Goal: Task Accomplishment & Management: Complete application form

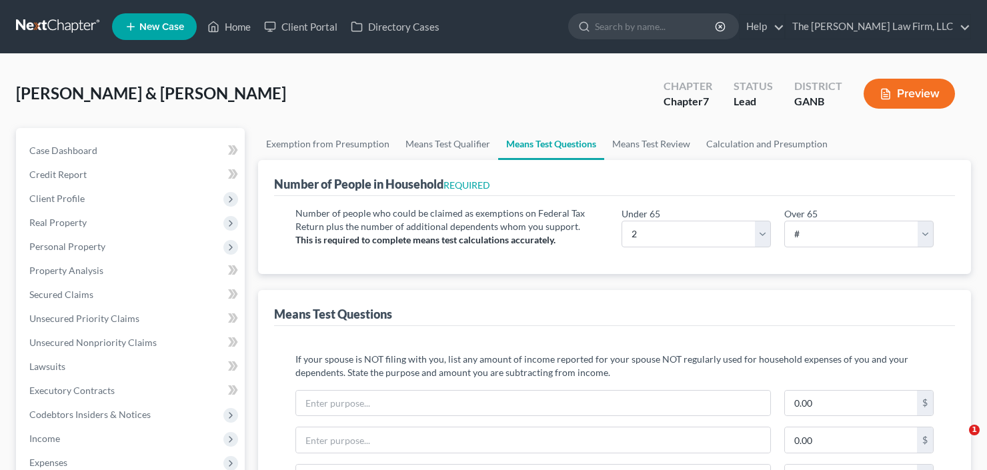
select select "2"
select select "0"
select select "60"
select select "1"
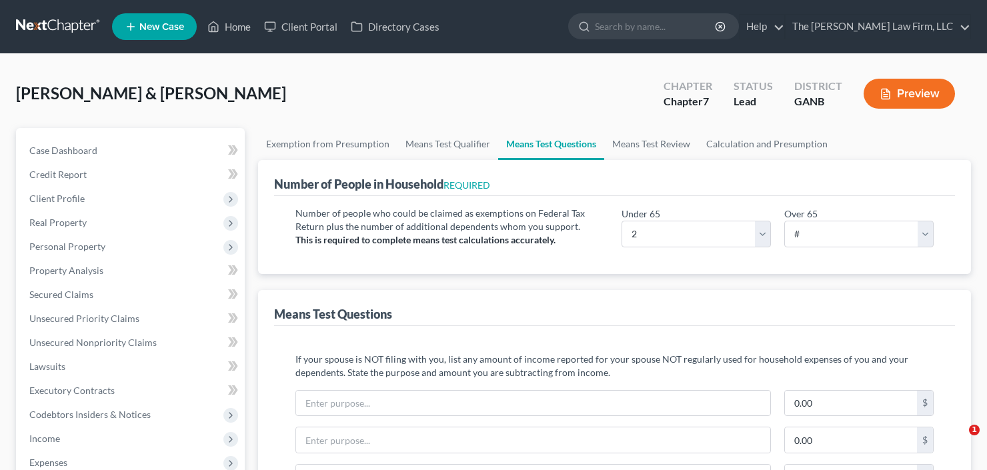
select select "60"
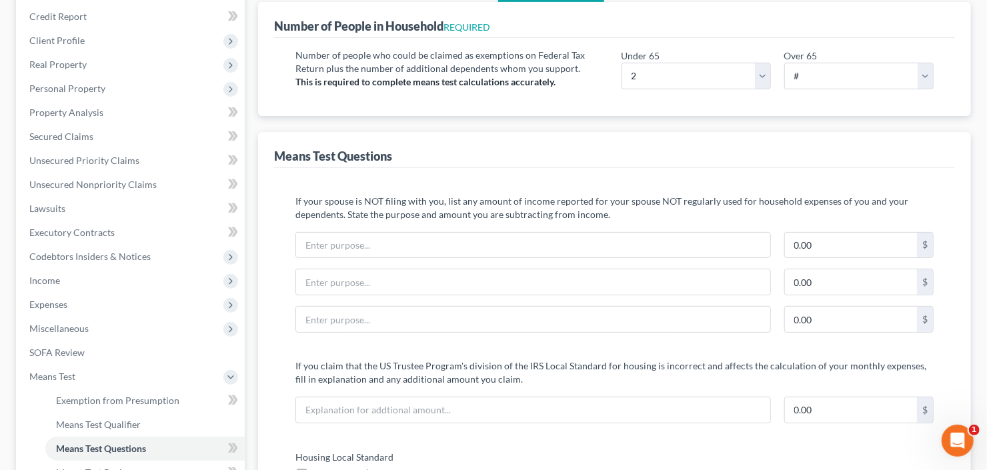
scroll to position [53, 0]
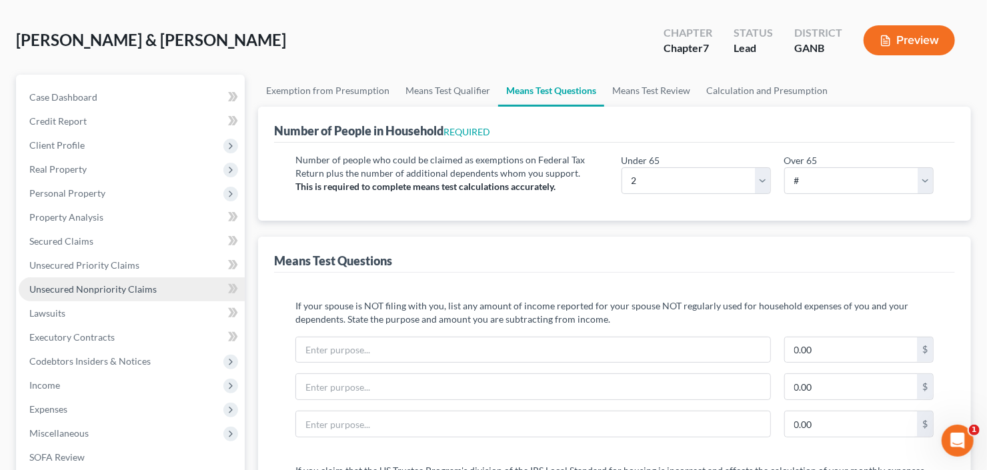
click at [70, 290] on span "Unsecured Nonpriority Claims" at bounding box center [92, 289] width 127 height 11
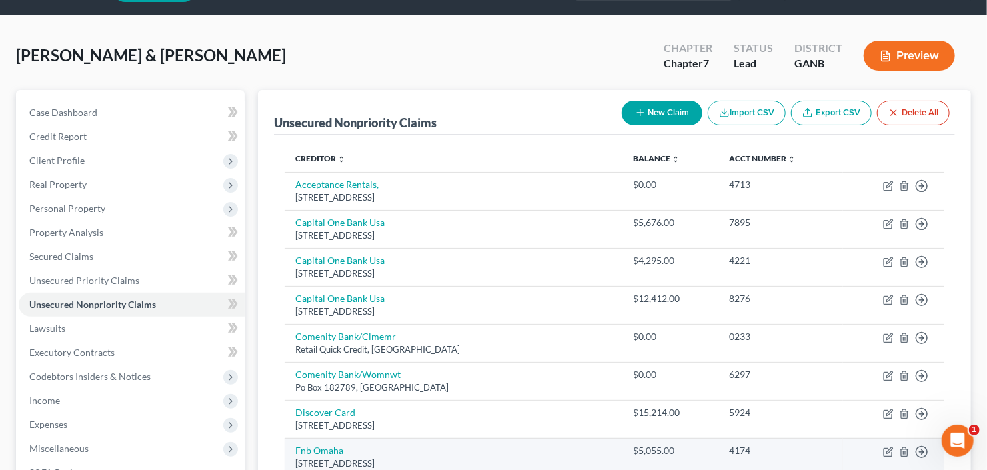
scroll to position [36, 0]
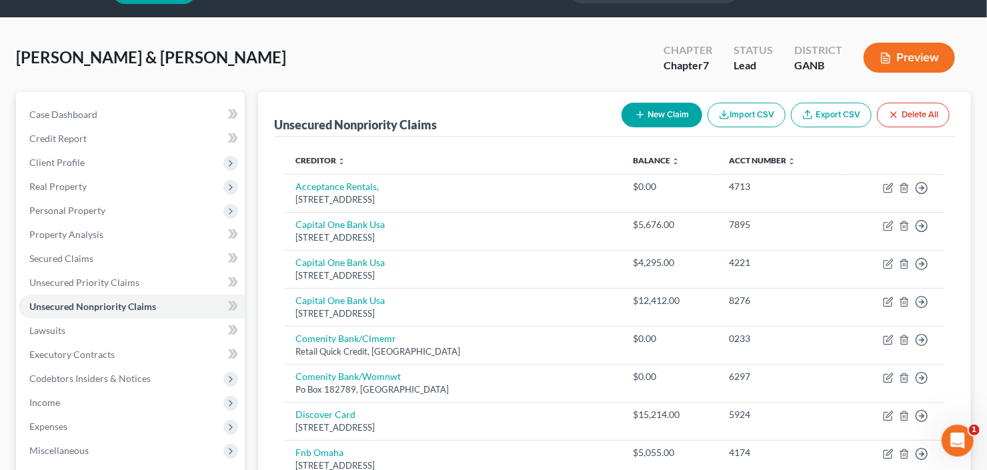
click at [671, 113] on button "New Claim" at bounding box center [662, 115] width 81 height 25
select select "2"
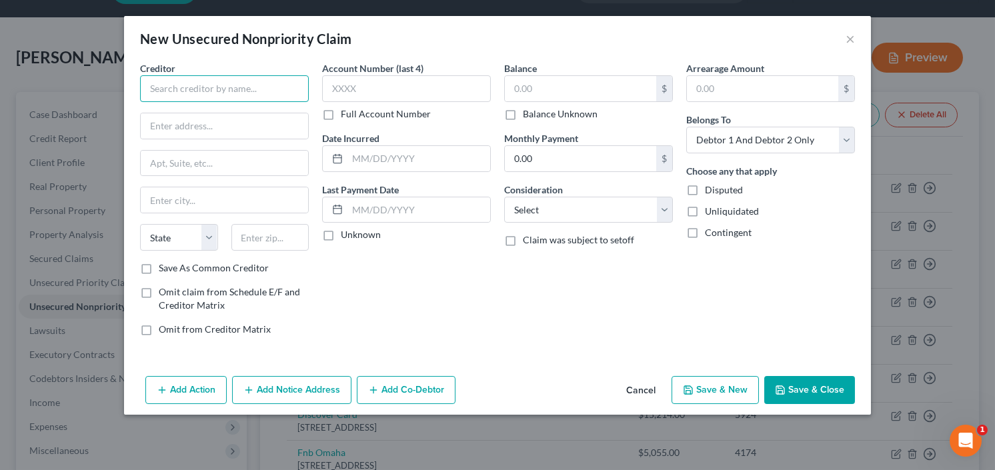
click at [246, 89] on input "text" at bounding box center [224, 88] width 169 height 27
type input "G"
drag, startPoint x: 689, startPoint y: 463, endPoint x: 645, endPoint y: 390, distance: 85.9
click at [645, 390] on button "Cancel" at bounding box center [641, 391] width 51 height 27
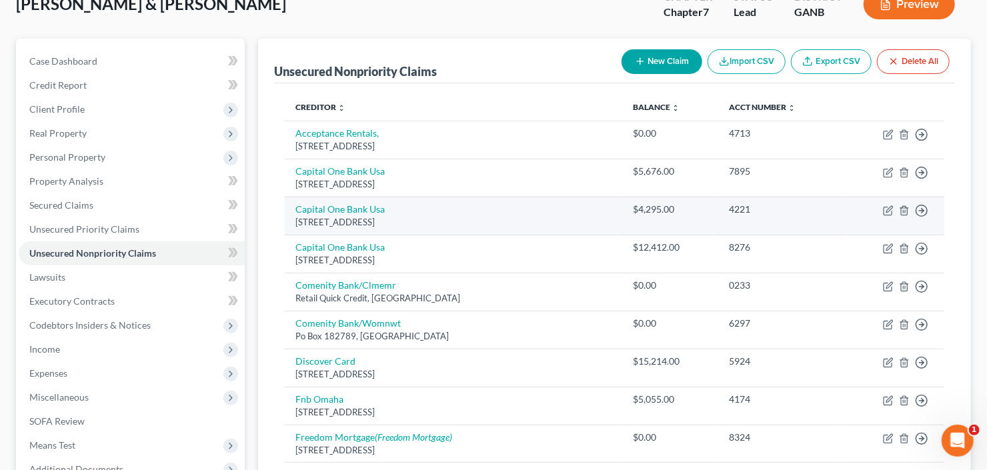
scroll to position [143, 0]
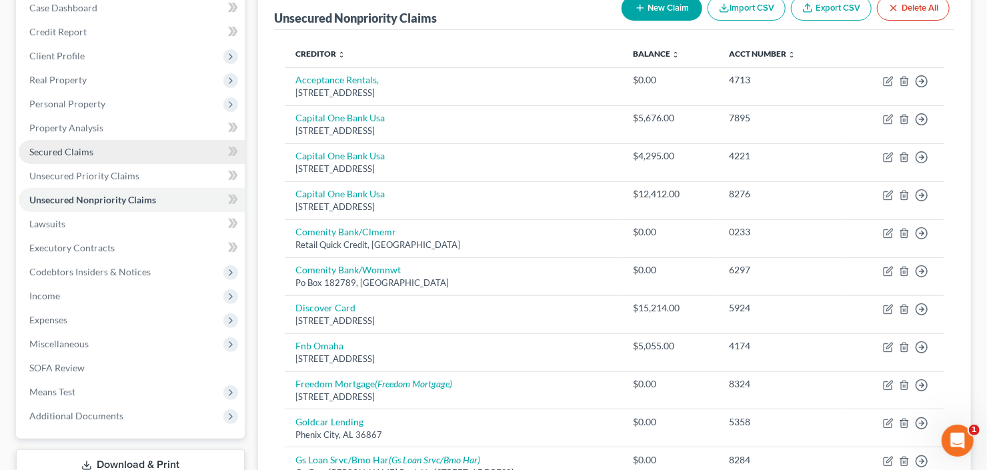
click at [77, 147] on span "Secured Claims" at bounding box center [61, 151] width 64 height 11
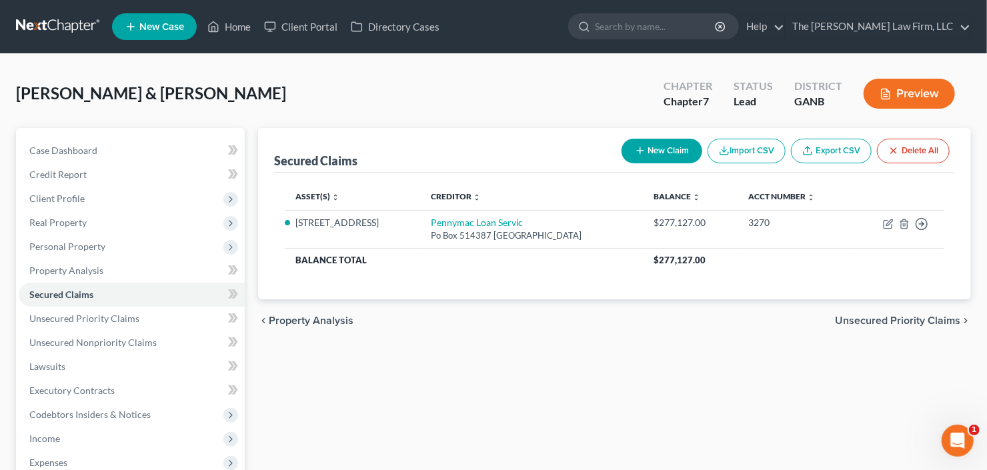
click at [643, 145] on icon "button" at bounding box center [640, 150] width 11 height 11
select select "2"
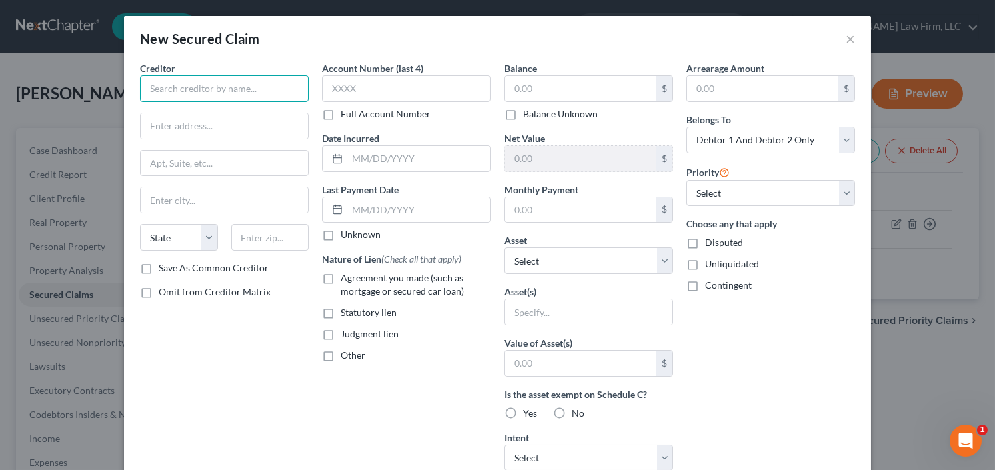
click at [209, 91] on input "text" at bounding box center [224, 88] width 169 height 27
click at [195, 95] on input "Greensky" at bounding box center [224, 88] width 169 height 27
type input "Greensky LLC"
type input "5565 Glenridge Conn"
click at [221, 163] on input "text" at bounding box center [224, 163] width 167 height 25
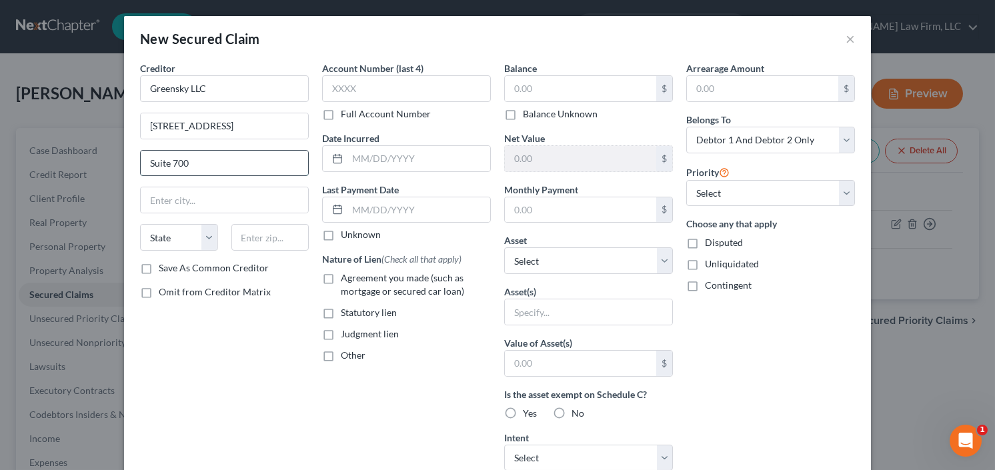
type input "Suite 700"
type input "30342"
type input "Atlanta"
select select "10"
click at [548, 87] on input "text" at bounding box center [580, 88] width 151 height 25
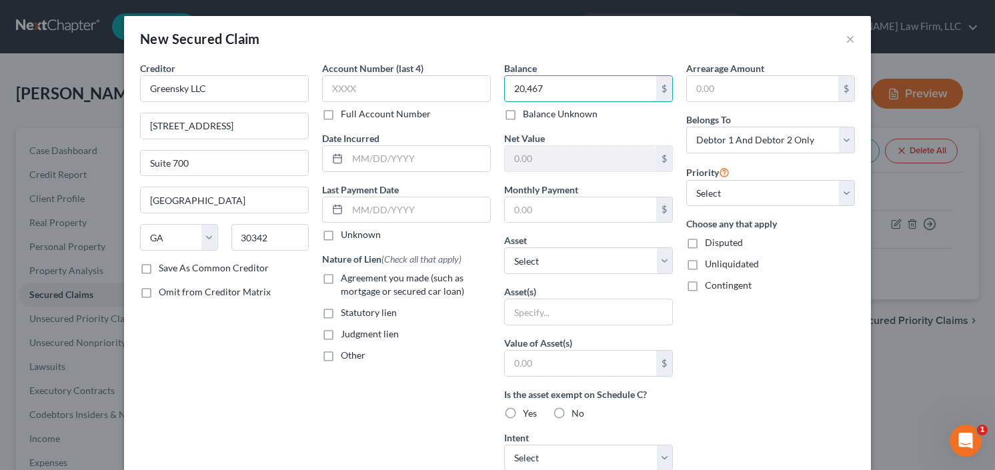
type input "20,467"
click at [341, 278] on label "Agreement you made (such as mortgage or secured car loan)" at bounding box center [416, 285] width 150 height 27
click at [346, 278] on input "Agreement you made (such as mortgage or secured car loan)" at bounding box center [350, 276] width 9 height 9
checkbox input "true"
type input "20,417.18"
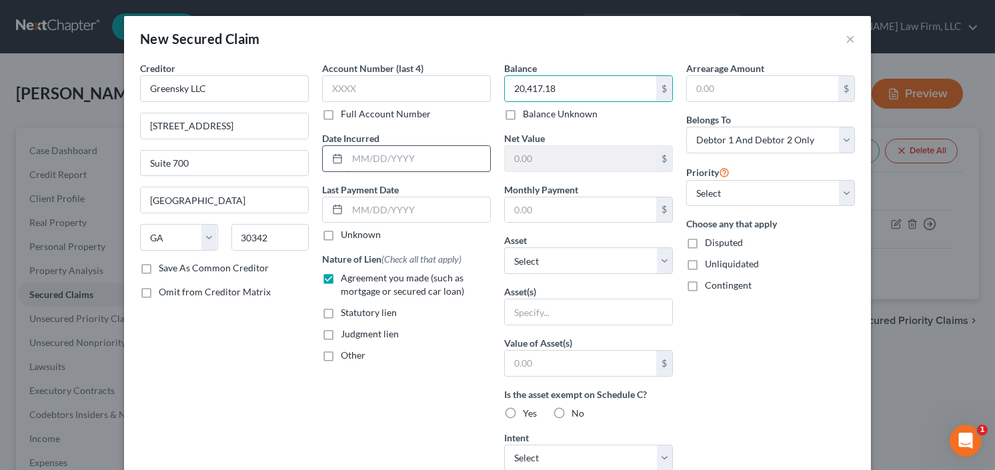
click at [400, 159] on input "text" at bounding box center [419, 158] width 143 height 25
click at [586, 256] on select "Select Other Multiple Assets 4028 River Garden Cir - $298500.0 401k - $8900.0 J…" at bounding box center [588, 261] width 169 height 27
select select "2"
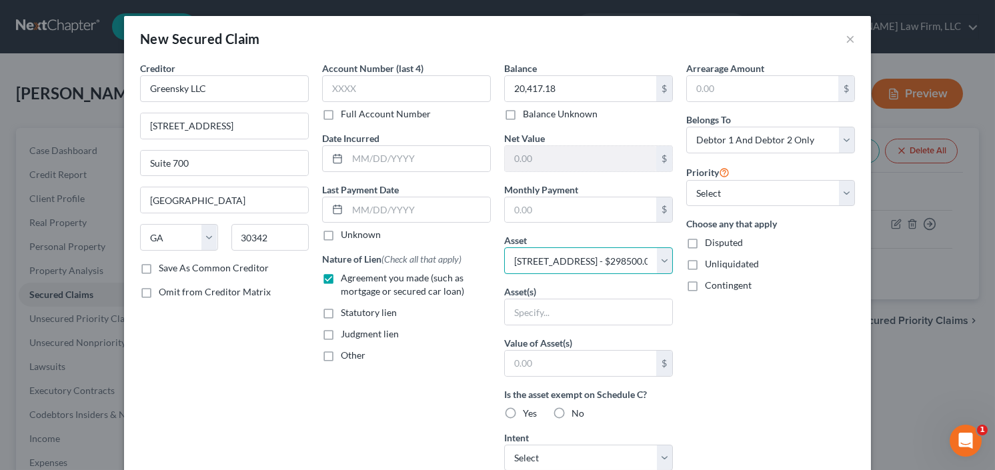
click at [504, 248] on select "Select Other Multiple Assets 4028 River Garden Cir - $298500.0 401k - $8900.0 J…" at bounding box center [588, 261] width 169 height 27
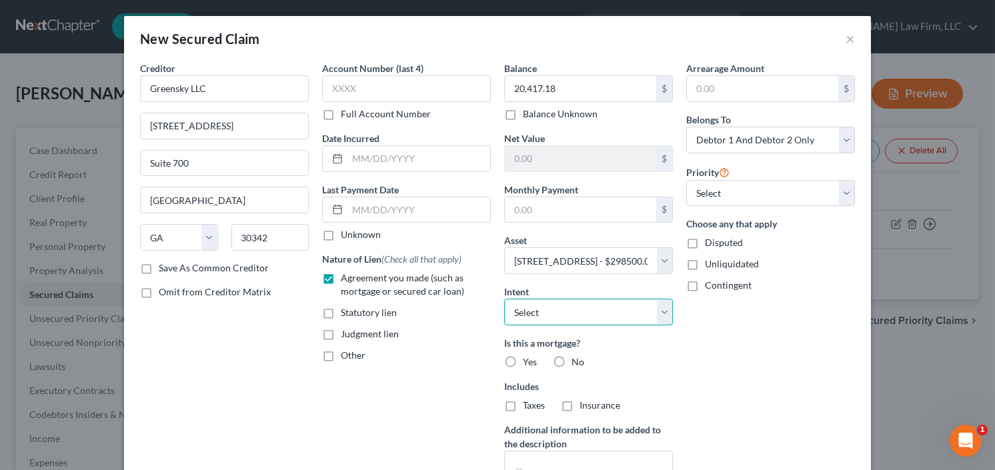
click at [587, 315] on select "Select Surrender Redeem Reaffirm Avoid Other" at bounding box center [588, 312] width 169 height 27
click at [758, 332] on div "Arrearage Amount $ Belongs To * Select Debtor 1 Only Debtor 2 Only Debtor 1 And…" at bounding box center [771, 286] width 182 height 450
click at [572, 358] on label "No" at bounding box center [578, 362] width 13 height 13
click at [577, 358] on input "No" at bounding box center [581, 360] width 9 height 9
radio input "true"
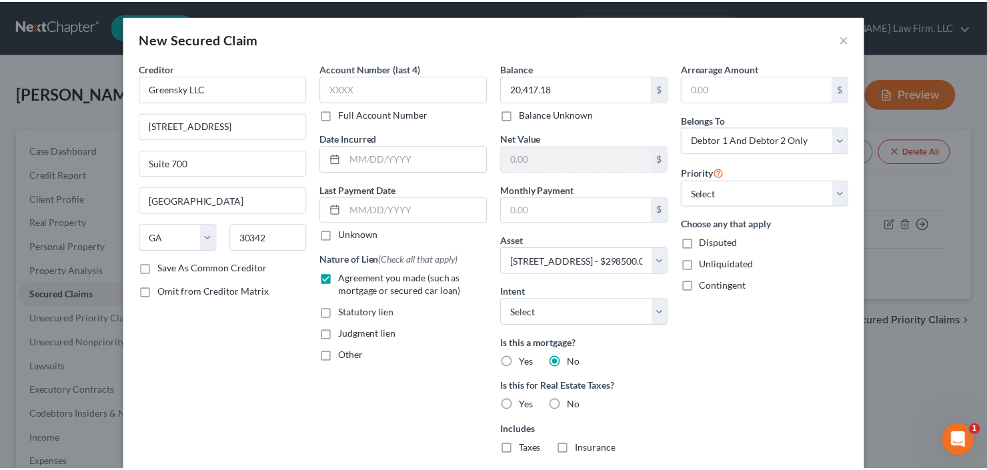
scroll to position [160, 0]
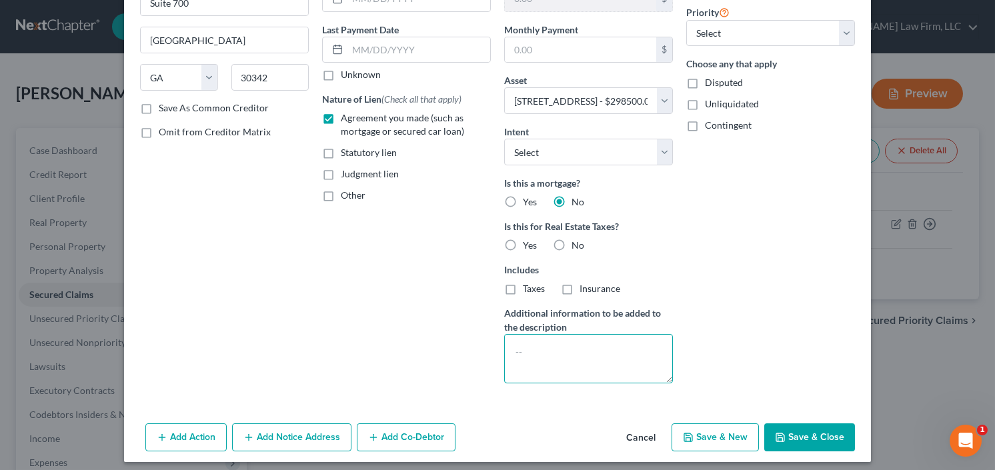
click at [545, 346] on textarea at bounding box center [588, 358] width 169 height 49
click at [810, 437] on button "Save & Close" at bounding box center [810, 438] width 91 height 28
select select
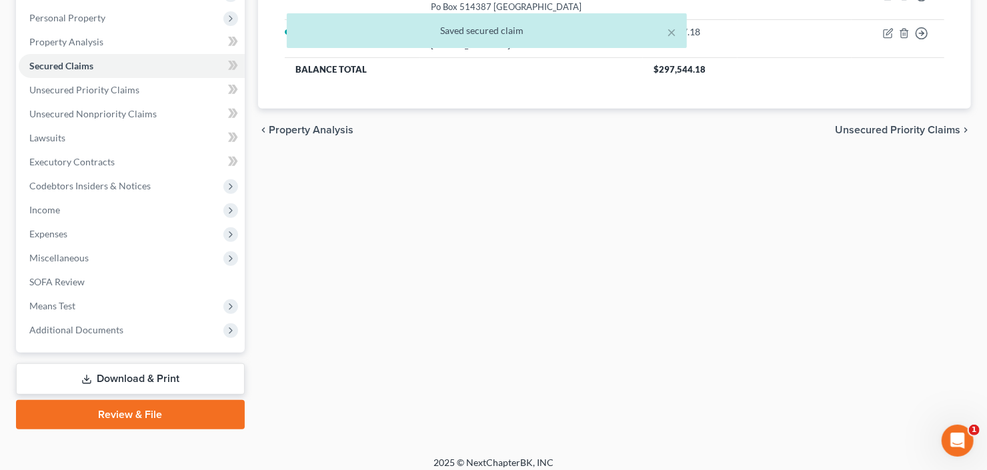
scroll to position [236, 0]
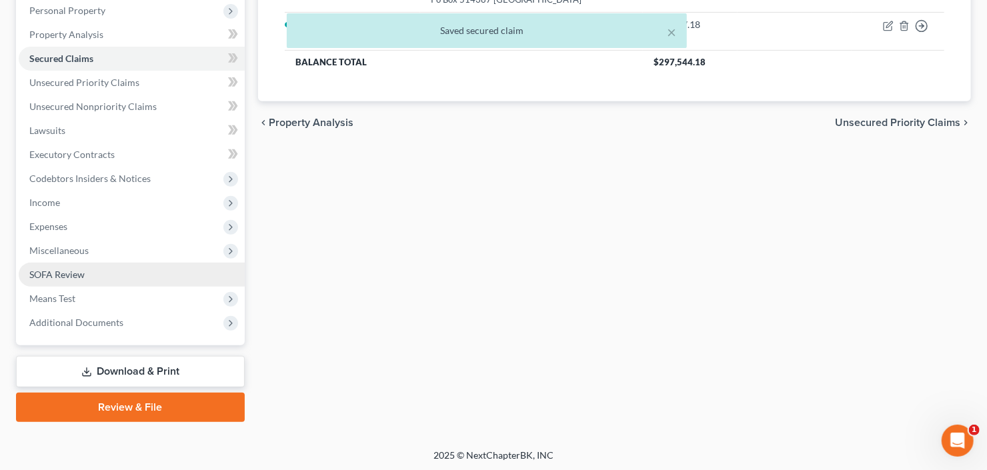
click at [63, 274] on span "SOFA Review" at bounding box center [56, 274] width 55 height 11
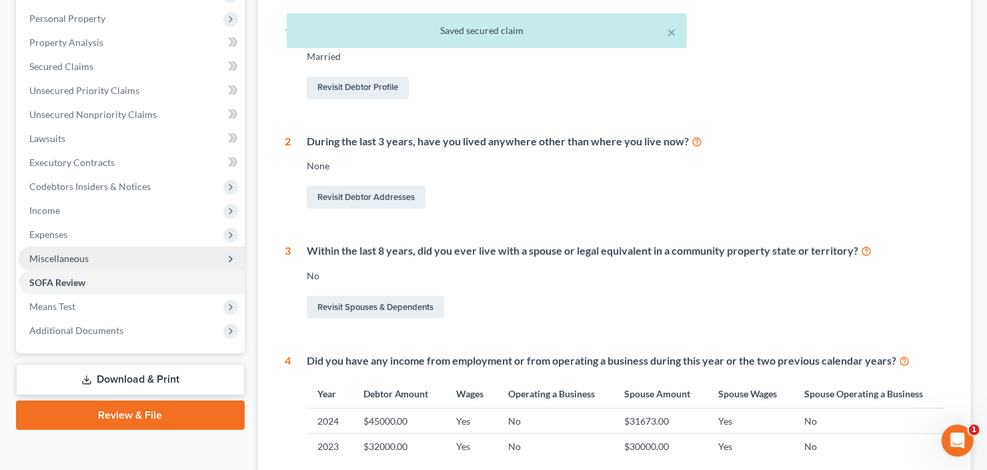
scroll to position [214, 0]
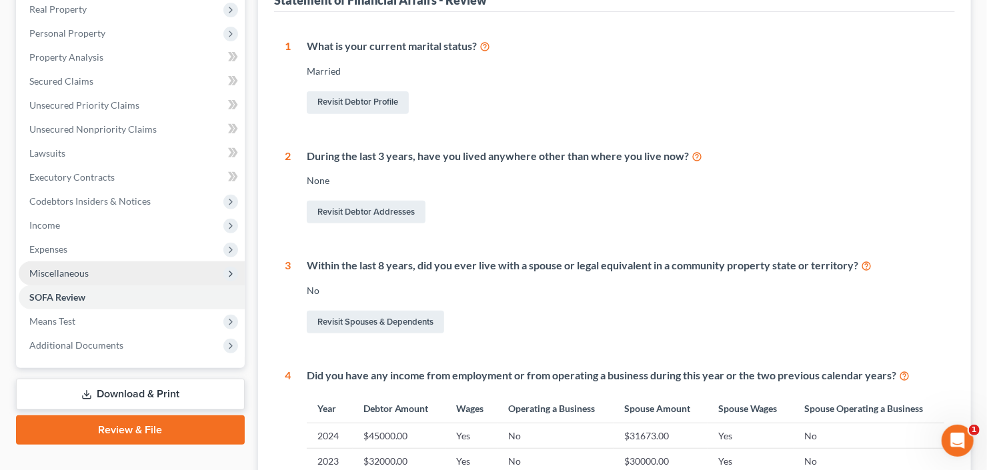
click at [99, 274] on span "Miscellaneous" at bounding box center [132, 274] width 226 height 24
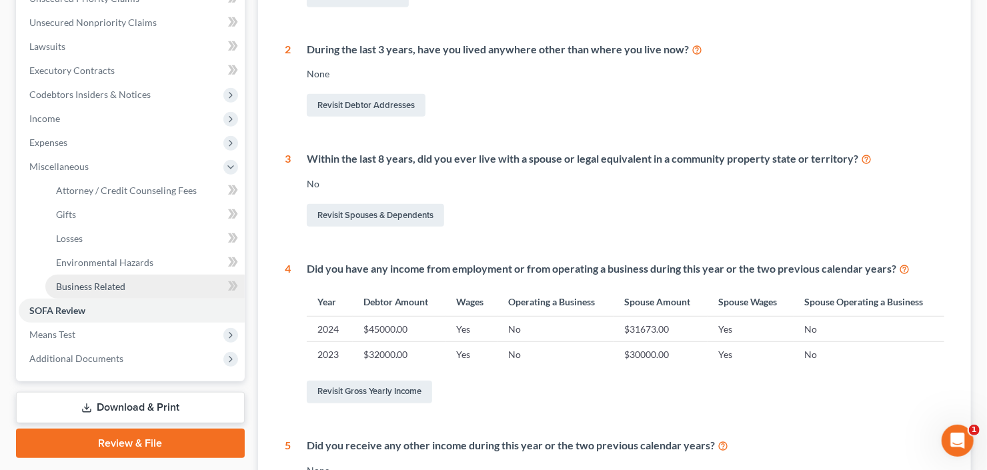
scroll to position [374, 0]
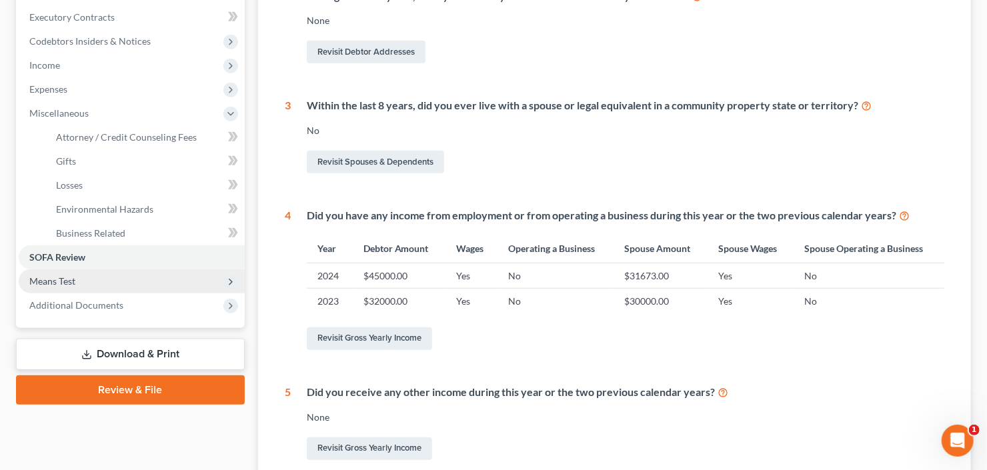
click at [103, 274] on span "Means Test" at bounding box center [132, 282] width 226 height 24
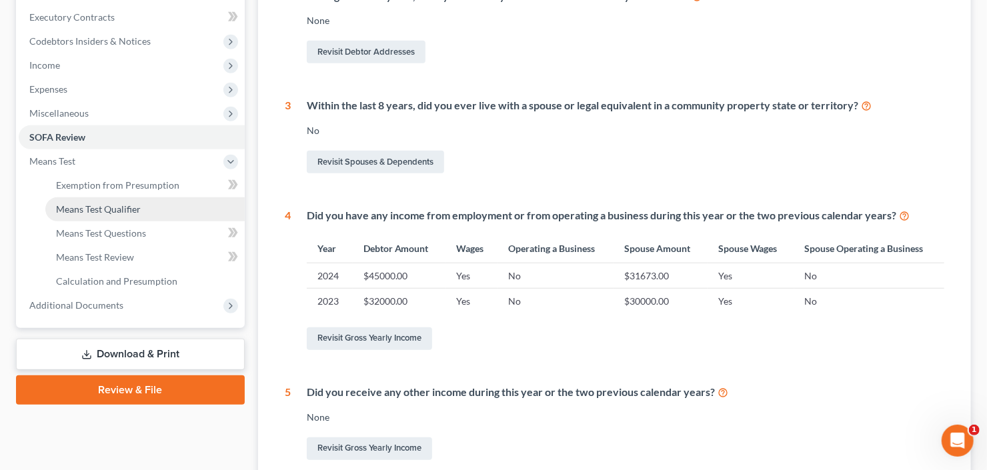
click at [108, 203] on span "Means Test Qualifier" at bounding box center [98, 208] width 85 height 11
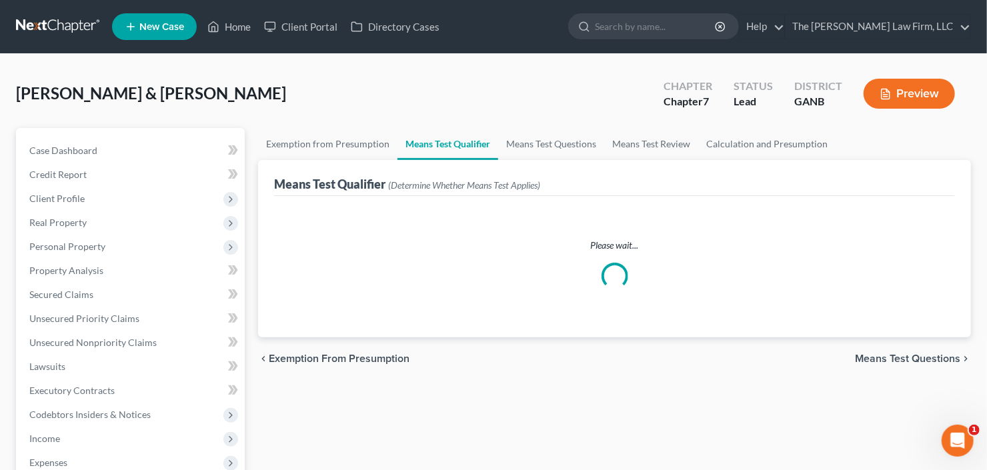
scroll to position [107, 0]
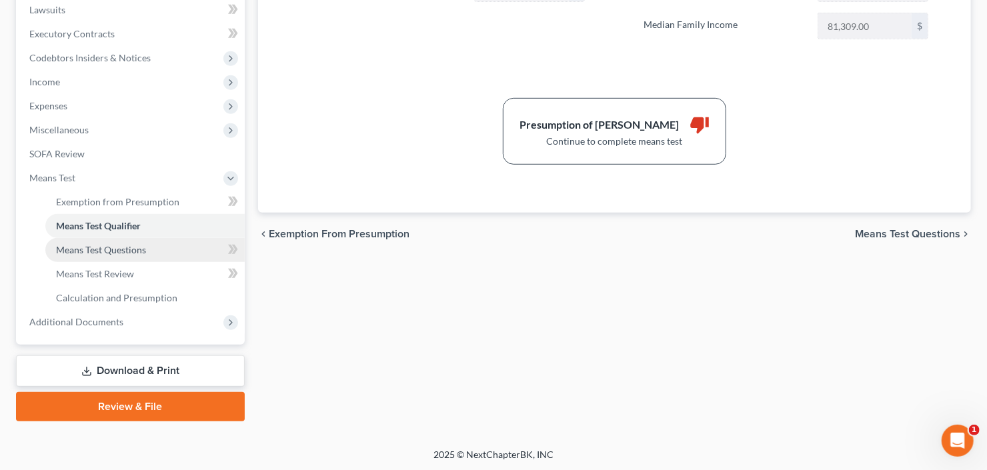
drag, startPoint x: 73, startPoint y: 251, endPoint x: 99, endPoint y: 250, distance: 25.4
click at [73, 252] on span "Means Test Questions" at bounding box center [101, 249] width 90 height 11
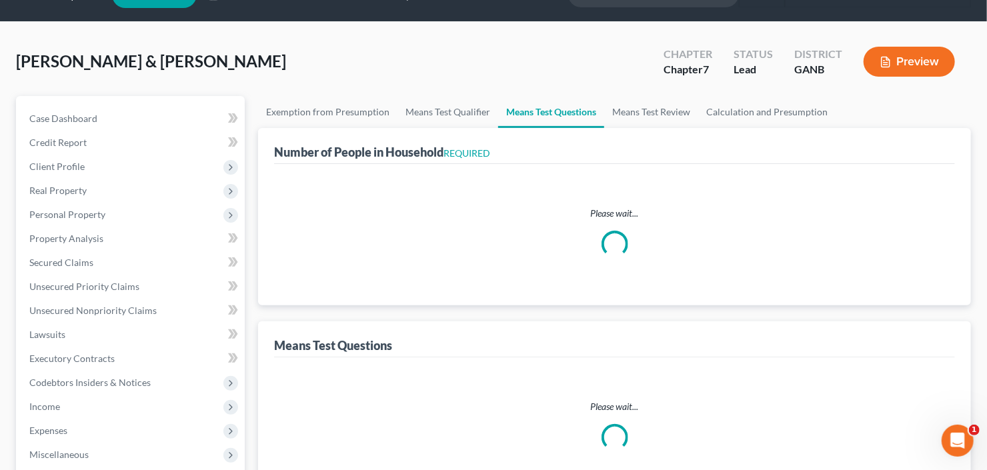
select select "0"
select select "60"
select select "1"
select select "60"
select select "0"
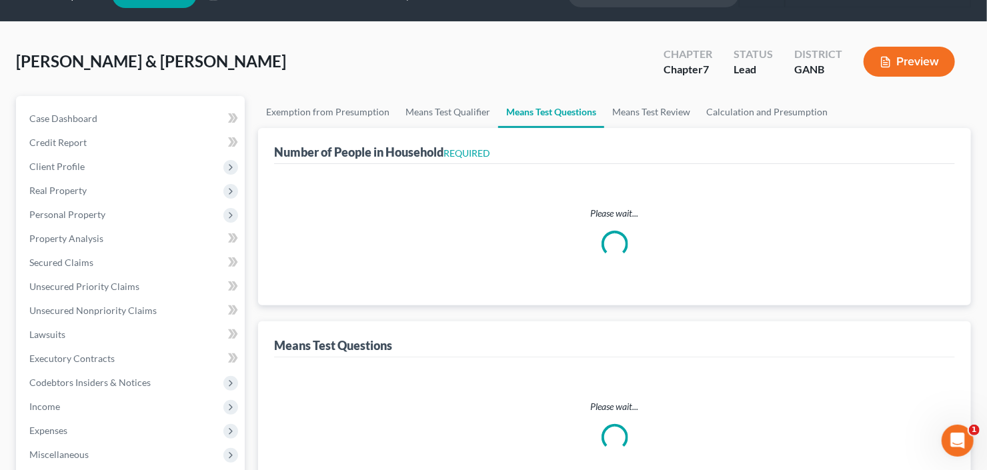
select select "60"
select select "2"
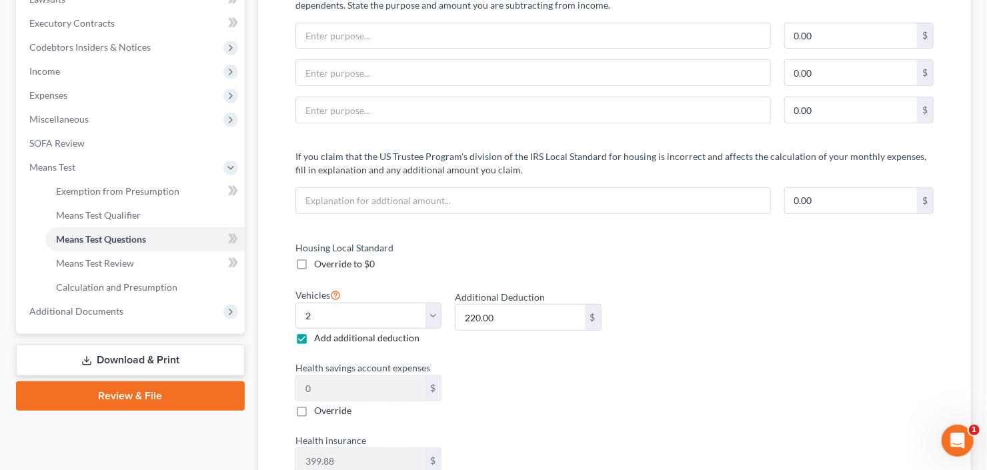
scroll to position [427, 0]
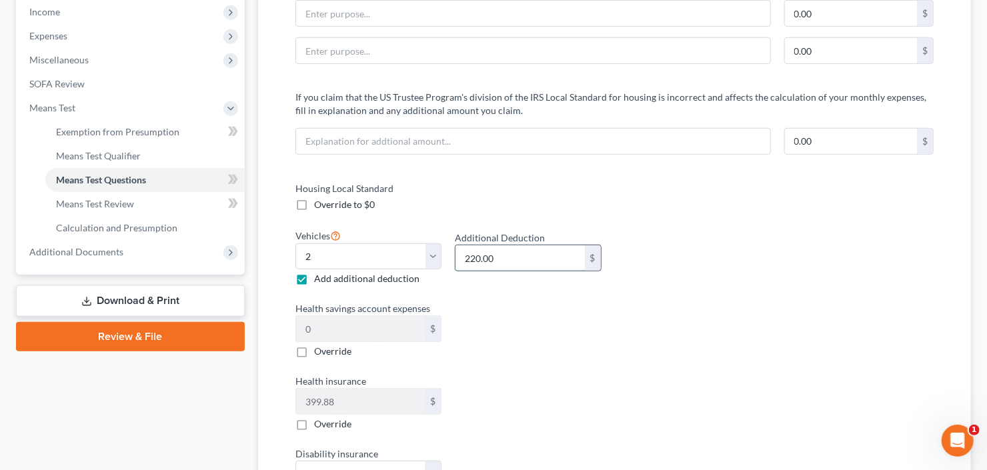
click at [538, 252] on input "220.00" at bounding box center [520, 258] width 129 height 25
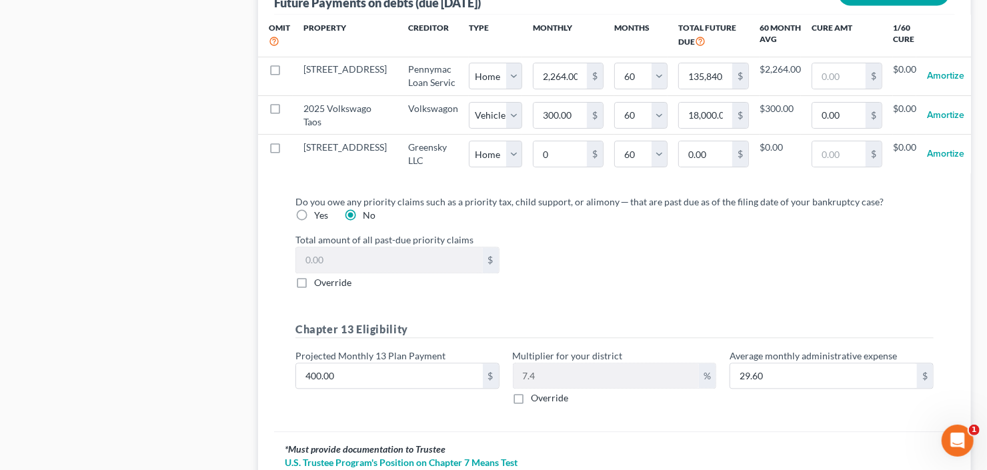
scroll to position [1388, 0]
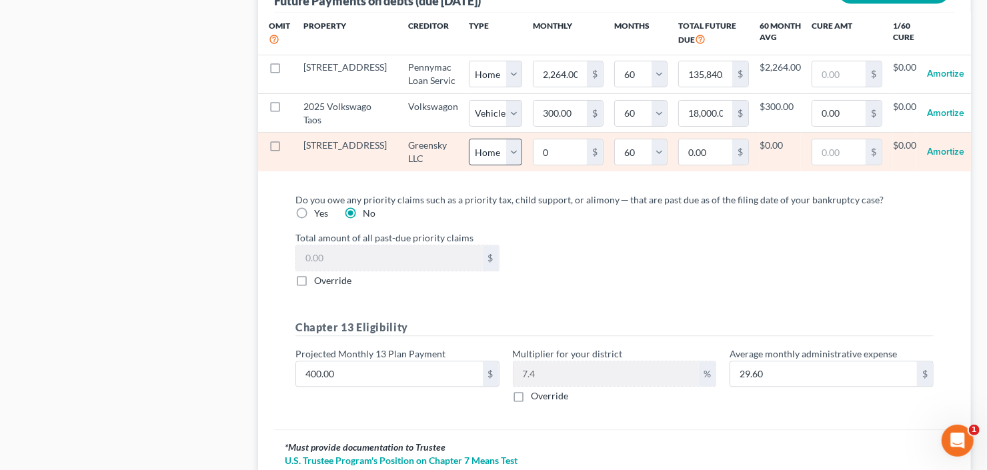
type input "0.00"
click at [469, 165] on select "Select Home Vehicle Other" at bounding box center [495, 152] width 53 height 27
select select "1"
click at [469, 165] on select "Select Home Vehicle Other" at bounding box center [495, 152] width 53 height 27
click at [537, 165] on input "0" at bounding box center [560, 151] width 53 height 25
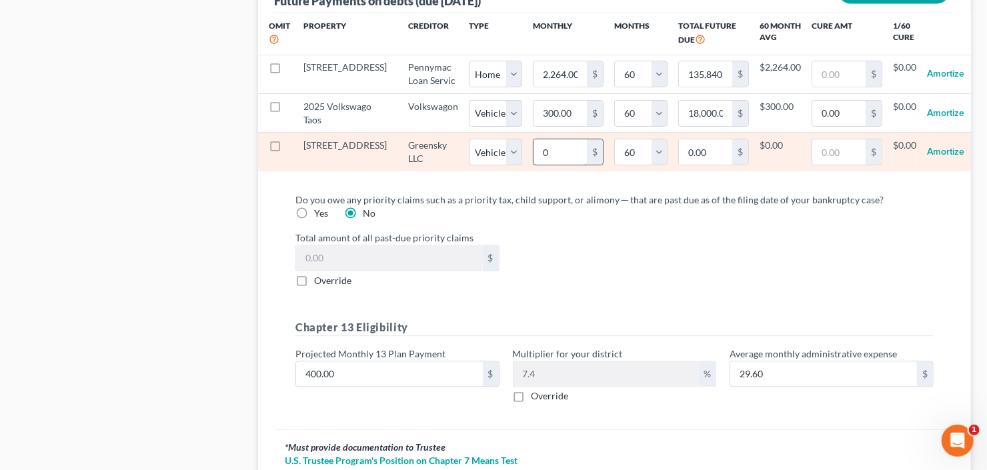
select select "1"
select select "60"
click at [536, 165] on input "0" at bounding box center [560, 151] width 53 height 25
type input "3"
type input "180.00"
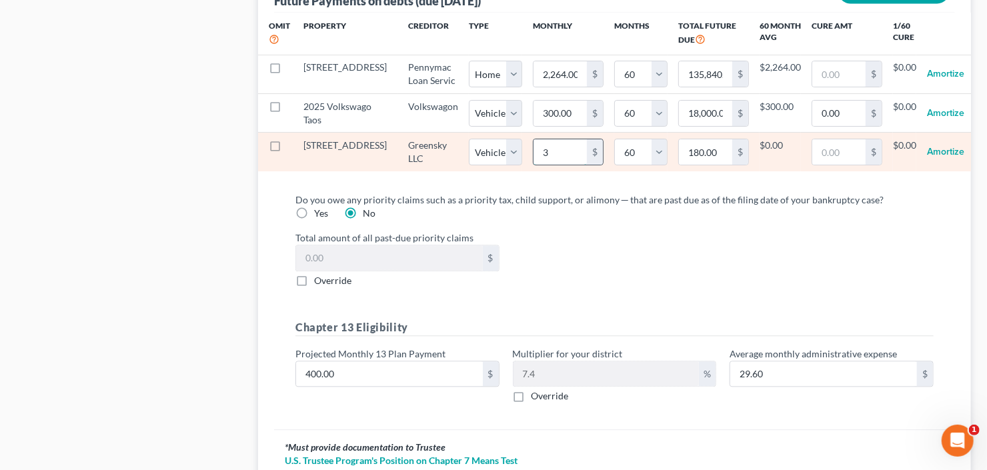
type input "35"
type input "2,100.00"
type input "350"
type input "21,000.00"
select select "1"
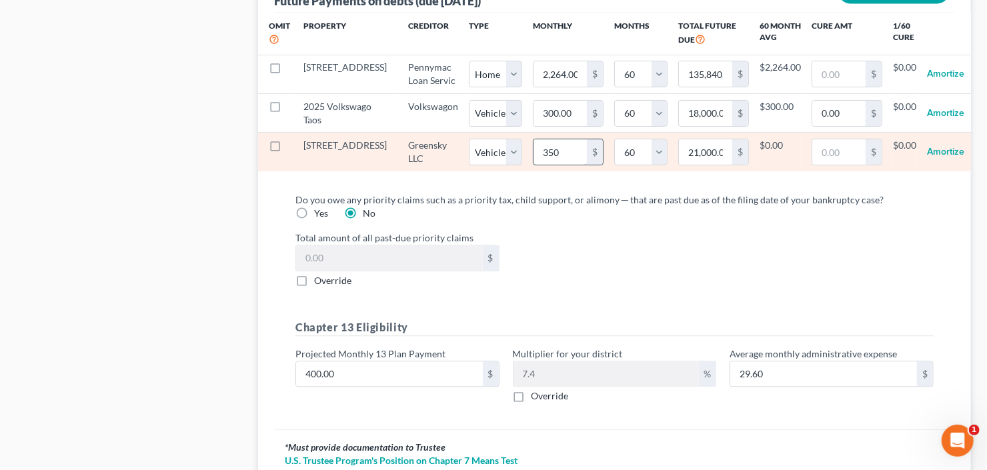
select select "60"
click at [536, 165] on input "350.00" at bounding box center [560, 151] width 53 height 25
select select "1"
select select "60"
type input "3"
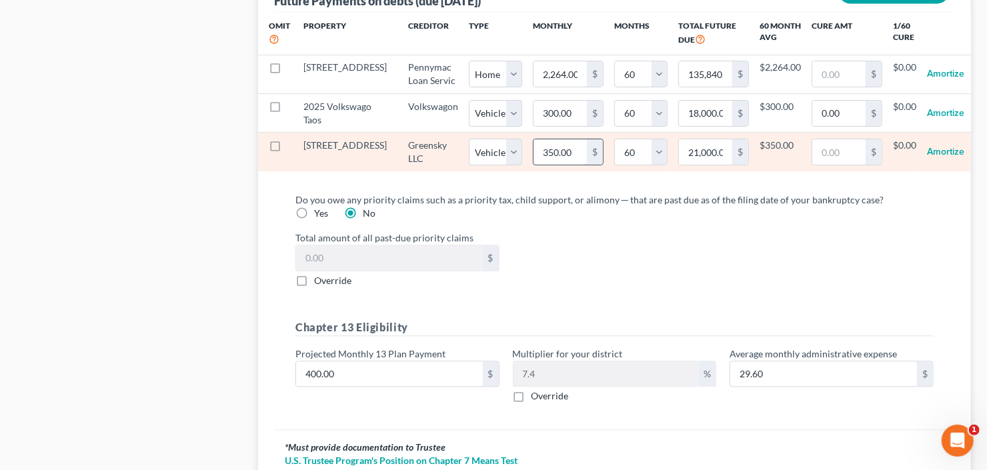
type input "180.00"
type input "35"
type input "2,100.00"
type input "350"
type input "21,000.00"
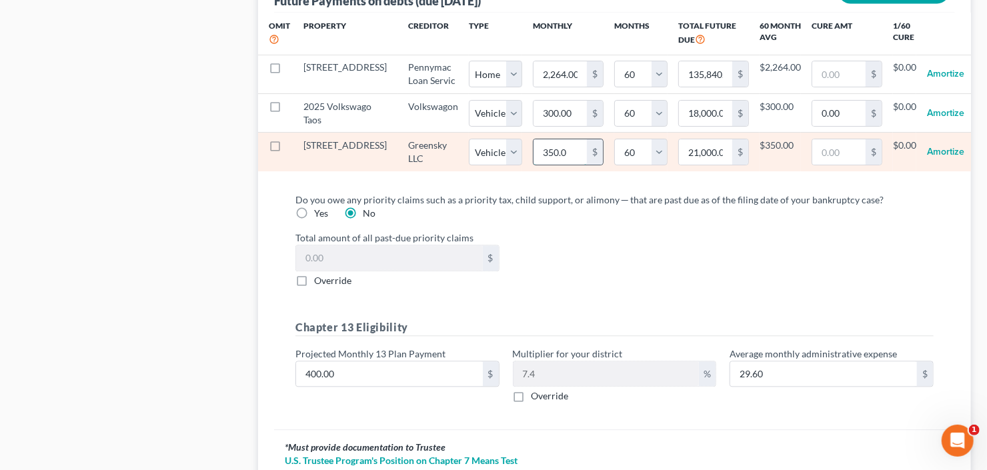
type input "350.00"
select select "1"
select select "60"
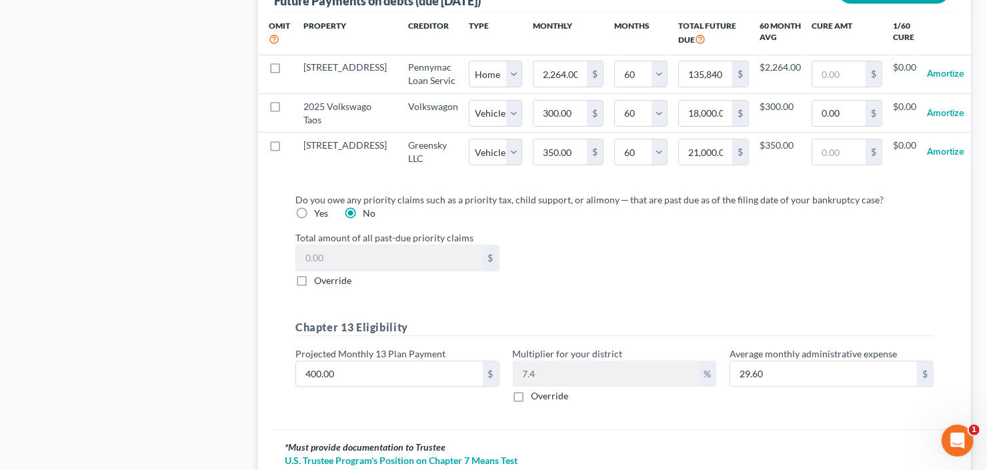
select select "1"
select select "60"
select select "1"
select select "60"
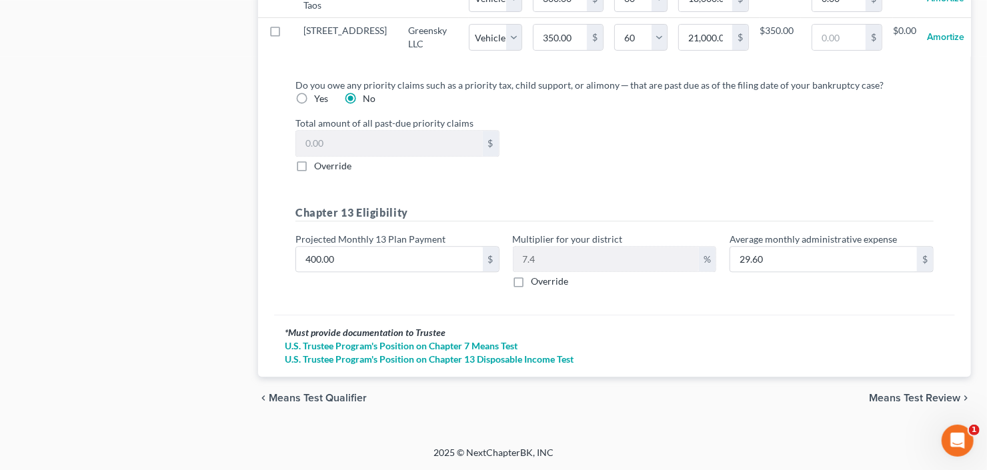
scroll to position [1562, 0]
click at [348, 243] on label "Projected Monthly 13 Plan Payment" at bounding box center [371, 239] width 150 height 14
click at [351, 264] on input "400.00" at bounding box center [389, 259] width 187 height 25
select select "1"
select select "60"
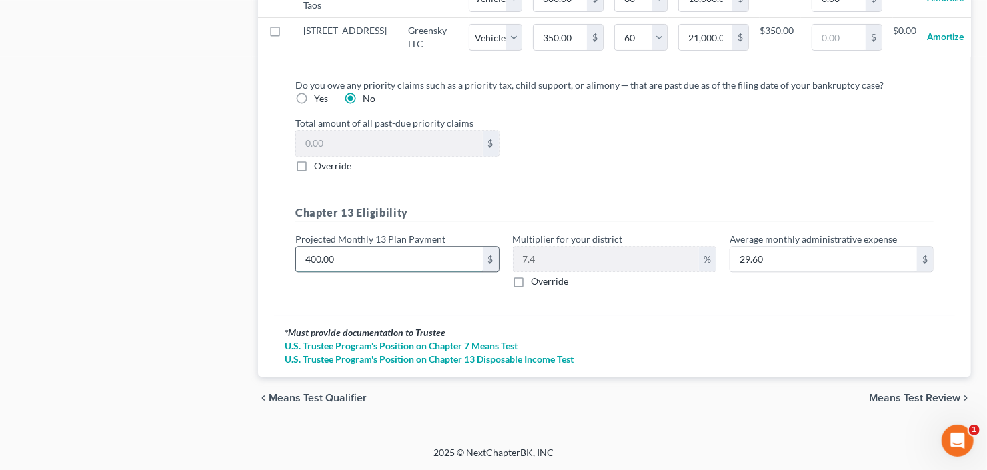
type input "3"
type input "0.22"
type input "30"
type input "2.22"
type input "300"
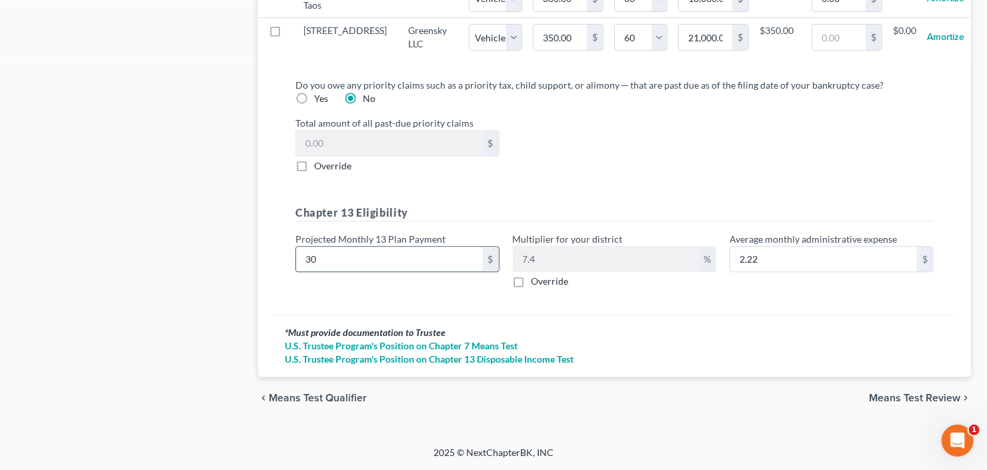
type input "22.20"
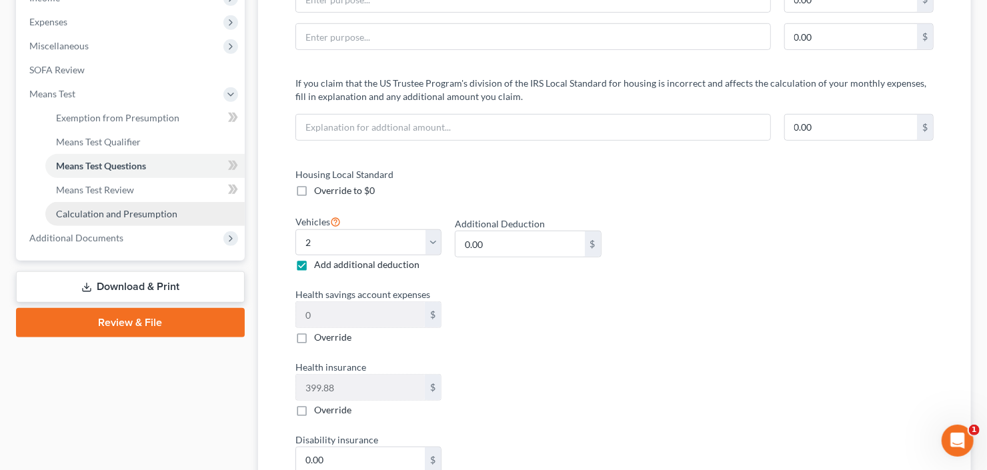
click at [140, 216] on span "Calculation and Presumption" at bounding box center [116, 213] width 121 height 11
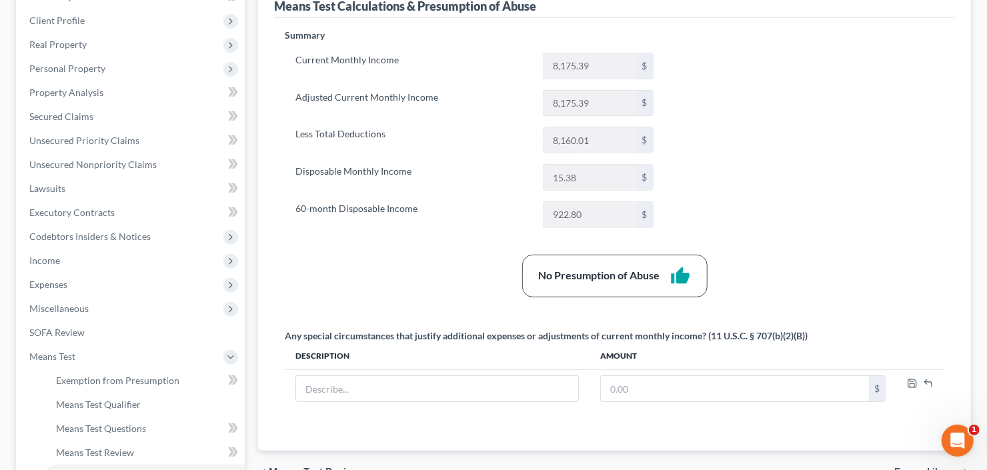
scroll to position [267, 0]
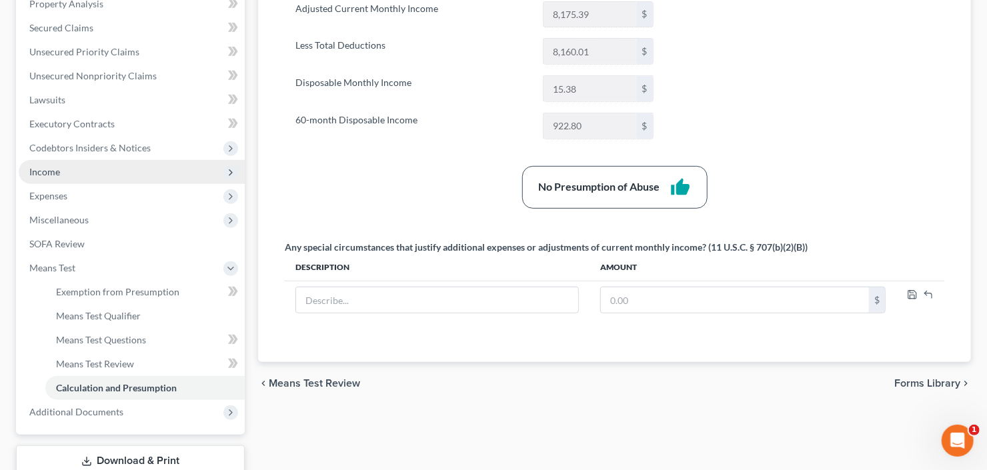
click at [53, 161] on span "Income" at bounding box center [132, 172] width 226 height 24
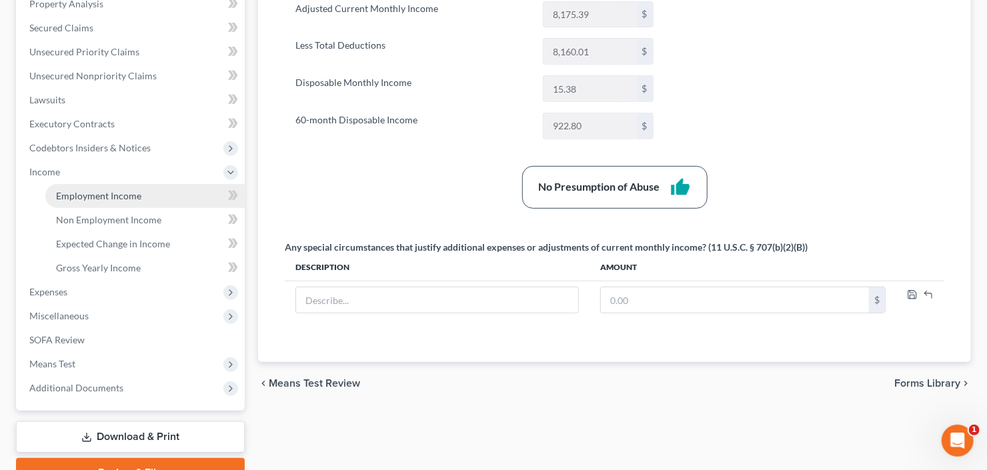
click at [115, 190] on span "Employment Income" at bounding box center [98, 195] width 85 height 11
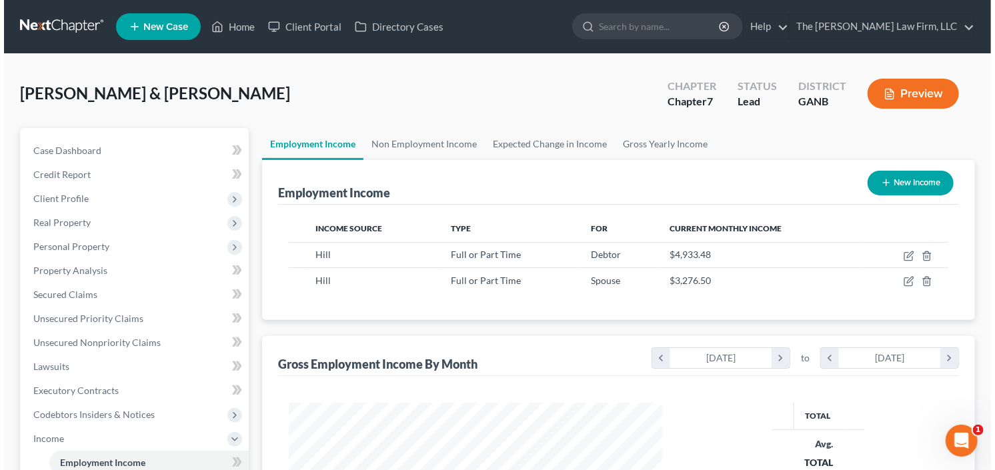
scroll to position [238, 400]
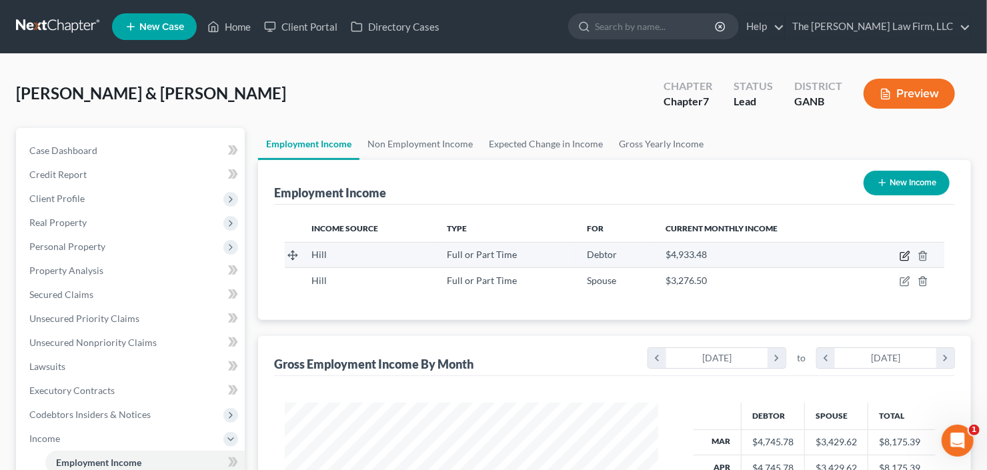
click at [909, 254] on icon "button" at bounding box center [905, 256] width 11 height 11
select select "0"
select select "2"
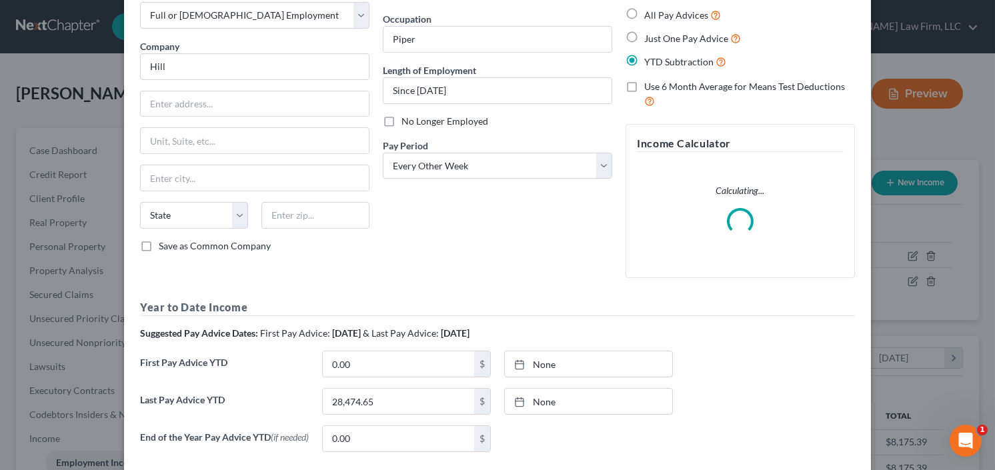
scroll to position [187, 0]
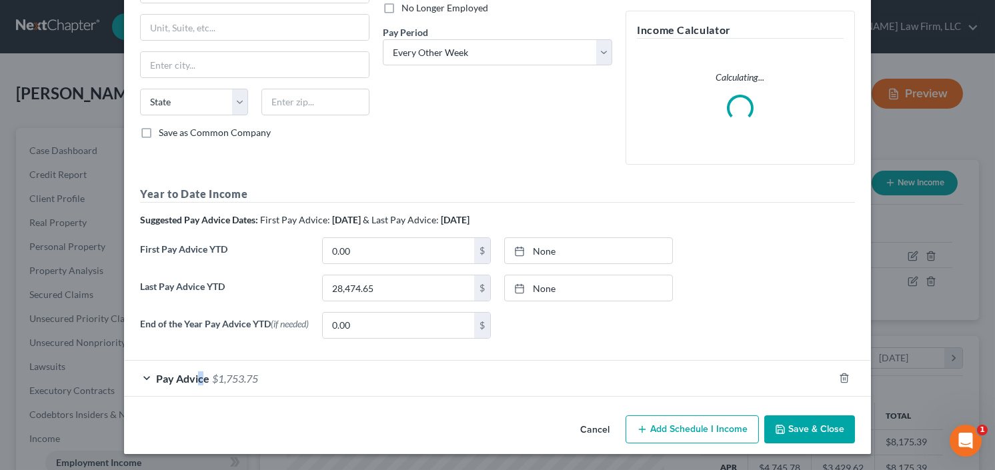
drag, startPoint x: 197, startPoint y: 384, endPoint x: 222, endPoint y: 360, distance: 34.5
click at [195, 384] on span "Pay Advice" at bounding box center [182, 378] width 53 height 13
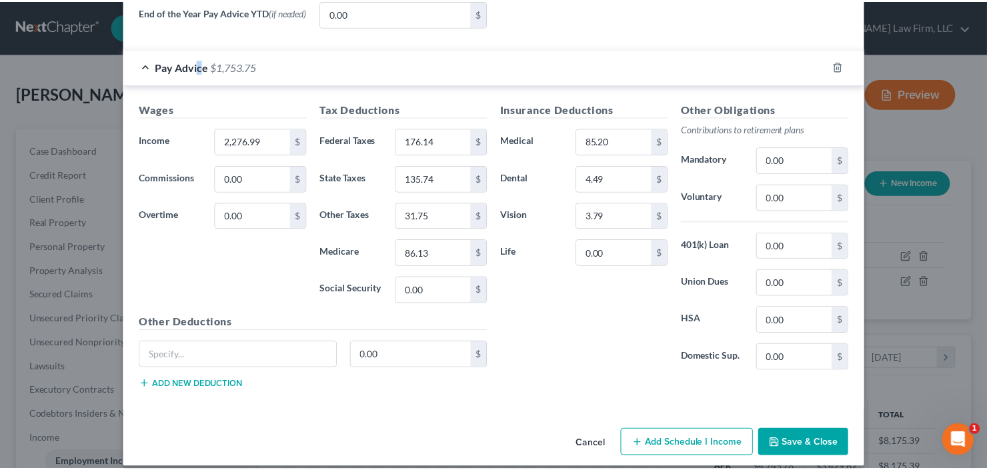
scroll to position [511, 0]
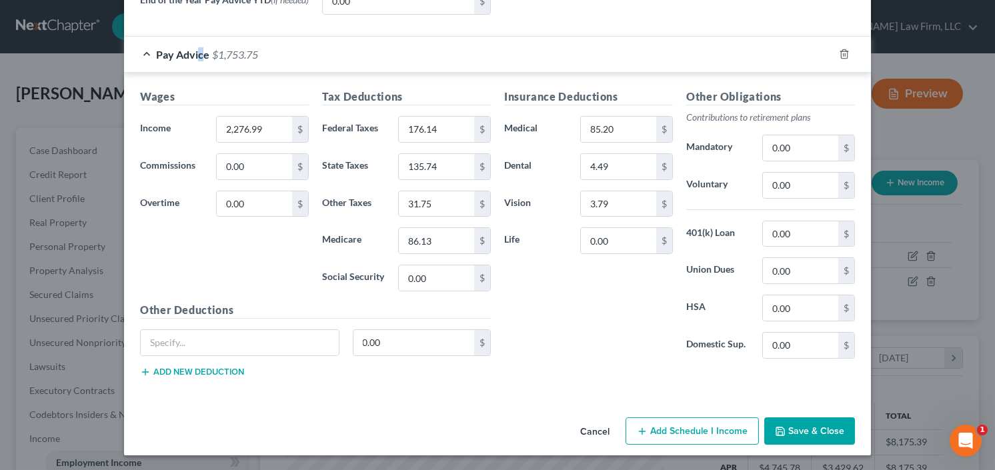
click at [800, 425] on button "Save & Close" at bounding box center [810, 432] width 91 height 28
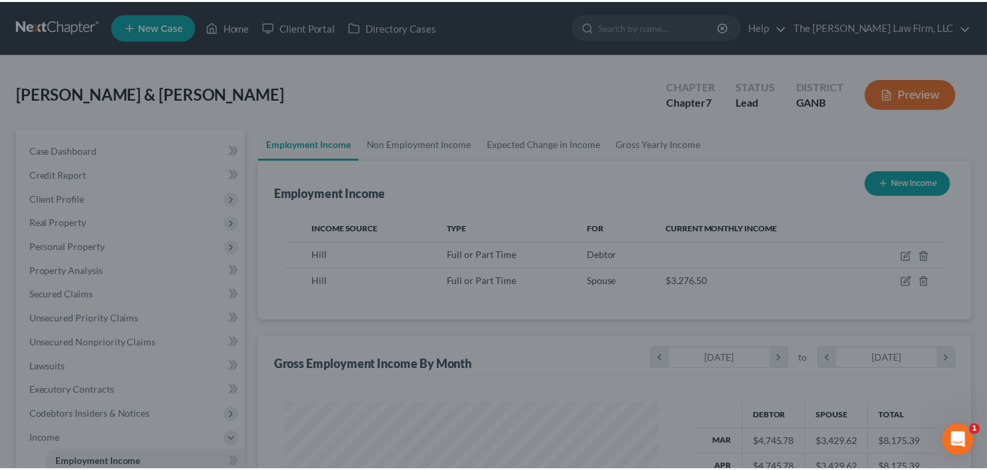
scroll to position [238, 400]
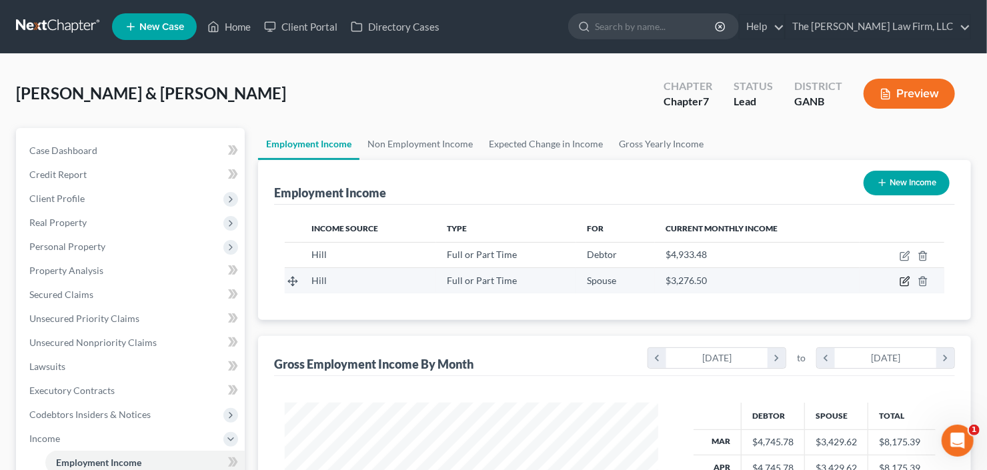
click at [905, 283] on icon "button" at bounding box center [905, 281] width 11 height 11
select select "0"
select select "2"
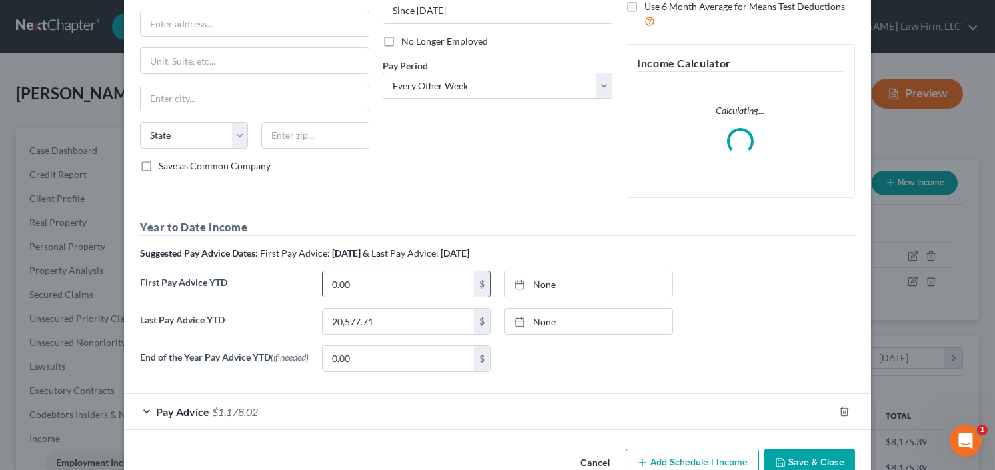
scroll to position [187, 0]
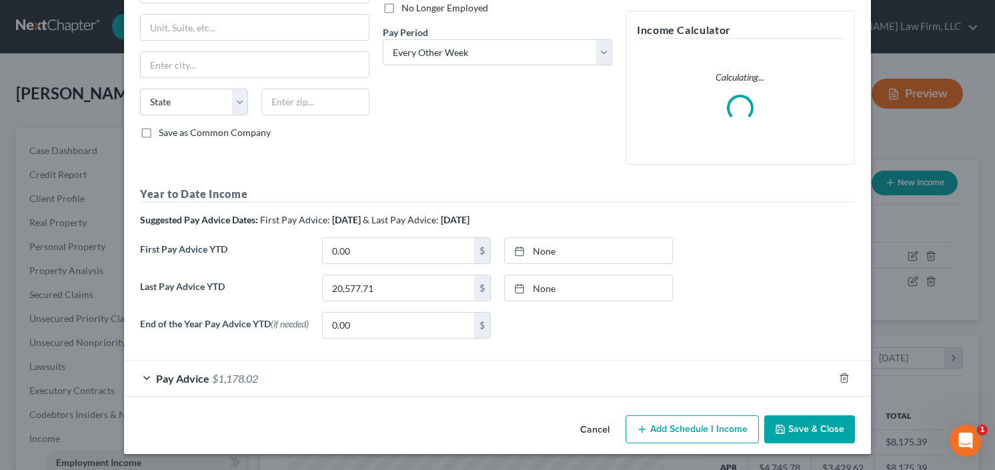
click at [181, 381] on span "Pay Advice" at bounding box center [182, 378] width 53 height 13
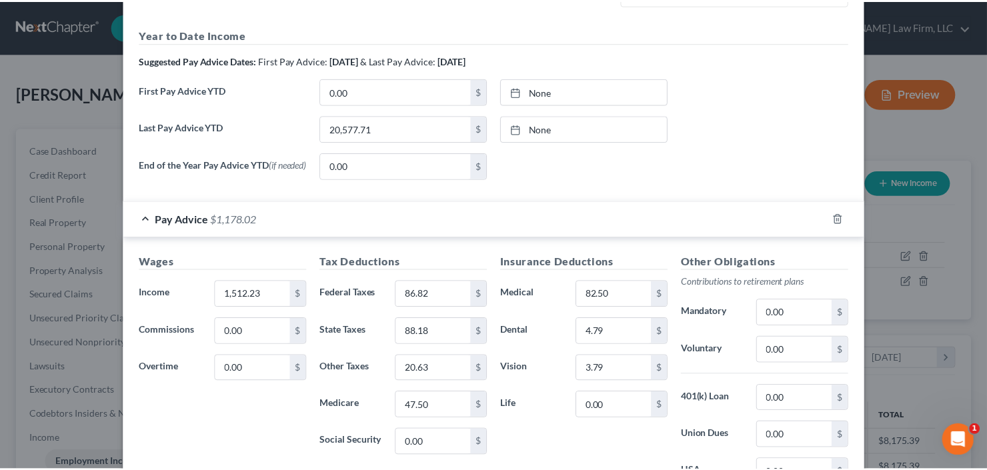
scroll to position [511, 0]
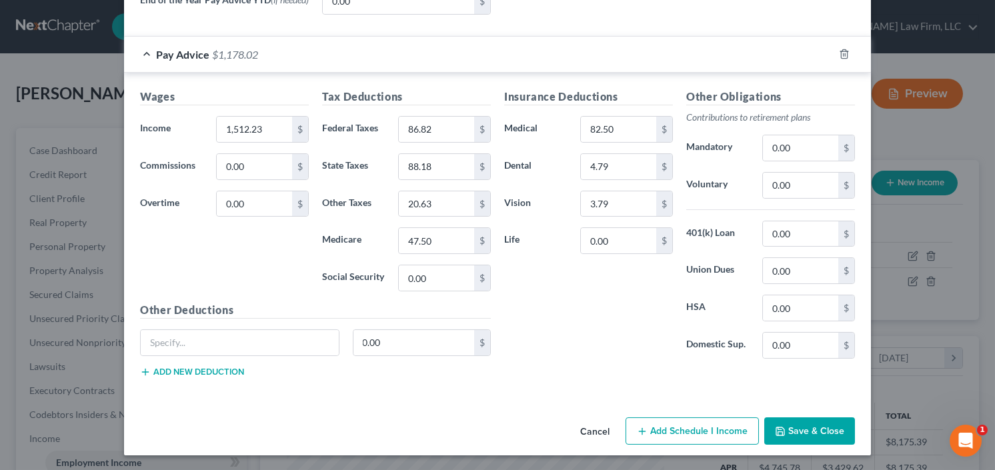
click at [816, 429] on button "Save & Close" at bounding box center [810, 432] width 91 height 28
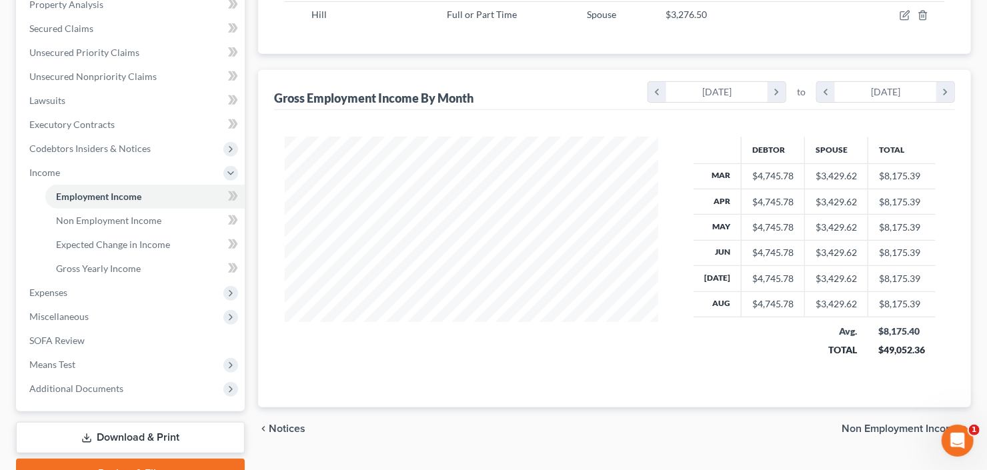
scroll to position [267, 0]
click at [90, 309] on span "Miscellaneous" at bounding box center [132, 316] width 226 height 24
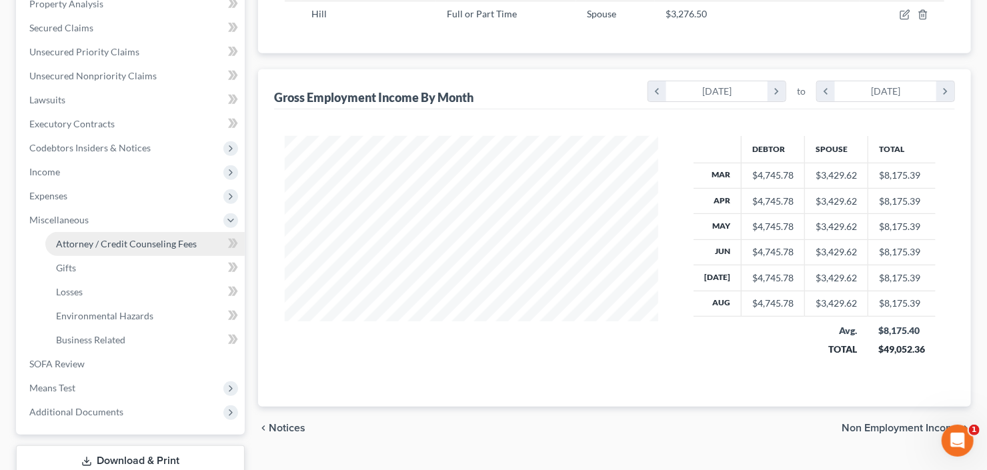
click at [96, 247] on span "Attorney / Credit Counseling Fees" at bounding box center [126, 243] width 141 height 11
select select "3"
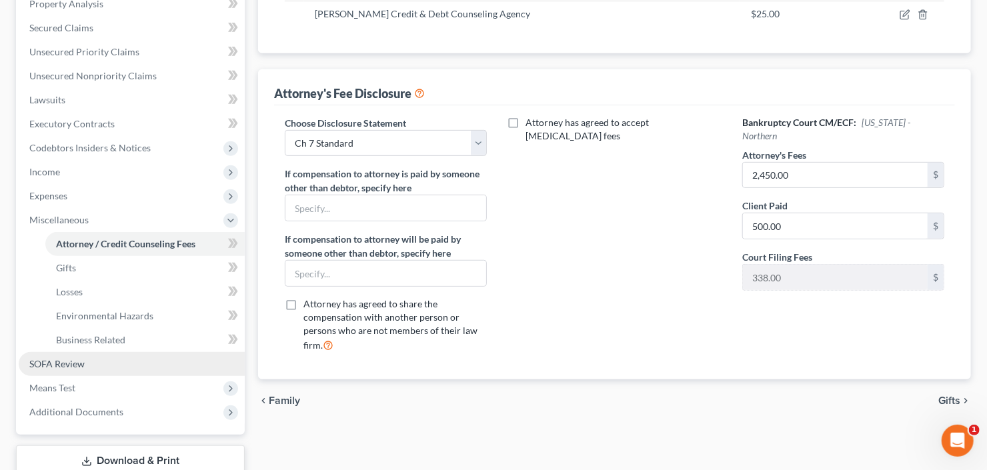
scroll to position [357, 0]
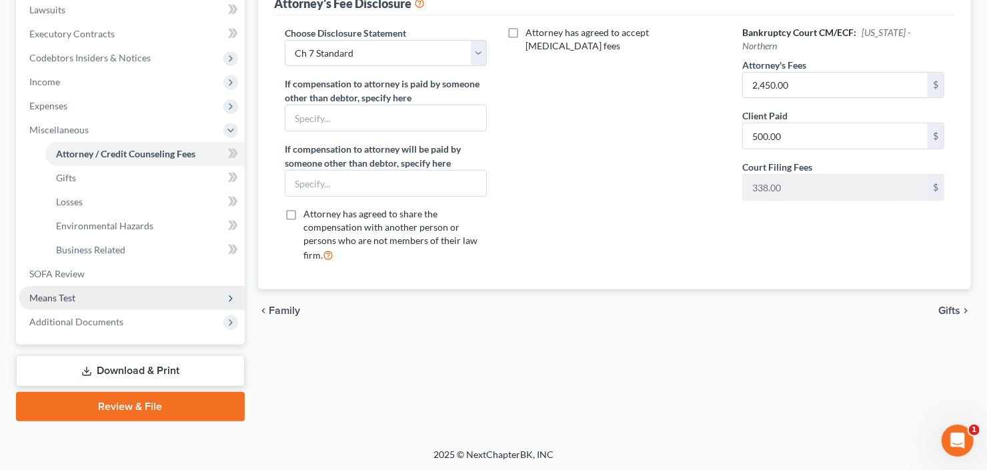
click at [76, 299] on span "Means Test" at bounding box center [132, 298] width 226 height 24
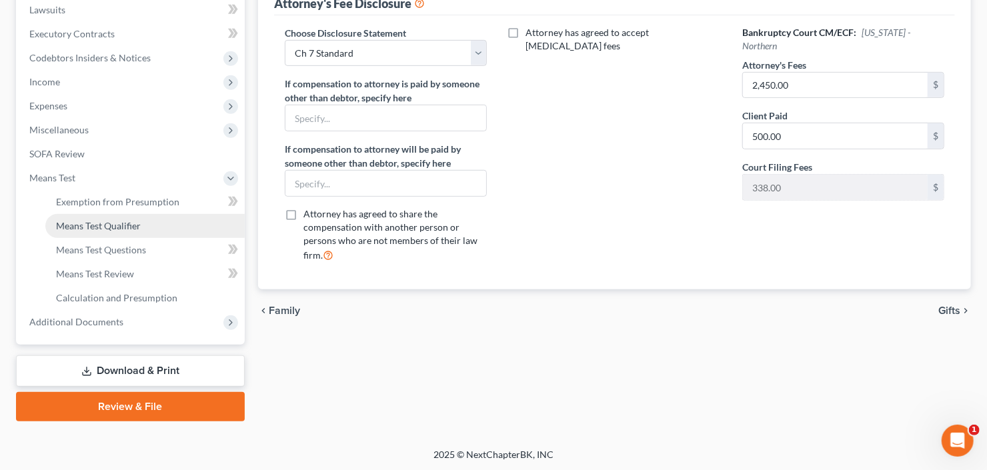
click at [113, 220] on span "Means Test Qualifier" at bounding box center [98, 225] width 85 height 11
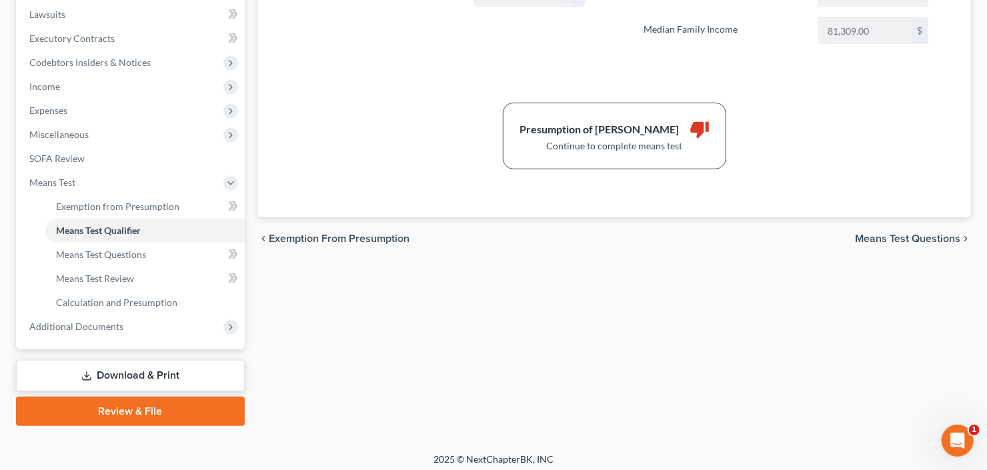
scroll to position [357, 0]
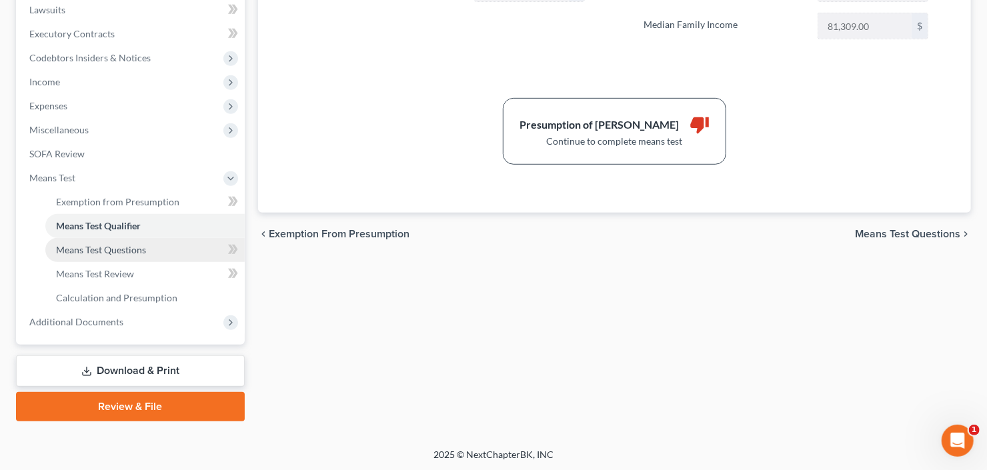
click at [82, 248] on span "Means Test Questions" at bounding box center [101, 249] width 90 height 11
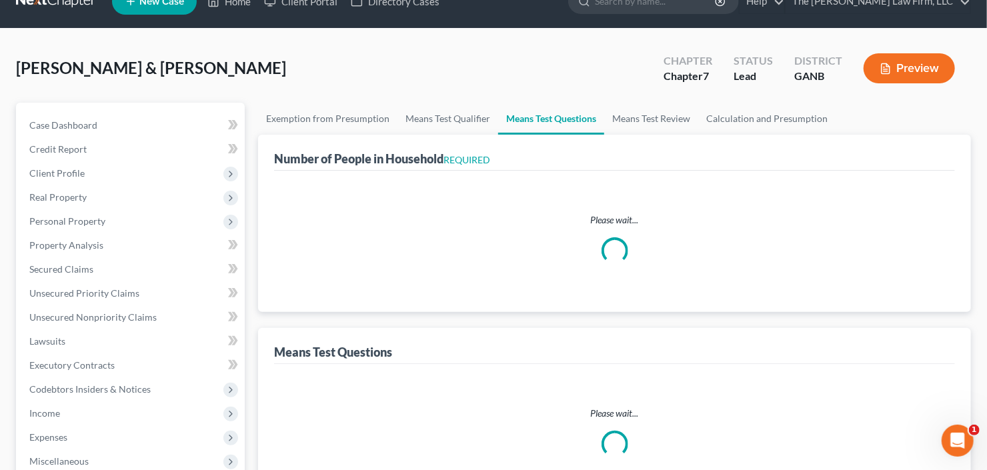
select select "0"
select select "60"
select select "1"
select select "60"
select select "1"
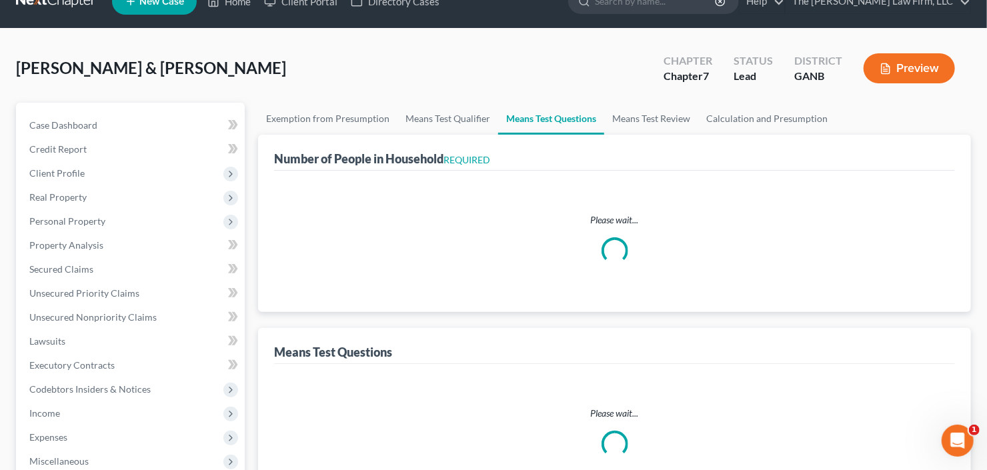
select select "60"
select select "2"
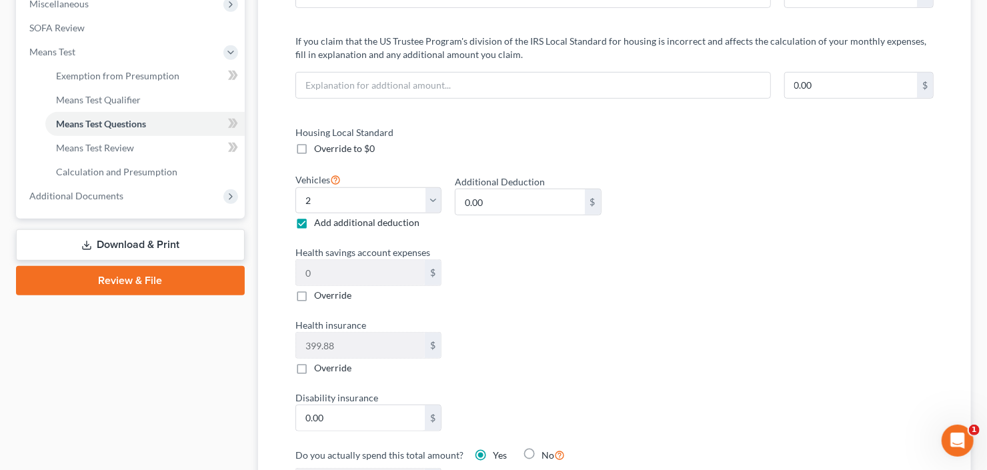
scroll to position [587, 0]
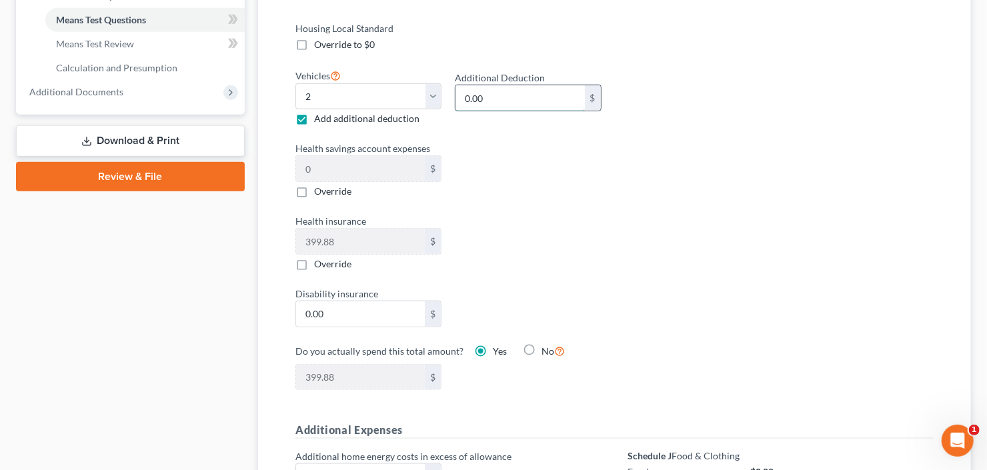
click at [502, 103] on input "0.00" at bounding box center [520, 97] width 129 height 25
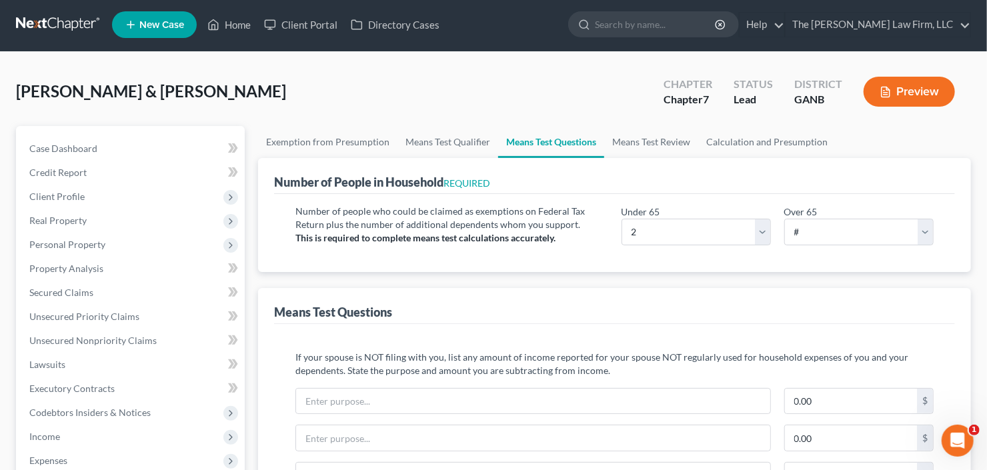
scroll to position [0, 0]
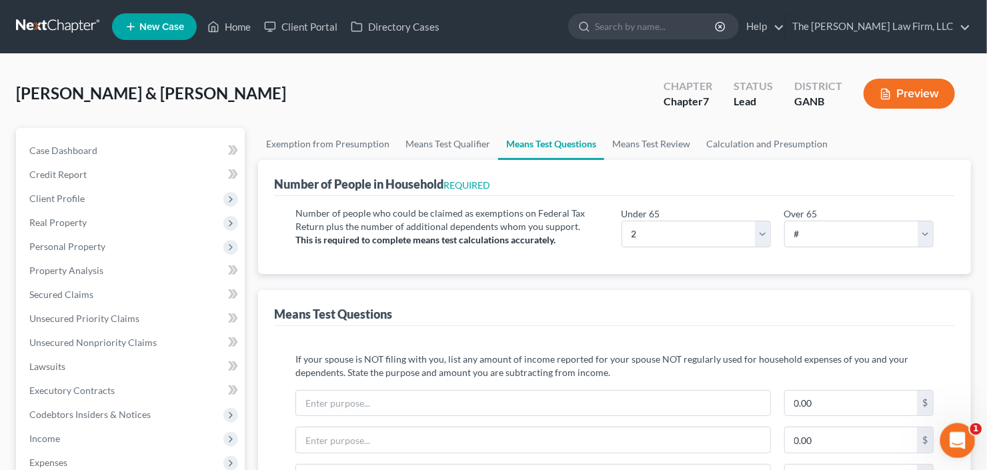
type input "220.00"
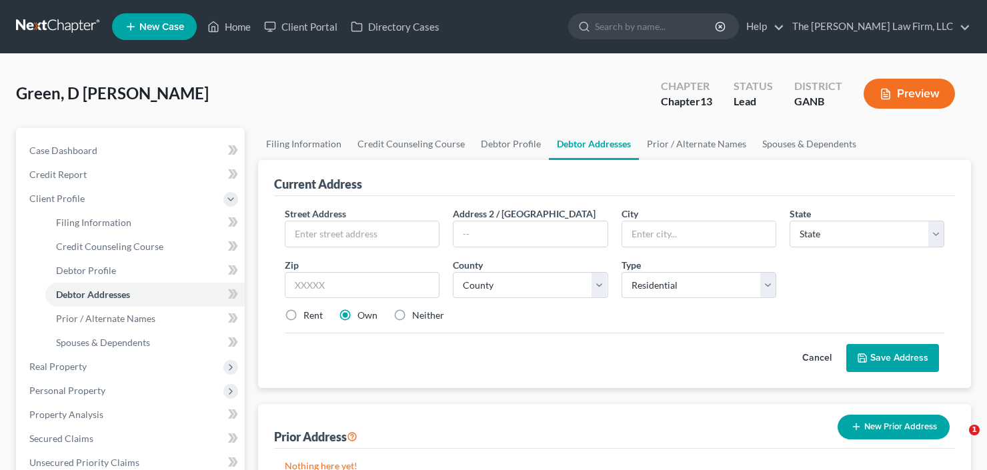
select select "0"
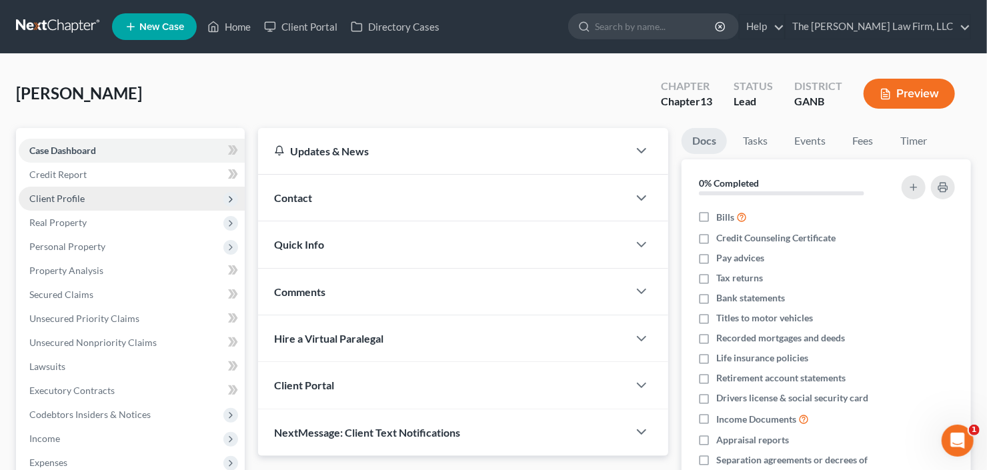
click at [78, 197] on span "Client Profile" at bounding box center [56, 198] width 55 height 11
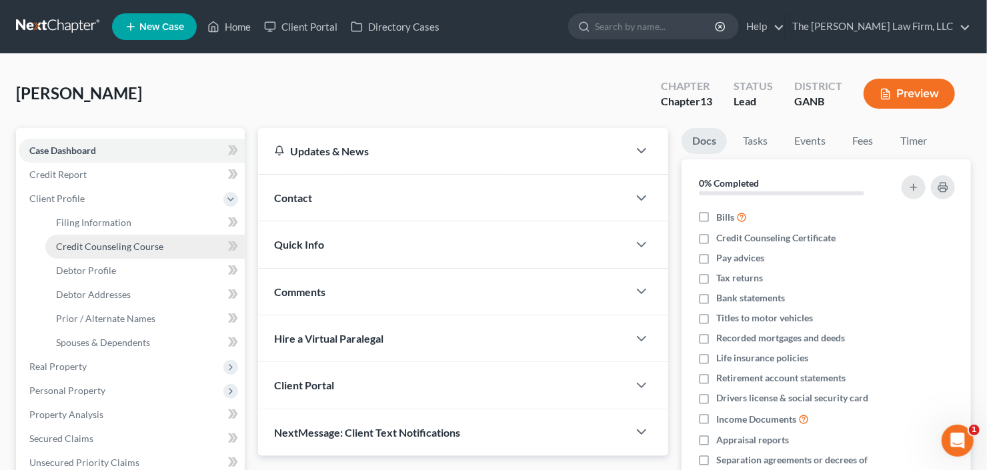
click at [99, 249] on span "Credit Counseling Course" at bounding box center [109, 246] width 107 height 11
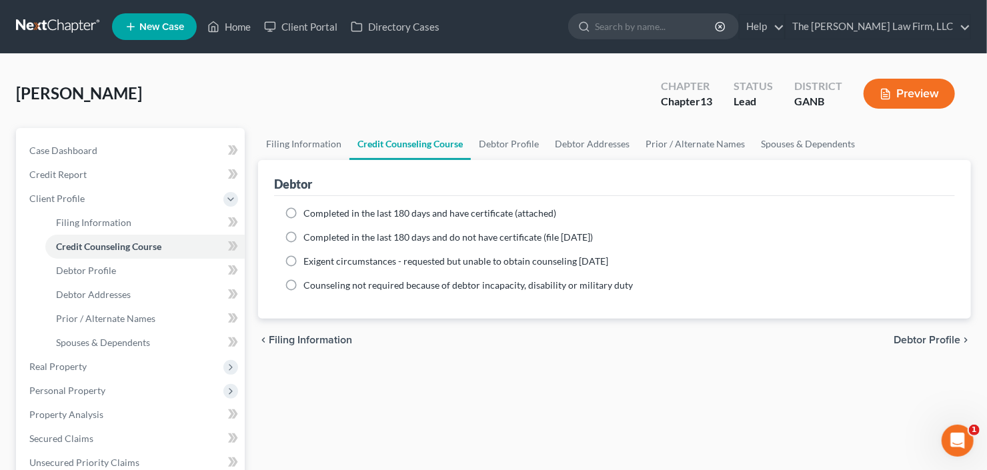
click at [366, 231] on label "Completed in the last 180 days and do not have certificate (file within 14 days)" at bounding box center [449, 237] width 290 height 13
click at [318, 231] on input "Completed in the last 180 days and do not have certificate (file within 14 days)" at bounding box center [313, 235] width 9 height 9
radio input "true"
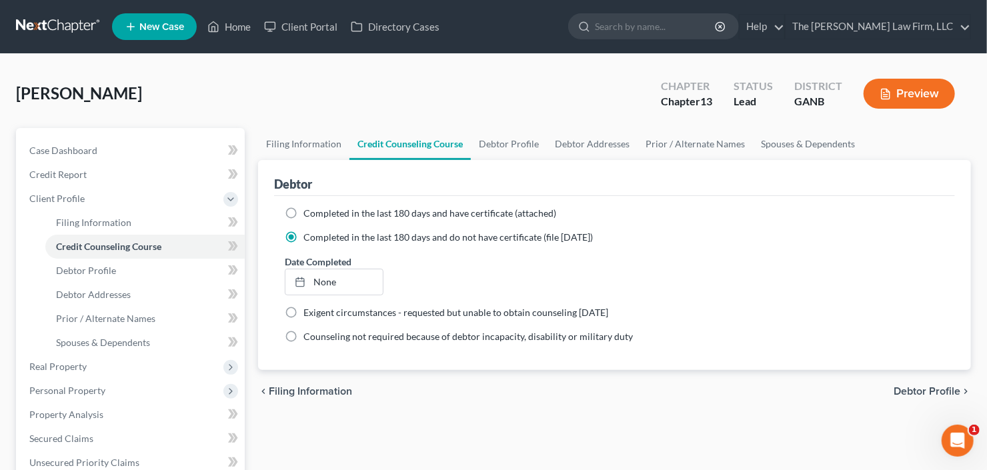
click at [376, 214] on span "Completed in the last 180 days and have certificate (attached)" at bounding box center [430, 212] width 253 height 11
click at [318, 214] on input "Completed in the last 180 days and have certificate (attached)" at bounding box center [313, 211] width 9 height 9
radio input "true"
radio input "false"
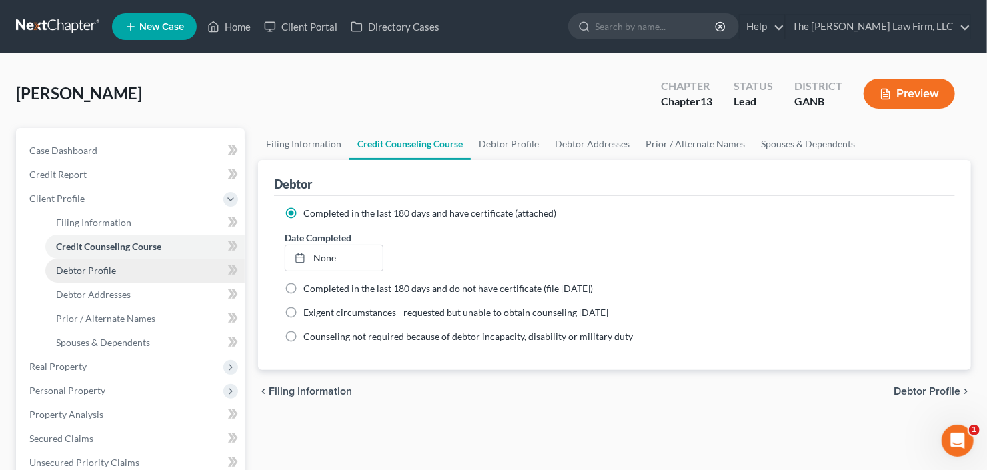
click at [103, 270] on span "Debtor Profile" at bounding box center [86, 270] width 60 height 11
select select "0"
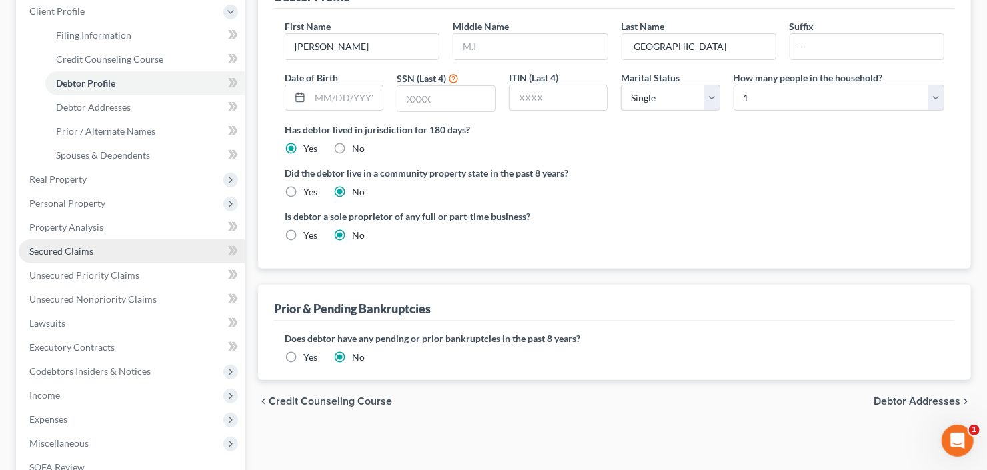
scroll to position [214, 0]
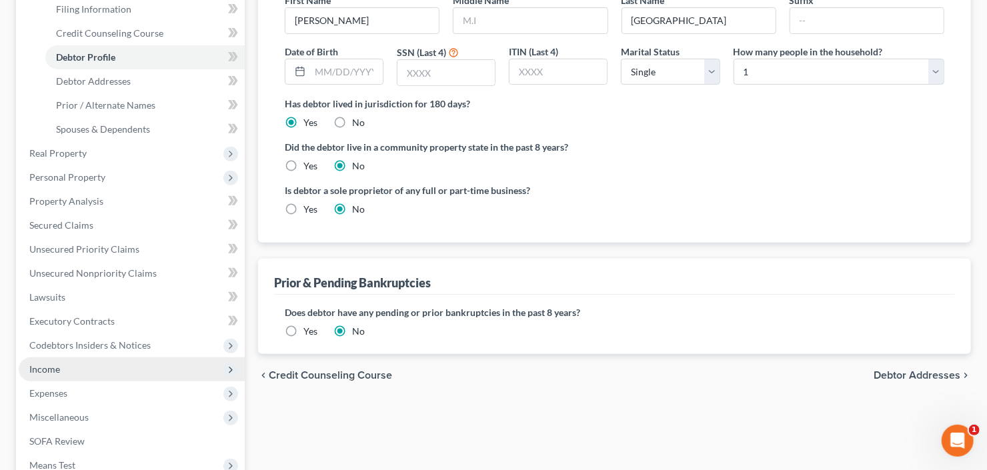
click at [69, 358] on span "Income" at bounding box center [132, 370] width 226 height 24
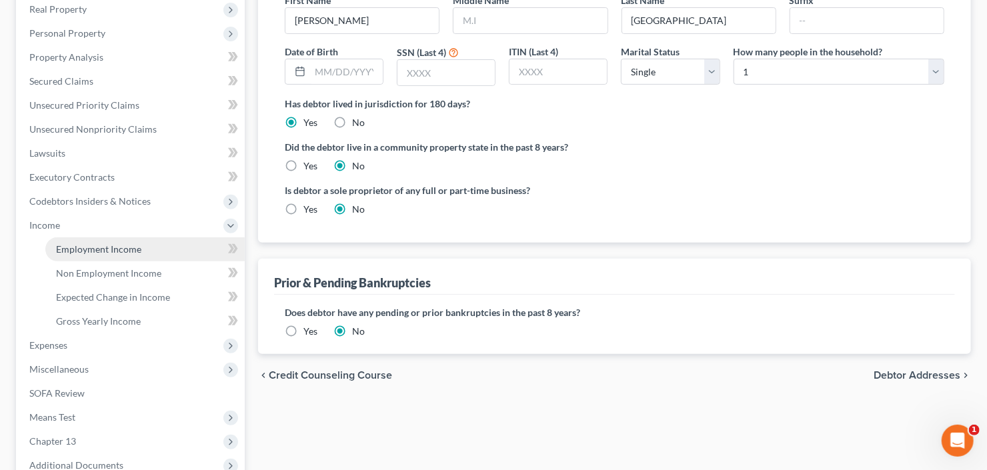
click at [101, 250] on span "Employment Income" at bounding box center [98, 249] width 85 height 11
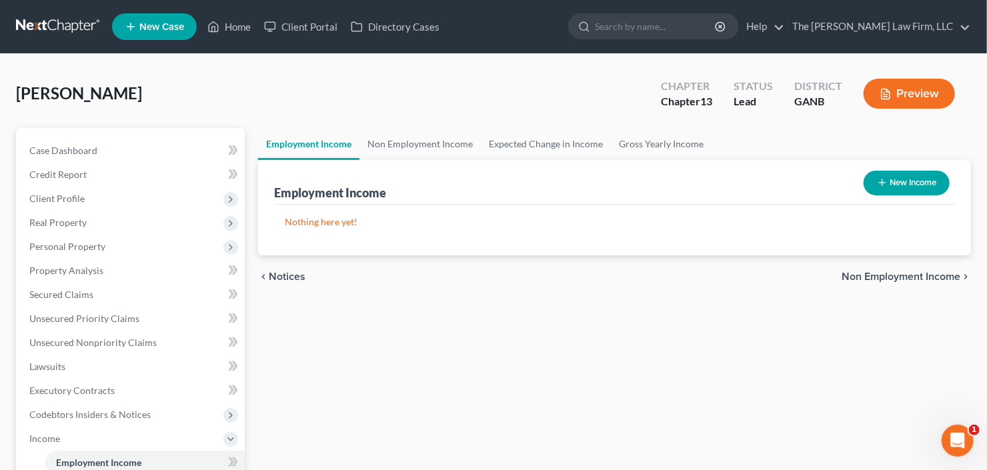
click at [914, 181] on button "New Income" at bounding box center [907, 183] width 86 height 25
select select "0"
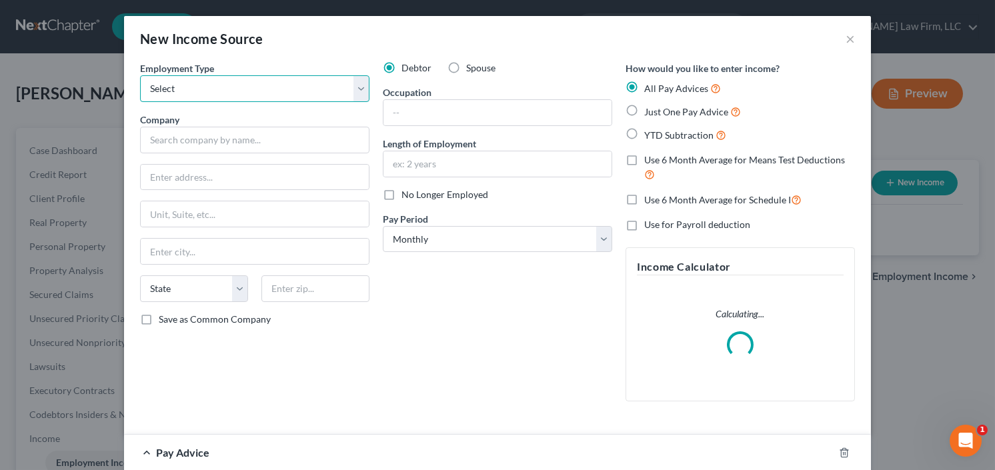
click at [220, 86] on select "Select Full or Part Time Employment Self Employment" at bounding box center [255, 88] width 230 height 27
select select "0"
click at [140, 75] on select "Select Full or Part Time Employment Self Employment" at bounding box center [255, 88] width 230 height 27
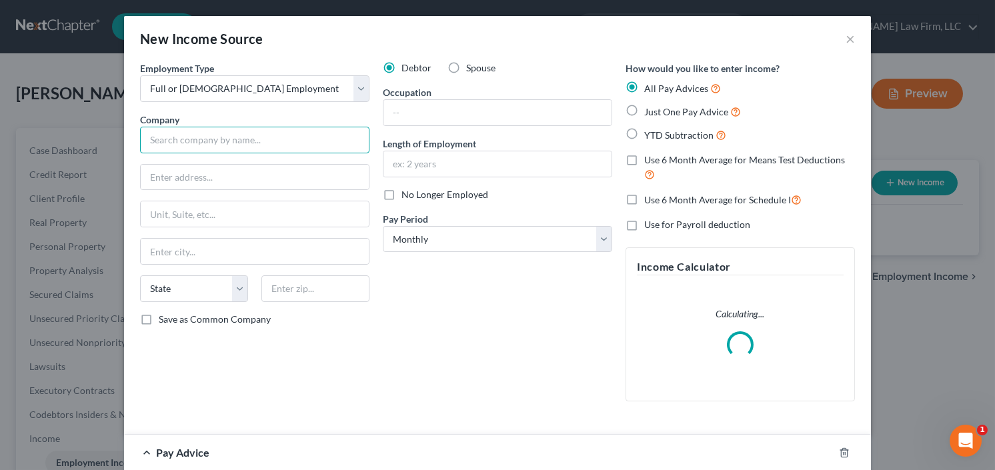
click at [212, 133] on input "text" at bounding box center [255, 140] width 230 height 27
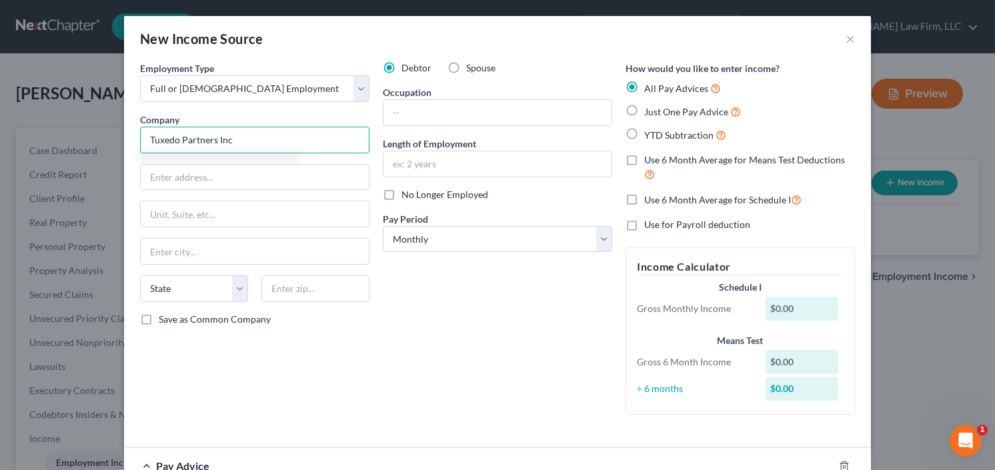
type input "Tuxedo Partners Inc"
click at [645, 133] on label "YTD Subtraction" at bounding box center [686, 134] width 82 height 15
click at [650, 133] on input "YTD Subtraction" at bounding box center [654, 131] width 9 height 9
radio input "true"
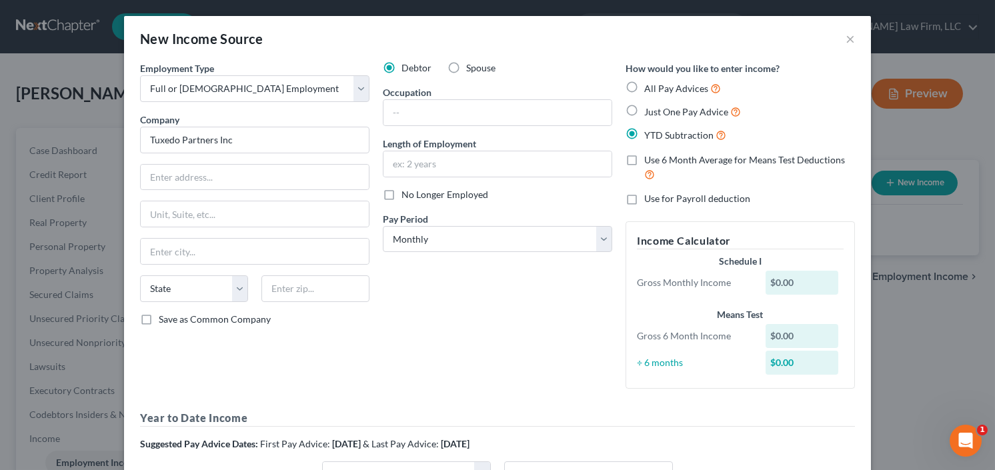
type input "Tuxedo Partners Inc"
click at [402, 127] on div "Debtor Spouse Occupation Length of Employment No Longer Employed Pay Period * S…" at bounding box center [497, 230] width 243 height 338
click at [489, 108] on input "text" at bounding box center [498, 112] width 228 height 25
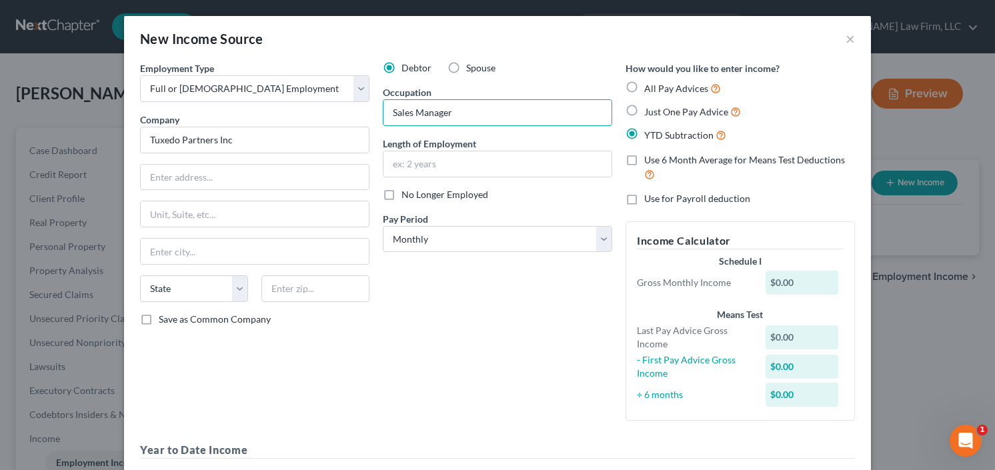
type input "Sales Manager"
click at [207, 153] on div "Employment Type * Select Full or Part Time Employment Self Employment Company *…" at bounding box center [254, 246] width 243 height 370
click at [191, 175] on input "text" at bounding box center [255, 177] width 228 height 25
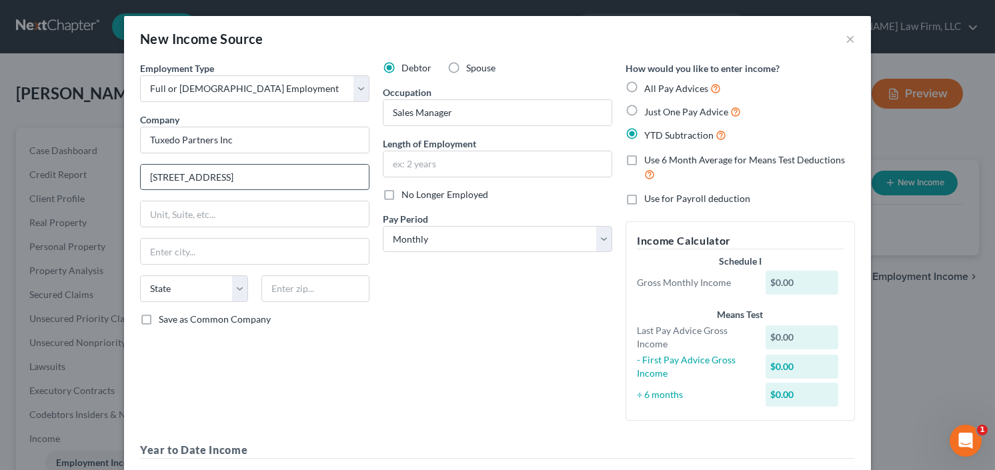
type input "5955 Peachtree Industrial Blvd"
type input "30341"
type input "Atlanta"
select select "10"
click at [454, 172] on input "text" at bounding box center [498, 163] width 228 height 25
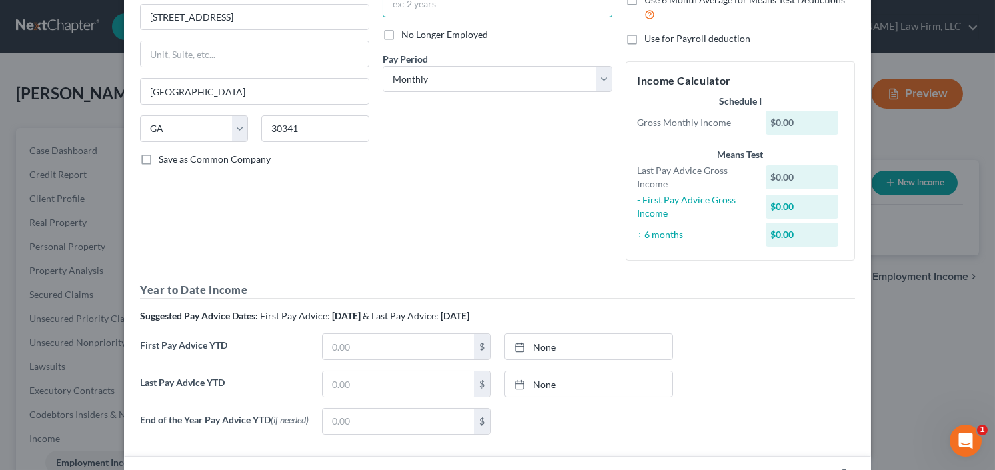
scroll to position [374, 0]
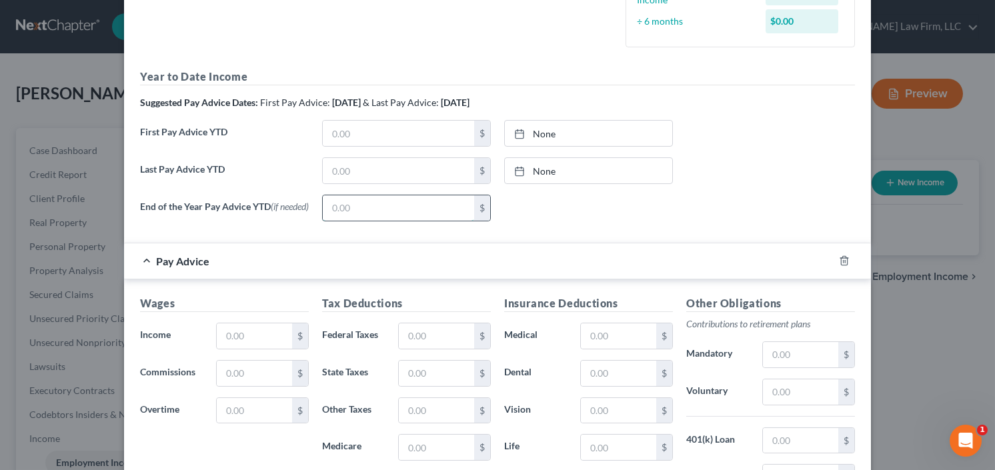
click at [338, 195] on input "text" at bounding box center [398, 207] width 151 height 25
click at [352, 174] on input "text" at bounding box center [398, 170] width 151 height 25
click at [371, 170] on input "text" at bounding box center [398, 170] width 151 height 25
type input "146,357.53"
drag, startPoint x: 250, startPoint y: 340, endPoint x: 284, endPoint y: 331, distance: 35.3
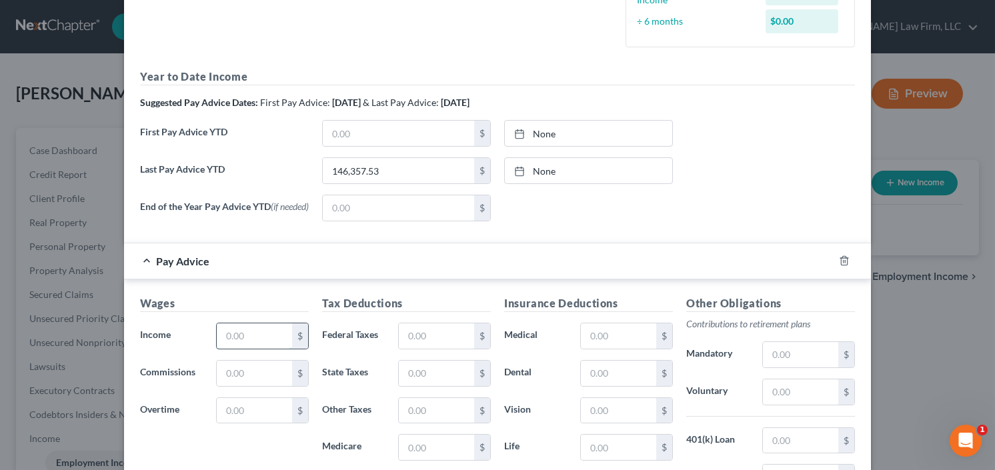
click at [250, 340] on input "text" at bounding box center [254, 336] width 75 height 25
click at [234, 327] on input "text" at bounding box center [254, 336] width 75 height 25
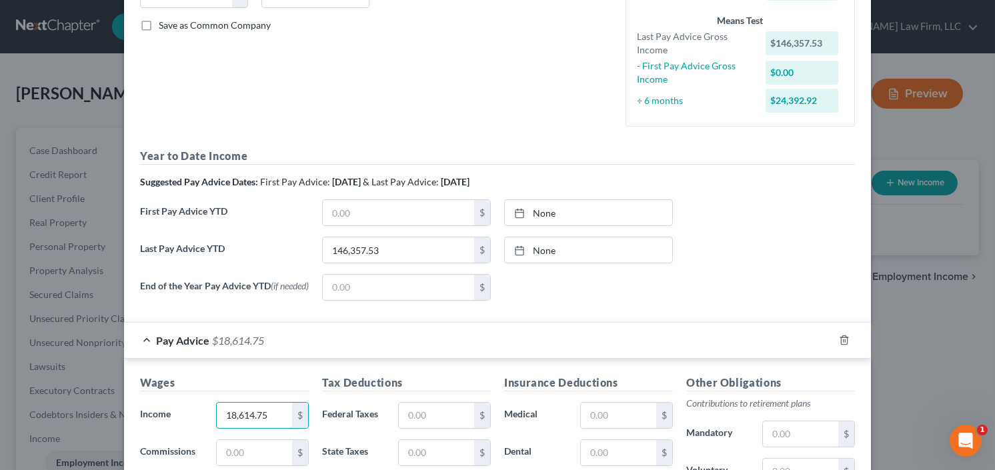
scroll to position [320, 0]
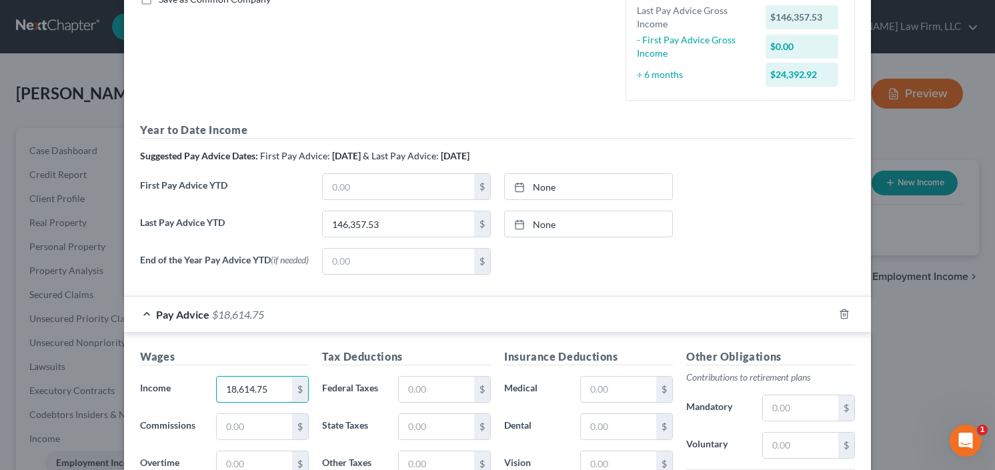
type input "18,614.75"
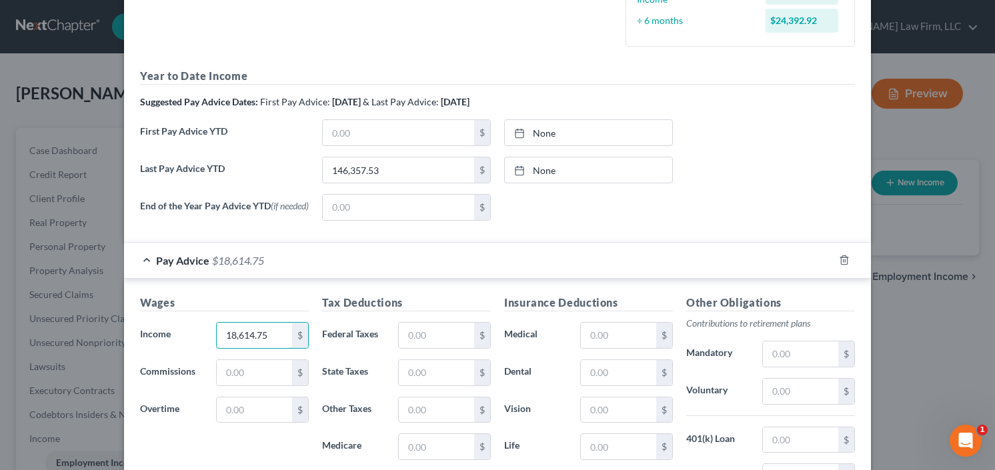
scroll to position [374, 0]
click at [423, 335] on input "text" at bounding box center [436, 336] width 75 height 25
type input "29.78"
click at [441, 374] on input "text" at bounding box center [436, 373] width 75 height 25
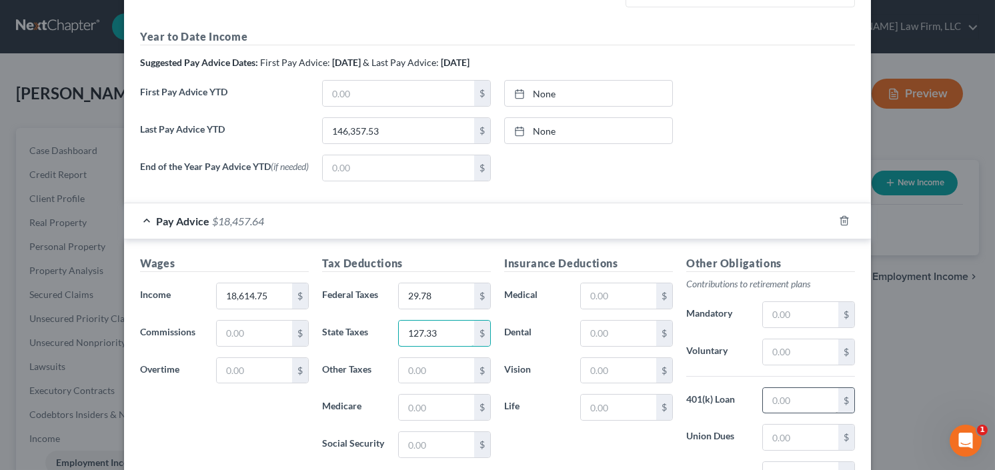
scroll to position [480, 0]
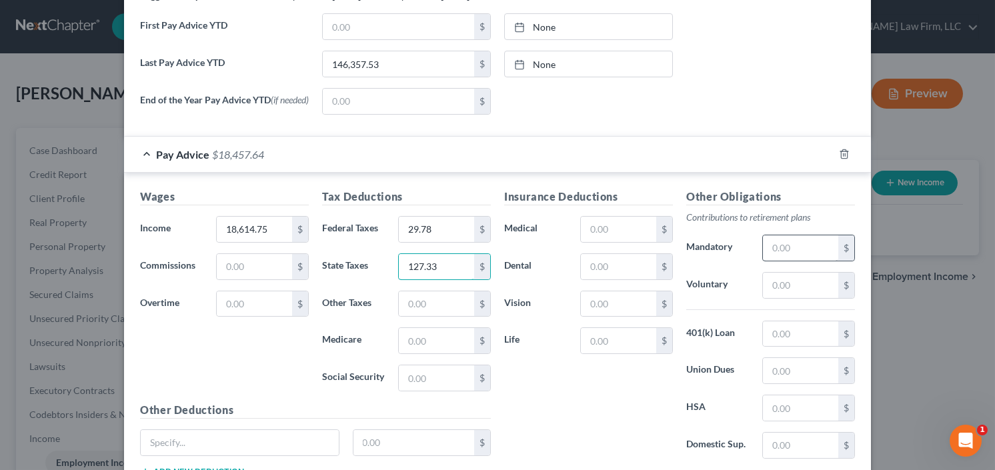
type input "127.33"
click at [795, 244] on input "text" at bounding box center [800, 248] width 75 height 25
click at [618, 230] on input "text" at bounding box center [618, 229] width 75 height 25
type input "353.09"
type input "7.33"
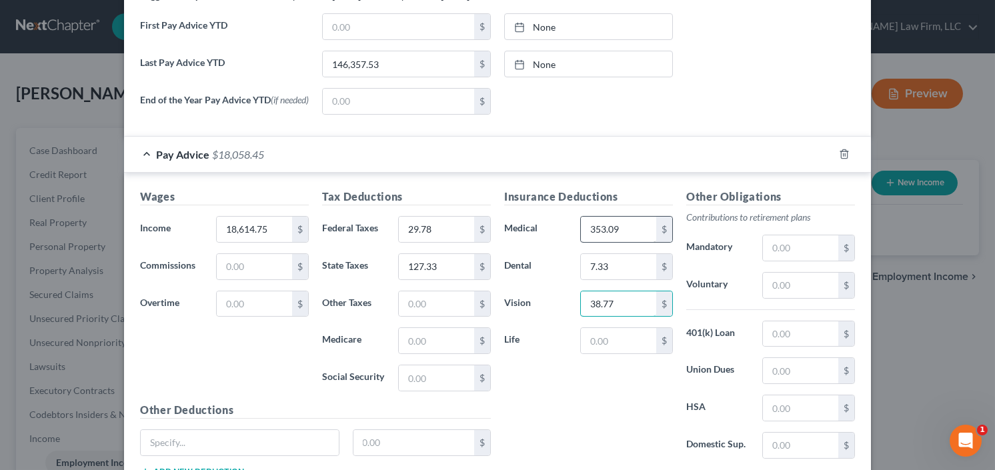
type input "38.77"
click at [791, 241] on input "text" at bounding box center [800, 248] width 75 height 25
type input "51.69"
type input "77.54"
click at [613, 341] on input "text" at bounding box center [618, 340] width 75 height 25
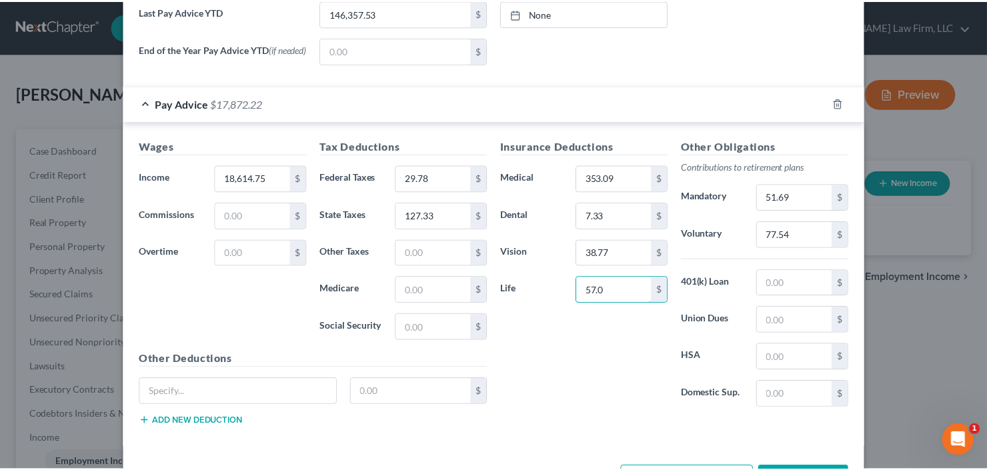
scroll to position [580, 0]
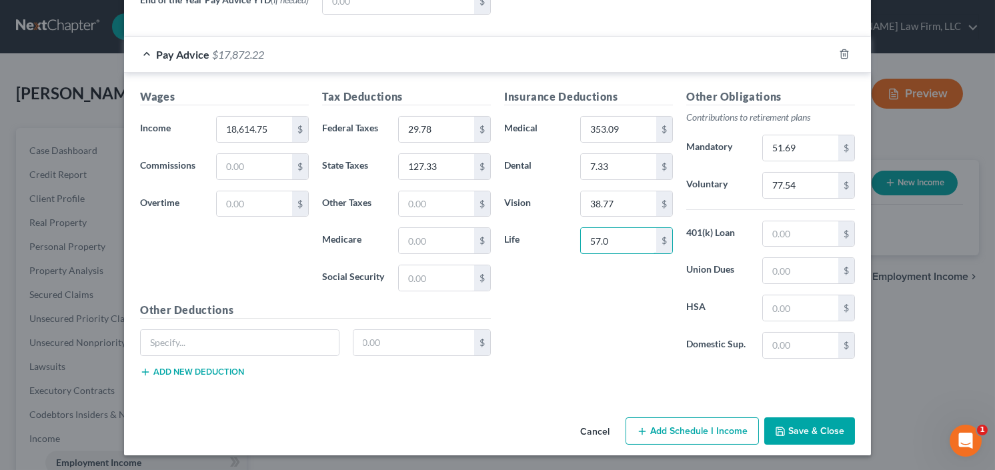
type input "57.0"
click at [817, 430] on button "Save & Close" at bounding box center [810, 432] width 91 height 28
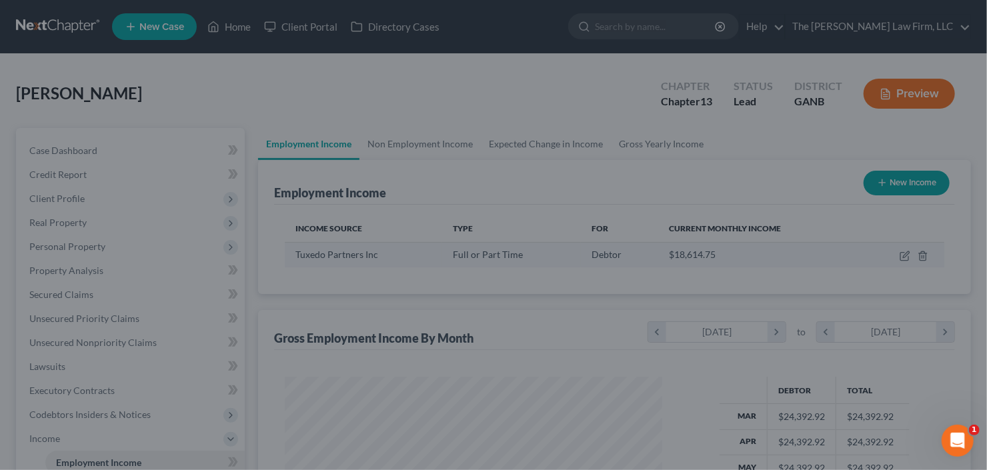
scroll to position [238, 400]
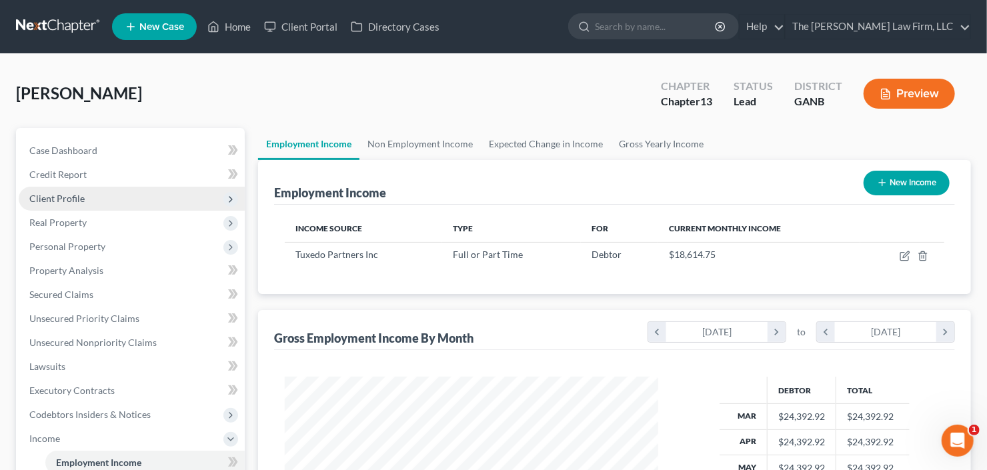
click at [78, 200] on span "Client Profile" at bounding box center [56, 198] width 55 height 11
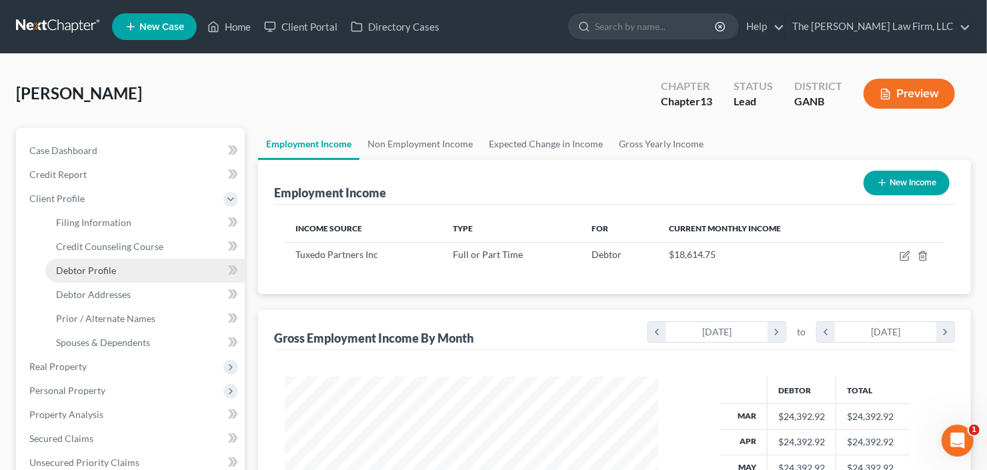
click at [92, 266] on span "Debtor Profile" at bounding box center [86, 270] width 60 height 11
select select "0"
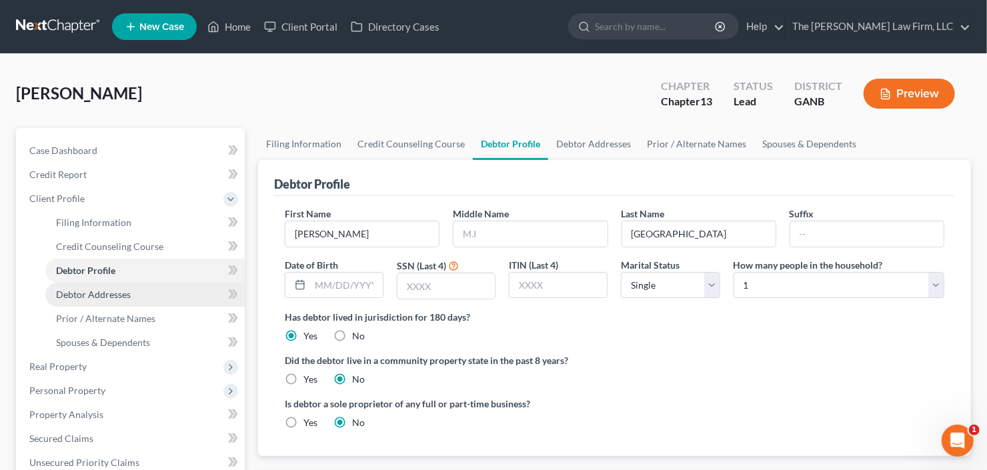
click at [71, 300] on link "Debtor Addresses" at bounding box center [144, 295] width 199 height 24
select select "0"
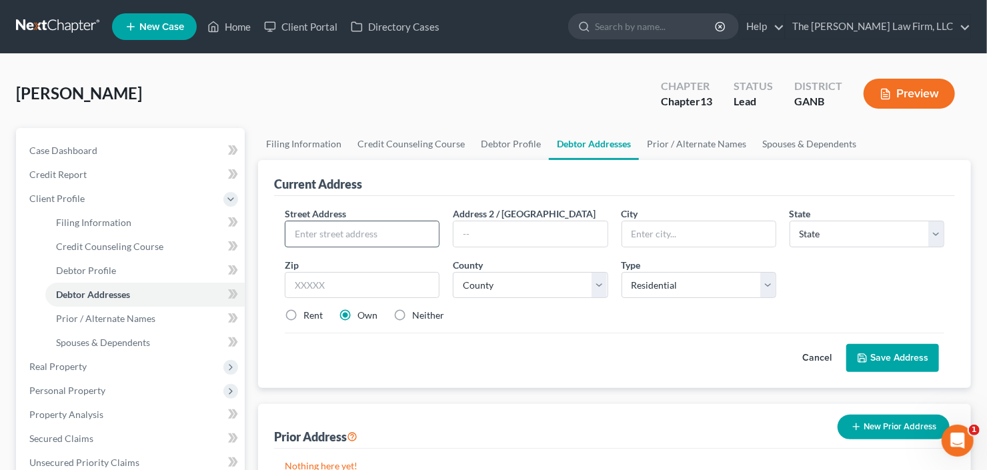
click at [312, 230] on input "text" at bounding box center [362, 234] width 153 height 25
type input "3461 Stonevie Way #A"
type input "30519"
type input "Buford"
select select "10"
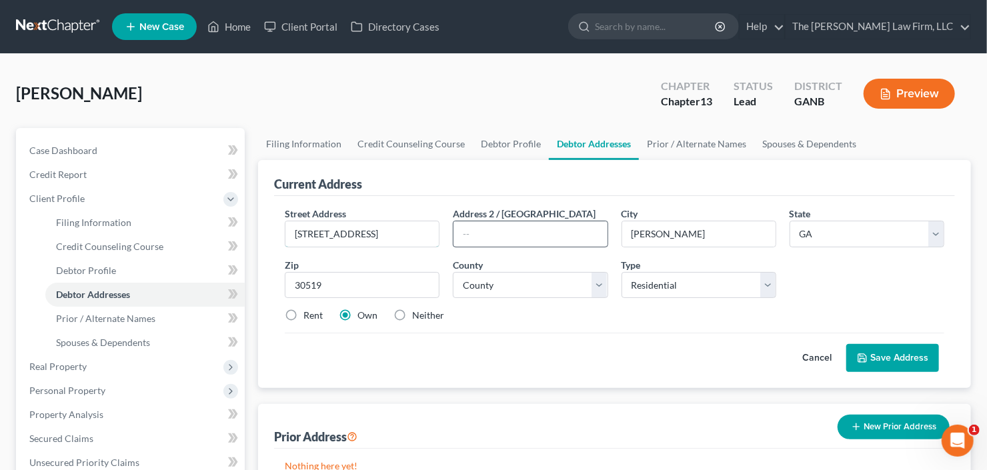
drag, startPoint x: 374, startPoint y: 233, endPoint x: 465, endPoint y: 240, distance: 91.0
click at [433, 238] on input "3461 Stonevie Way #A" at bounding box center [362, 234] width 153 height 25
type input "3461 Stonevie Way"
click at [529, 282] on select "County Appling County Atkinson County Bacon County Baker County Baldwin County …" at bounding box center [530, 285] width 155 height 27
select select "66"
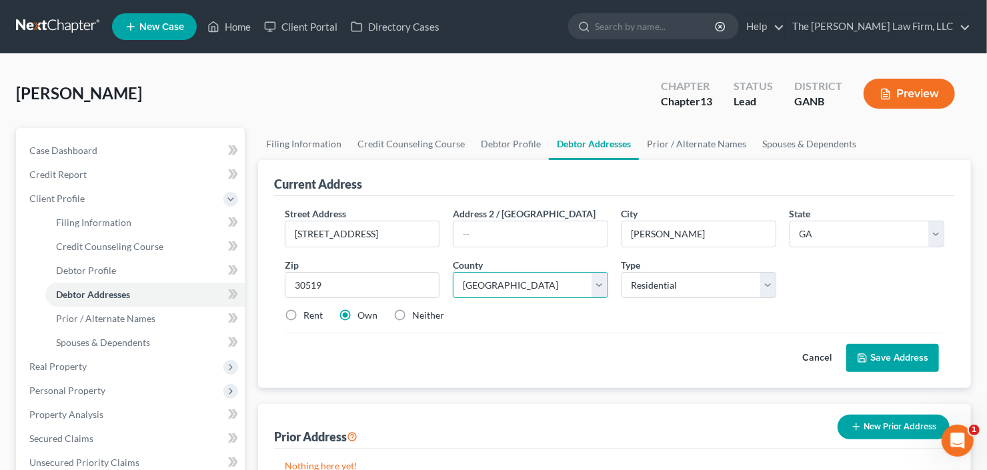
click at [453, 272] on select "County Appling County Atkinson County Bacon County Baker County Baldwin County …" at bounding box center [530, 285] width 155 height 27
click at [893, 356] on button "Save Address" at bounding box center [893, 358] width 93 height 28
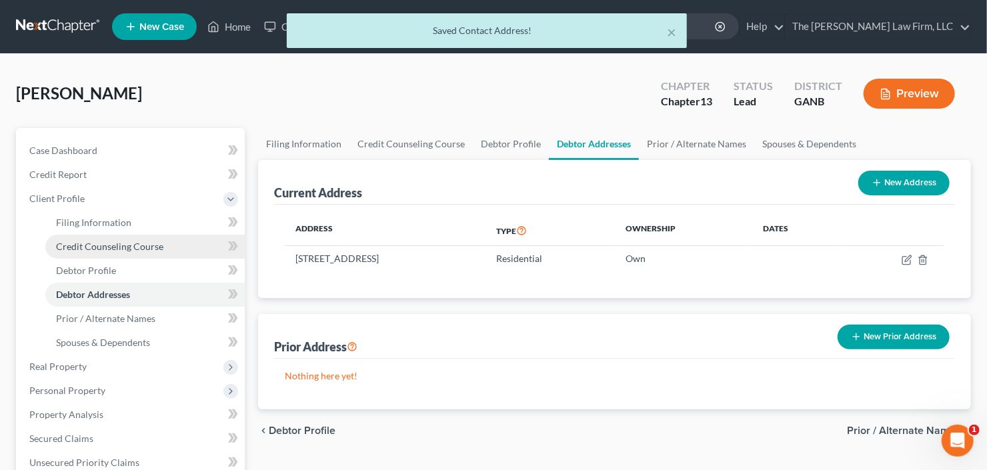
drag, startPoint x: 107, startPoint y: 238, endPoint x: 192, endPoint y: 248, distance: 85.3
click at [107, 238] on link "Credit Counseling Course" at bounding box center [144, 247] width 199 height 24
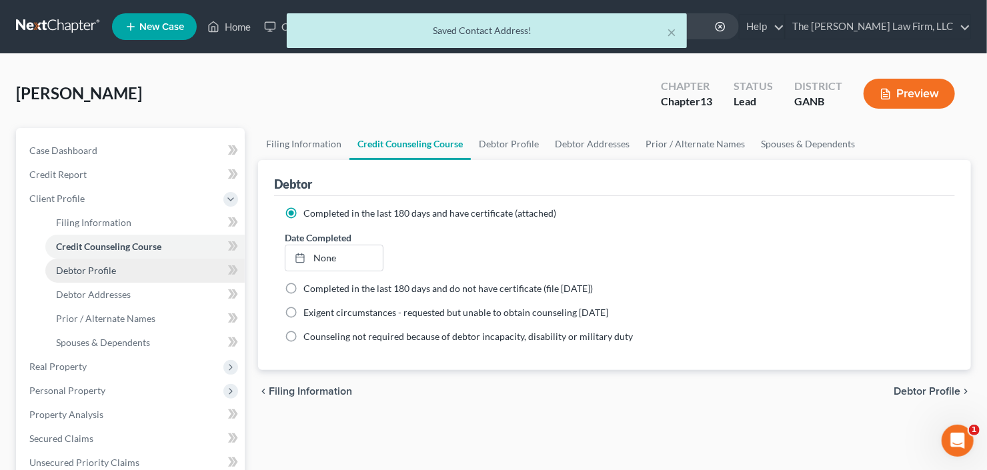
click at [85, 273] on span "Debtor Profile" at bounding box center [86, 270] width 60 height 11
select select "0"
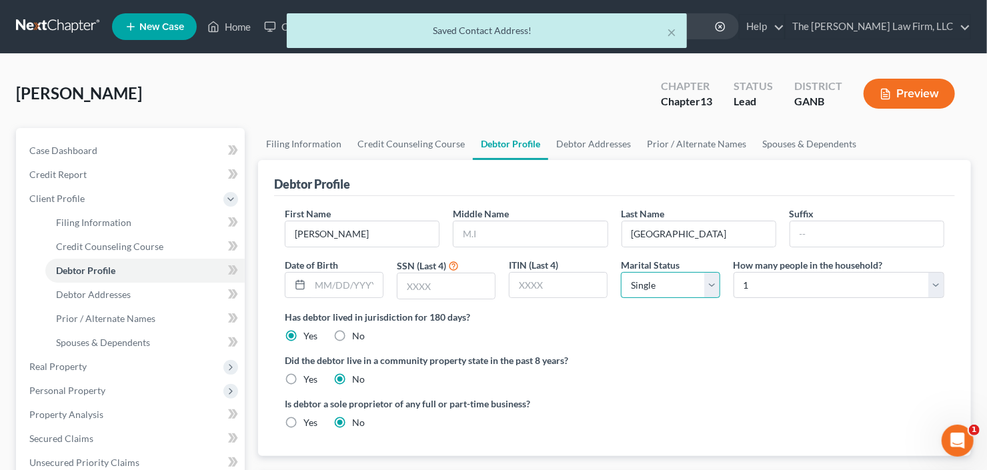
click at [661, 282] on select "Select Single Married Separated Divorced Widowed" at bounding box center [670, 285] width 99 height 27
select select "1"
click at [621, 272] on select "Select Single Married Separated Divorced Widowed" at bounding box center [670, 285] width 99 height 27
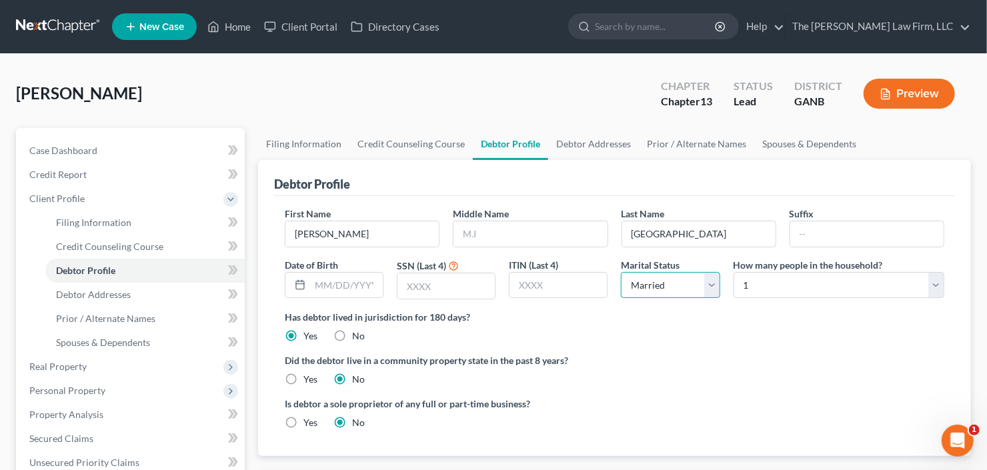
click at [683, 294] on select "Select Single Married Separated Divorced Widowed" at bounding box center [670, 285] width 99 height 27
click at [621, 272] on select "Select Single Married Separated Divorced Widowed" at bounding box center [670, 285] width 99 height 27
click at [794, 270] on label "How many people in the household?" at bounding box center [808, 265] width 149 height 14
click at [798, 283] on select "Select 1 2 3 4 5 6 7 8 9 10 11 12 13 14 15 16 17 18 19 20" at bounding box center [839, 285] width 211 height 27
select select "4"
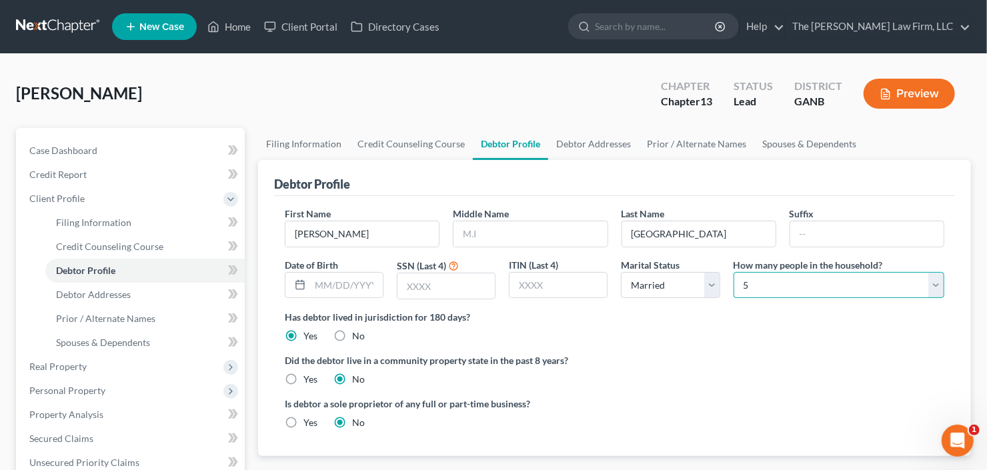
click at [734, 272] on select "Select 1 2 3 4 5 6 7 8 9 10 11 12 13 14 15 16 17 18 19 20" at bounding box center [839, 285] width 211 height 27
drag, startPoint x: 97, startPoint y: 294, endPoint x: 115, endPoint y: 294, distance: 18.7
click at [97, 294] on span "Debtor Addresses" at bounding box center [93, 294] width 75 height 11
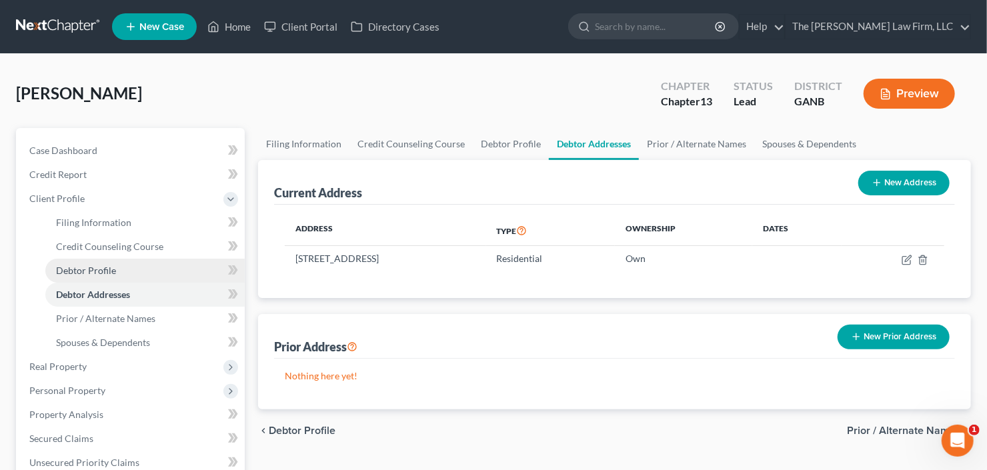
click at [60, 263] on link "Debtor Profile" at bounding box center [144, 271] width 199 height 24
select select "1"
select select "4"
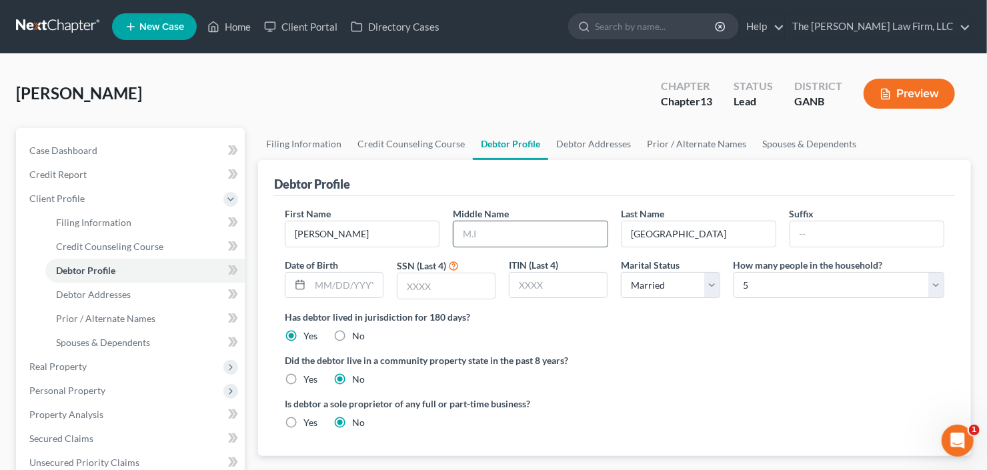
click at [527, 231] on input "text" at bounding box center [530, 234] width 153 height 25
type input "Konrad"
type input "1597"
click at [95, 181] on link "Credit Report" at bounding box center [132, 175] width 226 height 24
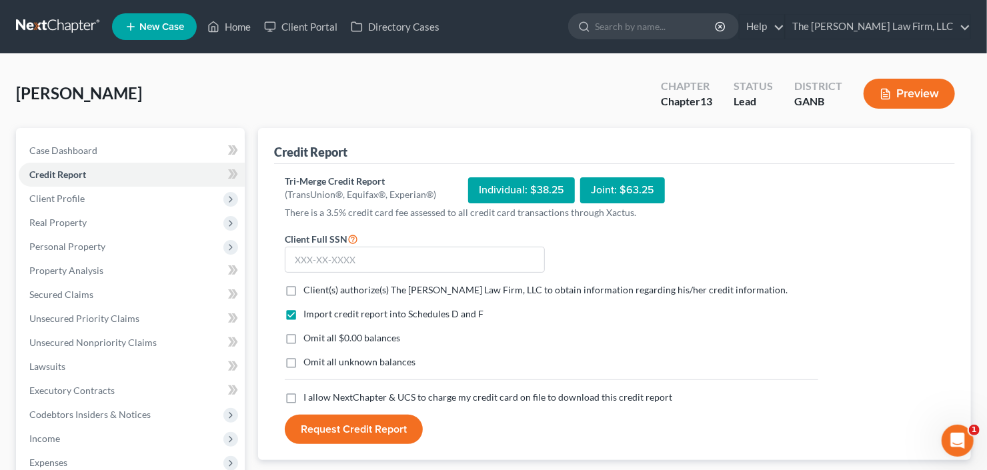
click at [383, 274] on form "Client Full SSN * Client(s) authorize(s) The Craig Black Law Firm, LLC to obtai…" at bounding box center [551, 338] width 547 height 214
click at [385, 267] on input "text" at bounding box center [415, 260] width 260 height 27
type input "124-54-1597"
click at [304, 293] on label "Client(s) authorize(s) The Craig Black Law Firm, LLC to obtain information rega…" at bounding box center [546, 290] width 484 height 13
click at [309, 292] on input "Client(s) authorize(s) The Craig Black Law Firm, LLC to obtain information rega…" at bounding box center [313, 288] width 9 height 9
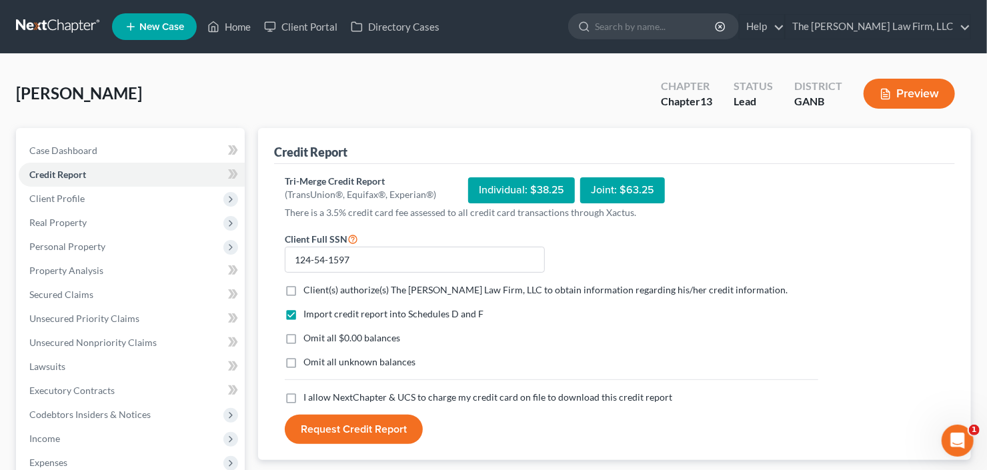
checkbox input "true"
click at [304, 394] on label "I allow NextChapter & UCS to charge my credit card on file to download this cre…" at bounding box center [488, 397] width 369 height 13
click at [309, 394] on input "I allow NextChapter & UCS to charge my credit card on file to download this cre…" at bounding box center [313, 395] width 9 height 9
checkbox input "true"
click at [352, 431] on button "Request Credit Report" at bounding box center [354, 429] width 138 height 29
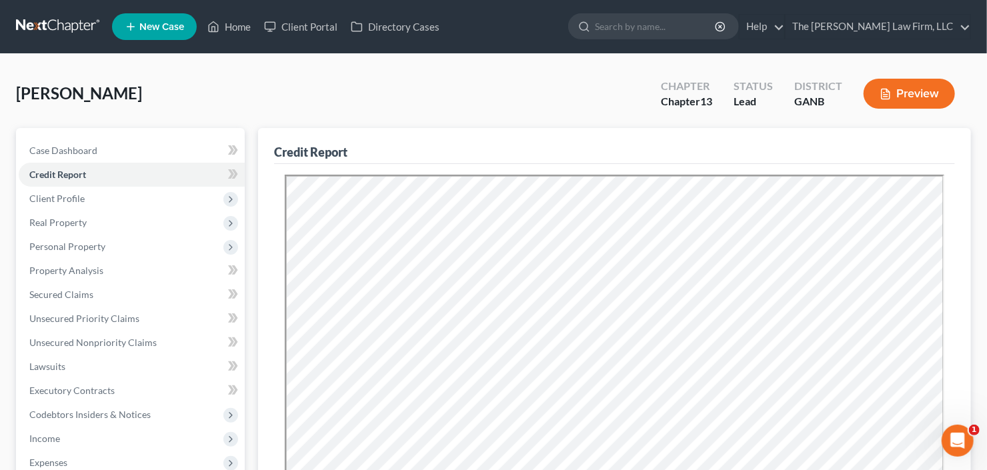
drag, startPoint x: 1023, startPoint y: 346, endPoint x: 1003, endPoint y: 338, distance: 21.6
drag, startPoint x: 1003, startPoint y: 338, endPoint x: 33, endPoint y: 297, distance: 971.7
click at [33, 297] on span "Secured Claims" at bounding box center [61, 294] width 64 height 11
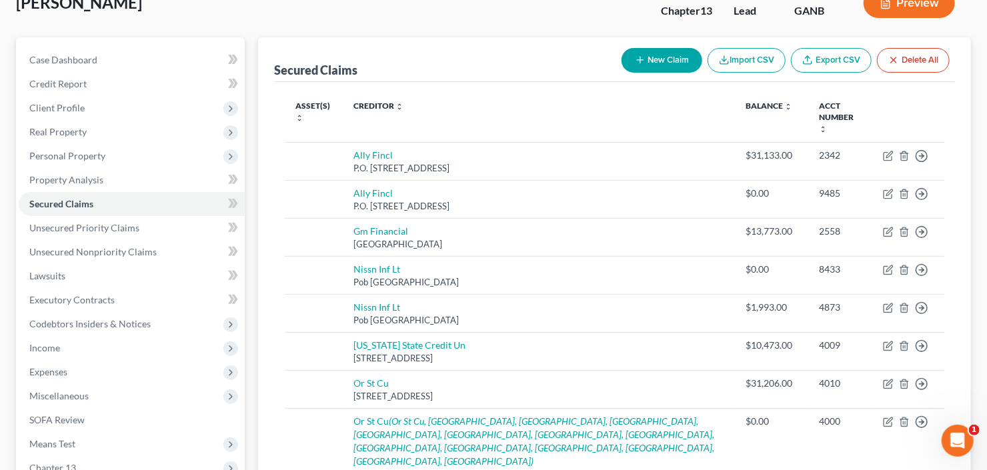
scroll to position [53, 0]
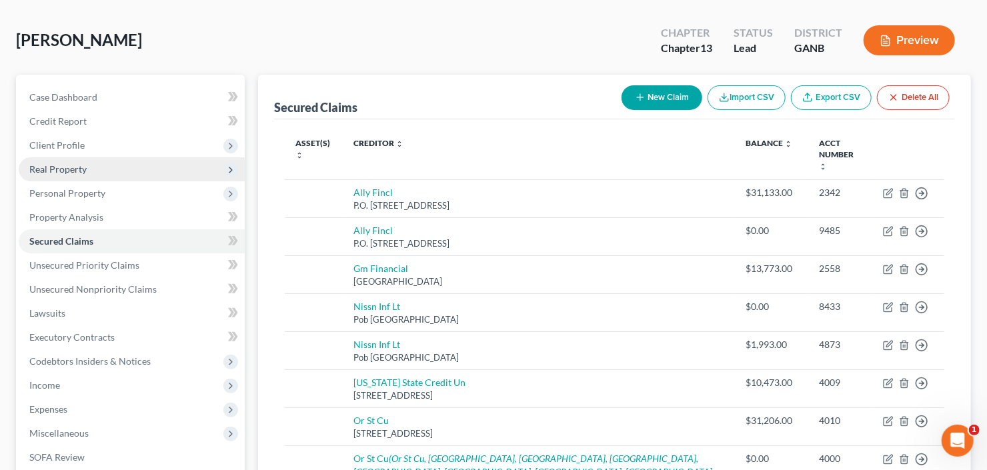
click at [44, 171] on span "Real Property" at bounding box center [57, 168] width 57 height 11
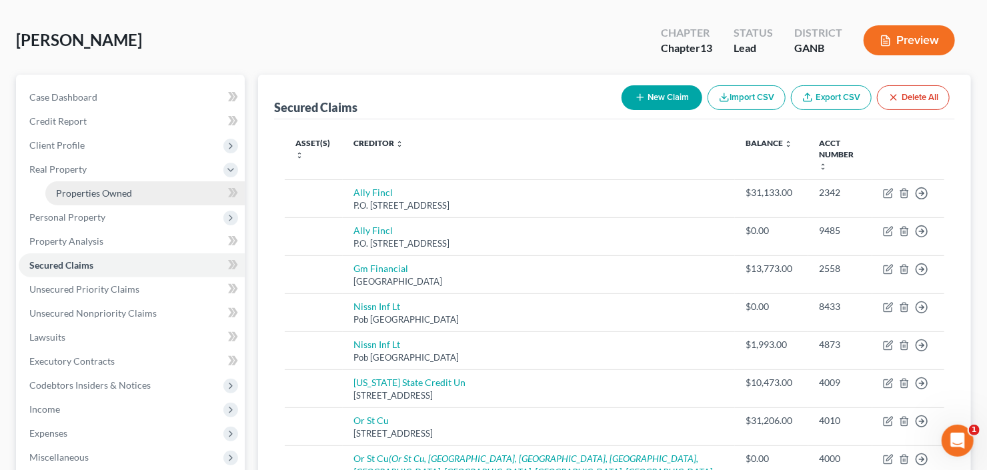
click at [75, 193] on span "Properties Owned" at bounding box center [94, 192] width 76 height 11
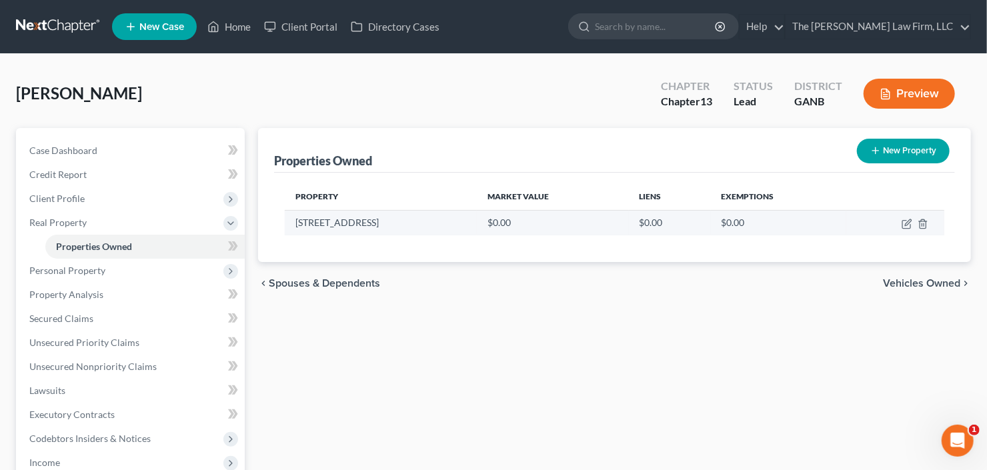
drag, startPoint x: 356, startPoint y: 229, endPoint x: 376, endPoint y: 209, distance: 27.4
click at [302, 226] on td "3461 Stonevie Way" at bounding box center [381, 222] width 192 height 25
drag, startPoint x: 382, startPoint y: 209, endPoint x: 345, endPoint y: 222, distance: 39.5
drag, startPoint x: 345, startPoint y: 222, endPoint x: 300, endPoint y: 225, distance: 45.5
click at [300, 226] on td "3461 Stonevie Way" at bounding box center [381, 222] width 192 height 25
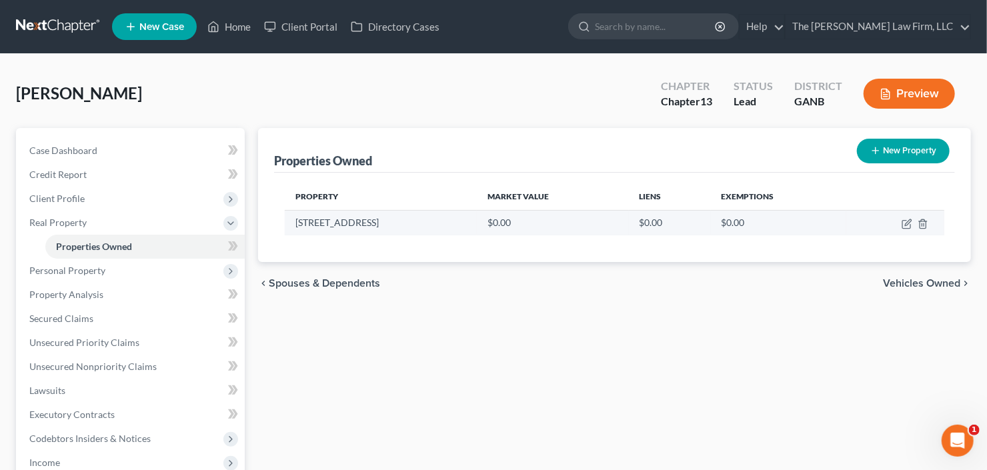
drag, startPoint x: 296, startPoint y: 220, endPoint x: 374, endPoint y: 224, distance: 78.1
click at [374, 224] on td "3461 Stonevie Way" at bounding box center [381, 222] width 192 height 25
copy td "3461 Stonevie Way"
click at [901, 222] on td at bounding box center [896, 222] width 98 height 25
click at [903, 225] on icon "button" at bounding box center [907, 224] width 11 height 11
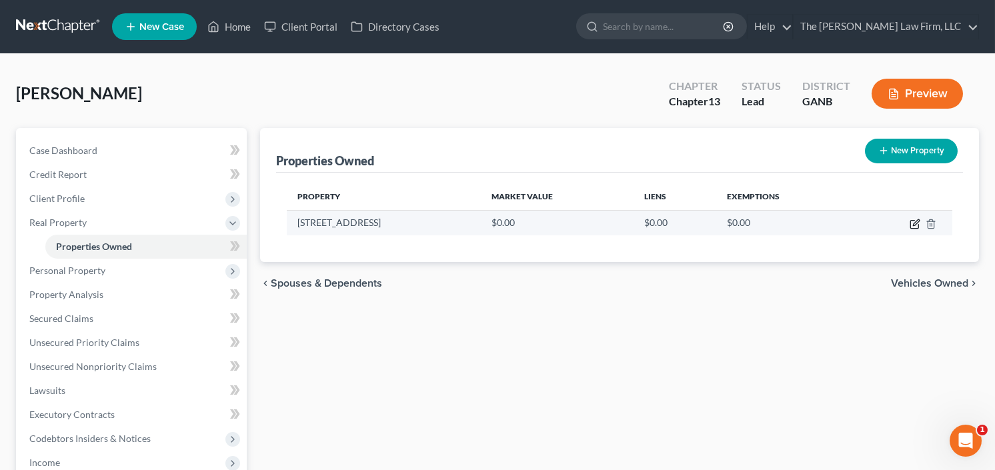
select select "10"
select select "66"
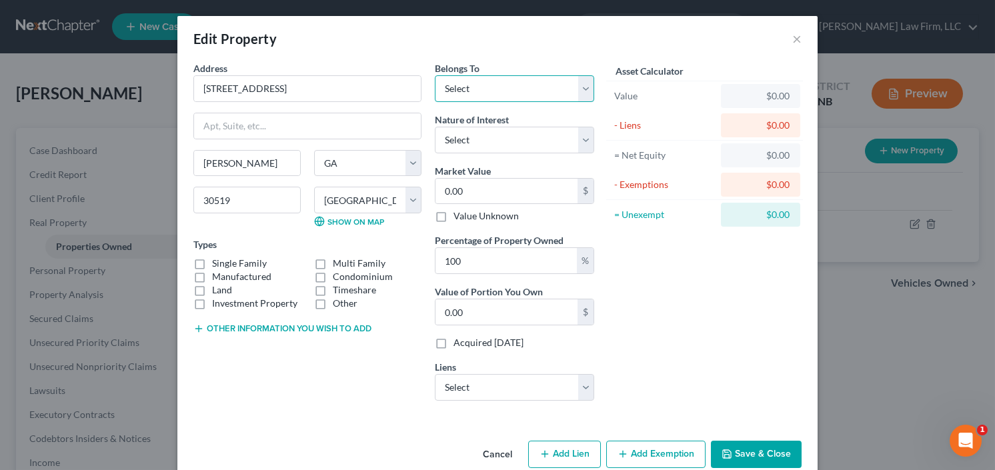
click at [494, 89] on select "Select Debtor 1 Only Debtor 2 Only Debtor 1 And Debtor 2 Only At Least One Of T…" at bounding box center [514, 88] width 159 height 27
drag, startPoint x: 195, startPoint y: 263, endPoint x: 207, endPoint y: 258, distance: 12.5
click at [212, 263] on label "Single Family" at bounding box center [239, 263] width 55 height 13
click at [218, 263] on input "Single Family" at bounding box center [222, 261] width 9 height 9
checkbox input "true"
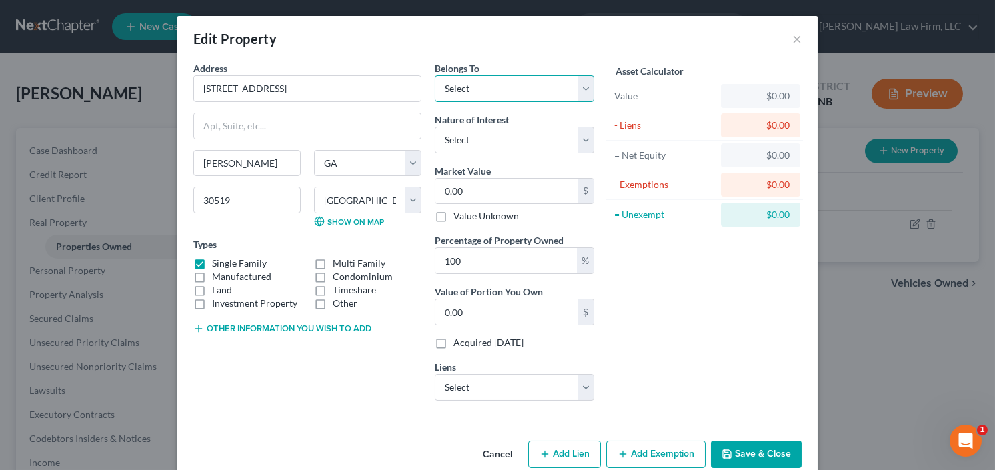
click at [512, 89] on select "Select Debtor 1 Only Debtor 2 Only Debtor 1 And Debtor 2 Only At Least One Of T…" at bounding box center [514, 88] width 159 height 27
click at [435, 75] on select "Select Debtor 1 Only Debtor 2 Only Debtor 1 And Debtor 2 Only At Least One Of T…" at bounding box center [514, 88] width 159 height 27
click at [510, 79] on select "Select Debtor 1 Only Debtor 2 Only Debtor 1 And Debtor 2 Only At Least One Of T…" at bounding box center [514, 88] width 159 height 27
click at [435, 75] on select "Select Debtor 1 Only Debtor 2 Only Debtor 1 And Debtor 2 Only At Least One Of T…" at bounding box center [514, 88] width 159 height 27
click at [515, 81] on select "Select Debtor 1 Only Debtor 2 Only Debtor 1 And Debtor 2 Only At Least One Of T…" at bounding box center [514, 88] width 159 height 27
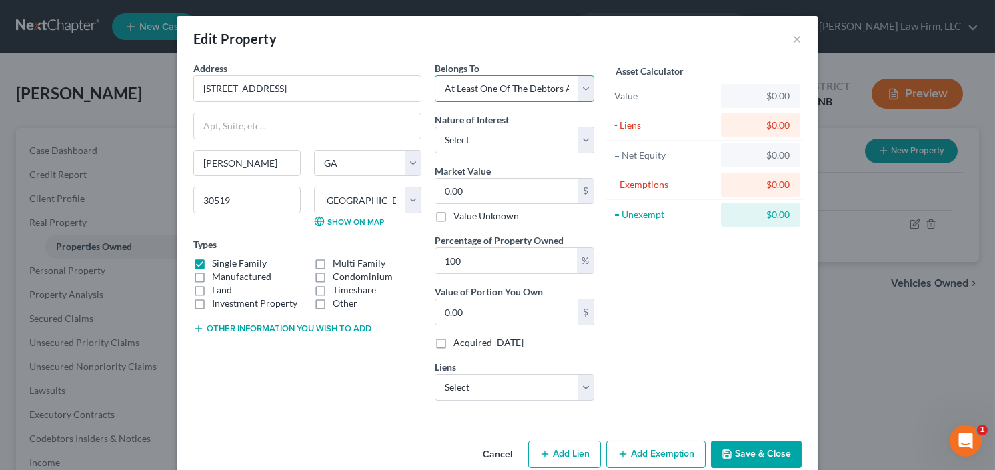
select select "0"
click at [435, 75] on select "Select Debtor 1 Only Debtor 2 Only Debtor 1 And Debtor 2 Only At Least One Of T…" at bounding box center [514, 88] width 159 height 27
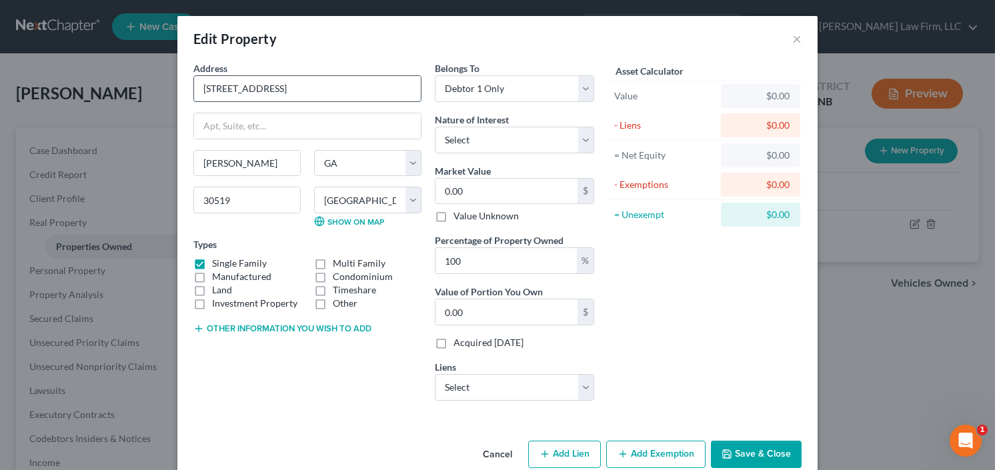
click at [245, 93] on input "3461 Stonevie Way" at bounding box center [307, 88] width 227 height 25
click at [254, 88] on input "3461 Stonevie Way" at bounding box center [307, 88] width 227 height 25
type input "3461 Stonevine Way"
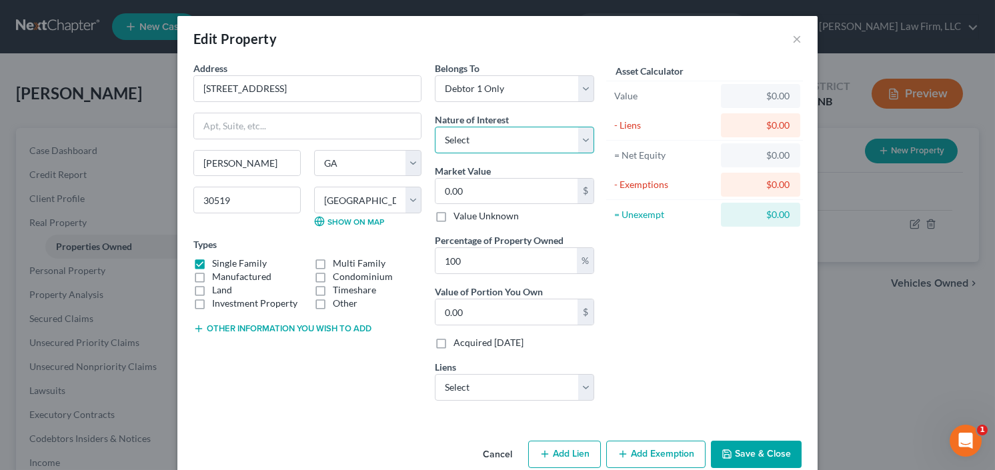
click at [515, 141] on select "Select Fee Simple Joint Tenant Life Estate Equitable Interest Future Interest T…" at bounding box center [514, 140] width 159 height 27
click at [495, 100] on div "Belongs To * Select Debtor 1 Only Debtor 2 Only Debtor 1 And Debtor 2 Only At L…" at bounding box center [514, 236] width 173 height 350
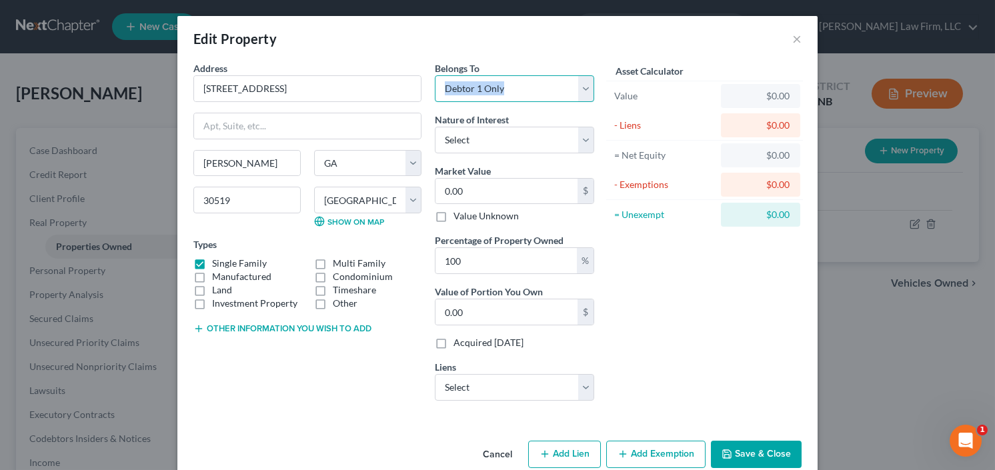
click at [499, 91] on select "Select Debtor 1 Only Debtor 2 Only Debtor 1 And Debtor 2 Only At Least One Of T…" at bounding box center [514, 88] width 159 height 27
select select "3"
click at [435, 75] on select "Select Debtor 1 Only Debtor 2 Only Debtor 1 And Debtor 2 Only At Least One Of T…" at bounding box center [514, 88] width 159 height 27
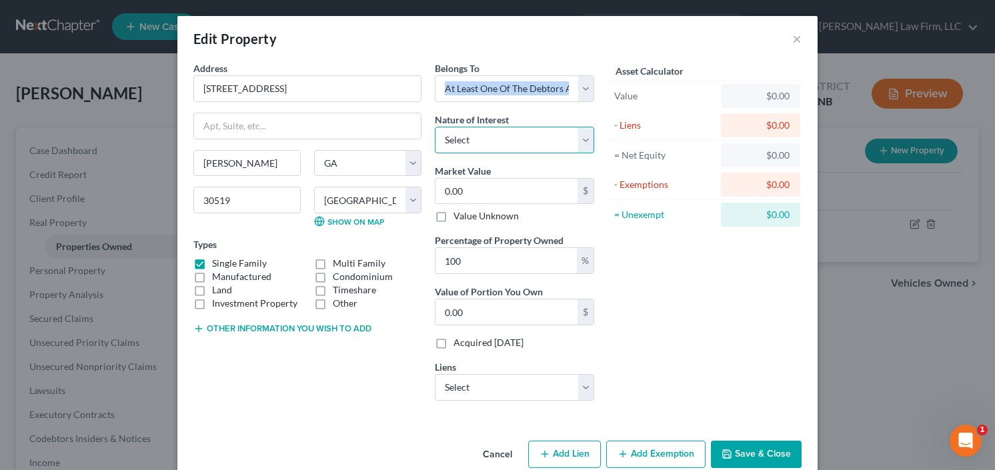
click at [494, 138] on select "Select Fee Simple Joint Tenant Life Estate Equitable Interest Future Interest T…" at bounding box center [514, 140] width 159 height 27
select select "3"
click at [435, 127] on select "Select Fee Simple Joint Tenant Life Estate Equitable Interest Future Interest T…" at bounding box center [514, 140] width 159 height 27
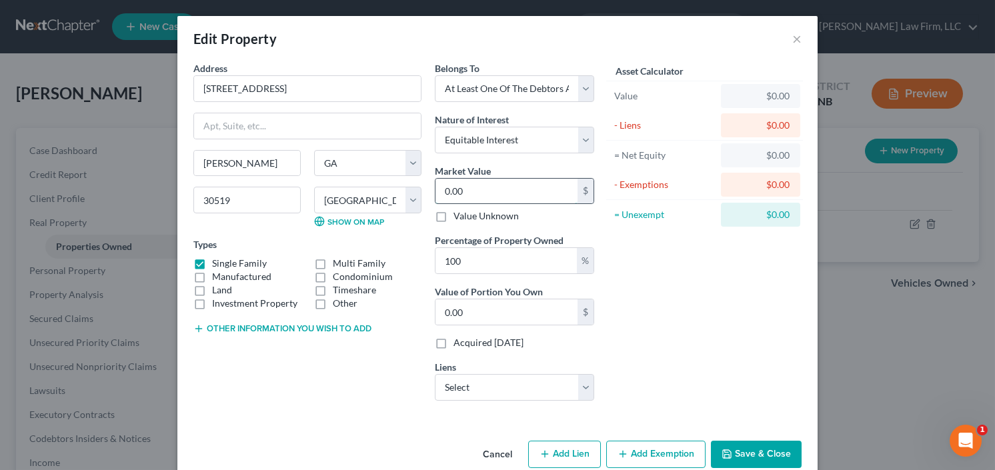
click at [484, 195] on input "0.00" at bounding box center [507, 191] width 142 height 25
type input "5"
type input "5.00"
type input "56"
type input "56.00"
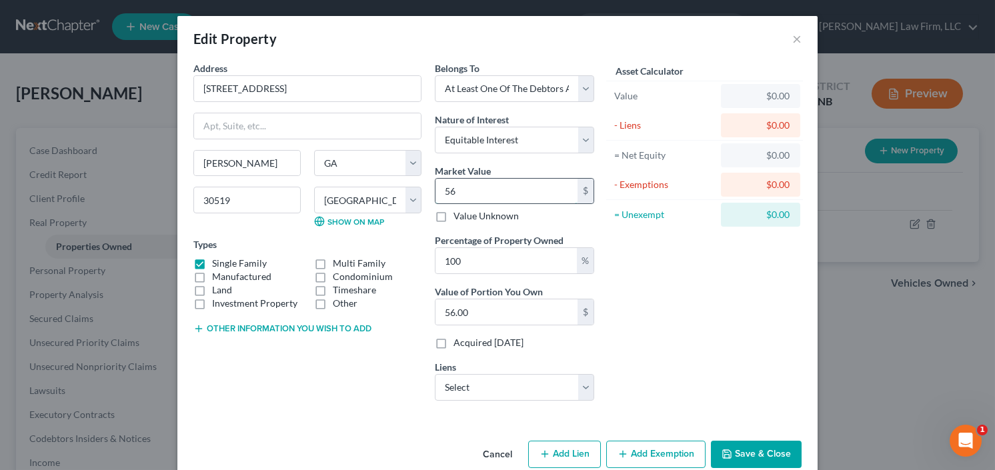
type input "564"
type input "564.00"
type input "5648"
type input "5,648.00"
type input "5,6480"
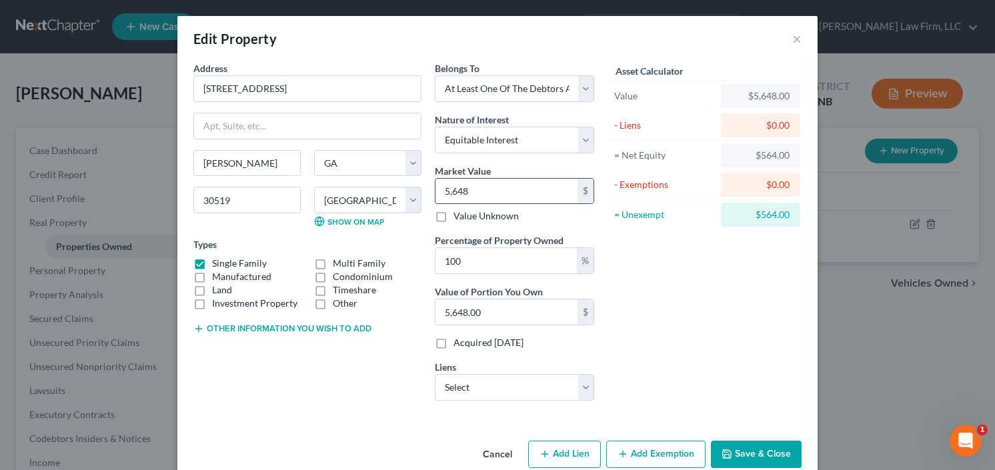
type input "56,480.00"
type input "56,4800"
type input "564,800.00"
type input "564,800"
click at [500, 378] on select "Select Rocket Mortgage - $424,567.00 Or St Cu - $31,206.00 Ally Fincl - $31,133…" at bounding box center [514, 387] width 159 height 27
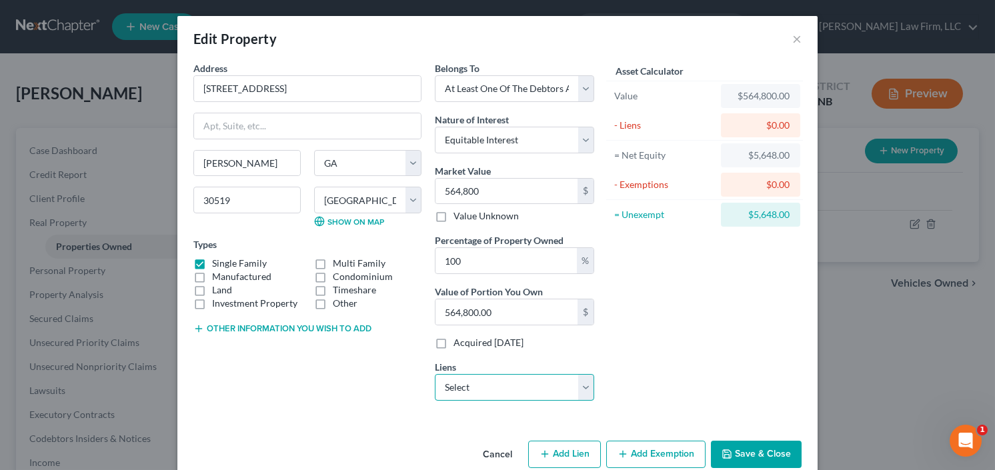
select select "0"
click at [435, 374] on select "Select Rocket Mortgage - $424,567.00 Or St Cu - $31,206.00 Ally Fincl - $31,133…" at bounding box center [514, 387] width 159 height 27
select select
select select "23"
select select "0"
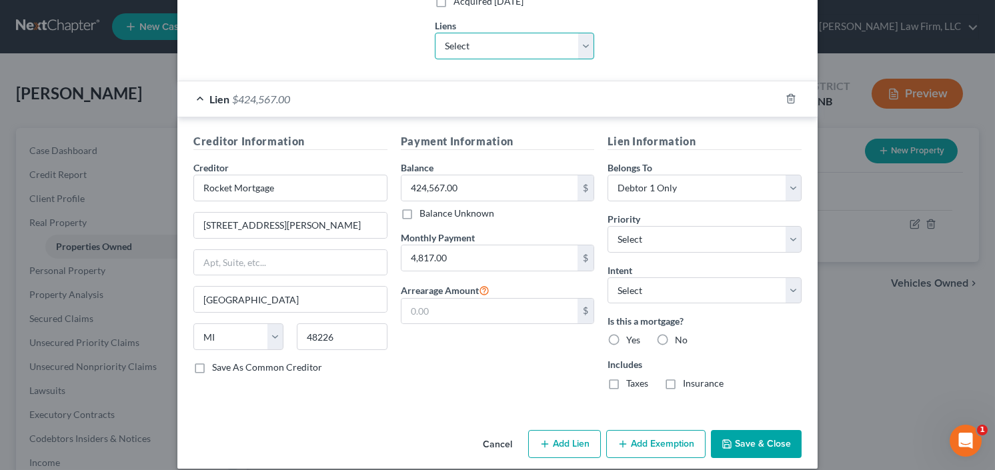
scroll to position [352, 0]
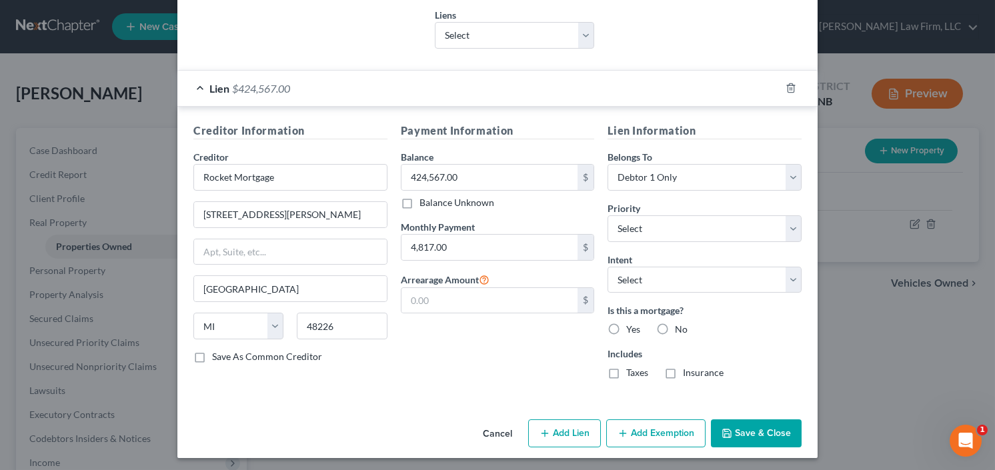
click at [626, 325] on label "Yes" at bounding box center [633, 329] width 14 height 13
click at [632, 325] on input "Yes" at bounding box center [636, 327] width 9 height 9
radio input "true"
click at [759, 436] on button "Save & Close" at bounding box center [756, 434] width 91 height 28
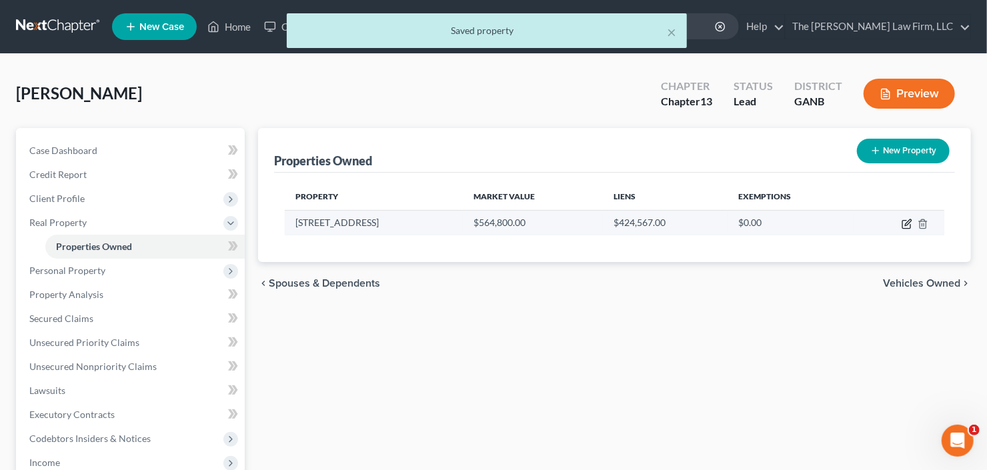
click at [905, 226] on icon "button" at bounding box center [907, 224] width 11 height 11
select select "10"
select select "66"
select select "3"
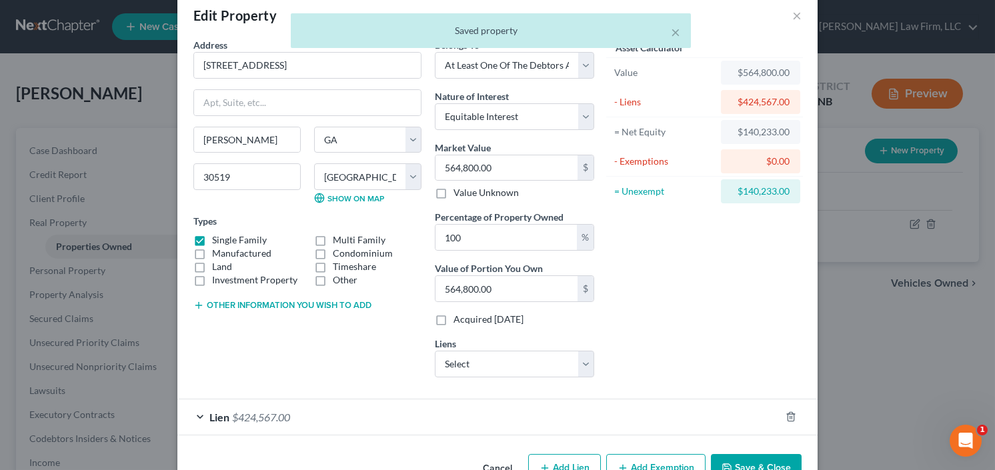
scroll to position [59, 0]
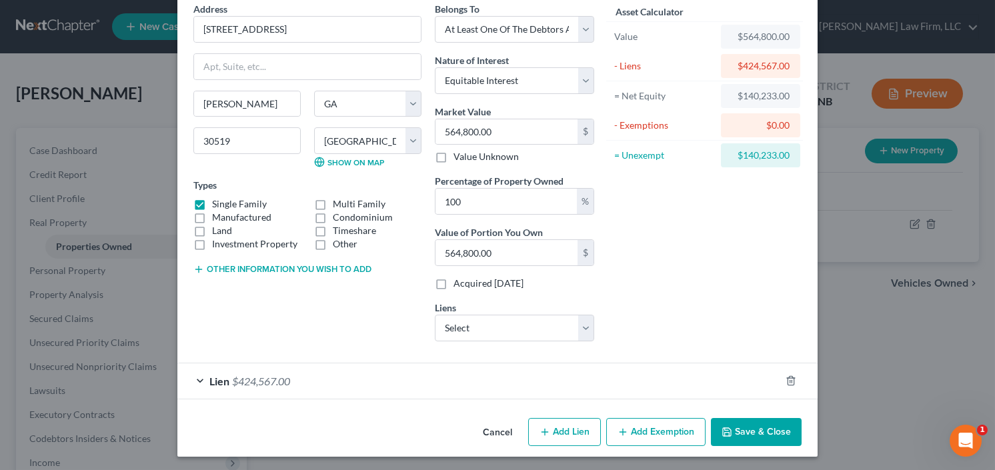
click at [645, 429] on button "Add Exemption" at bounding box center [655, 432] width 99 height 28
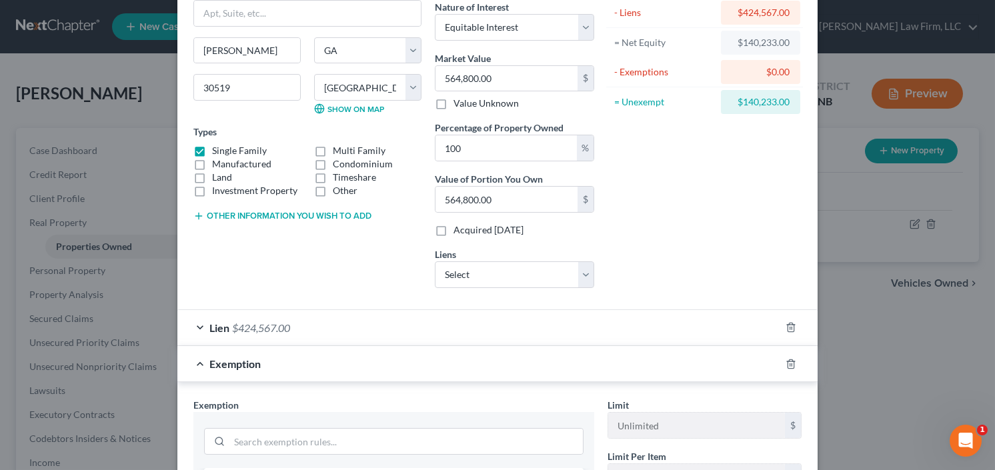
scroll to position [6, 0]
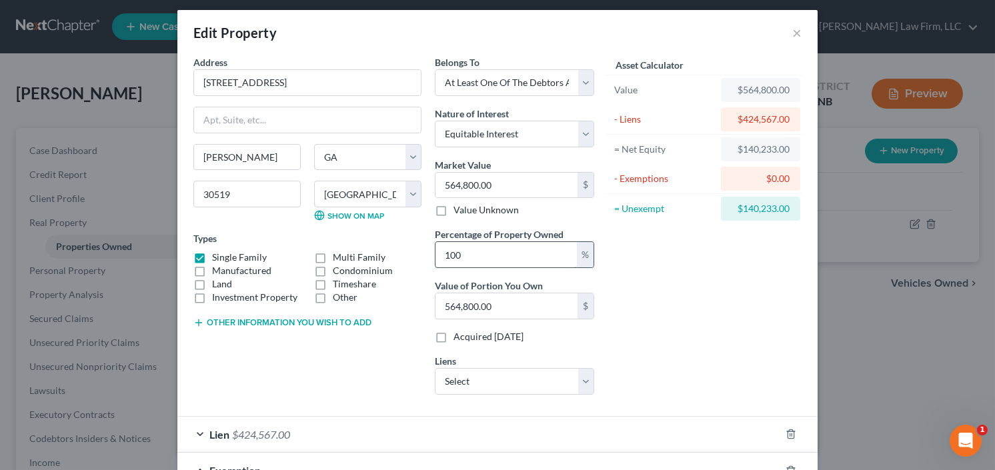
click at [506, 252] on input "100" at bounding box center [506, 254] width 141 height 25
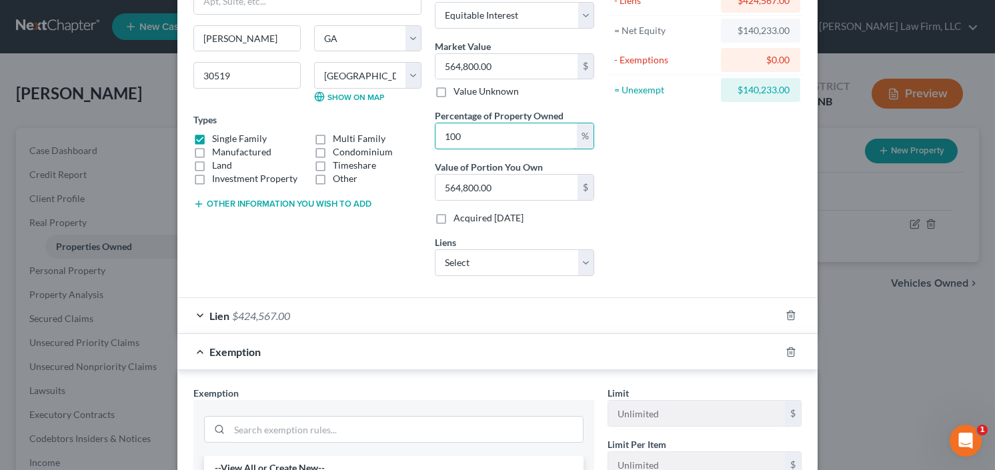
scroll to position [59, 0]
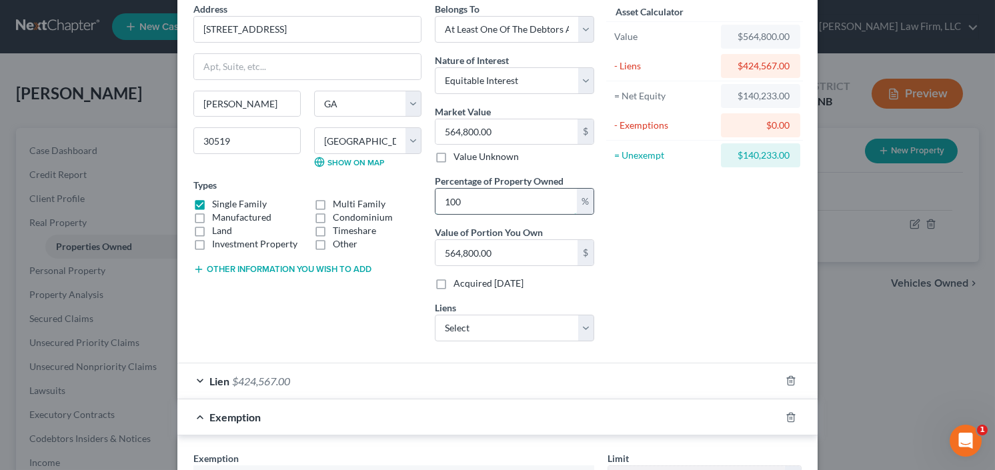
drag, startPoint x: 452, startPoint y: 209, endPoint x: 436, endPoint y: 212, distance: 16.9
click at [436, 212] on input "100" at bounding box center [506, 201] width 141 height 25
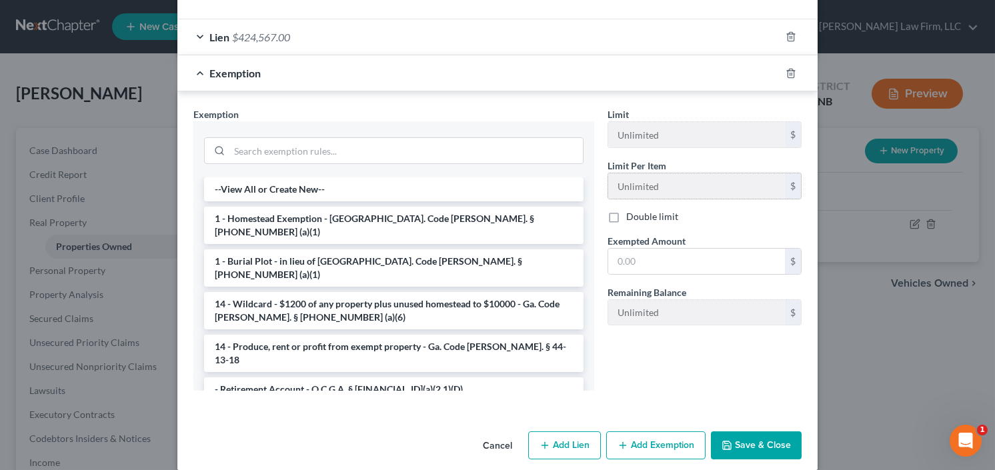
scroll to position [416, 0]
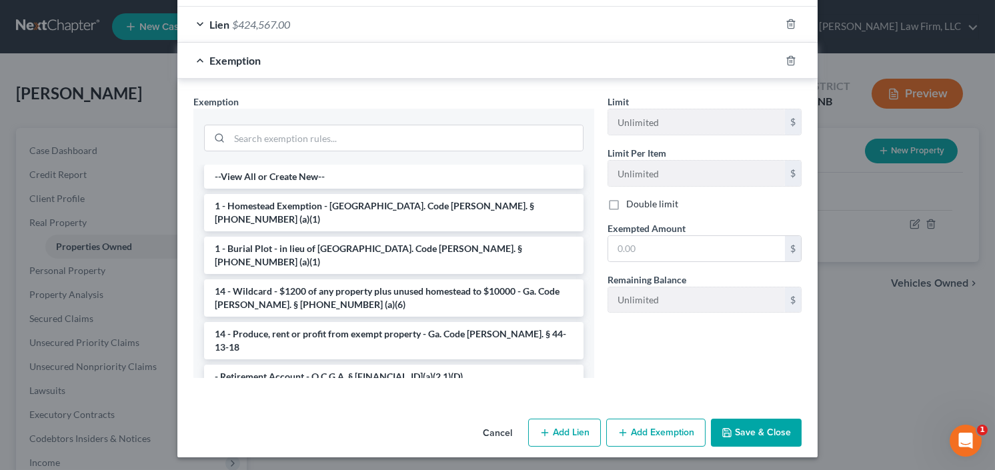
click at [418, 207] on li "1 - Homestead Exemption - Ga. Code Ann. § 44-13-100 (a)(1)" at bounding box center [394, 212] width 380 height 37
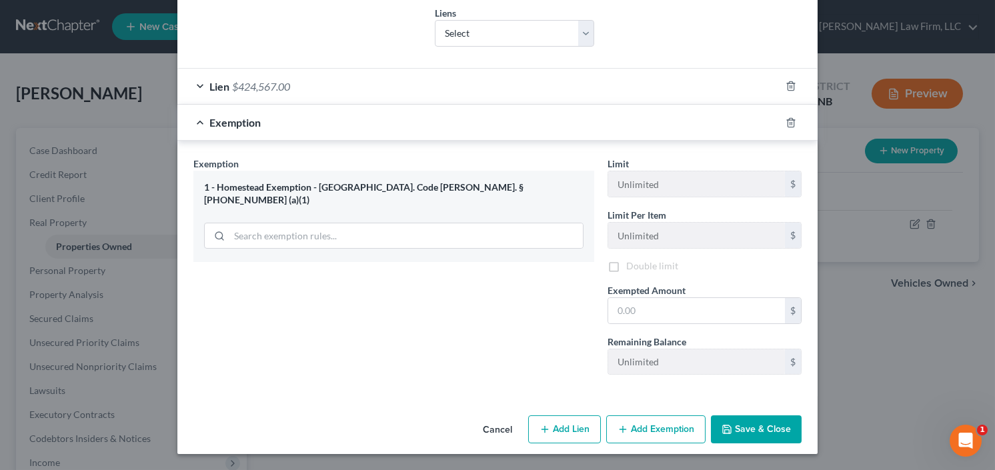
scroll to position [352, 0]
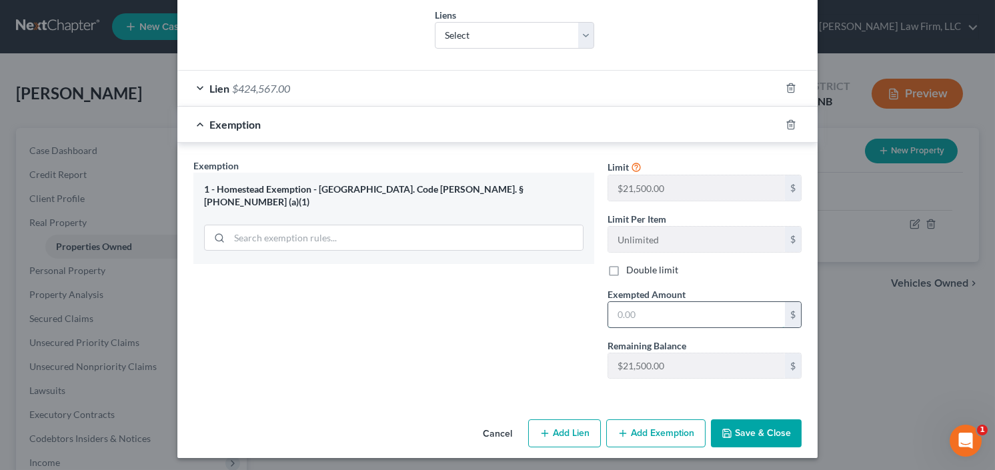
click at [644, 316] on input "text" at bounding box center [696, 314] width 177 height 25
type input "21,500.00"
click at [745, 432] on button "Save & Close" at bounding box center [756, 434] width 91 height 28
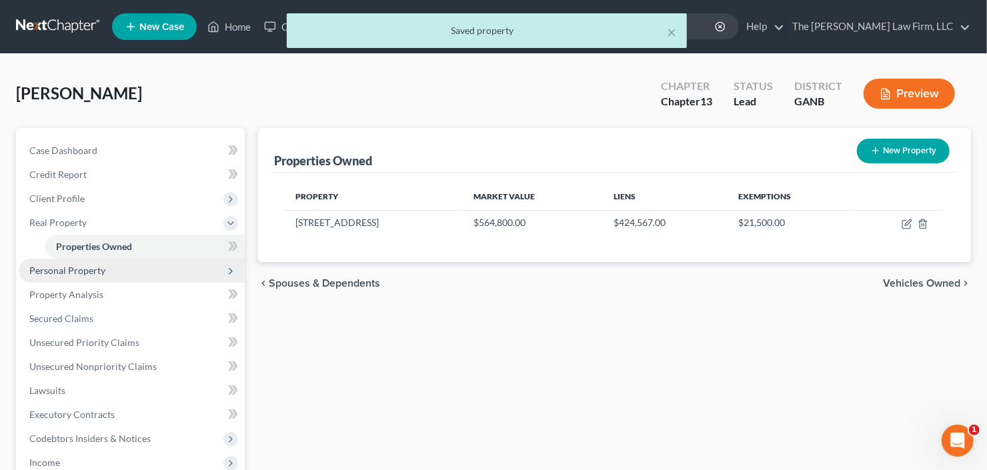
click at [75, 270] on span "Personal Property" at bounding box center [67, 270] width 76 height 11
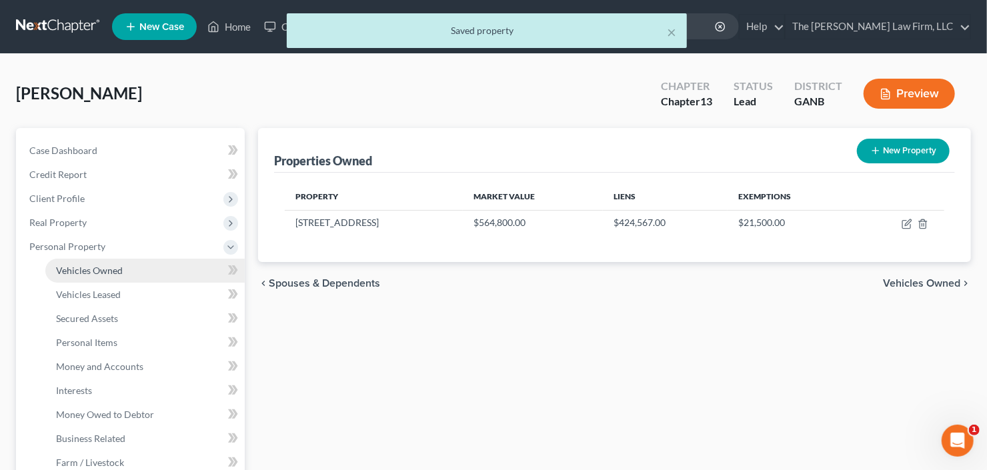
click at [111, 270] on span "Vehicles Owned" at bounding box center [89, 270] width 67 height 11
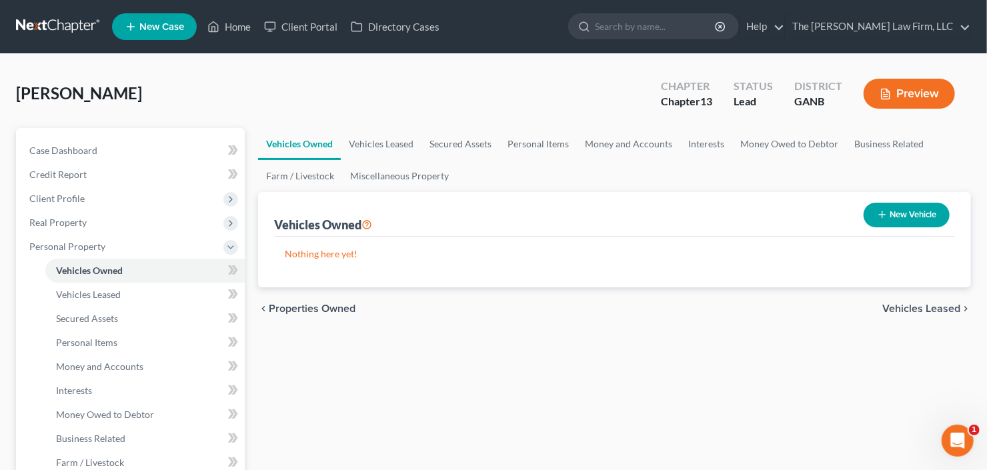
click at [915, 215] on button "New Vehicle" at bounding box center [907, 215] width 86 height 25
select select "0"
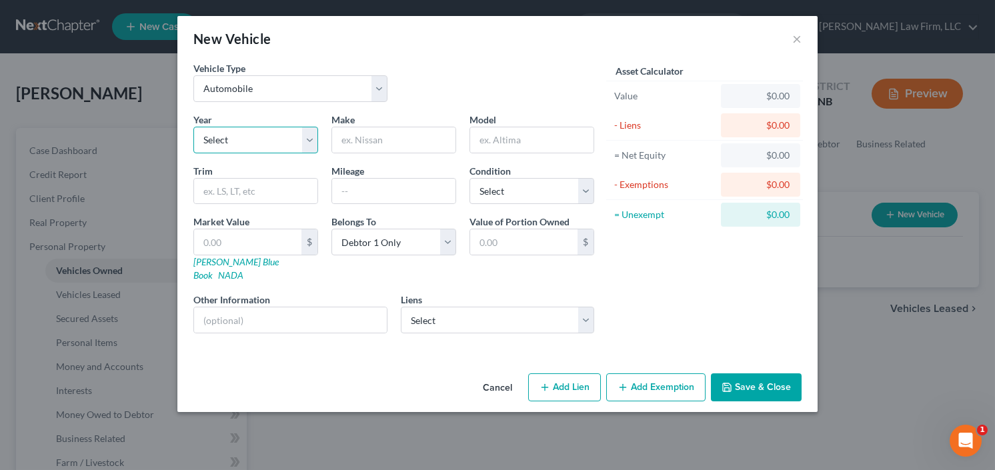
click at [244, 141] on select "Select 2026 2025 2024 2023 2022 2021 2020 2019 2018 2017 2016 2015 2014 2013 20…" at bounding box center [255, 140] width 125 height 27
select select "3"
click at [193, 127] on select "Select 2026 2025 2024 2023 2022 2021 2020 2019 2018 2017 2016 2015 2014 2013 20…" at bounding box center [255, 140] width 125 height 27
click at [399, 135] on input "text" at bounding box center [393, 139] width 123 height 25
type input "Chevy"
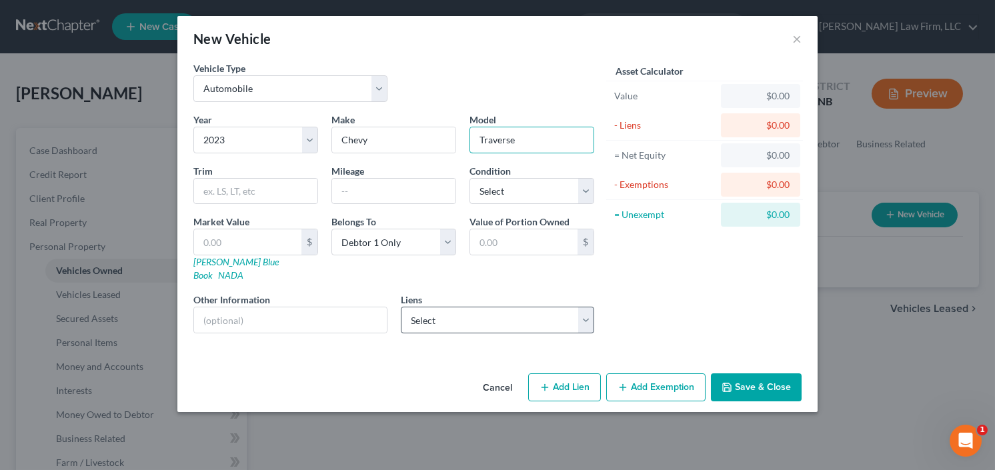
type input "Traverse"
click at [466, 312] on select "Select Or St Cu - $31,206.00 Ally Fincl - $31,133.00 Gm Financial - $13,773.00 …" at bounding box center [498, 320] width 194 height 27
select select "1"
click at [401, 307] on select "Select Or St Cu - $31,206.00 Ally Fincl - $31,133.00 Gm Financial - $13,773.00 …" at bounding box center [498, 320] width 194 height 27
select select
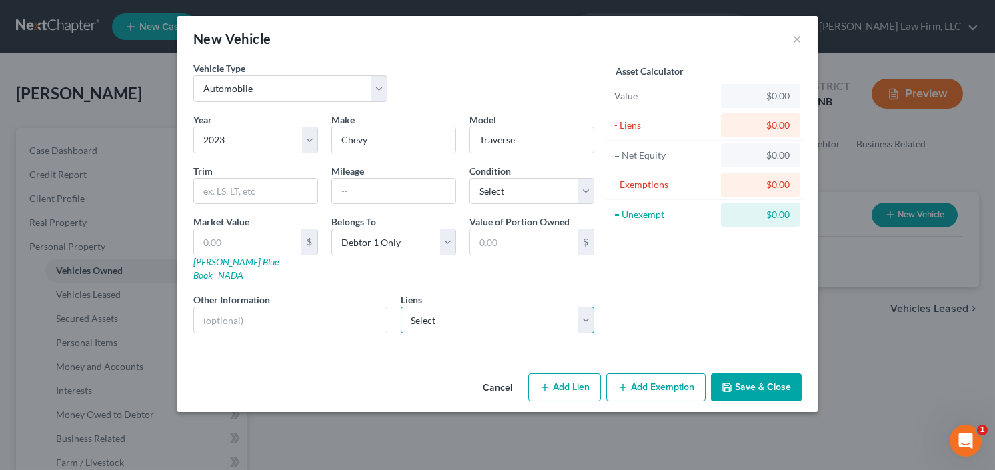
select select "24"
select select "0"
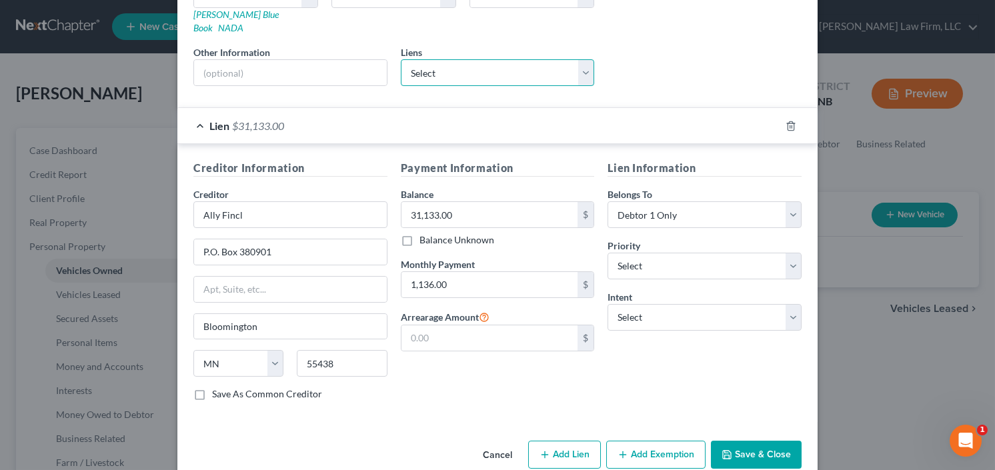
scroll to position [256, 0]
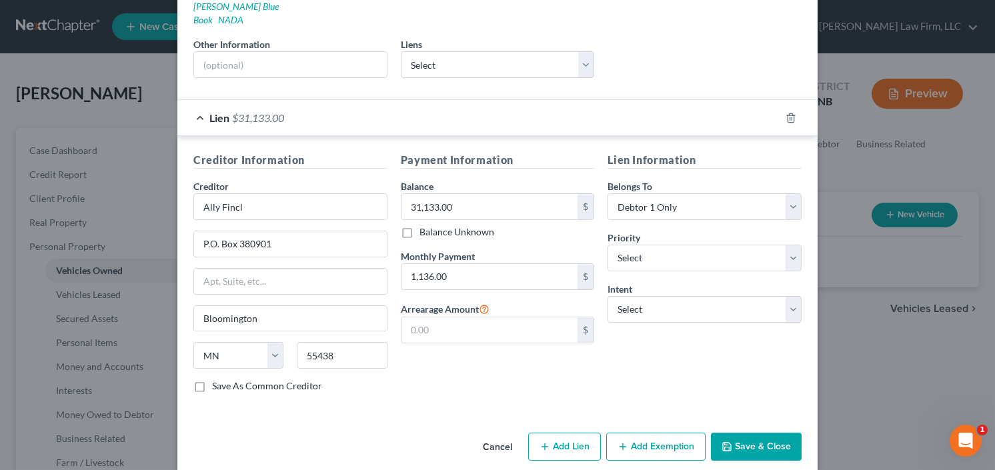
click at [754, 433] on button "Save & Close" at bounding box center [756, 447] width 91 height 28
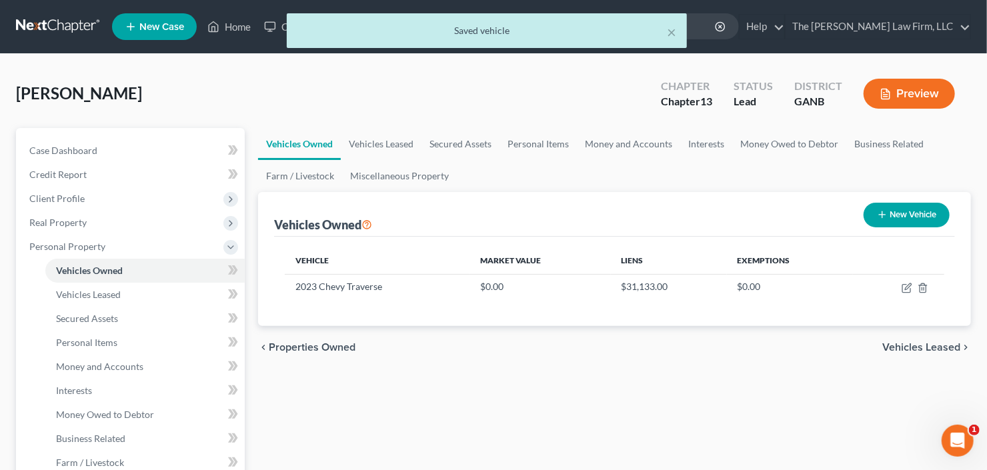
click at [899, 211] on button "New Vehicle" at bounding box center [907, 215] width 86 height 25
select select "0"
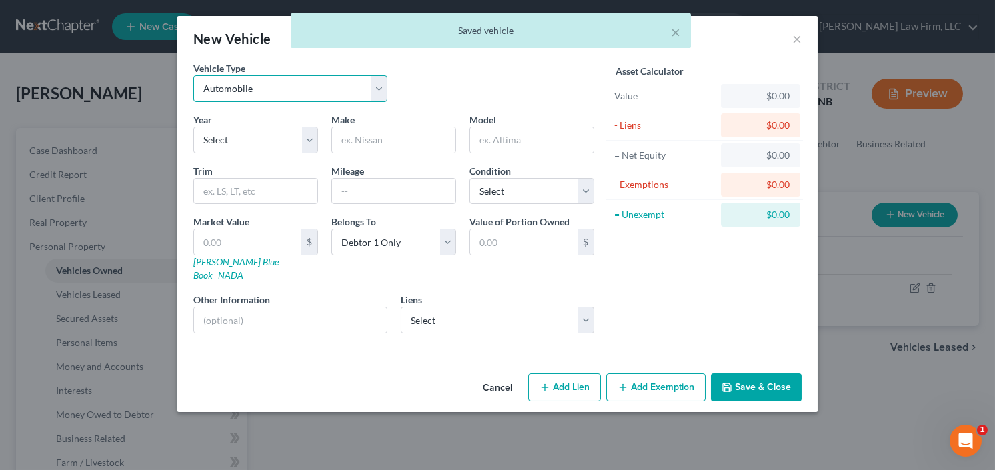
click at [264, 84] on select "Select Automobile Truck Trailer Watercraft Aircraft Motor Home Atv Other Vehicle" at bounding box center [290, 88] width 194 height 27
click at [193, 75] on select "Select Automobile Truck Trailer Watercraft Aircraft Motor Home Atv Other Vehicle" at bounding box center [290, 88] width 194 height 27
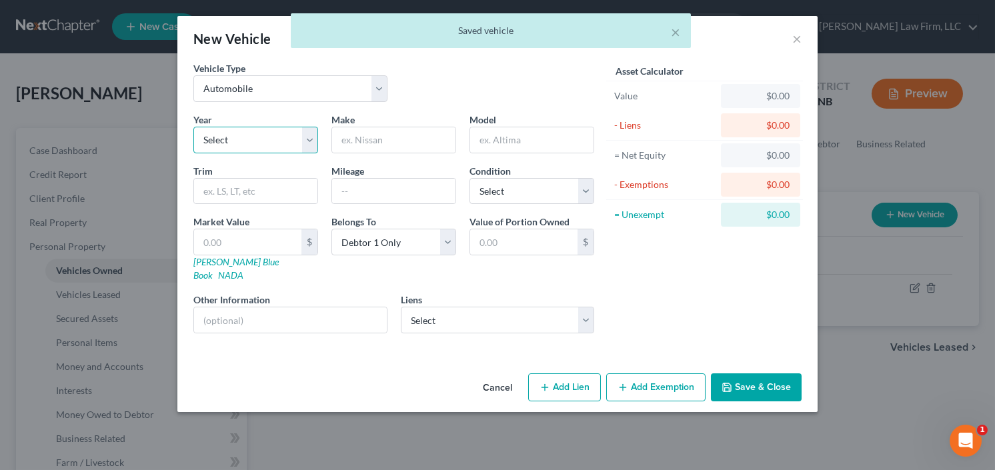
click at [248, 143] on select "Select 2026 2025 2024 2023 2022 2021 2020 2019 2018 2017 2016 2015 2014 2013 20…" at bounding box center [255, 140] width 125 height 27
select select "2"
click at [193, 127] on select "Select 2026 2025 2024 2023 2022 2021 2020 2019 2018 2017 2016 2015 2014 2013 20…" at bounding box center [255, 140] width 125 height 27
click at [416, 142] on input "text" at bounding box center [393, 139] width 123 height 25
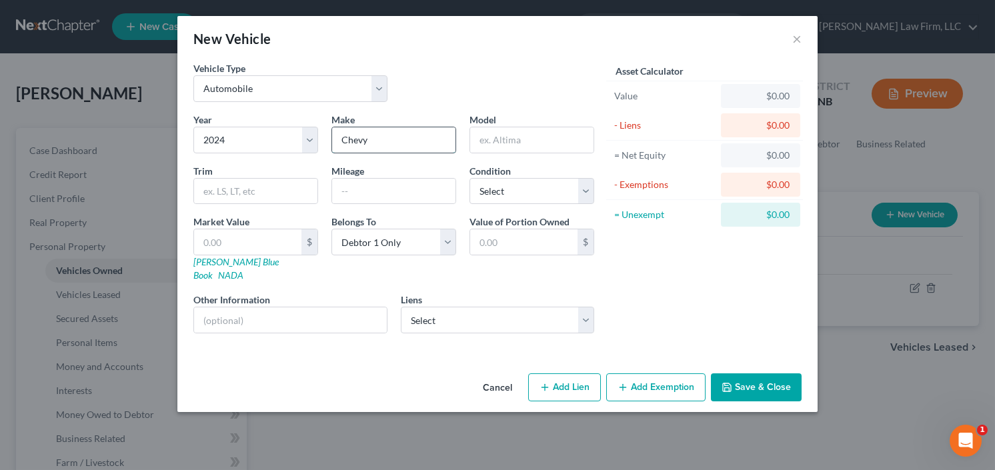
type input "Chevy"
type input "Camero"
click at [503, 311] on select "Select Or St Cu - $31,206.00 Gm Financial - $13,773.00 Oregon State Credit Un -…" at bounding box center [498, 320] width 194 height 27
select select "1"
click at [401, 307] on select "Select Or St Cu - $31,206.00 Gm Financial - $13,773.00 Oregon State Credit Un -…" at bounding box center [498, 320] width 194 height 27
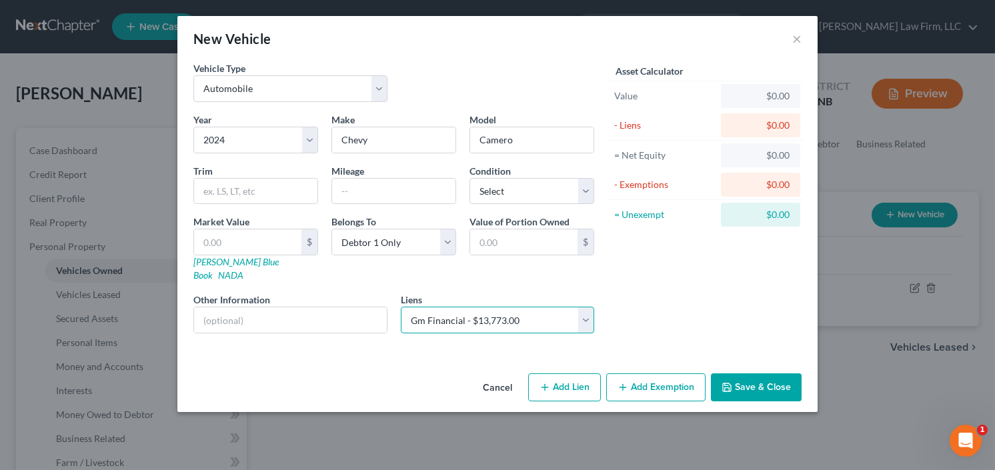
select select
select select "45"
select select "0"
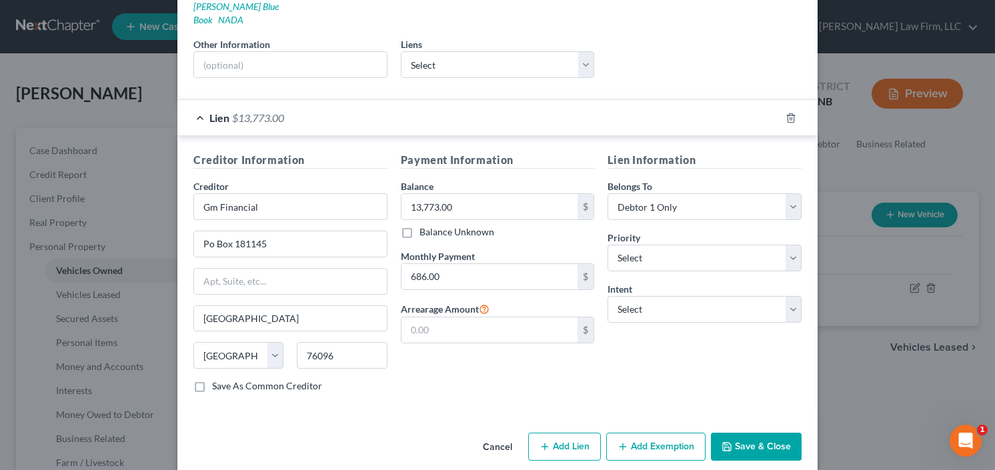
drag, startPoint x: 746, startPoint y: 426, endPoint x: 790, endPoint y: 385, distance: 60.4
click at [745, 433] on button "Save & Close" at bounding box center [756, 447] width 91 height 28
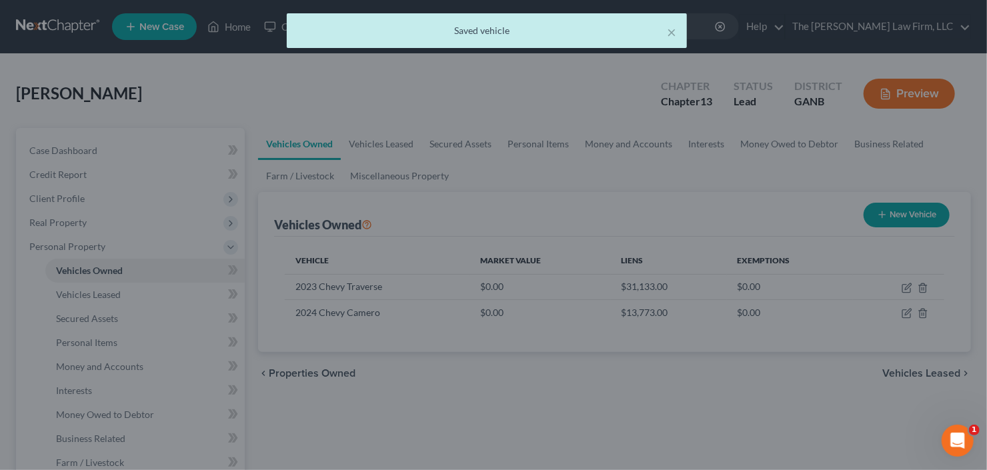
click at [916, 214] on button "New Vehicle" at bounding box center [907, 215] width 86 height 25
select select "0"
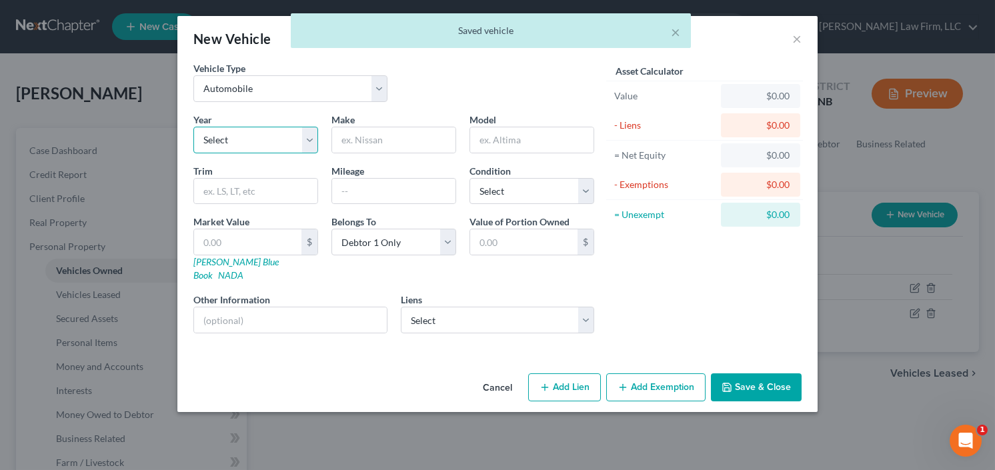
click at [256, 133] on select "Select 2026 2025 2024 2023 2022 2021 2020 2019 2018 2017 2016 2015 2014 2013 20…" at bounding box center [255, 140] width 125 height 27
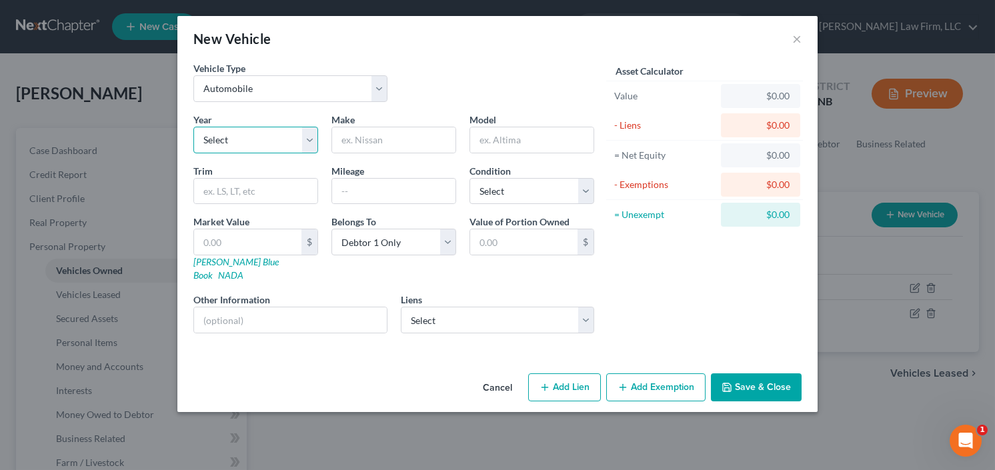
select select "4"
click at [193, 127] on select "Select 2026 2025 2024 2023 2022 2021 2020 2019 2018 2017 2016 2015 2014 2013 20…" at bounding box center [255, 140] width 125 height 27
click at [394, 143] on input "text" at bounding box center [393, 139] width 123 height 25
type input "Chevy"
type input "Blazer"
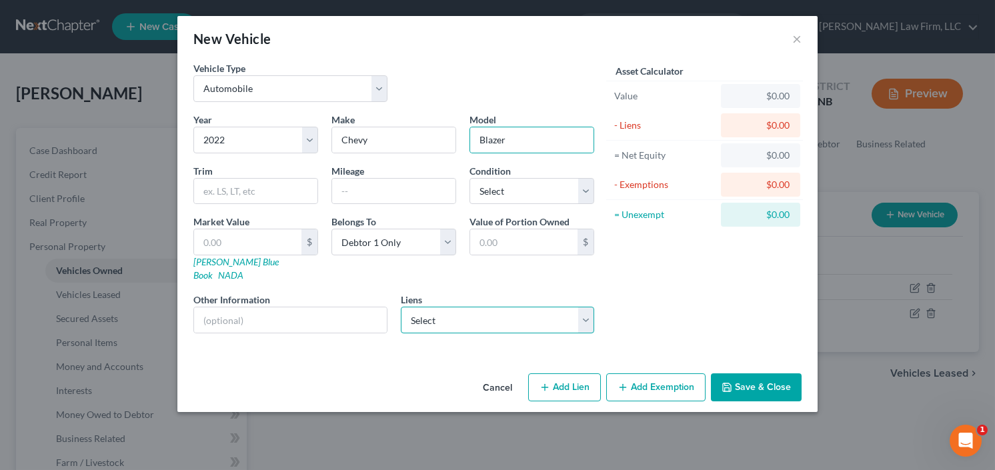
click at [490, 307] on select "Select Or St Cu - $31,206.00 Oregon State Credit Un - $10,473.00 Nissn Inf Lt -…" at bounding box center [498, 320] width 194 height 27
select select "0"
click at [401, 307] on select "Select Or St Cu - $31,206.00 Oregon State Credit Un - $10,473.00 Nissn Inf Lt -…" at bounding box center [498, 320] width 194 height 27
select select
select select "38"
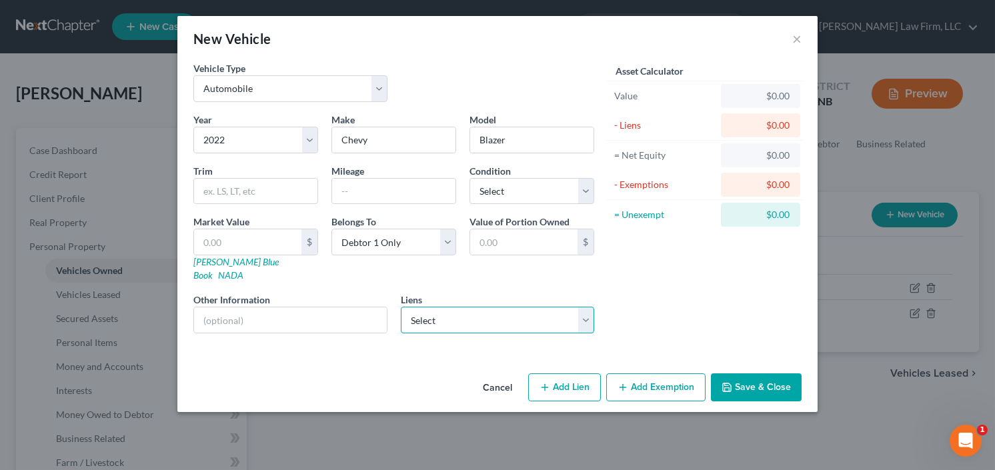
select select "0"
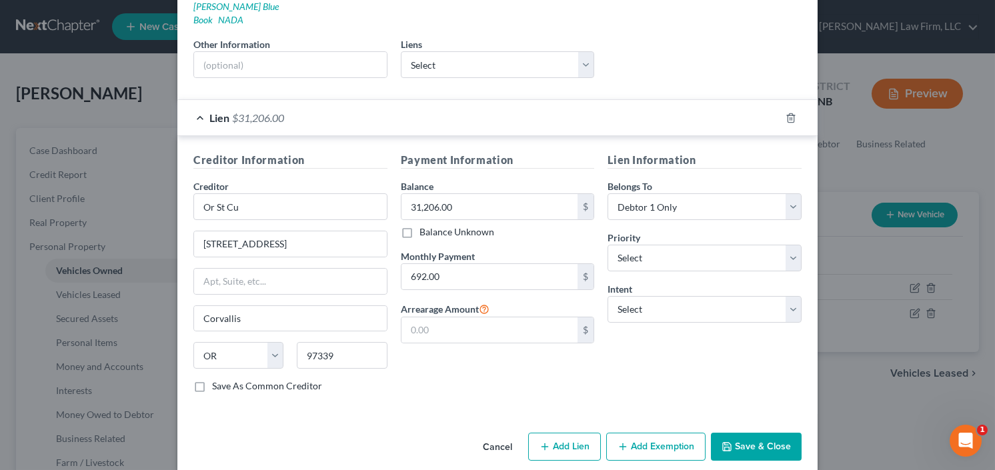
click at [761, 433] on button "Save & Close" at bounding box center [756, 447] width 91 height 28
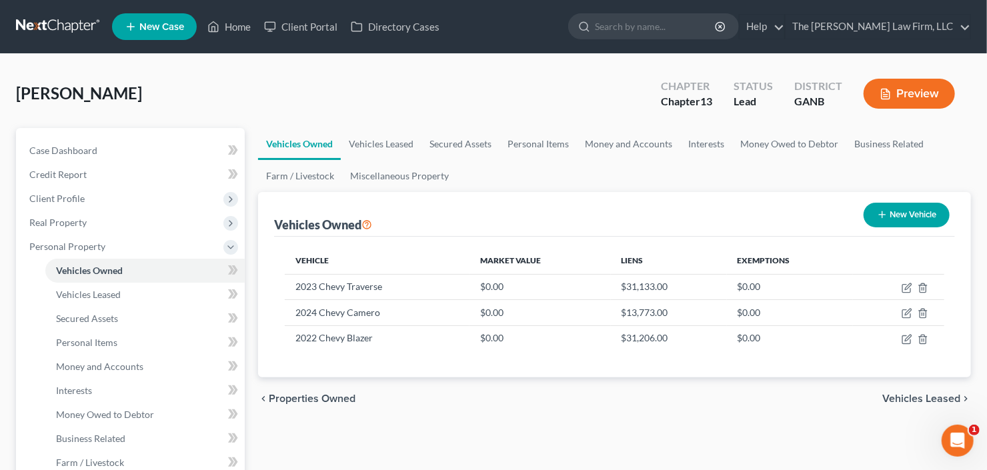
click at [915, 212] on button "New Vehicle" at bounding box center [907, 215] width 86 height 25
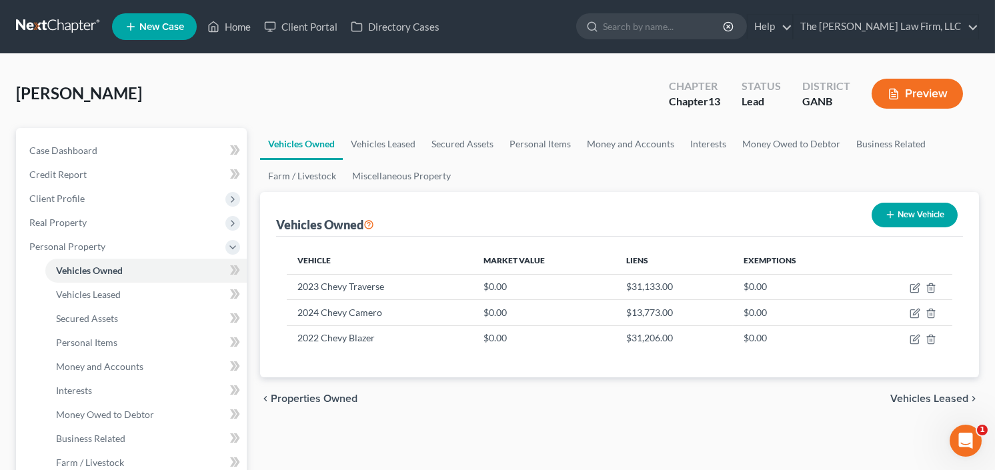
select select "0"
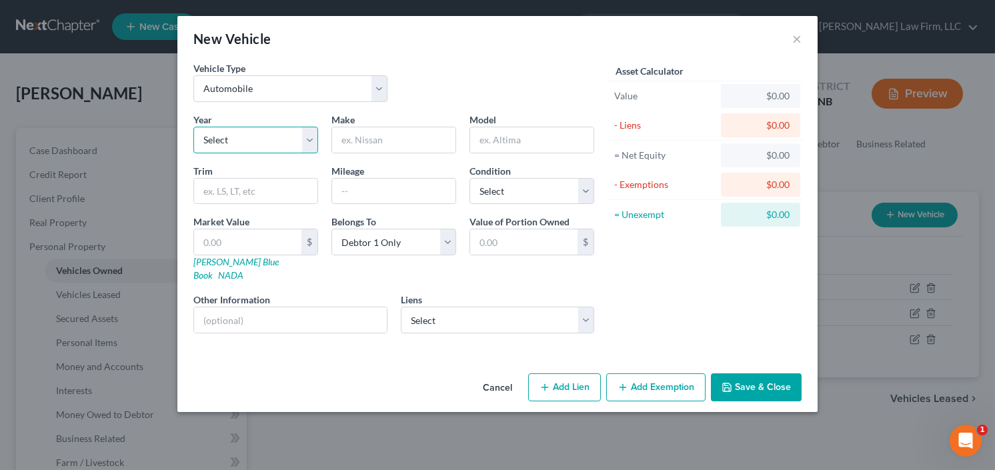
click at [256, 139] on select "Select 2026 2025 2024 2023 2022 2021 2020 2019 2018 2017 2016 2015 2014 2013 20…" at bounding box center [255, 140] width 125 height 27
select select "9"
click at [193, 127] on select "Select 2026 2025 2024 2023 2022 2021 2020 2019 2018 2017 2016 2015 2014 2013 20…" at bounding box center [255, 140] width 125 height 27
click at [392, 137] on input "text" at bounding box center [393, 139] width 123 height 25
type input "Ford"
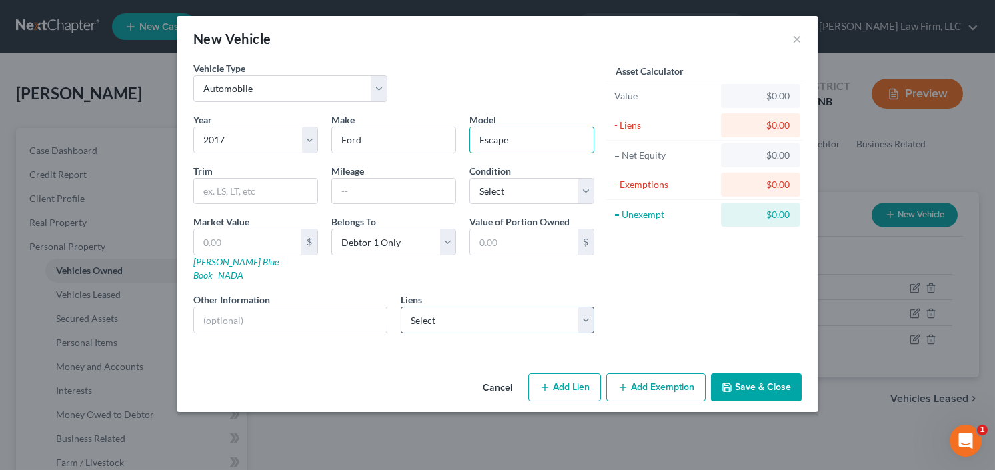
type input "Escape"
click at [440, 309] on select "Select Oregon State Credit Un - $10,473.00 Nissn Inf Lt - $1,993.00 Ally Fincl …" at bounding box center [498, 320] width 194 height 27
select select "0"
click at [401, 307] on select "Select Oregon State Credit Un - $10,473.00 Nissn Inf Lt - $1,993.00 Ally Fincl …" at bounding box center [498, 320] width 194 height 27
select select
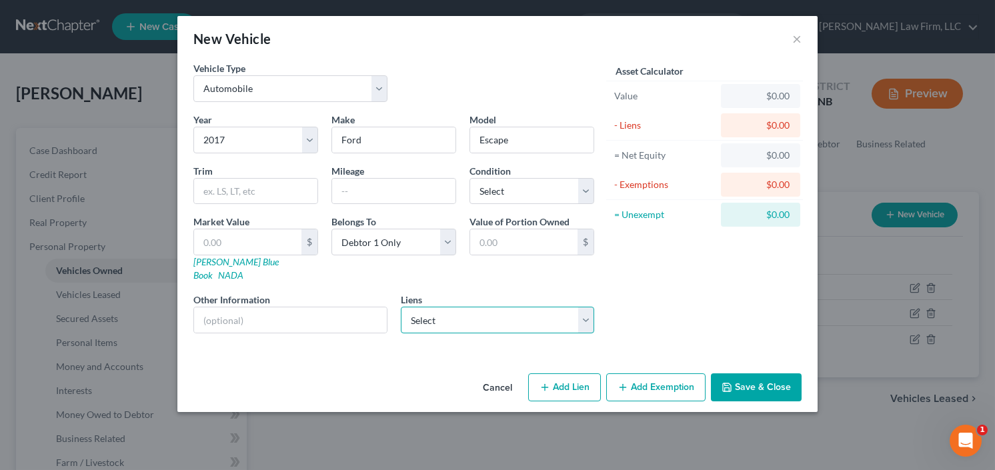
select select "38"
select select "0"
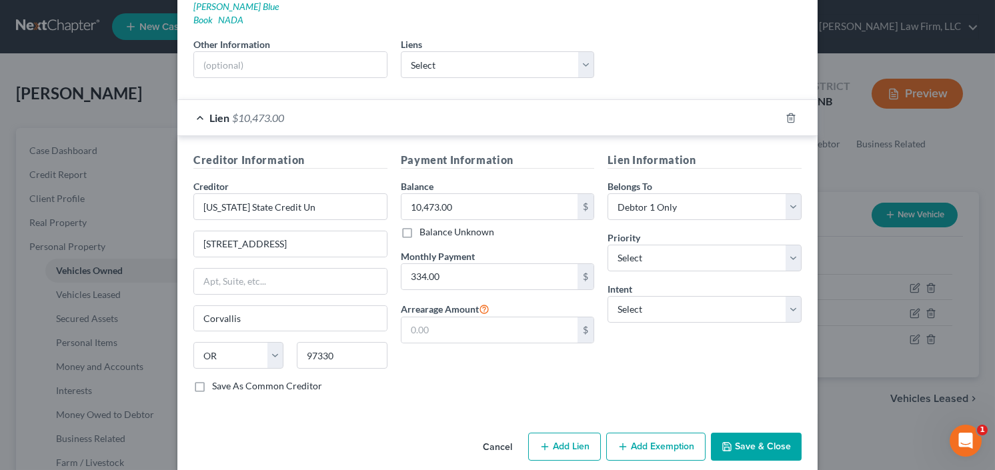
click at [753, 433] on button "Save & Close" at bounding box center [756, 447] width 91 height 28
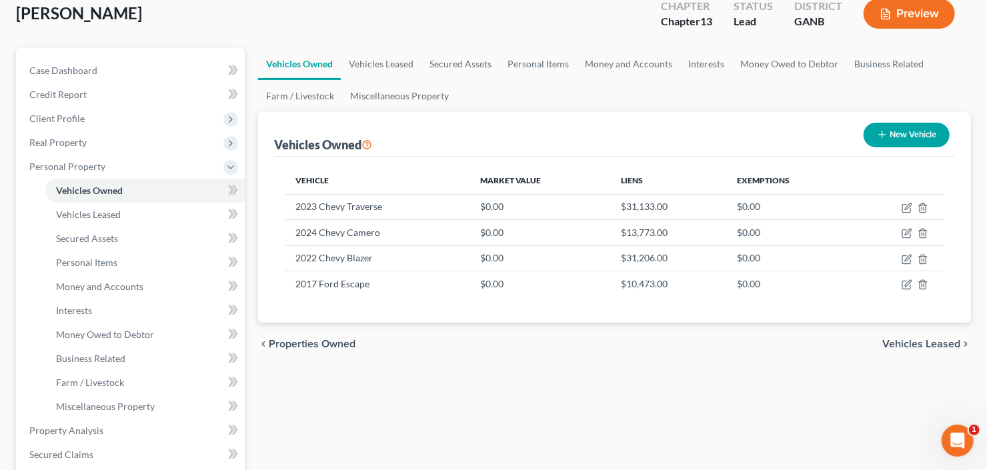
scroll to position [107, 0]
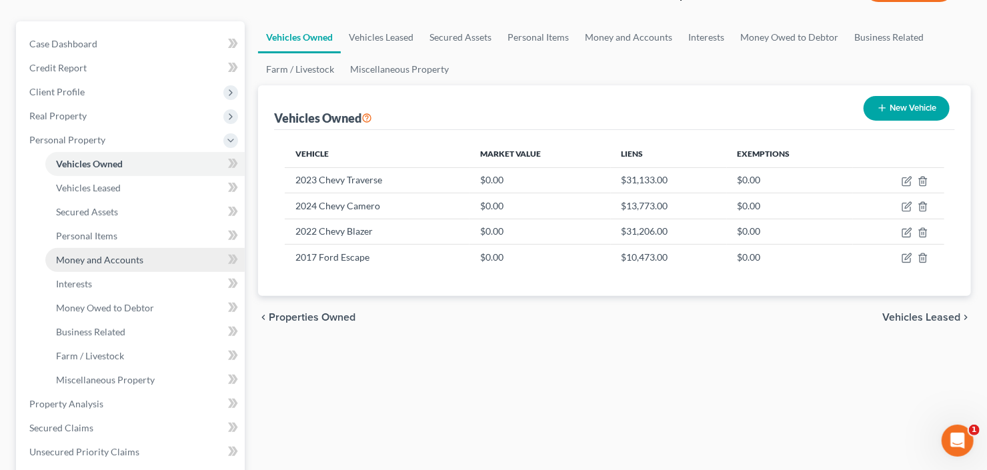
click at [110, 255] on span "Money and Accounts" at bounding box center [99, 259] width 87 height 11
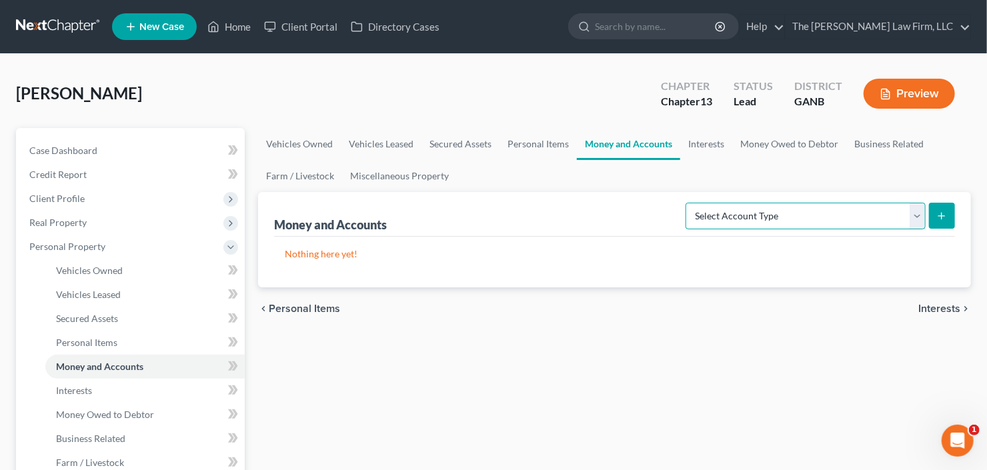
click at [830, 219] on select "Select Account Type Brokerage Cash on Hand Certificates of Deposit Checking Acc…" at bounding box center [806, 216] width 240 height 27
select select "checking"
click at [689, 203] on select "Select Account Type Brokerage Cash on Hand Certificates of Deposit Checking Acc…" at bounding box center [806, 216] width 240 height 27
click at [944, 216] on icon "submit" at bounding box center [942, 216] width 11 height 11
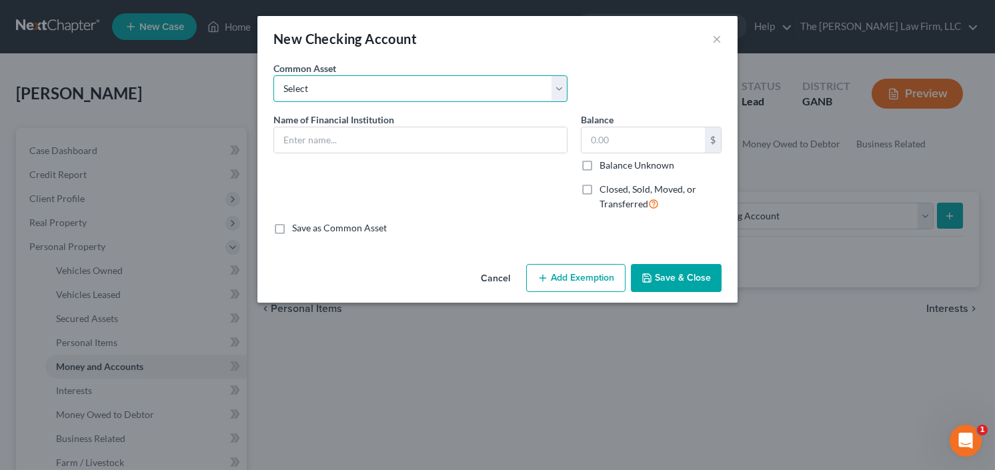
click at [360, 90] on select "Select PNC Credit Union of Georgia Discover Bank Atlanta Postal Credit Union Am…" at bounding box center [421, 88] width 294 height 27
select select "15"
click at [274, 75] on select "Select PNC Credit Union of Georgia Discover Bank Atlanta Postal Credit Union Am…" at bounding box center [421, 88] width 294 height 27
type input "Navy Federal Credit Union"
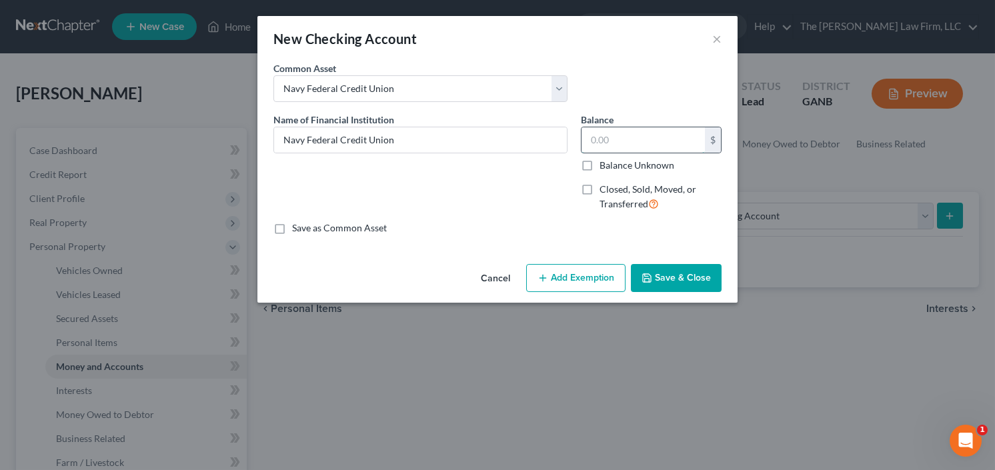
click at [653, 138] on input "text" at bounding box center [643, 139] width 123 height 25
type input "3,000"
click at [666, 276] on button "Save & Close" at bounding box center [676, 278] width 91 height 28
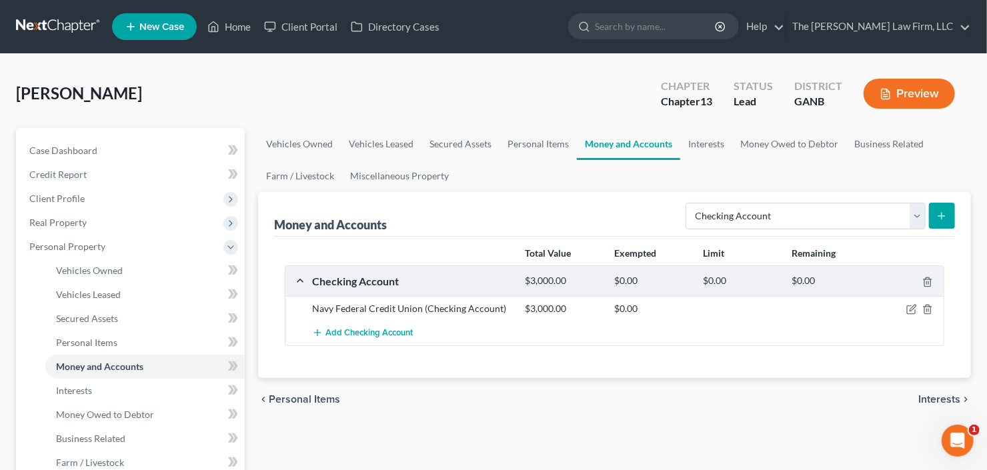
click at [953, 214] on button "submit" at bounding box center [942, 216] width 26 height 26
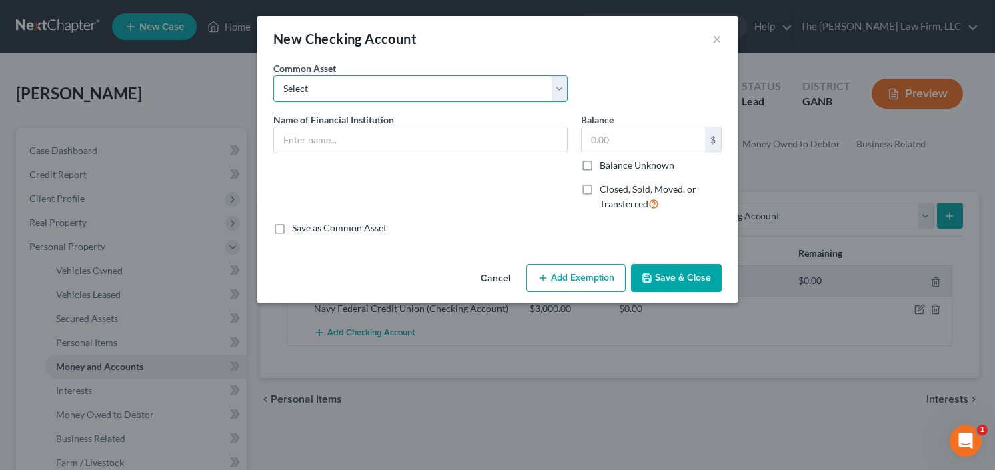
click at [370, 91] on select "Select PNC Credit Union of Georgia Discover Bank Atlanta Postal Credit Union Am…" at bounding box center [421, 88] width 294 height 27
select select "14"
click at [274, 75] on select "Select PNC Credit Union of Georgia Discover Bank Atlanta Postal Credit Union Am…" at bounding box center [421, 88] width 294 height 27
type input "Wells Fargo"
type input "200.00"
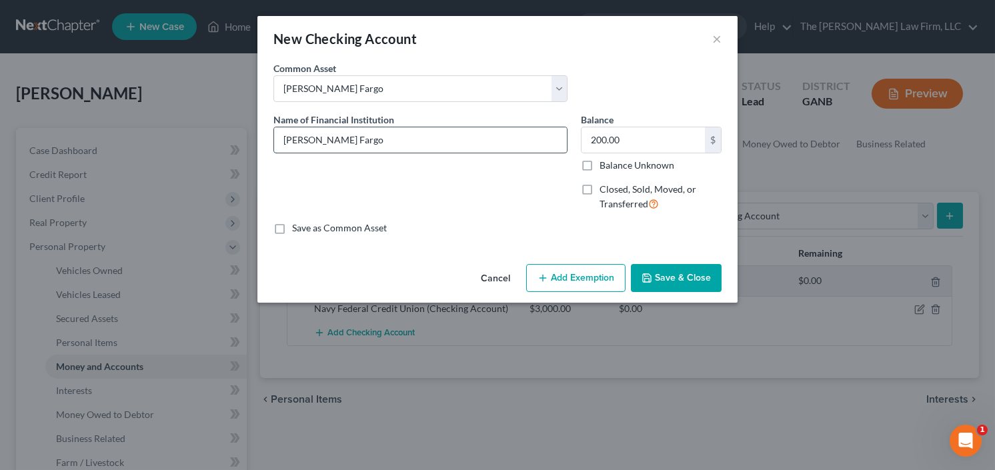
click at [410, 131] on input "Wells Fargo" at bounding box center [420, 139] width 293 height 25
type input "Wells Fargo Trust Account"
click at [644, 127] on div "Balance 200.00 $ Balance Unknown Balance Undetermined 200.00 $ Balance Unknown" at bounding box center [651, 142] width 141 height 59
click at [625, 151] on input "200.00" at bounding box center [643, 139] width 123 height 25
type input "1,000"
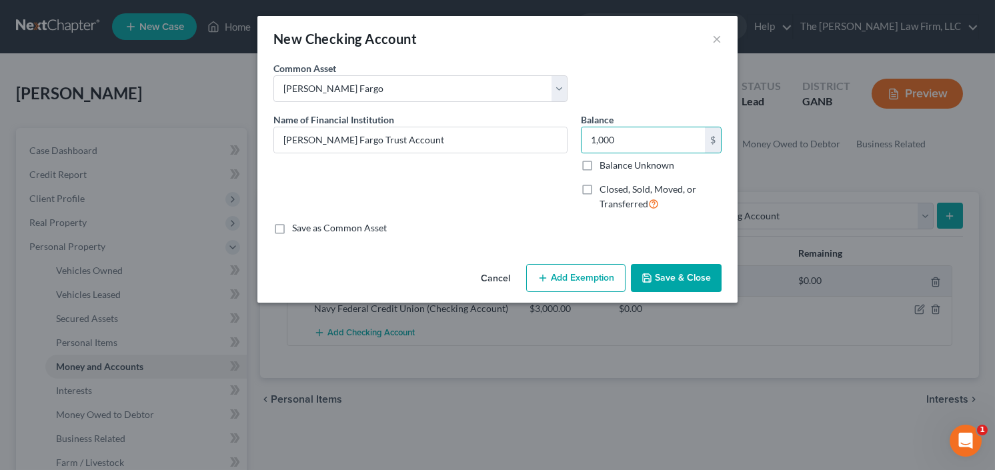
click at [671, 280] on button "Save & Close" at bounding box center [676, 278] width 91 height 28
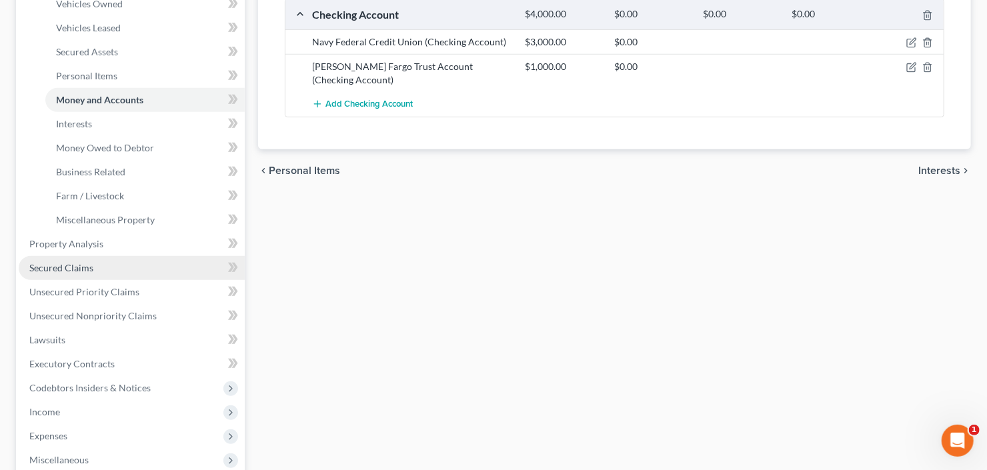
scroll to position [427, 0]
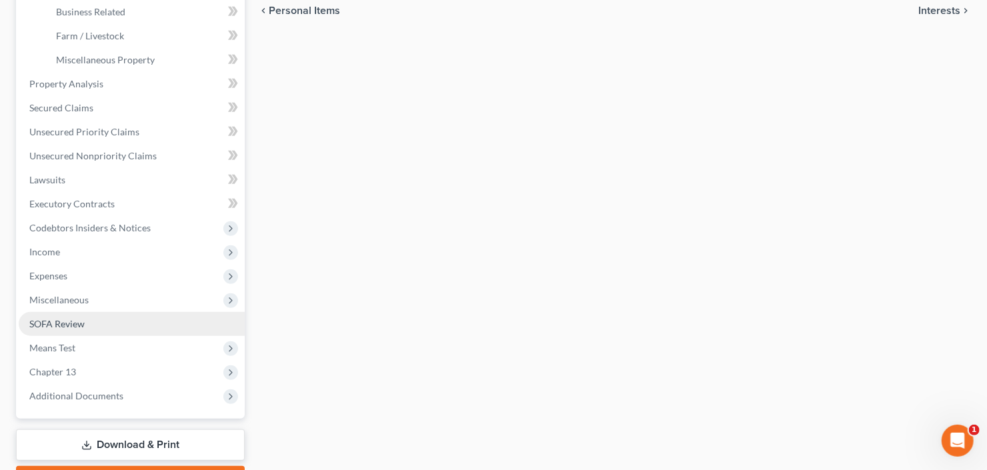
click at [87, 329] on link "SOFA Review" at bounding box center [132, 324] width 226 height 24
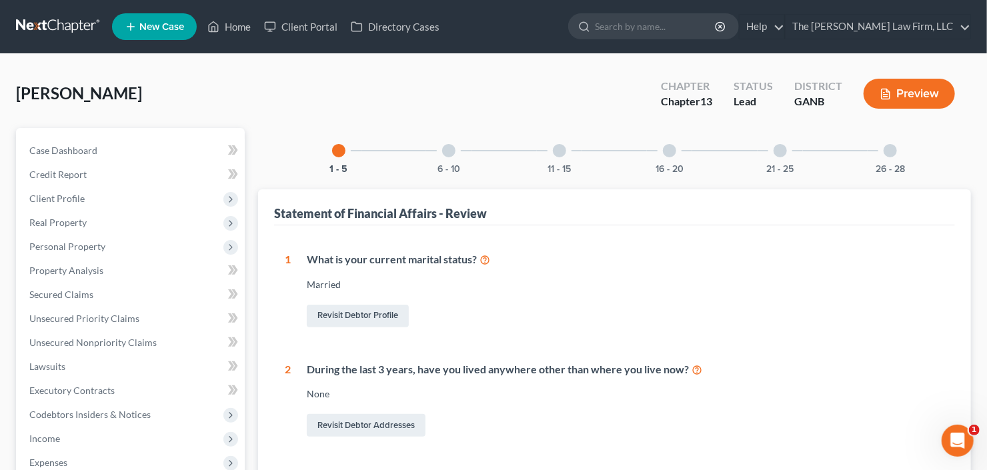
click at [917, 143] on div "1 - 5 6 - 10 11 - 15 16 - 20 21 - 25 26 - 28 Statement of Financial Affairs - R…" at bounding box center [614, 473] width 713 height 690
click at [891, 149] on div at bounding box center [890, 150] width 13 height 13
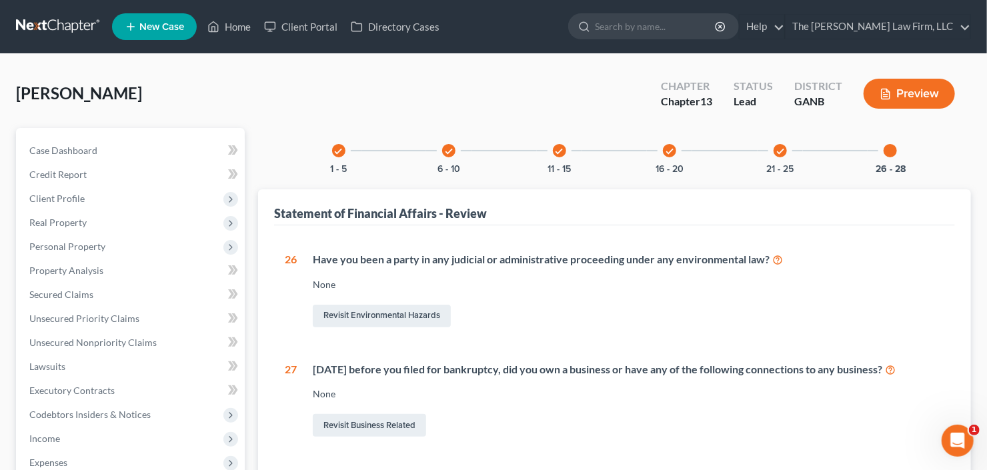
click at [804, 151] on div "check 1 - 5 check 6 - 10 check 11 - 15 check 16 - 20 check 21 - 25 26 - 28" at bounding box center [615, 150] width 598 height 45
click at [773, 151] on div "check 21 - 25" at bounding box center [780, 150] width 45 height 45
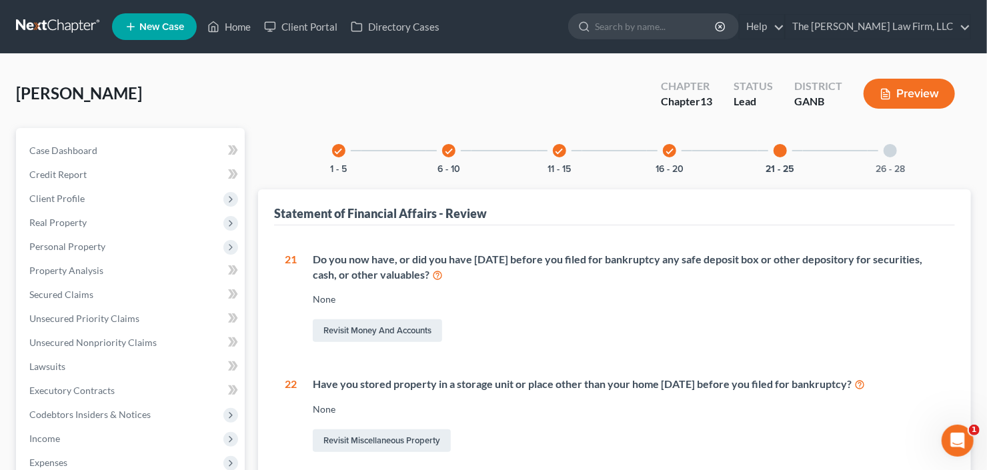
click at [662, 147] on div "check 16 - 20" at bounding box center [669, 150] width 45 height 45
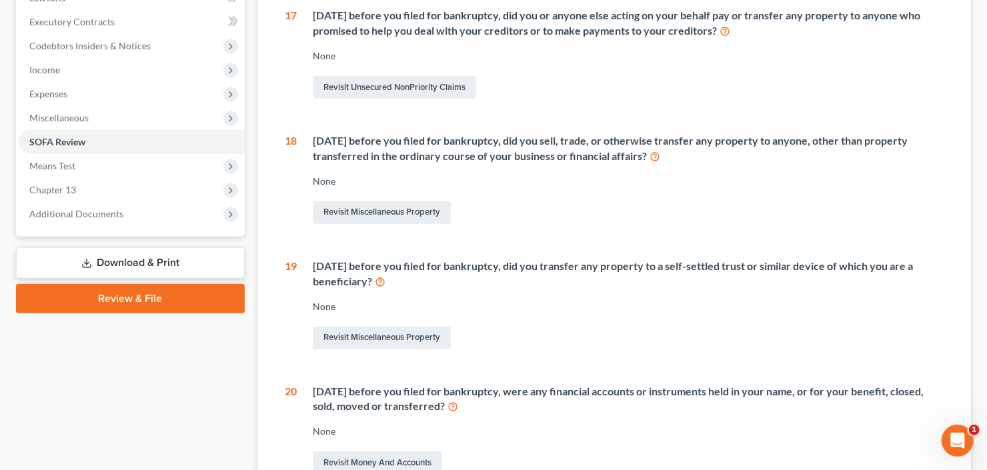
scroll to position [374, 0]
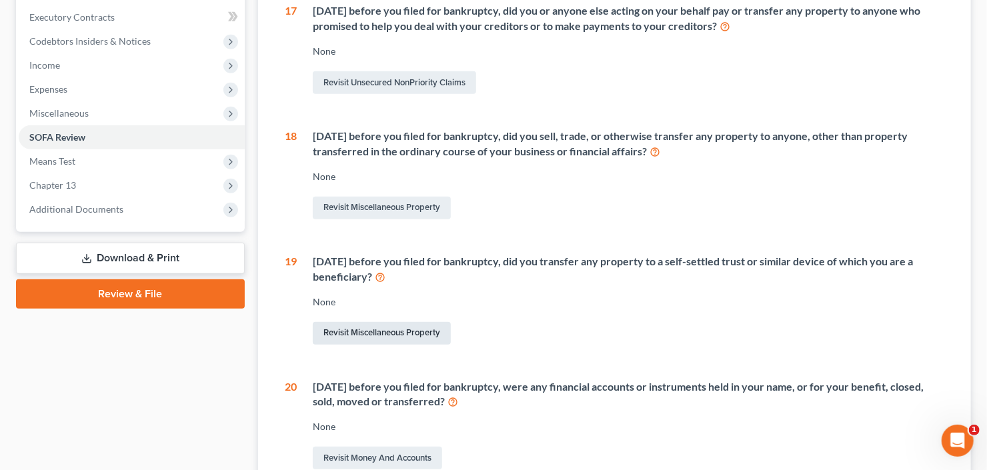
click at [358, 332] on link "Revisit Miscellaneous Property" at bounding box center [382, 333] width 138 height 23
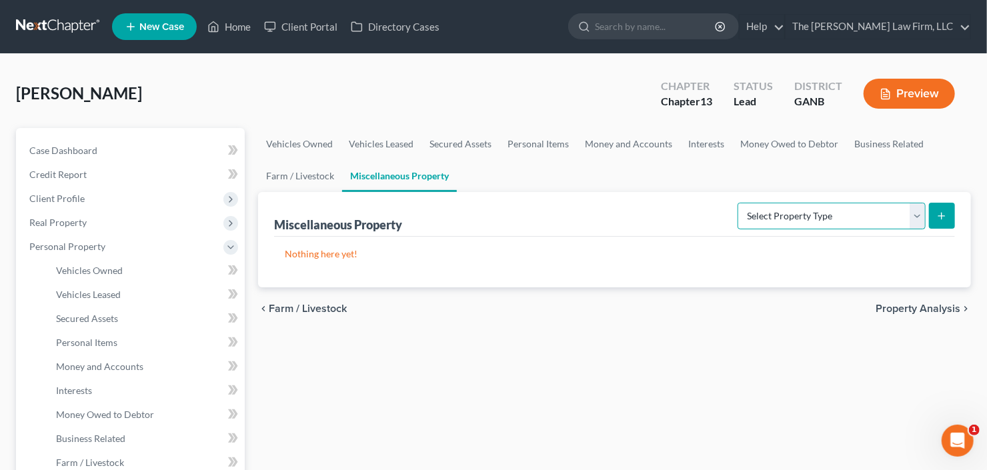
click at [863, 214] on select "Select Property Type Assigned for Creditor Benefit Within 1 Year Holding for An…" at bounding box center [832, 216] width 188 height 27
select select "transferred"
click at [738, 203] on select "Select Property Type Assigned for Creditor Benefit Within 1 Year Holding for An…" at bounding box center [832, 216] width 188 height 27
click at [942, 216] on line "submit" at bounding box center [942, 216] width 0 height 6
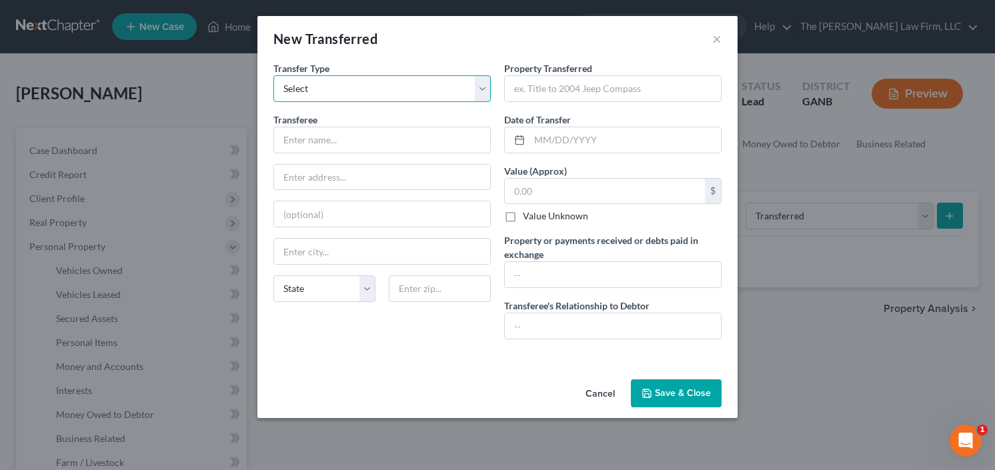
click at [415, 89] on select "Select Ordinary (within 2 years) Within 10 Years" at bounding box center [383, 88] width 218 height 27
select select "Within 10 Years"
click at [274, 75] on select "Select Ordinary (within 2 years) Within 10 Years" at bounding box center [383, 88] width 218 height 27
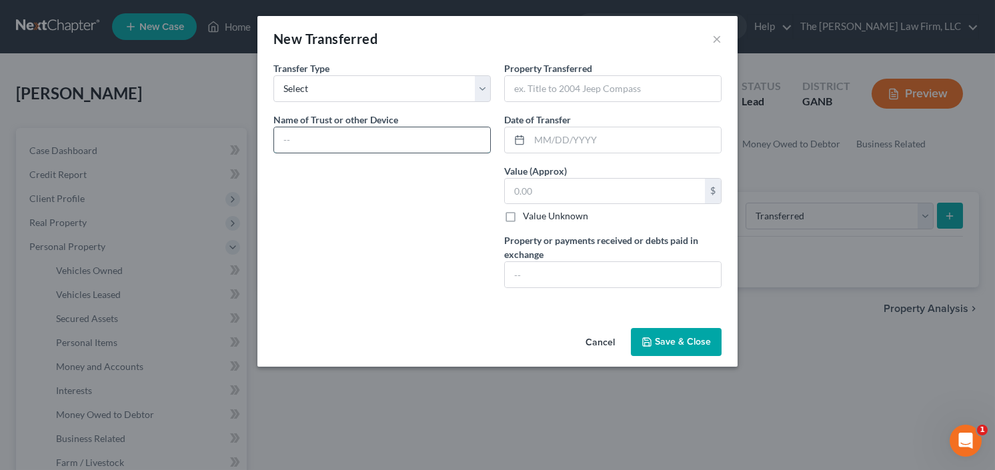
click at [357, 135] on input "text" at bounding box center [382, 139] width 216 height 25
type input "Salerno Family Living Trust"
click at [579, 89] on input "text" at bounding box center [613, 88] width 216 height 25
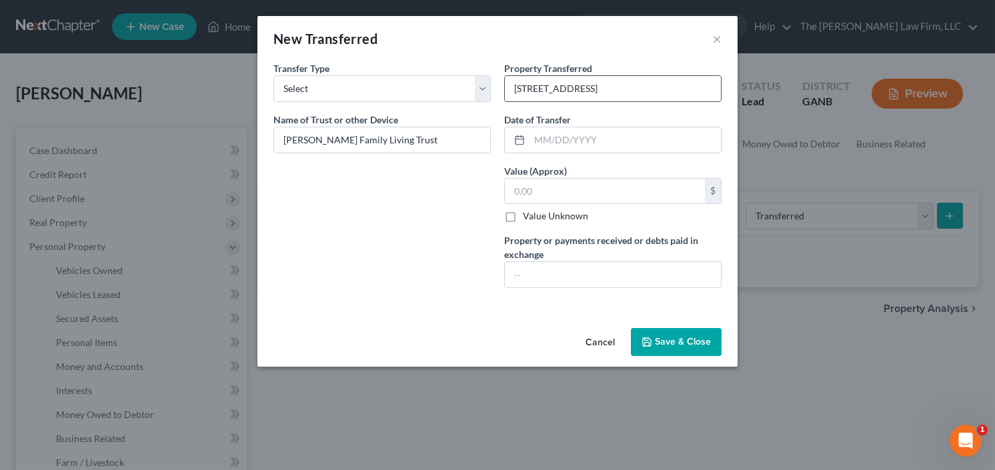
click at [556, 88] on input "3461 Stonvie Way" at bounding box center [613, 88] width 216 height 25
click at [567, 89] on input "3461 Stonevie Way" at bounding box center [613, 88] width 216 height 25
type input "3461 Stonevine Way"
click at [580, 137] on input "text" at bounding box center [625, 139] width 191 height 25
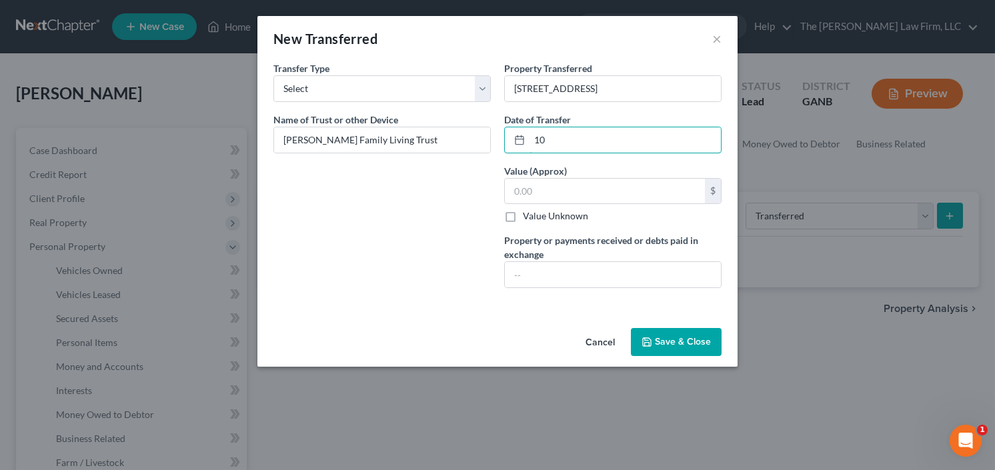
type input "1"
click at [548, 141] on input "09-01/2022" at bounding box center [625, 139] width 191 height 25
type input "09/01/2022"
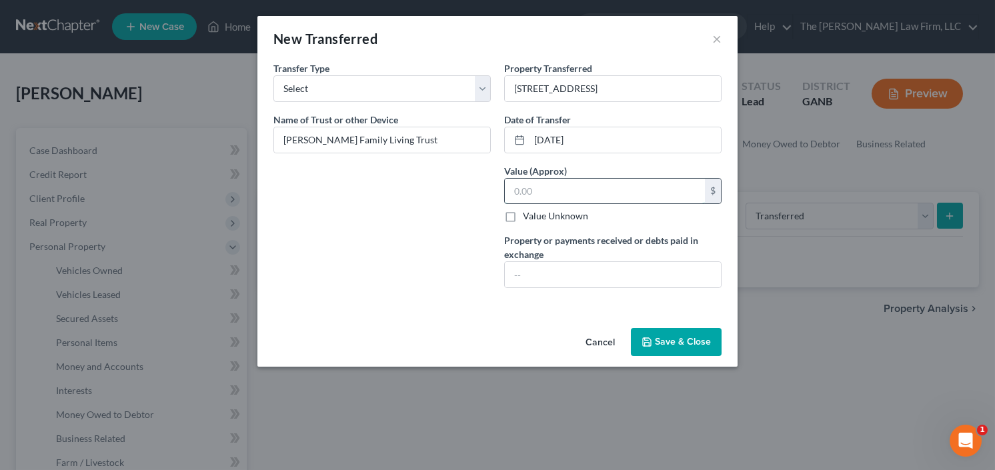
click at [570, 192] on input "text" at bounding box center [605, 191] width 200 height 25
click at [554, 286] on div "Property Transferred * 3461 Stonevine Way Date of Transfer * 09/01/2022 Value (…" at bounding box center [613, 180] width 231 height 238
click at [558, 276] on input "text" at bounding box center [613, 274] width 216 height 25
type input "none"
click at [591, 189] on input "text" at bounding box center [605, 191] width 200 height 25
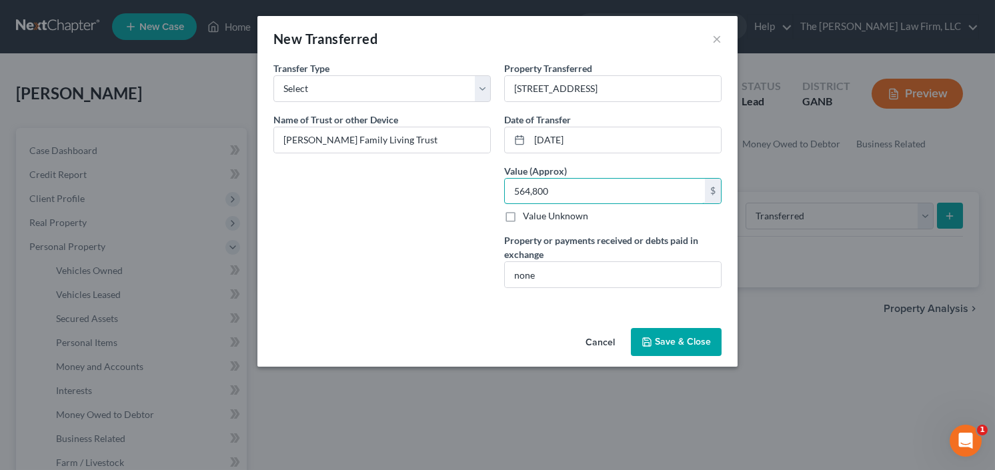
type input "564,800"
click at [671, 342] on button "Save & Close" at bounding box center [676, 342] width 91 height 28
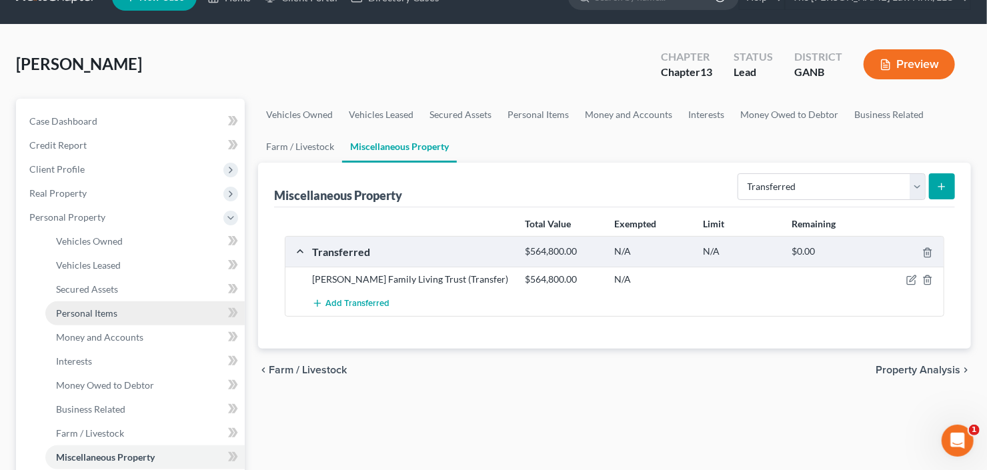
scroll to position [53, 0]
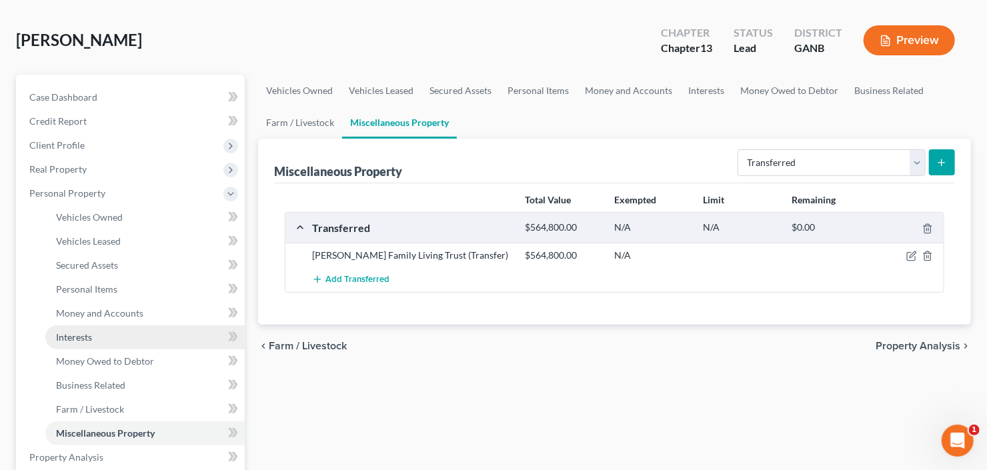
click at [88, 342] on span "Interests" at bounding box center [74, 337] width 36 height 11
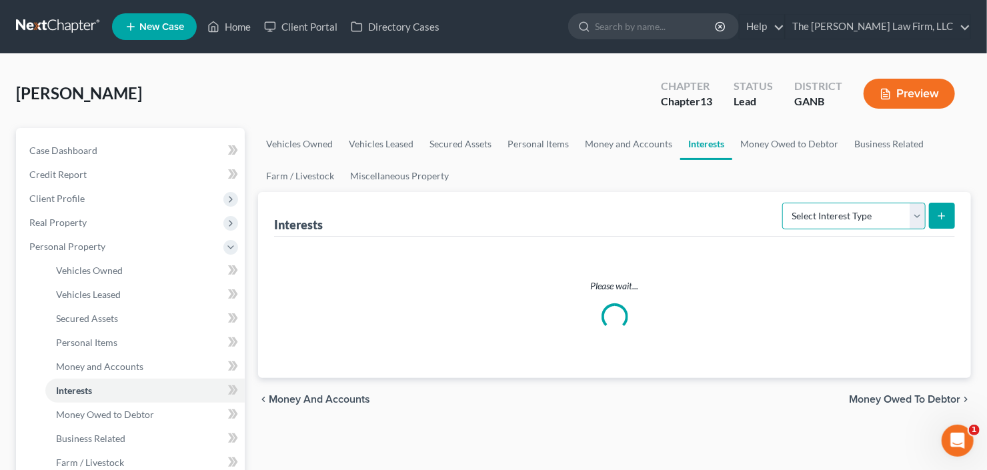
click at [845, 210] on select "Select Interest Type 401K Annuity Bond Education IRA Government Bond Government…" at bounding box center [854, 216] width 143 height 27
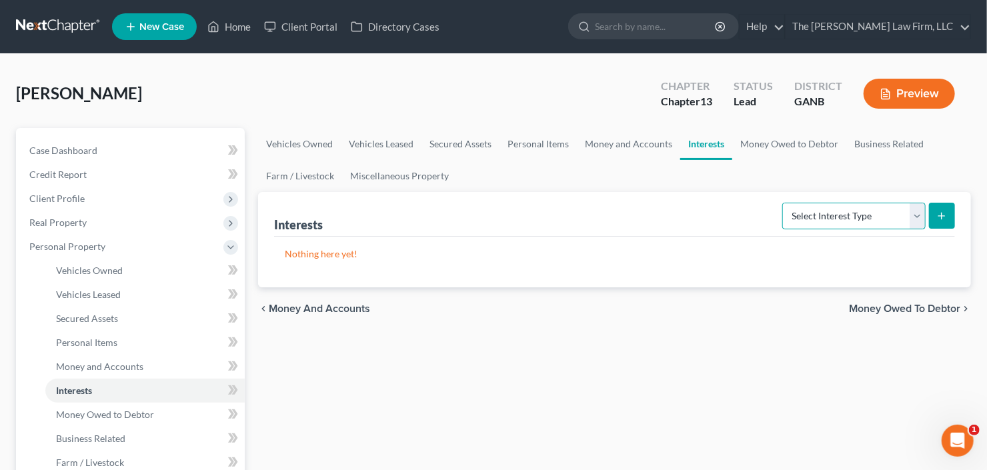
select select "401k"
click at [785, 203] on select "Select Interest Type 401K Annuity Bond Education IRA Government Bond Government…" at bounding box center [854, 216] width 143 height 27
click at [932, 218] on button "submit" at bounding box center [942, 216] width 26 height 26
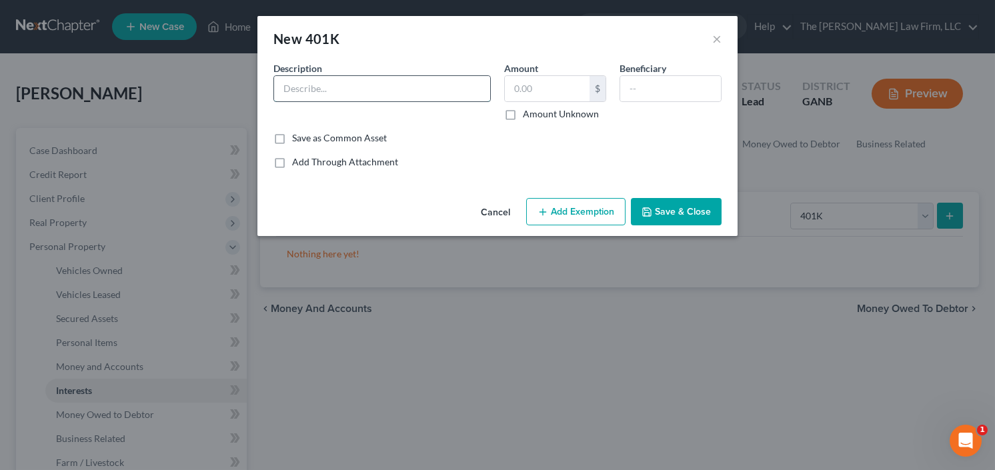
click at [354, 95] on input "text" at bounding box center [382, 88] width 216 height 25
type input "401k"
click at [565, 95] on input "text" at bounding box center [547, 88] width 85 height 25
type input "3"
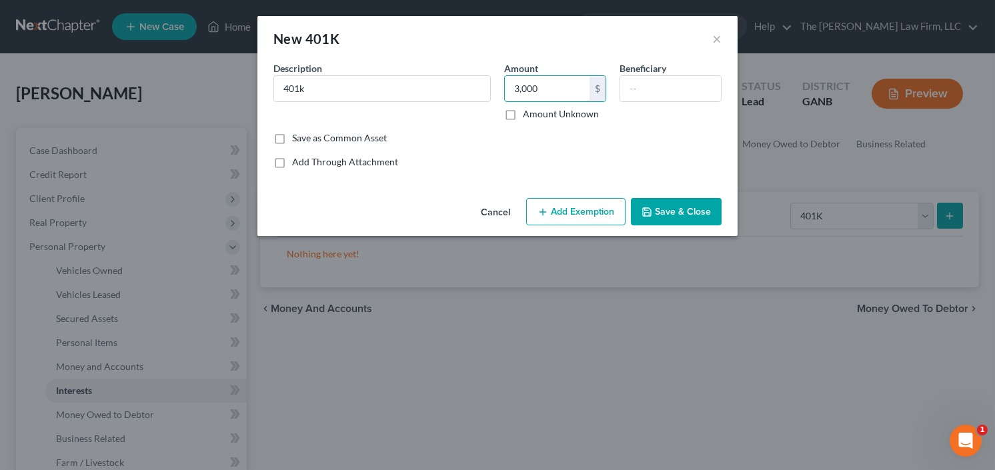
type input "3,000"
click at [571, 221] on button "Add Exemption" at bounding box center [575, 212] width 99 height 28
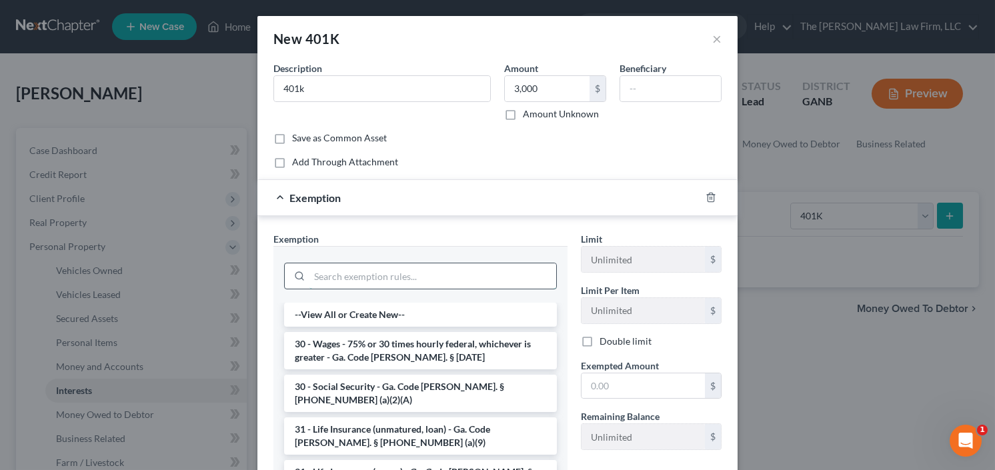
click at [380, 272] on input "search" at bounding box center [433, 276] width 247 height 25
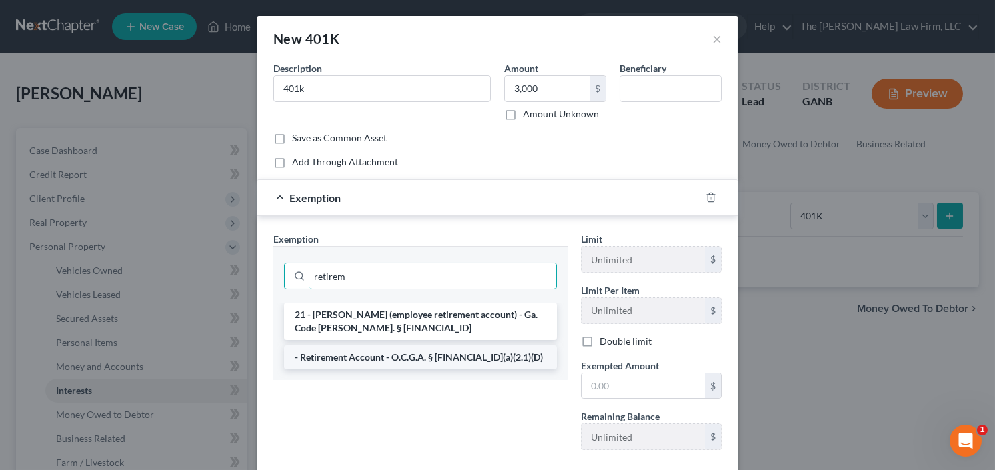
type input "retirem"
click at [458, 356] on li "- Retirement Account - O.C.G.A. § 44-13-100(a)(2.1)(D)" at bounding box center [420, 358] width 273 height 24
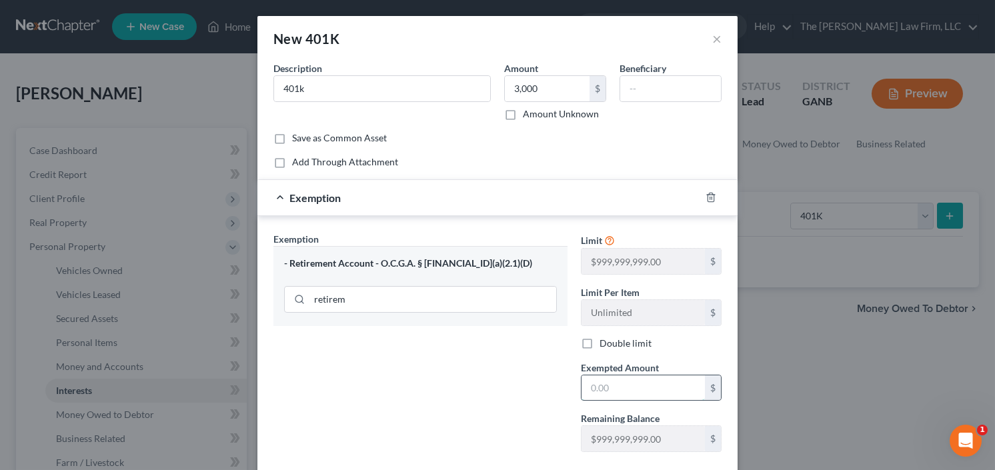
click at [624, 384] on input "text" at bounding box center [643, 388] width 123 height 25
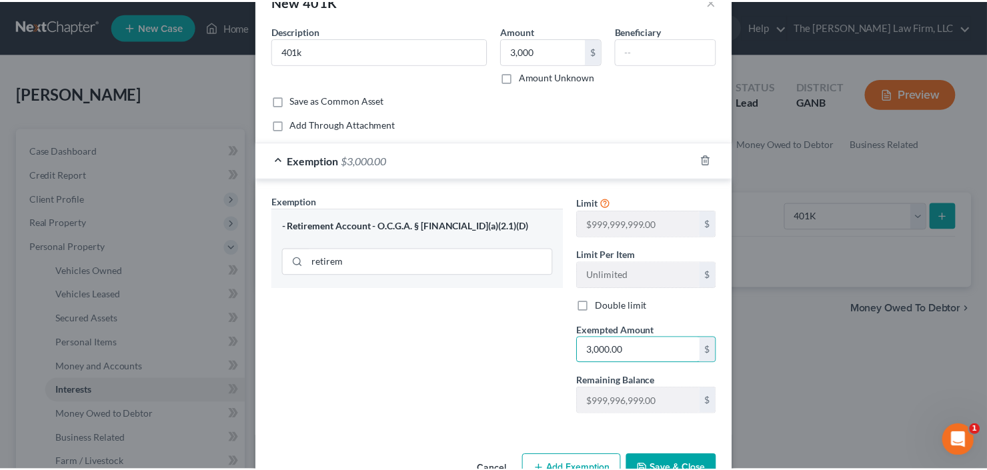
scroll to position [75, 0]
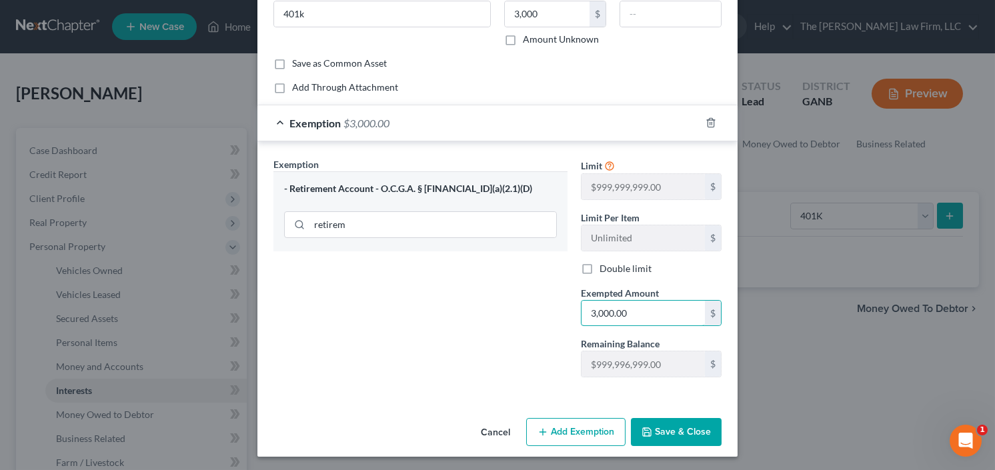
type input "3,000.00"
click at [659, 440] on button "Save & Close" at bounding box center [676, 432] width 91 height 28
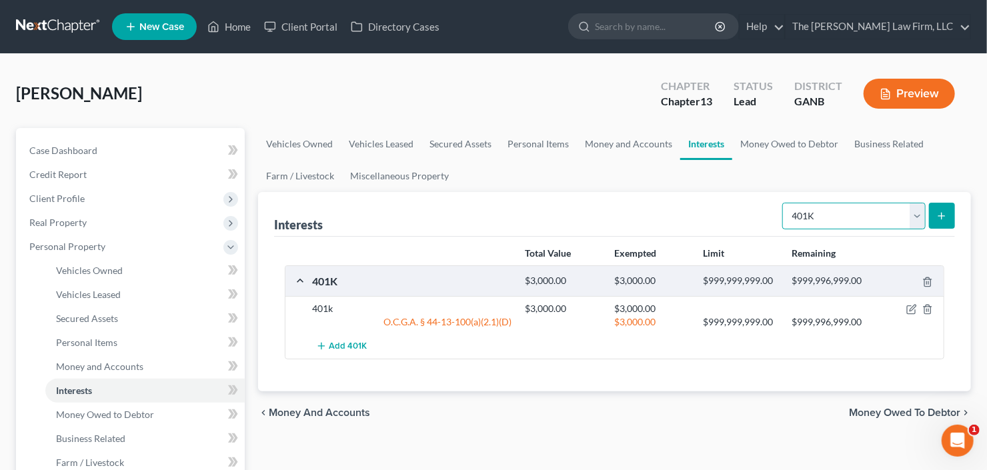
click at [827, 218] on select "Select Interest Type 401K Annuity Bond Education IRA Government Bond Government…" at bounding box center [854, 216] width 143 height 27
click at [827, 221] on select "Select Interest Type 401K Annuity Bond Education IRA Government Bond Government…" at bounding box center [854, 216] width 143 height 27
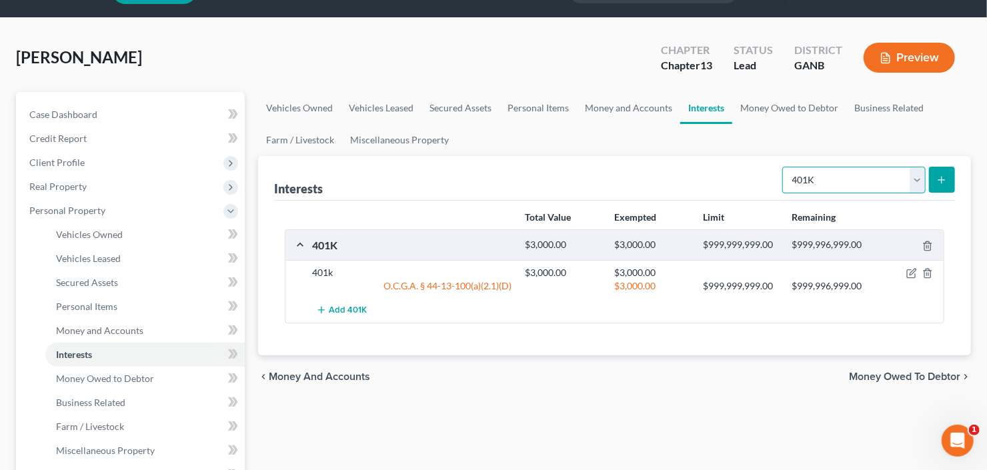
scroll to position [53, 0]
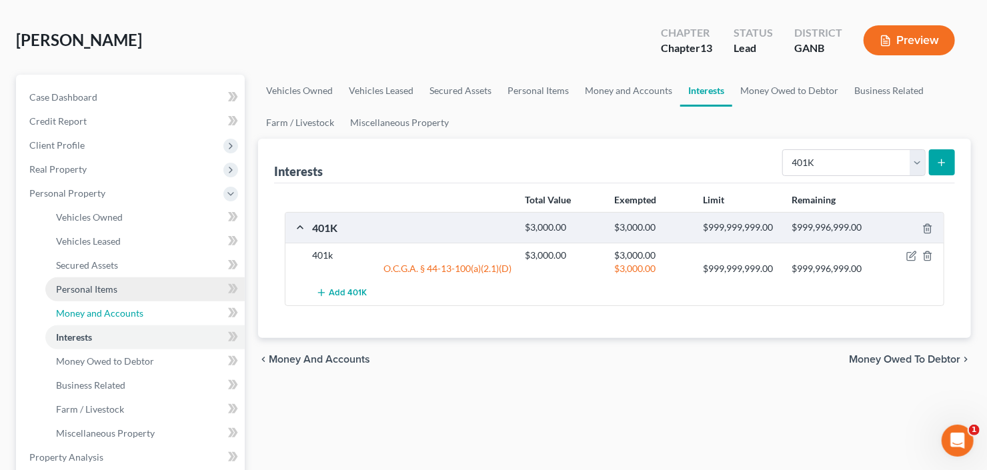
drag, startPoint x: 90, startPoint y: 312, endPoint x: 130, endPoint y: 307, distance: 40.3
click at [90, 312] on span "Money and Accounts" at bounding box center [99, 313] width 87 height 11
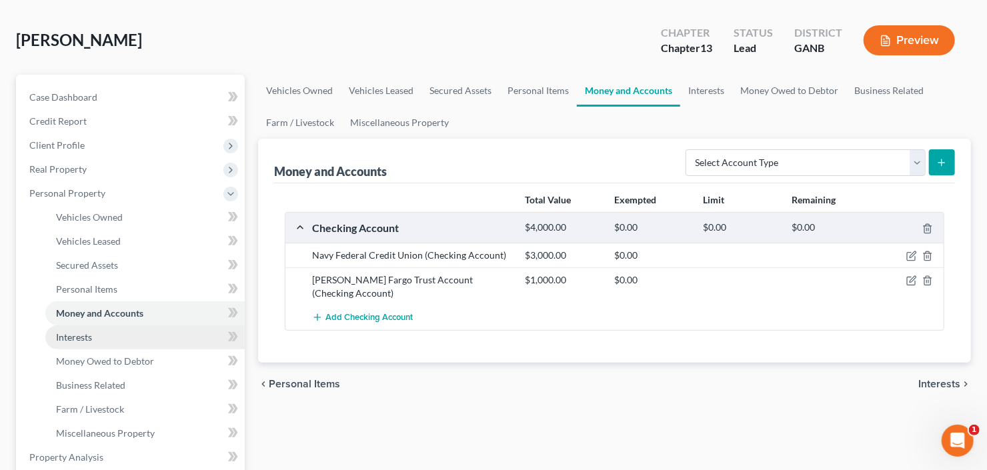
click at [86, 335] on span "Interests" at bounding box center [74, 337] width 36 height 11
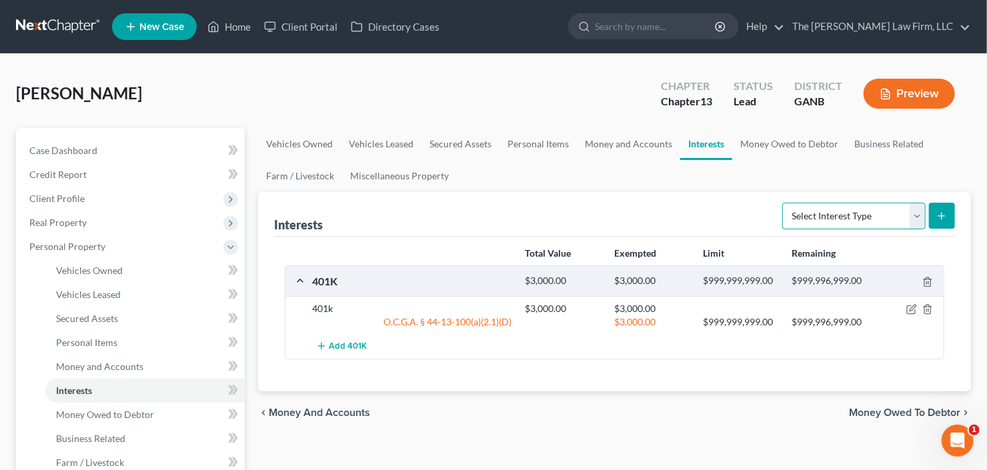
click at [812, 211] on select "Select Interest Type 401K Annuity Bond Education IRA Government Bond Government…" at bounding box center [854, 216] width 143 height 27
select select "incorporated_business"
click at [785, 203] on select "Select Interest Type 401K Annuity Bond Education IRA Government Bond Government…" at bounding box center [854, 216] width 143 height 27
click at [935, 218] on button "submit" at bounding box center [942, 216] width 26 height 26
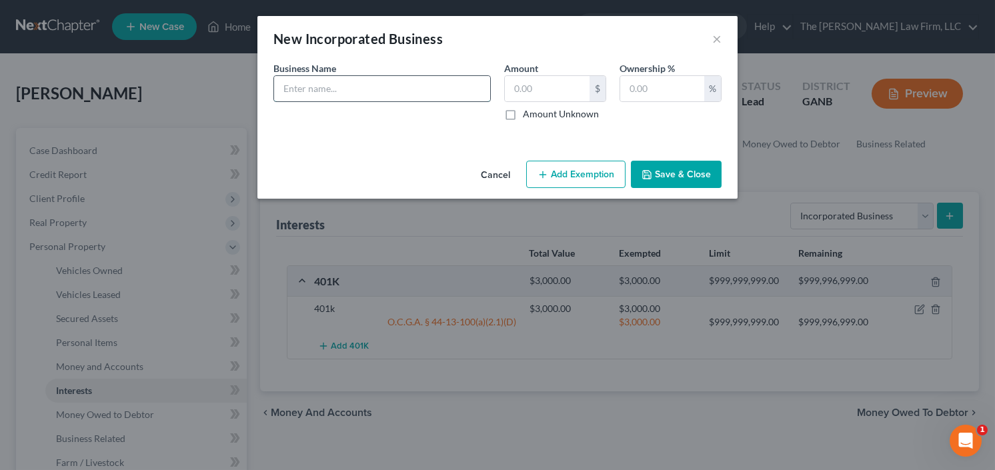
click at [372, 89] on input "text" at bounding box center [382, 88] width 216 height 25
type input "FKS Investments LLC"
click at [548, 98] on input "text" at bounding box center [547, 88] width 85 height 25
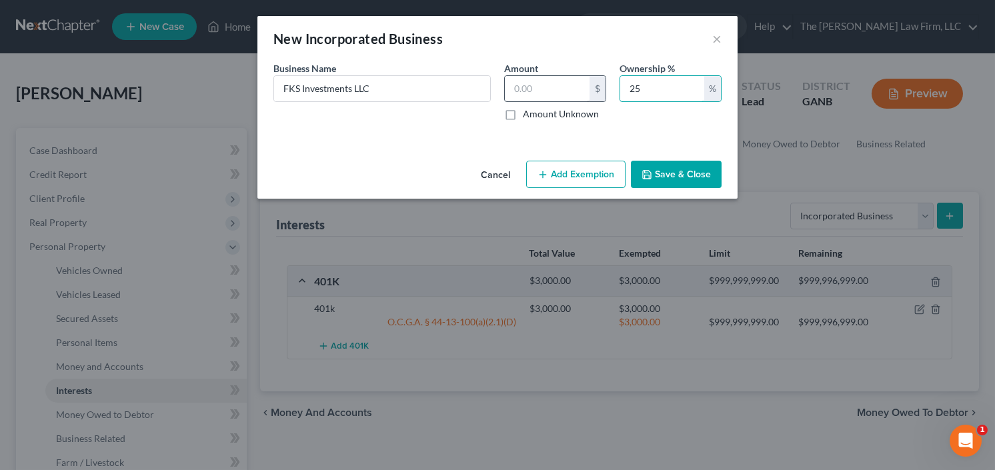
type input "25"
click at [531, 82] on input "text" at bounding box center [547, 88] width 85 height 25
click at [524, 91] on input "text" at bounding box center [547, 88] width 85 height 25
type input "206,250.00"
click at [688, 171] on button "Save & Close" at bounding box center [676, 175] width 91 height 28
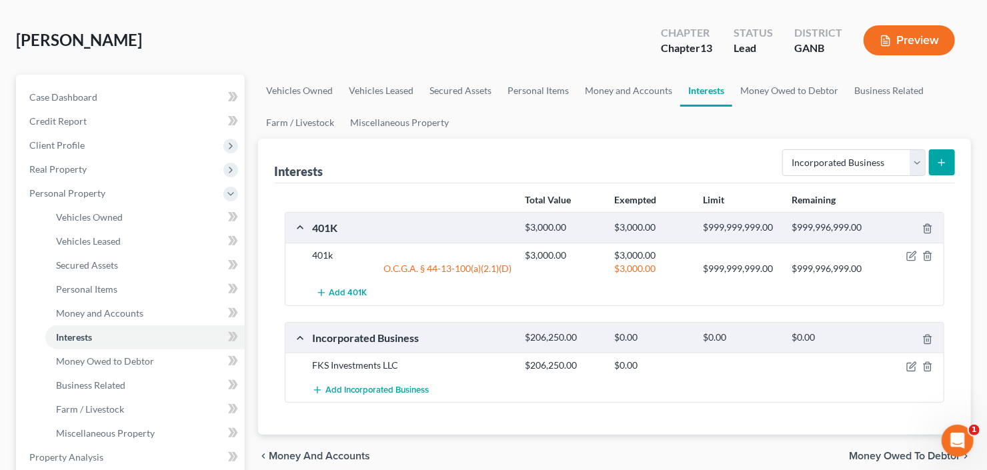
scroll to position [107, 0]
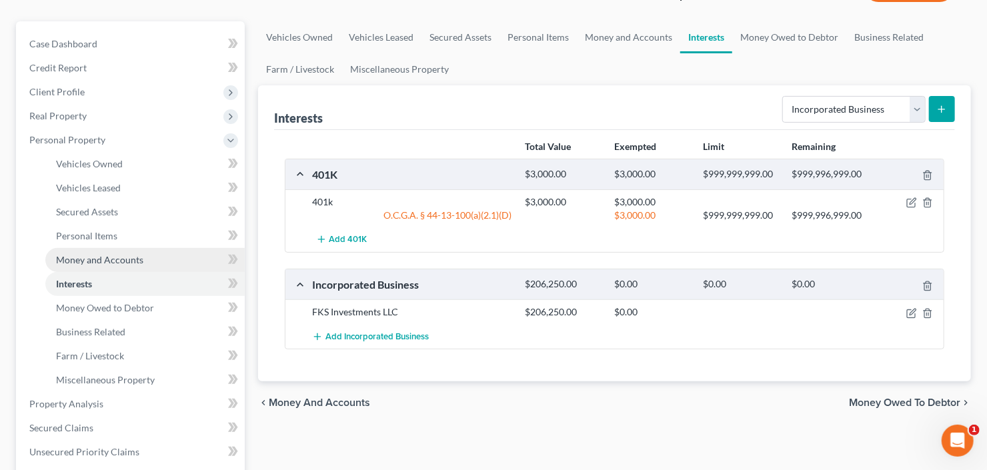
click at [87, 260] on span "Money and Accounts" at bounding box center [99, 259] width 87 height 11
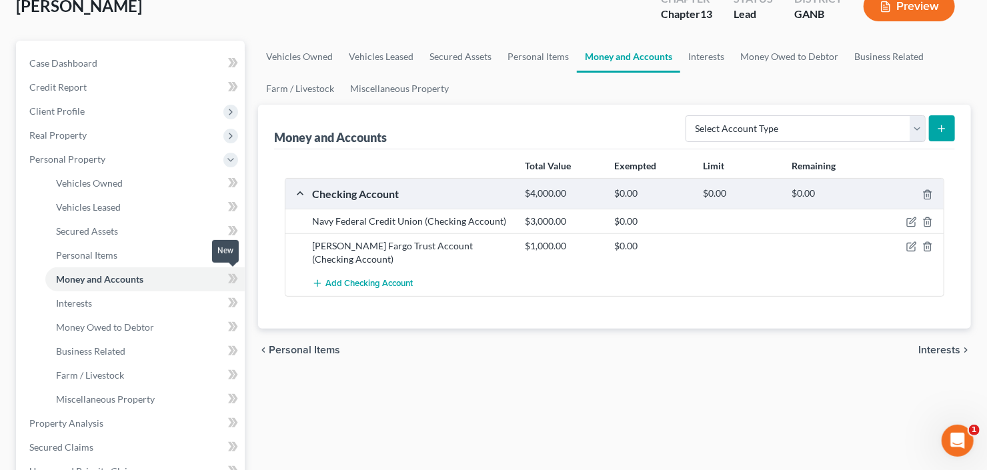
scroll to position [107, 0]
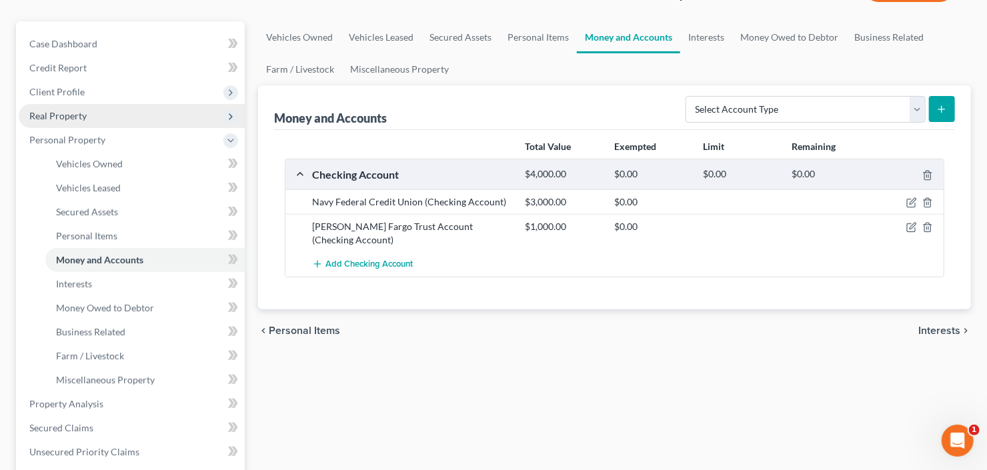
click at [71, 119] on span "Real Property" at bounding box center [57, 115] width 57 height 11
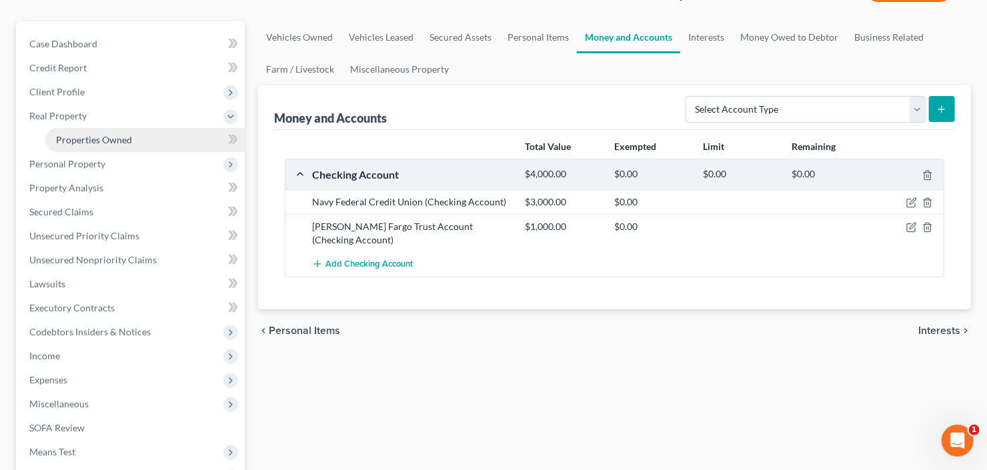
click at [85, 141] on span "Properties Owned" at bounding box center [94, 139] width 76 height 11
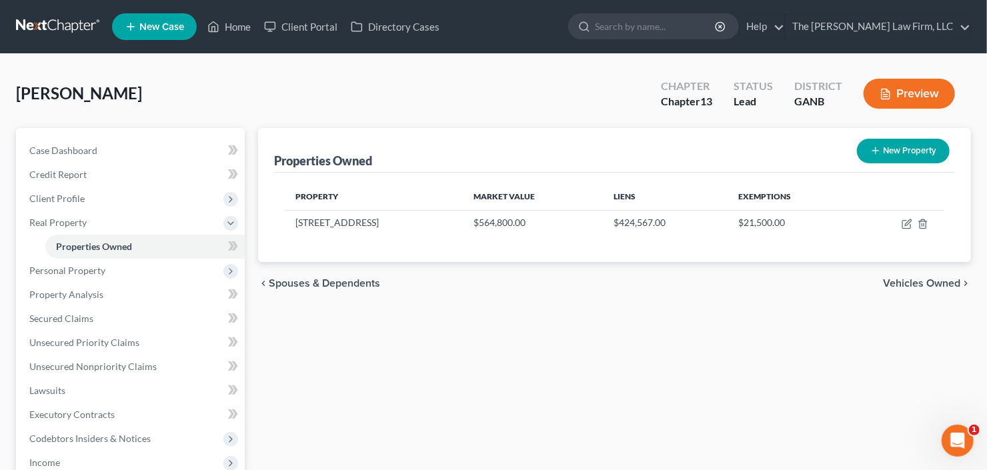
click at [917, 150] on button "New Property" at bounding box center [903, 151] width 93 height 25
select select "10"
select select "66"
select select "0"
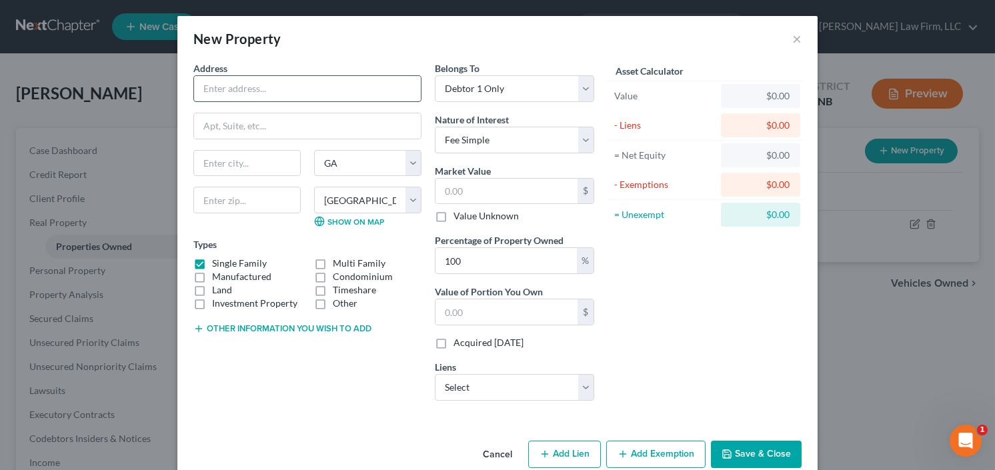
click at [257, 85] on input "text" at bounding box center [307, 88] width 227 height 25
click at [235, 87] on input "text" at bounding box center [307, 88] width 227 height 25
type input "4401 N 12th Street"
type input "Unit 115"
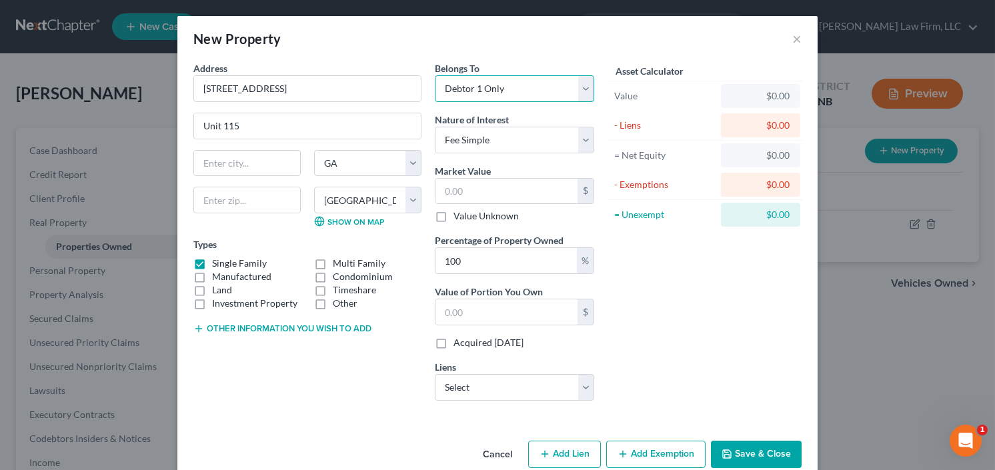
click at [478, 83] on select "Select Debtor 1 Only Debtor 2 Only Debtor 1 And Debtor 2 Only At Least One Of T…" at bounding box center [514, 88] width 159 height 27
select select "3"
click at [435, 75] on select "Select Debtor 1 Only Debtor 2 Only Debtor 1 And Debtor 2 Only At Least One Of T…" at bounding box center [514, 88] width 159 height 27
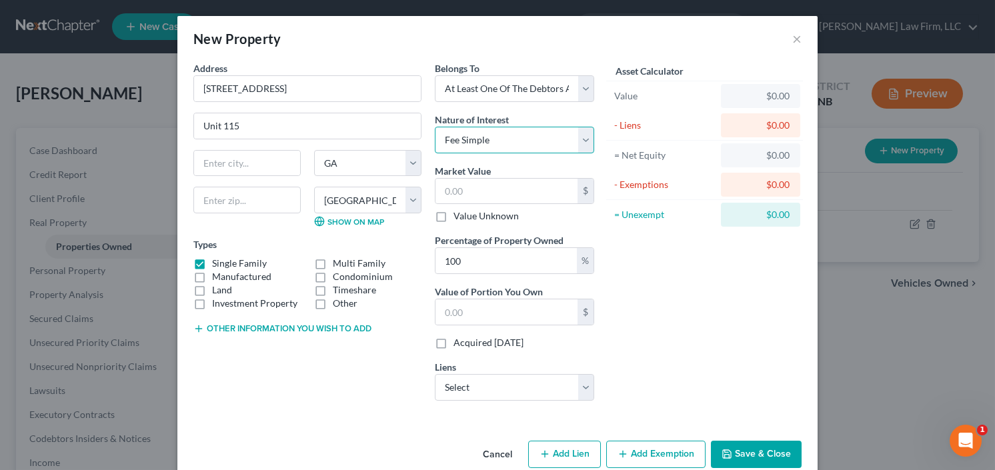
click at [496, 137] on select "Select Fee Simple Joint Tenant Life Estate Equitable Interest Future Interest T…" at bounding box center [514, 140] width 159 height 27
select select "1"
click at [435, 127] on select "Select Fee Simple Joint Tenant Life Estate Equitable Interest Future Interest T…" at bounding box center [514, 140] width 159 height 27
click at [486, 191] on input "text" at bounding box center [507, 191] width 142 height 25
type input "1"
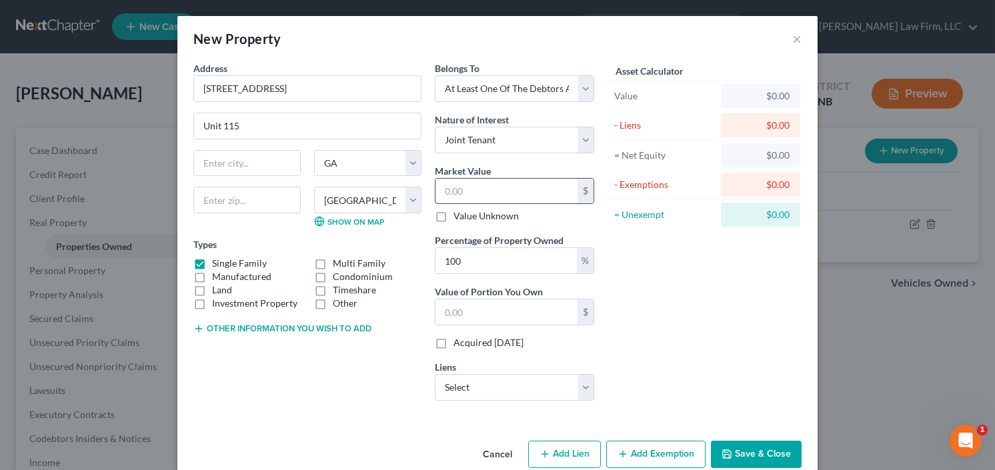
type input "1.00"
type input "15"
type input "15.00"
type input "150"
type input "150.00"
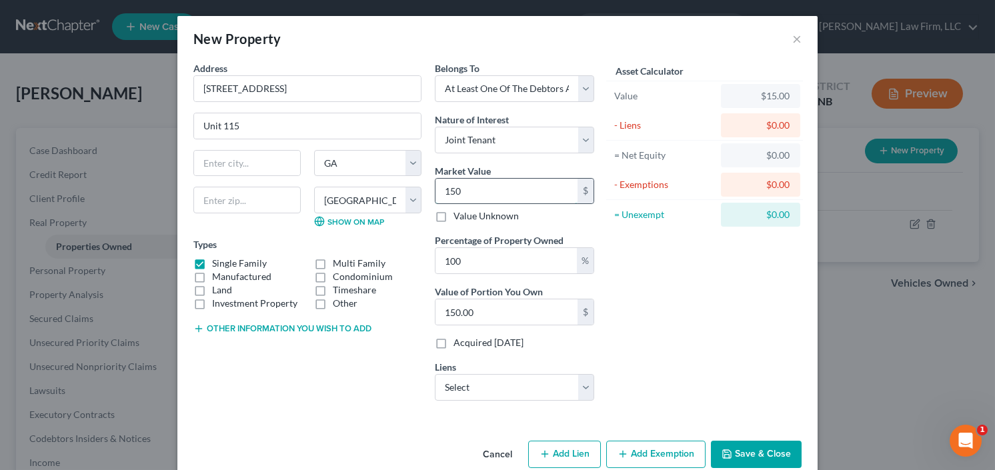
type input "1500"
type input "1,500.00"
type input "1,5000"
type input "15,000.00"
type input "15,0000"
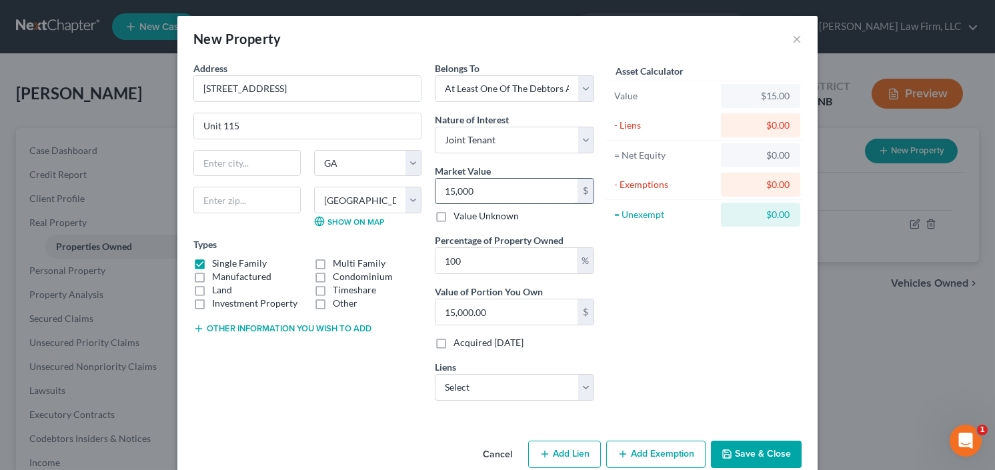
type input "150,000.00"
type input "150,000"
click at [525, 382] on select "Select Nissn Inf Lt - $1,993.00 Ally Fincl - $0.00 Nissn Inf Lt - $0.00 Or St C…" at bounding box center [514, 387] width 159 height 27
click at [242, 199] on input "text" at bounding box center [246, 200] width 107 height 27
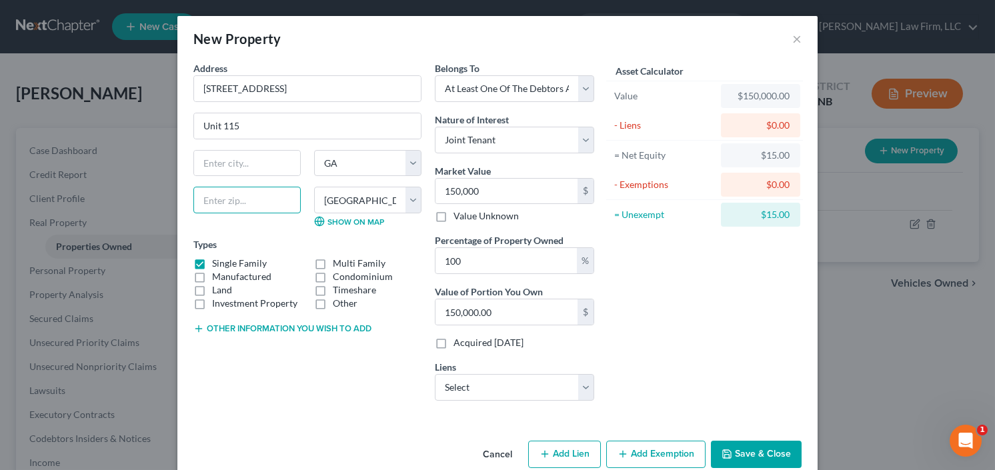
click at [234, 197] on input "text" at bounding box center [246, 200] width 107 height 27
click at [520, 82] on select "Select Debtor 1 Only Debtor 2 Only Debtor 1 And Debtor 2 Only At Least One Of T…" at bounding box center [514, 88] width 159 height 27
click at [435, 75] on select "Select Debtor 1 Only Debtor 2 Only Debtor 1 And Debtor 2 Only At Least One Of T…" at bounding box center [514, 88] width 159 height 27
click at [524, 133] on select "Select Fee Simple Joint Tenant Life Estate Equitable Interest Future Interest T…" at bounding box center [514, 140] width 159 height 27
select select "3"
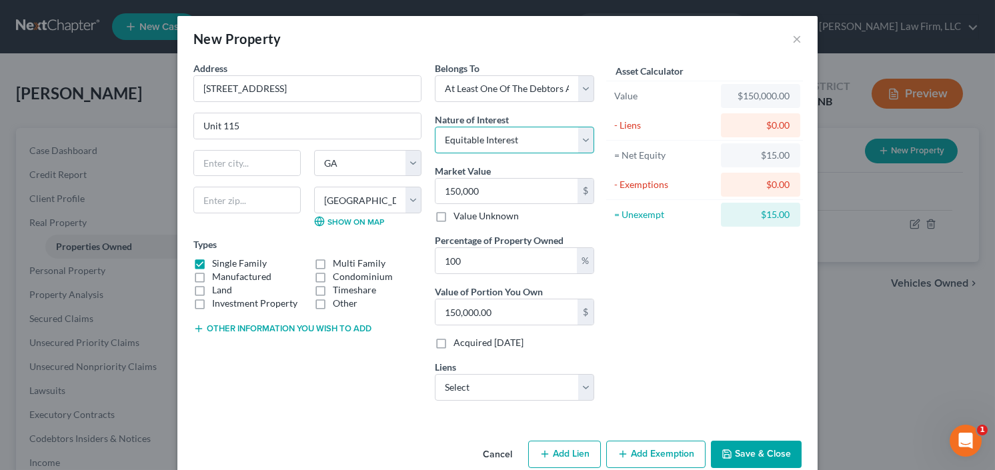
click at [435, 127] on select "Select Fee Simple Joint Tenant Life Estate Equitable Interest Future Interest T…" at bounding box center [514, 140] width 159 height 27
click at [212, 304] on label "Investment Property" at bounding box center [254, 303] width 85 height 13
click at [218, 304] on input "Investment Property" at bounding box center [222, 301] width 9 height 9
checkbox input "true"
click at [212, 263] on label "Single Family" at bounding box center [239, 263] width 55 height 13
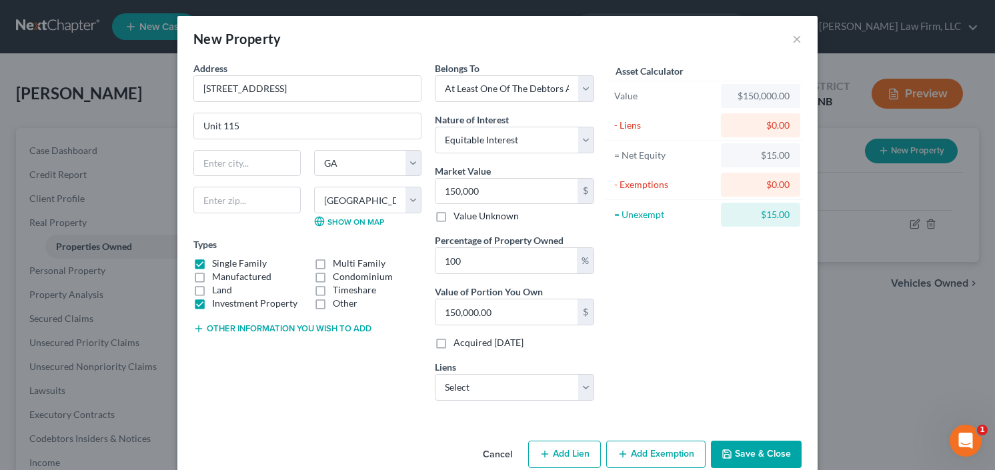
click at [218, 263] on input "Single Family" at bounding box center [222, 261] width 9 height 9
checkbox input "false"
click at [207, 206] on input "text" at bounding box center [246, 200] width 107 height 27
click at [246, 201] on input "text" at bounding box center [246, 200] width 107 height 27
type input "85014"
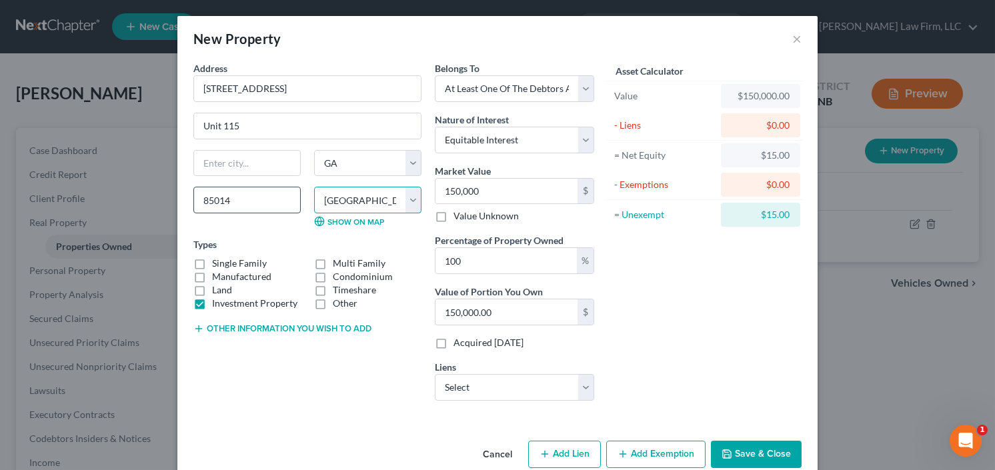
type input "Phoenix"
select select "3"
select select "4"
click at [394, 200] on select "County Apache County Cochise County Coconino County Gila County Graham County G…" at bounding box center [367, 200] width 107 height 27
select select "7"
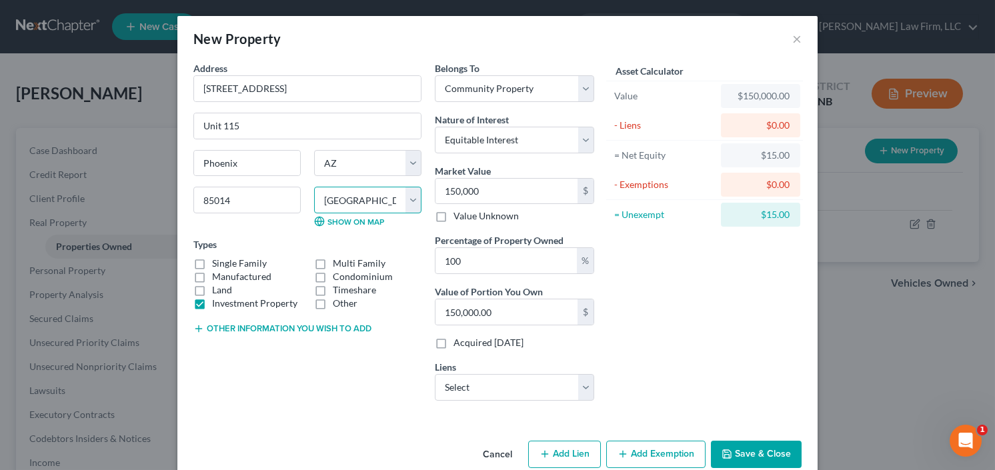
click at [314, 187] on select "County Apache County Cochise County Coconino County Gila County Graham County G…" at bounding box center [367, 200] width 107 height 27
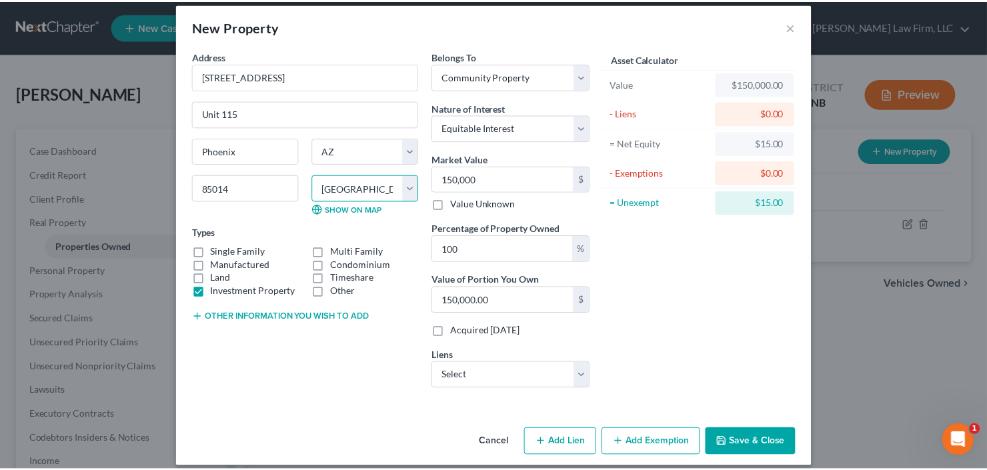
scroll to position [23, 0]
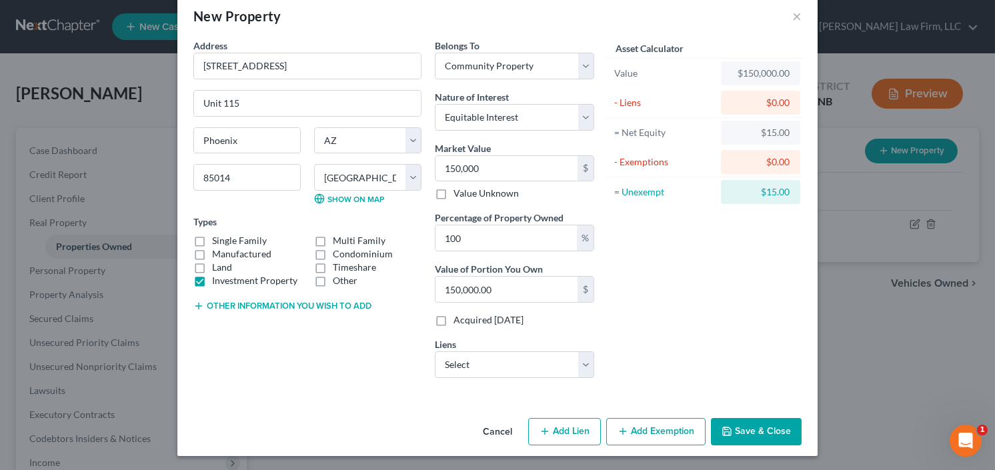
drag, startPoint x: 761, startPoint y: 423, endPoint x: 771, endPoint y: 420, distance: 9.7
click at [761, 422] on button "Save & Close" at bounding box center [756, 432] width 91 height 28
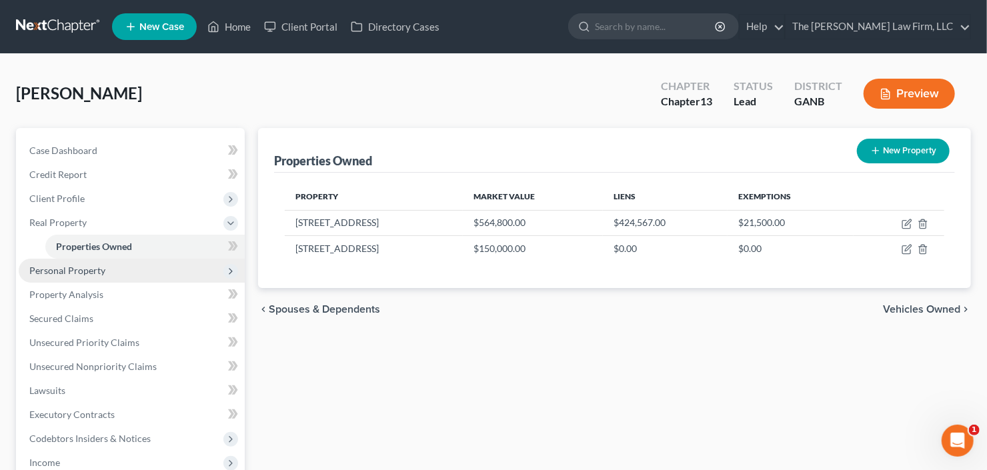
click at [113, 260] on span "Personal Property" at bounding box center [132, 271] width 226 height 24
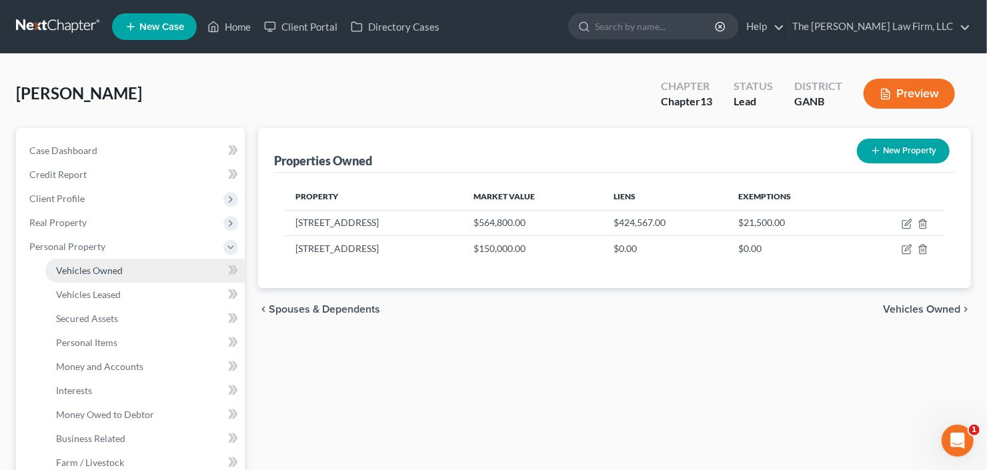
click at [109, 269] on span "Vehicles Owned" at bounding box center [89, 270] width 67 height 11
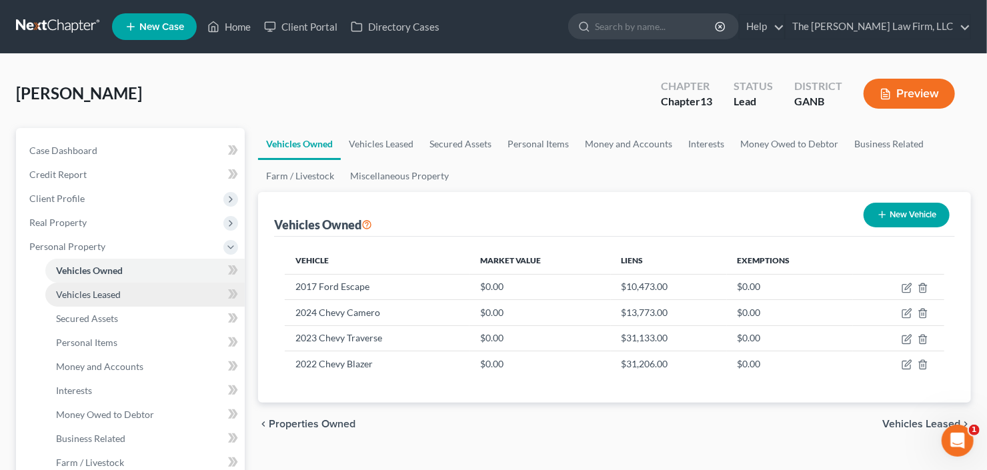
click at [104, 296] on span "Vehicles Leased" at bounding box center [88, 294] width 65 height 11
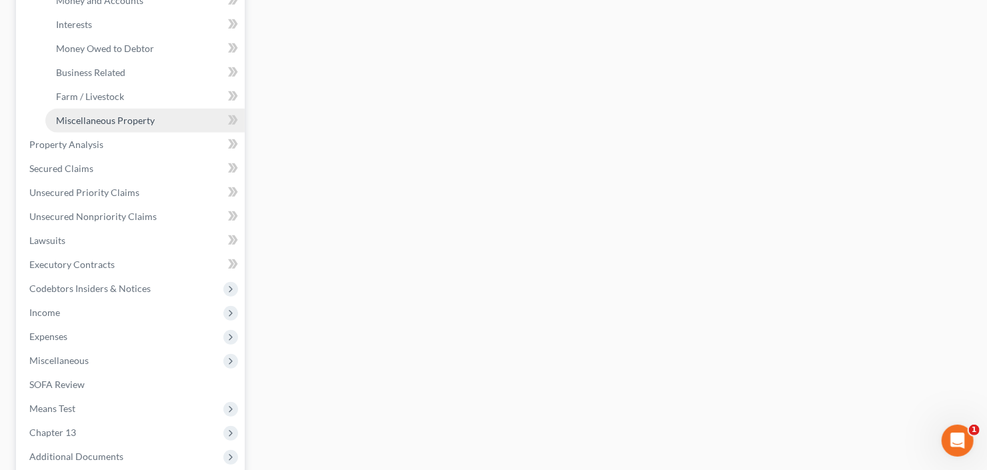
scroll to position [427, 0]
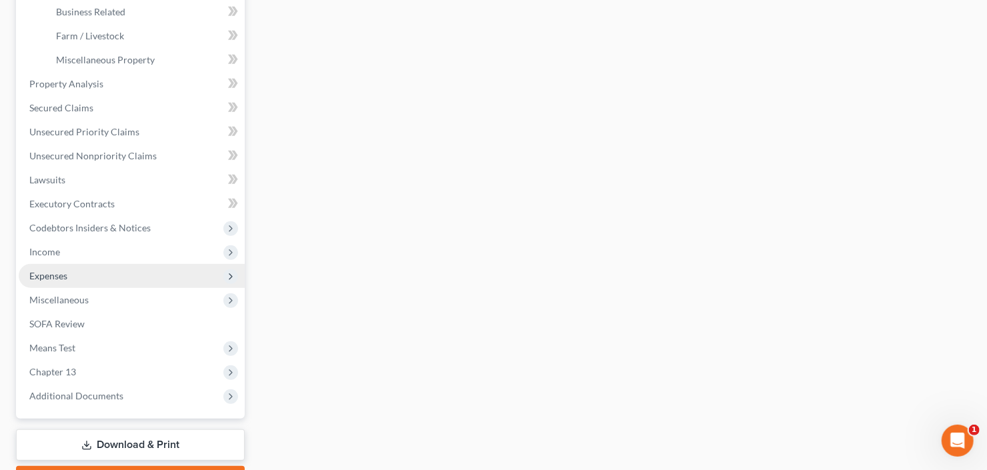
click at [105, 270] on span "Expenses" at bounding box center [132, 276] width 226 height 24
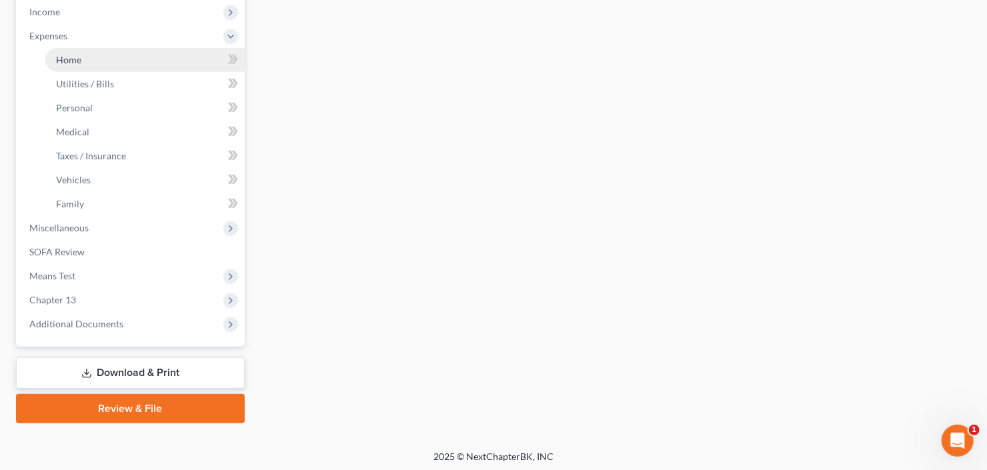
click at [123, 62] on link "Home" at bounding box center [144, 60] width 199 height 24
type input "0.00"
radio input "true"
type input "0.00"
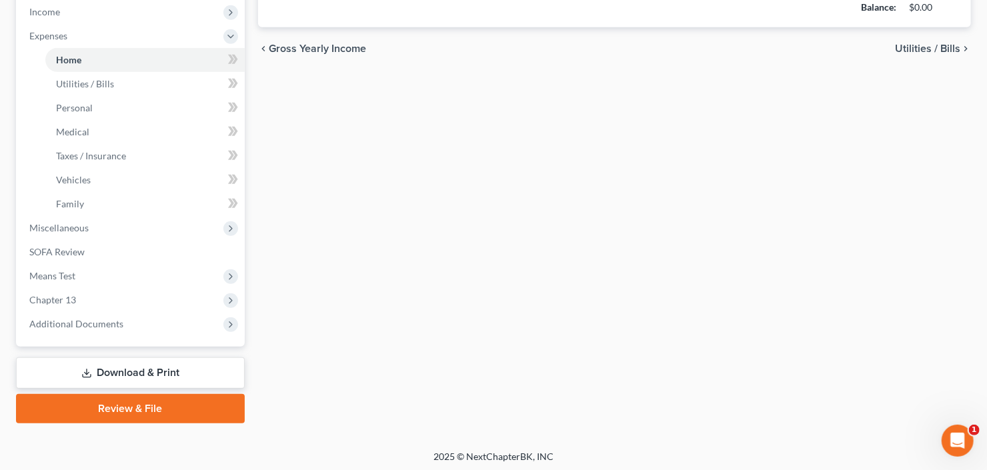
type input "0.00"
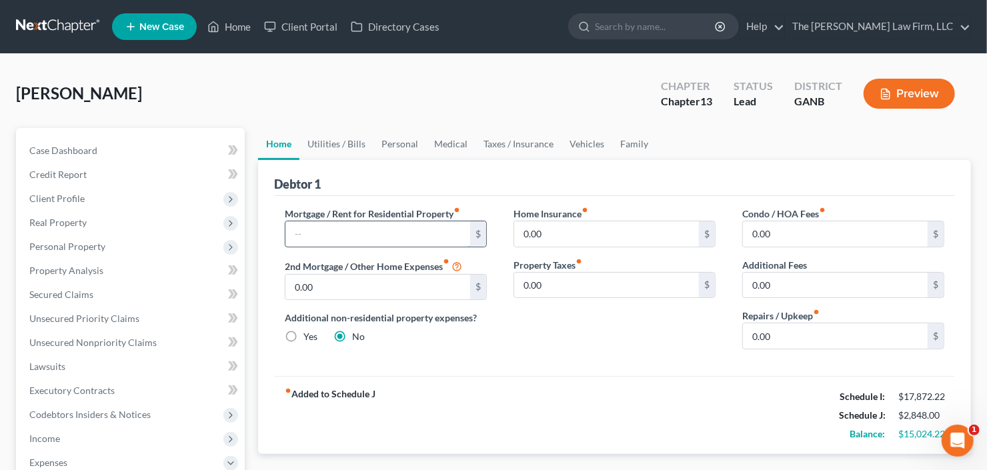
click at [358, 236] on input "text" at bounding box center [378, 234] width 185 height 25
type input "4,800"
click at [791, 236] on input "0.00" at bounding box center [835, 234] width 185 height 25
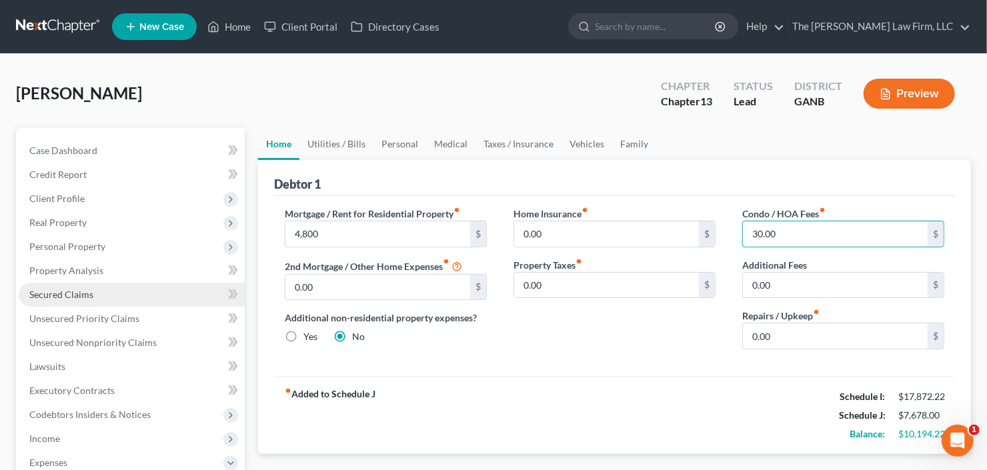
type input "30.00"
click at [88, 296] on span "Secured Claims" at bounding box center [61, 294] width 64 height 11
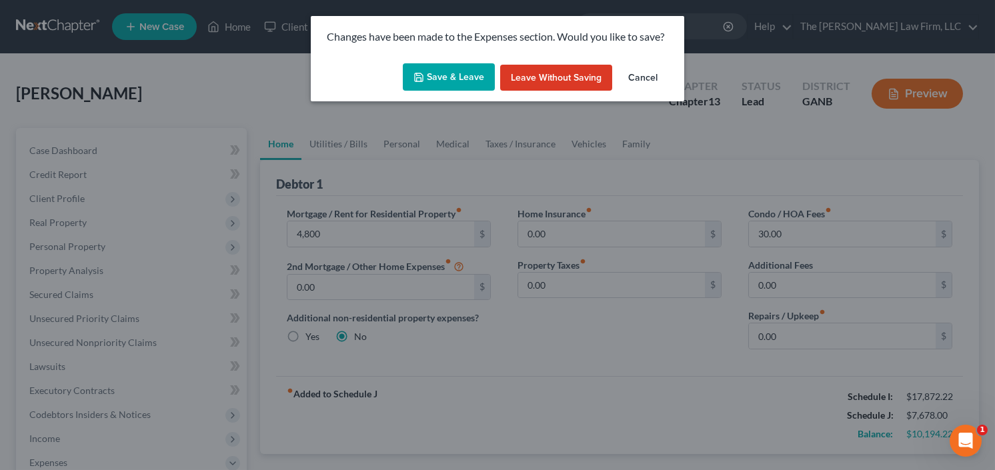
click at [450, 76] on button "Save & Leave" at bounding box center [449, 77] width 92 height 28
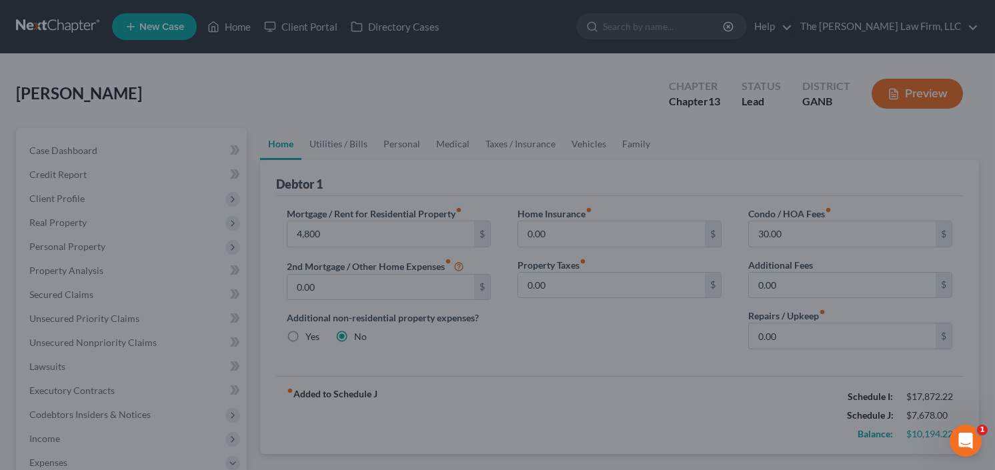
type input "4,800.00"
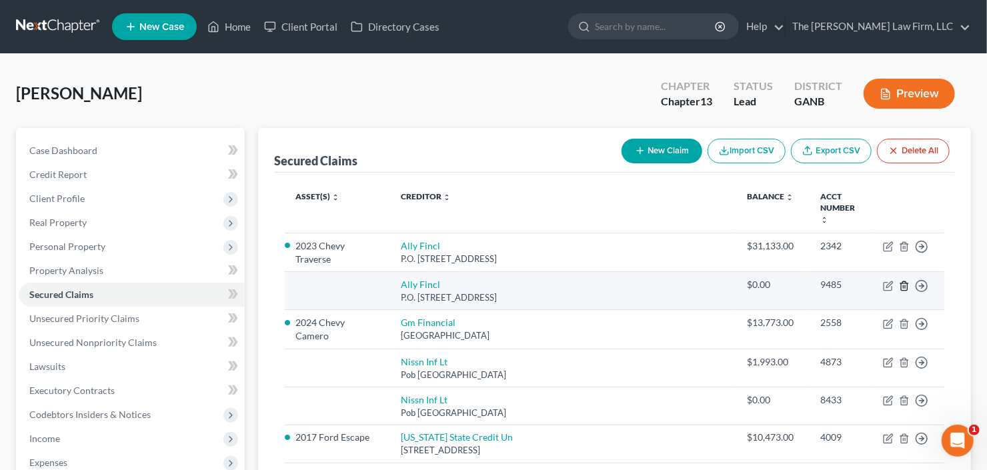
click at [907, 281] on icon "button" at bounding box center [904, 286] width 11 height 11
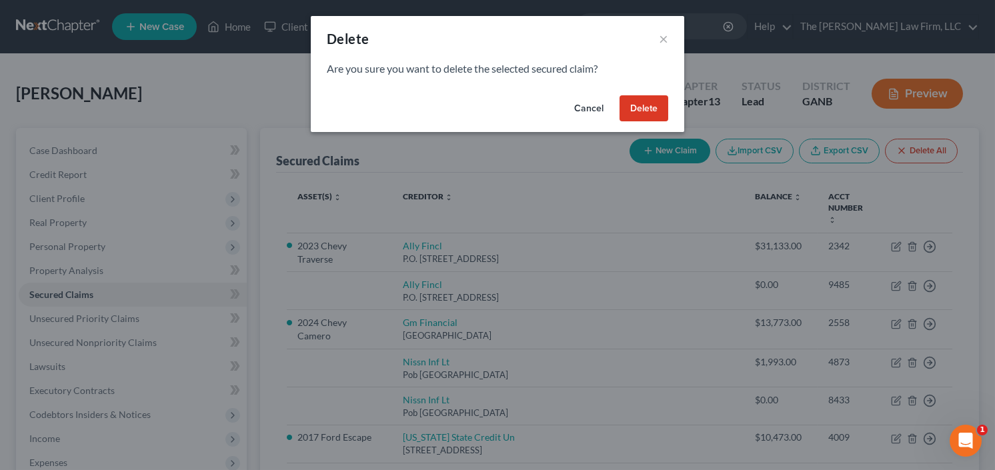
click at [633, 100] on button "Delete" at bounding box center [644, 108] width 49 height 27
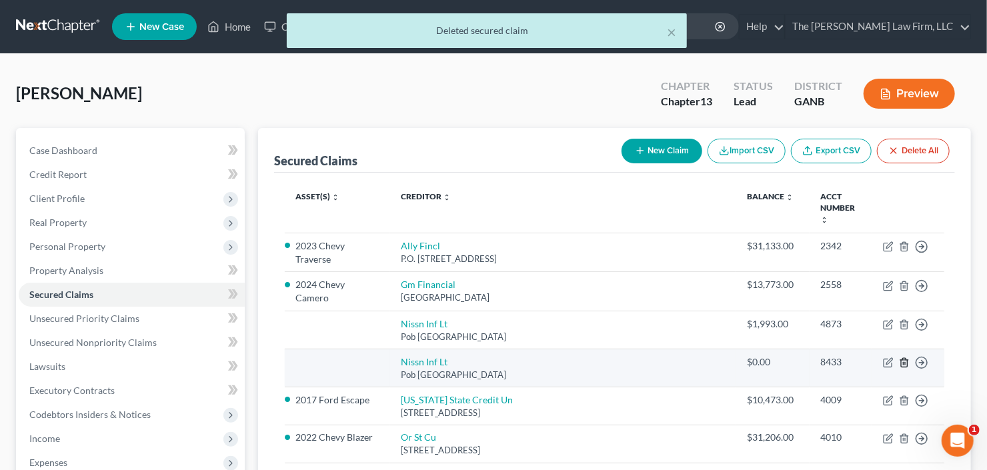
click at [906, 358] on icon "button" at bounding box center [904, 363] width 11 height 11
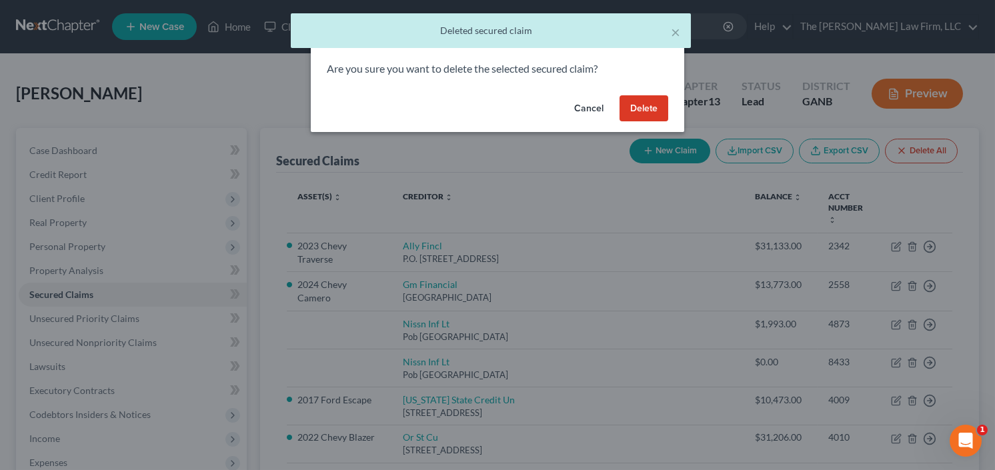
click at [633, 101] on button "Delete" at bounding box center [644, 108] width 49 height 27
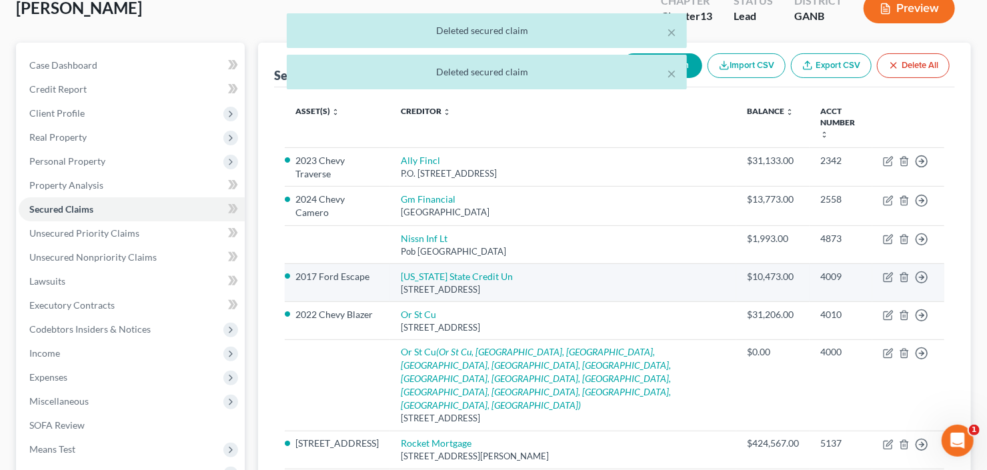
scroll to position [107, 0]
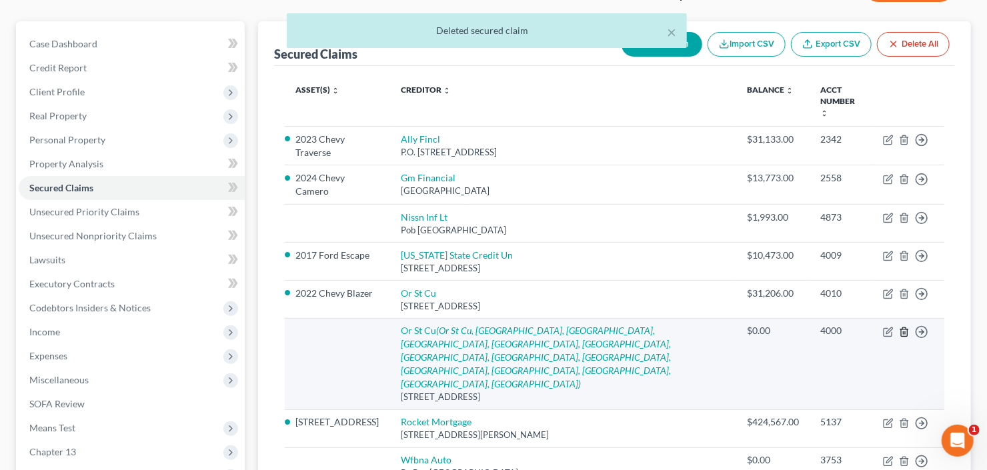
click at [901, 328] on icon "button" at bounding box center [904, 332] width 6 height 9
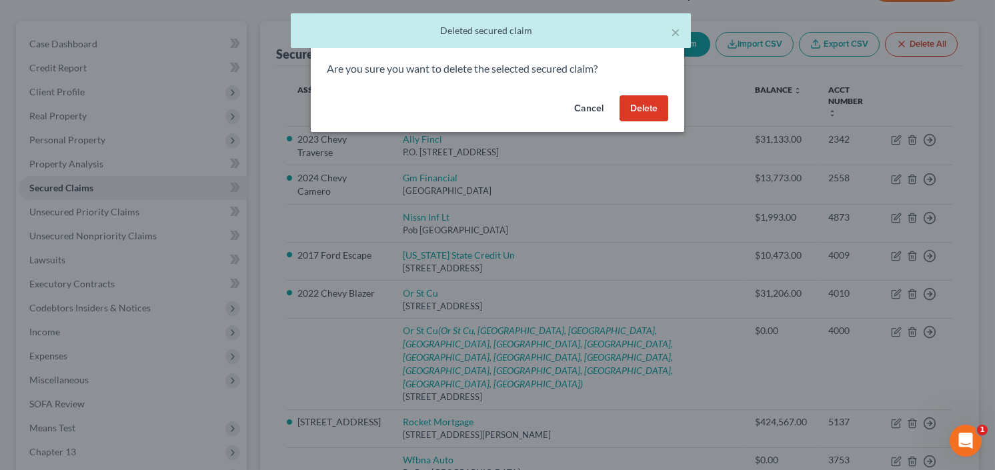
click at [647, 106] on button "Delete" at bounding box center [644, 108] width 49 height 27
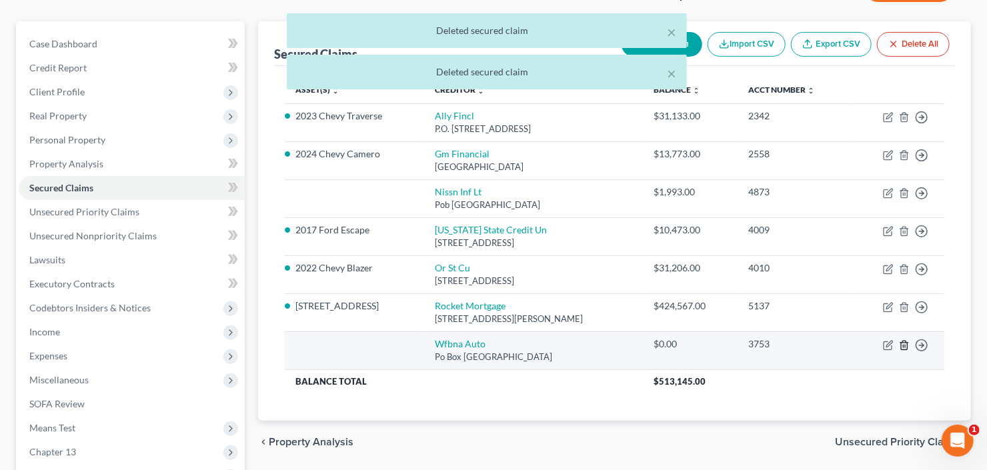
click at [900, 345] on icon "button" at bounding box center [904, 345] width 11 height 11
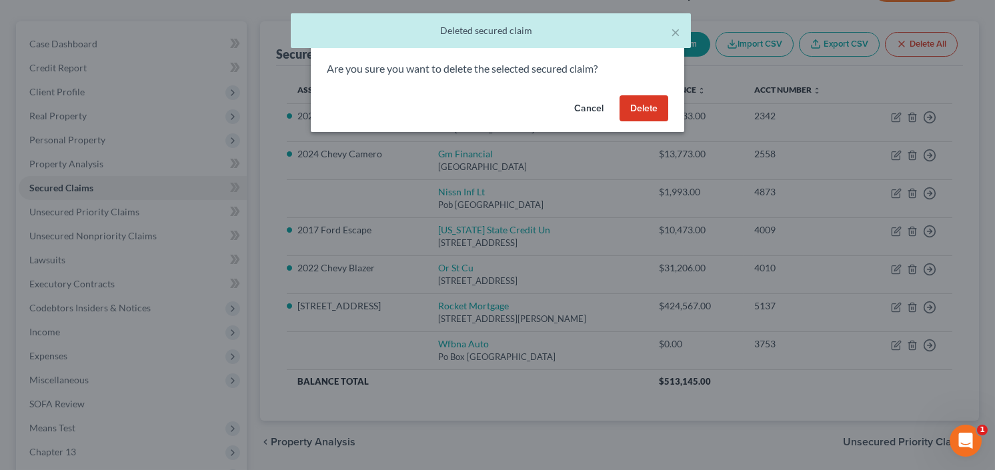
click at [652, 112] on button "Delete" at bounding box center [644, 108] width 49 height 27
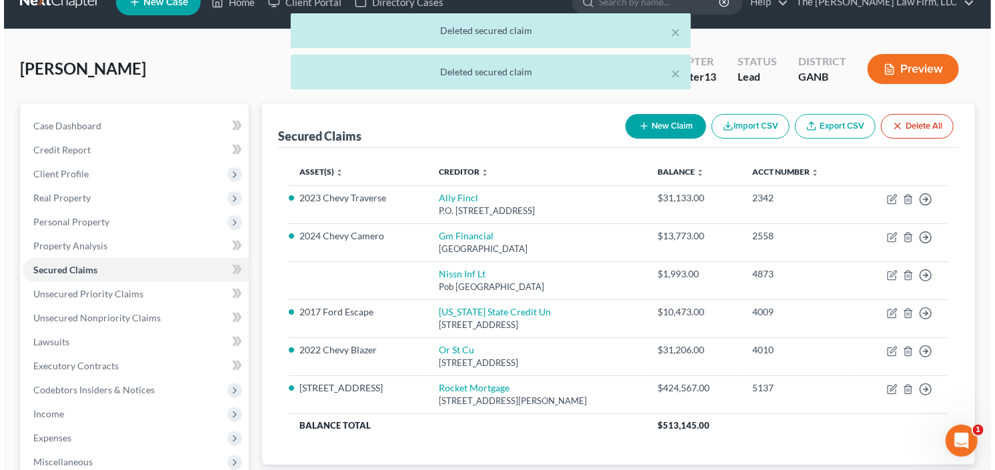
scroll to position [0, 0]
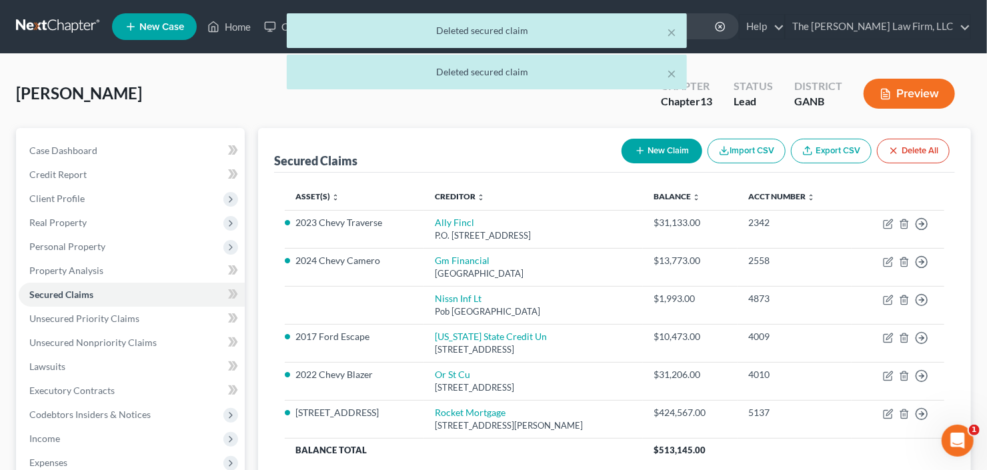
click at [654, 153] on button "New Claim" at bounding box center [662, 151] width 81 height 25
select select "0"
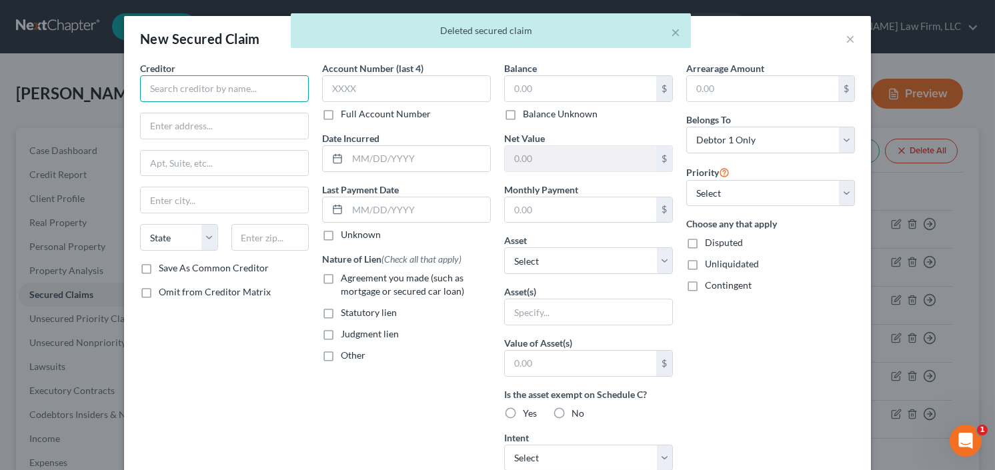
click at [232, 87] on input "text" at bounding box center [224, 88] width 169 height 27
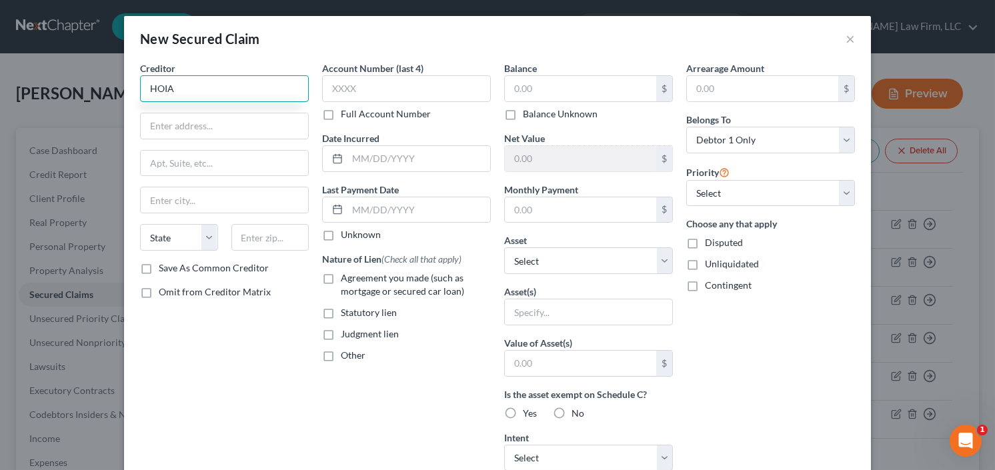
type input "HOIA"
click at [341, 353] on label "Other" at bounding box center [353, 355] width 25 height 13
click at [346, 353] on input "Other" at bounding box center [350, 353] width 9 height 9
checkbox input "true"
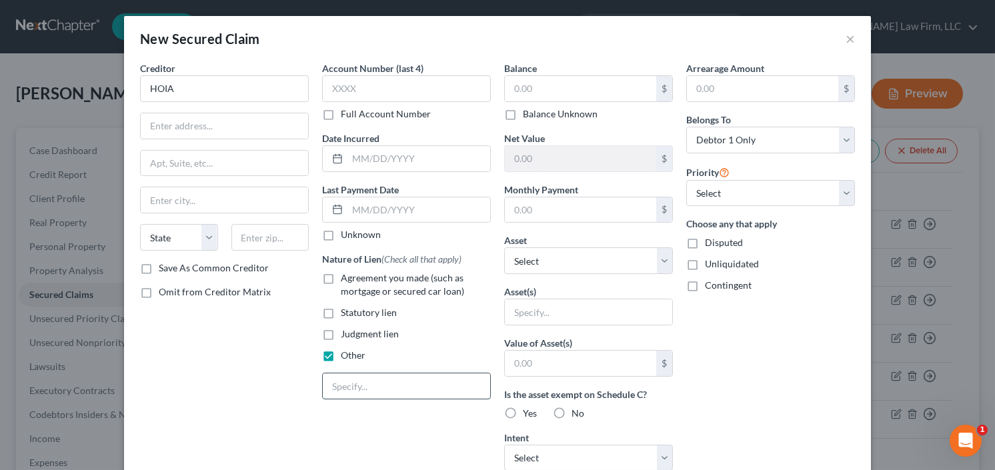
click at [389, 395] on input "text" at bounding box center [406, 386] width 167 height 25
type input "HOA"
click at [532, 254] on select "Select Other Multiple Assets Navy Federal Credit Union (Checking Account) - $30…" at bounding box center [588, 261] width 169 height 27
select select "6"
click at [504, 248] on select "Select Other Multiple Assets Navy Federal Credit Union (Checking Account) - $30…" at bounding box center [588, 261] width 169 height 27
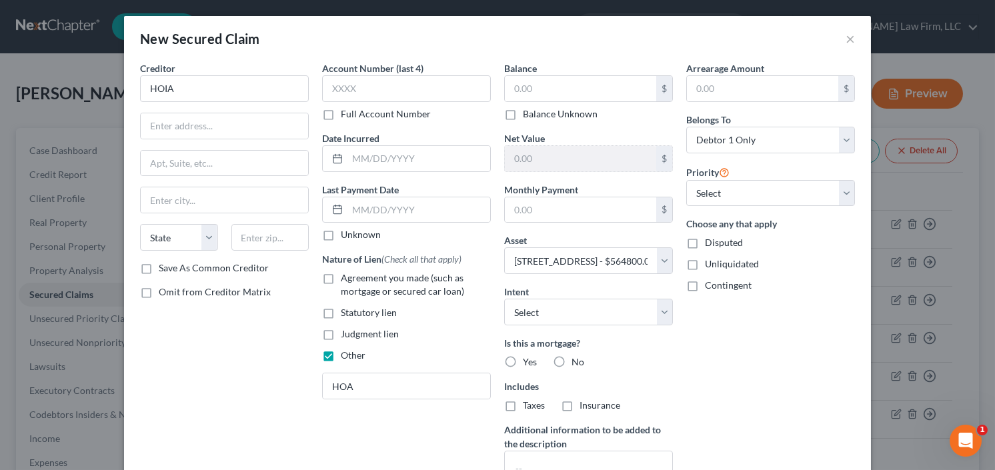
click at [523, 362] on label "Yes" at bounding box center [530, 362] width 14 height 13
click at [528, 362] on input "Yes" at bounding box center [532, 360] width 9 height 9
radio input "true"
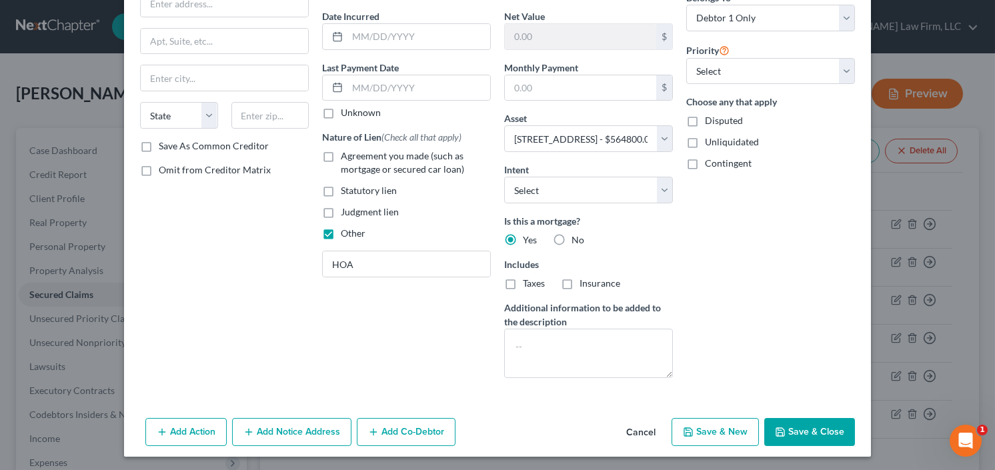
click at [812, 418] on button "Save & Close" at bounding box center [810, 432] width 91 height 28
select select
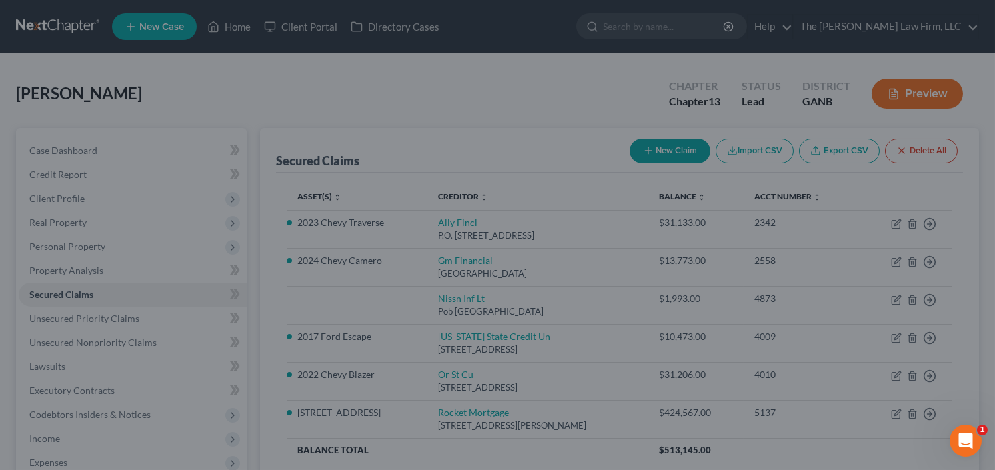
type input "0.00"
type input "564,800.00"
type input "0.00"
select select "6"
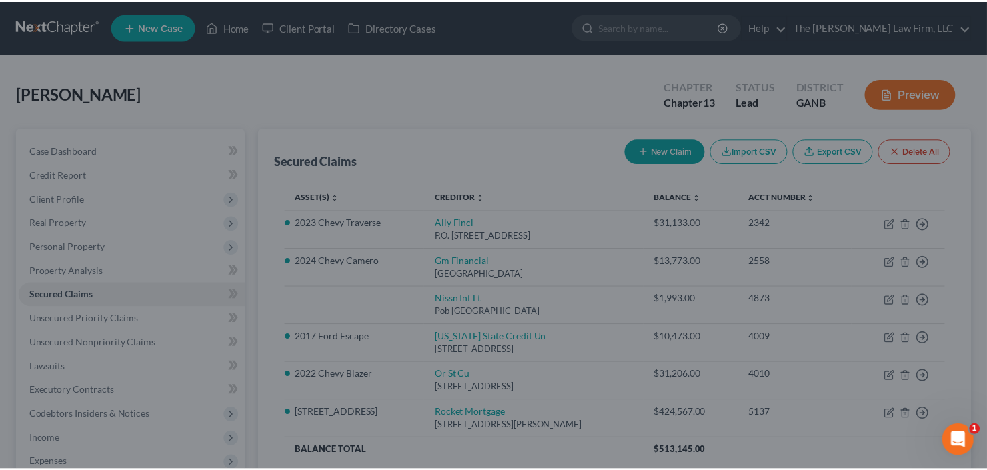
scroll to position [0, 0]
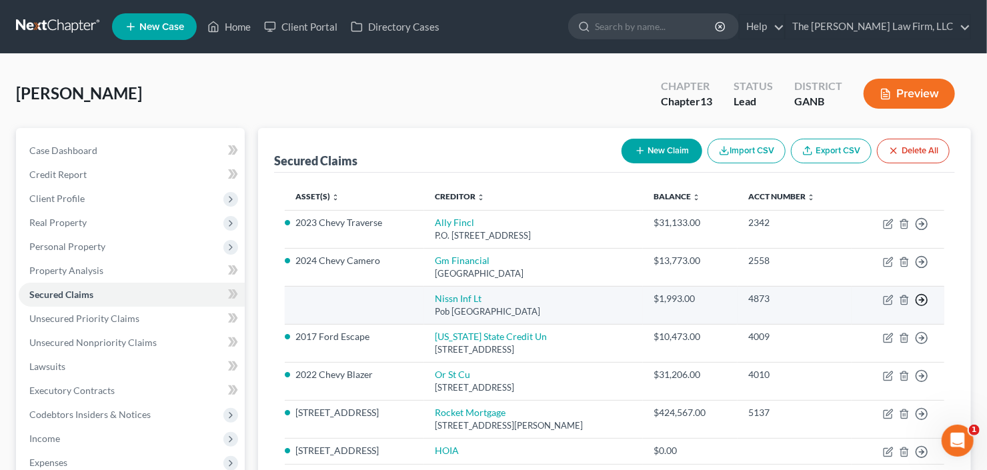
click at [925, 297] on icon "button" at bounding box center [921, 300] width 13 height 13
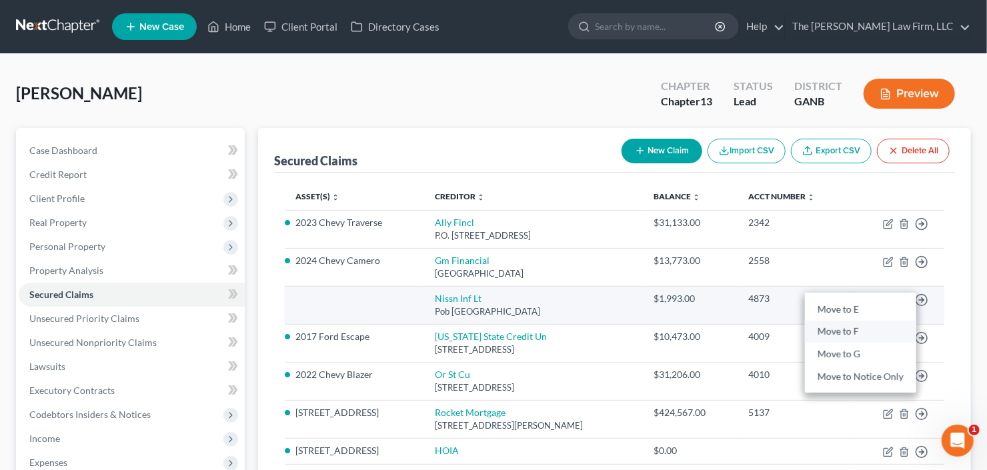
click at [830, 332] on link "Move to F" at bounding box center [860, 332] width 111 height 23
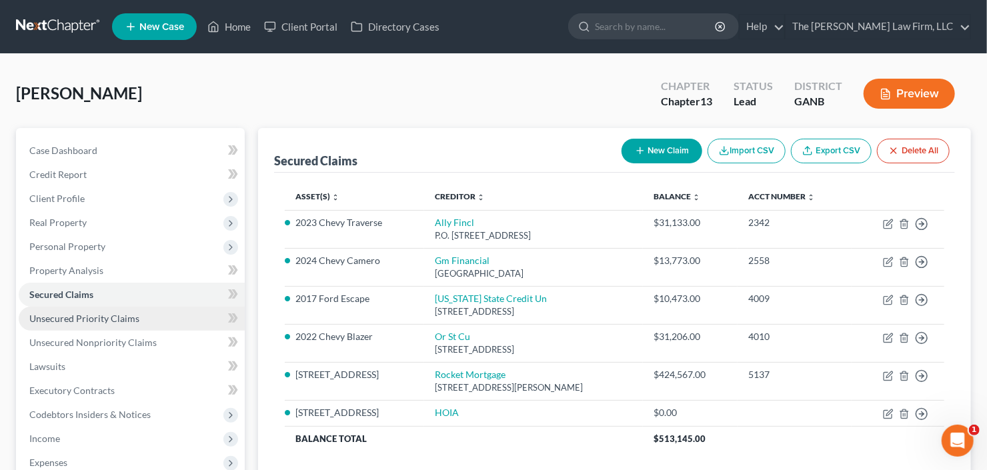
click at [83, 319] on span "Unsecured Priority Claims" at bounding box center [84, 318] width 110 height 11
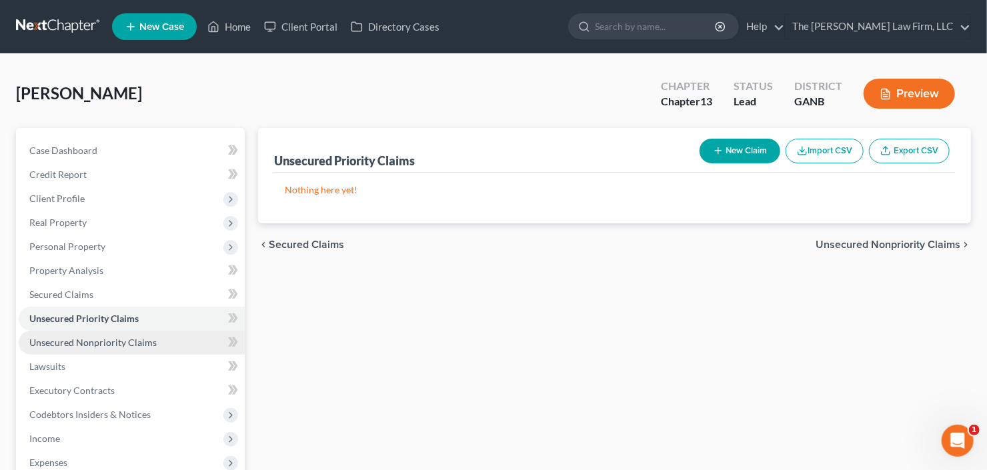
click at [102, 344] on span "Unsecured Nonpriority Claims" at bounding box center [92, 342] width 127 height 11
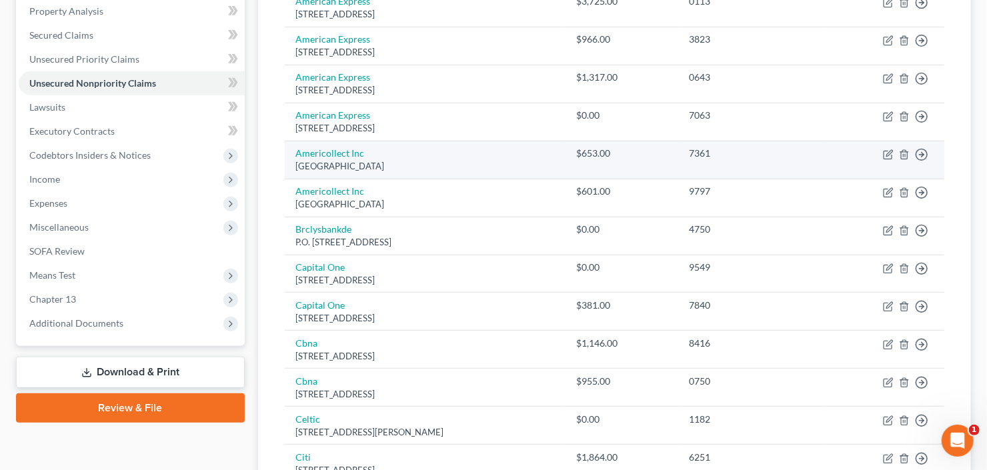
scroll to position [157, 0]
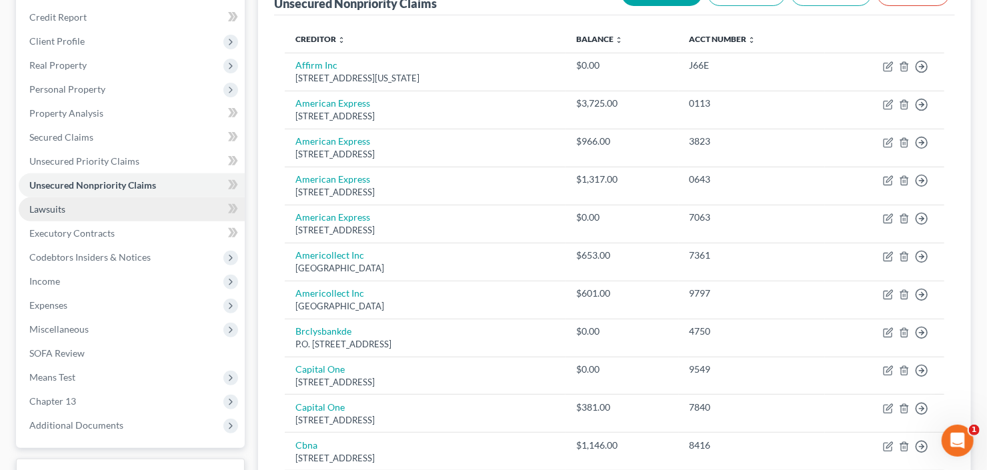
click at [61, 211] on span "Lawsuits" at bounding box center [47, 208] width 36 height 11
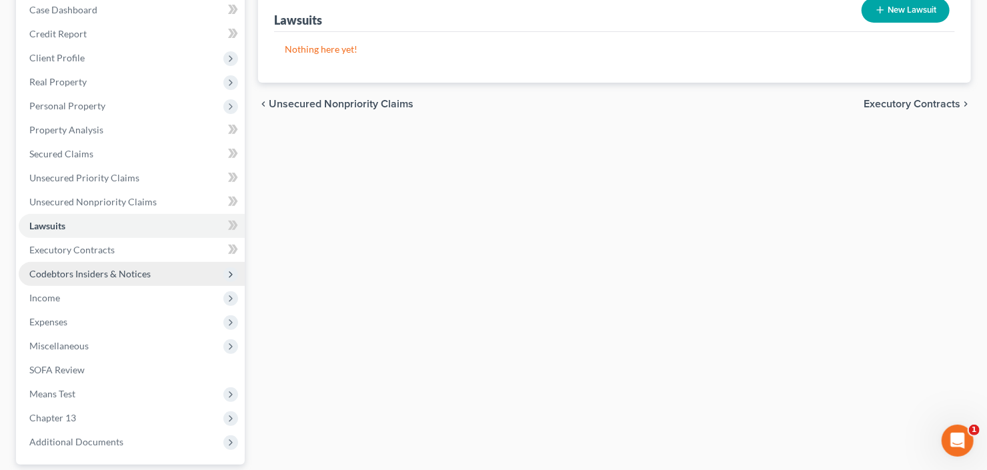
scroll to position [160, 0]
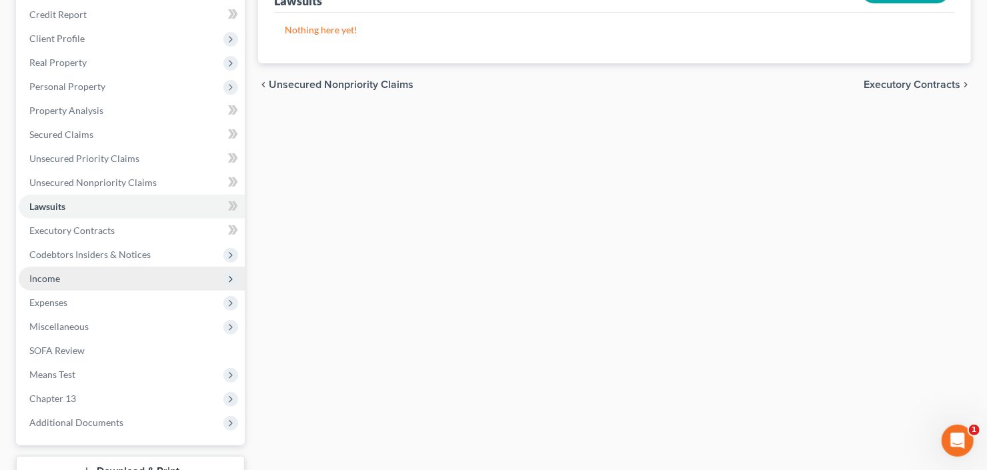
click at [92, 277] on span "Income" at bounding box center [132, 279] width 226 height 24
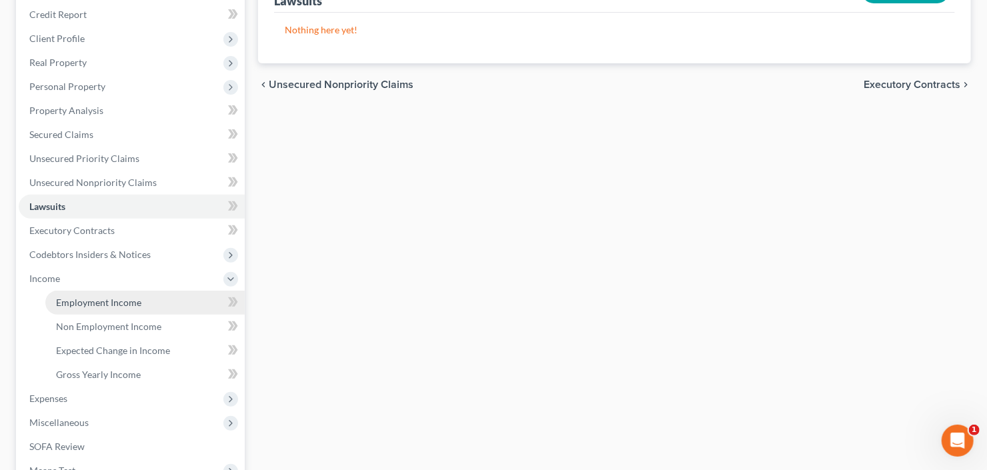
click at [88, 302] on span "Employment Income" at bounding box center [98, 302] width 85 height 11
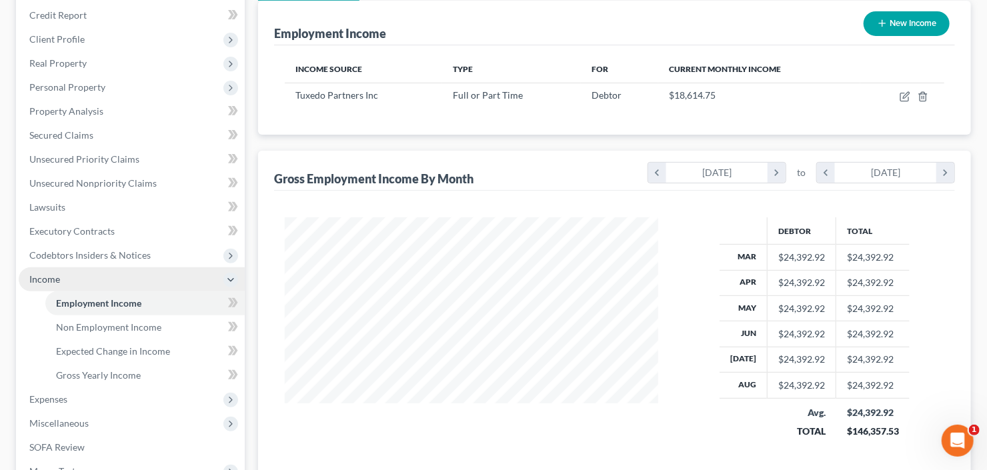
scroll to position [160, 0]
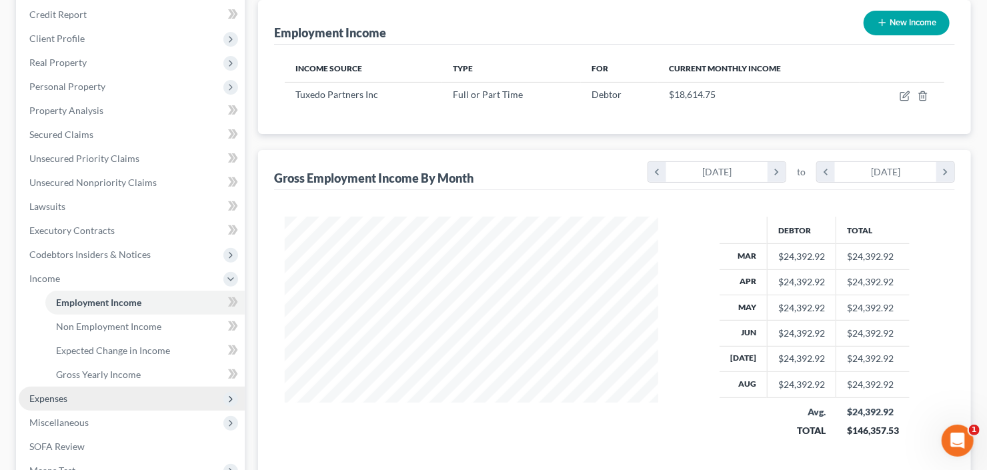
click at [80, 400] on span "Expenses" at bounding box center [132, 399] width 226 height 24
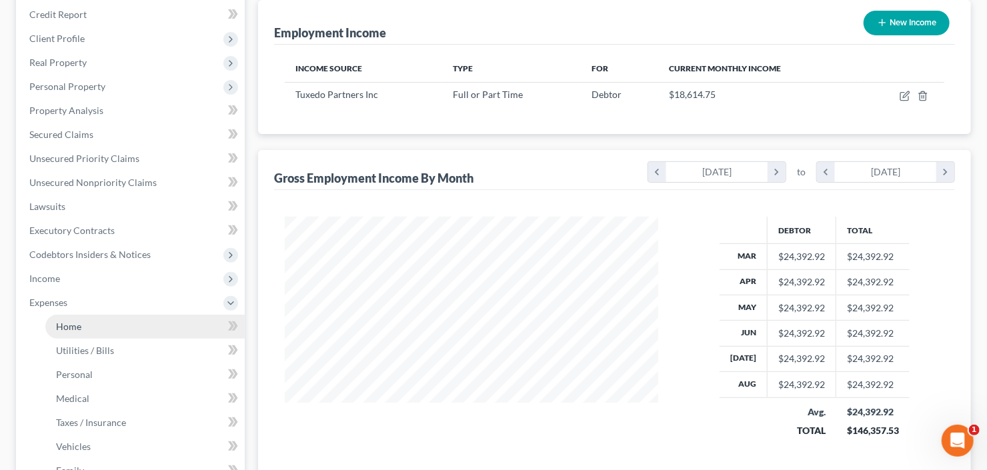
drag, startPoint x: 95, startPoint y: 324, endPoint x: 101, endPoint y: 322, distance: 7.2
click at [95, 324] on link "Home" at bounding box center [144, 327] width 199 height 24
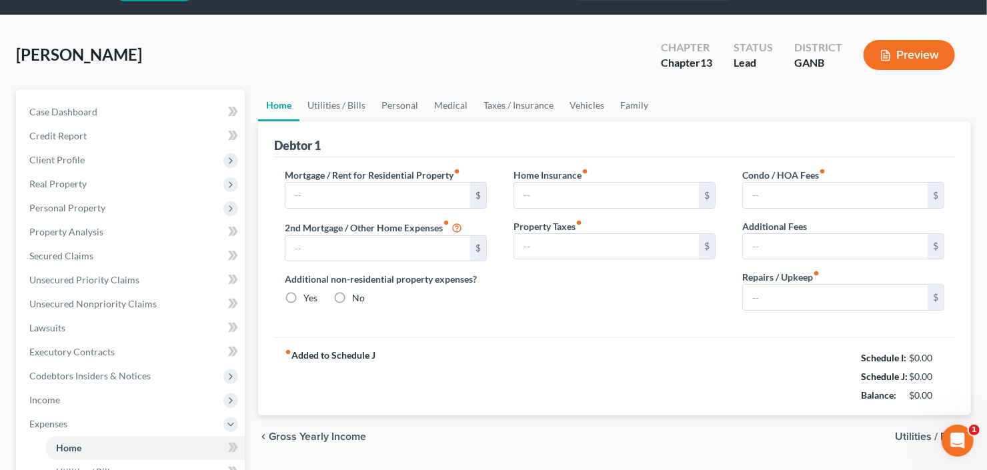
scroll to position [2, 0]
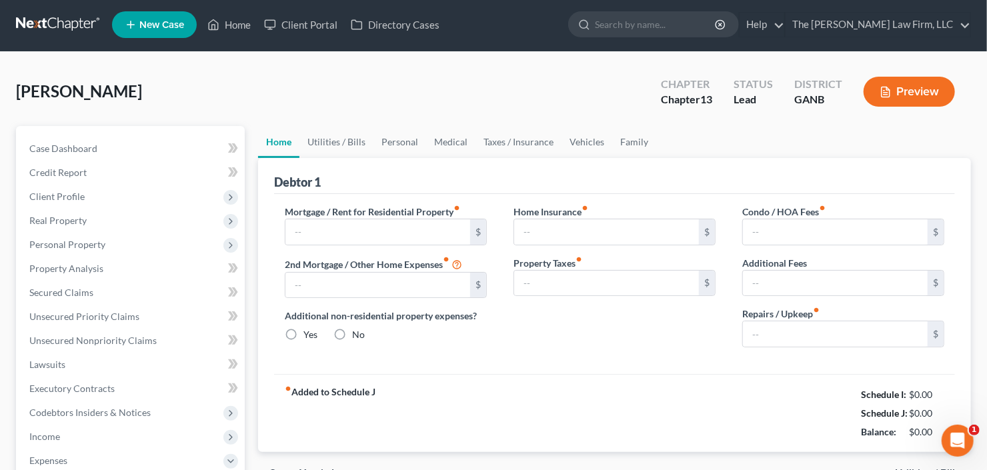
type input "4,800.00"
type input "0.00"
radio input "true"
type input "0.00"
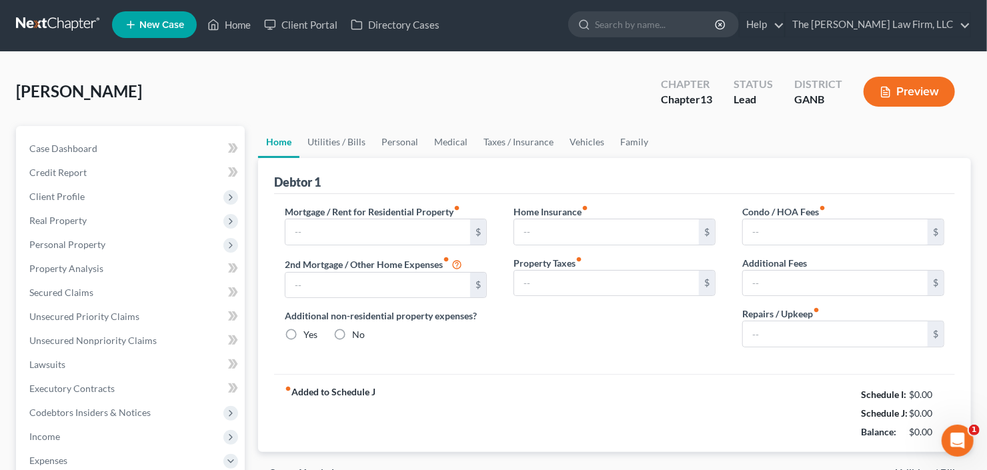
type input "30.00"
type input "0.00"
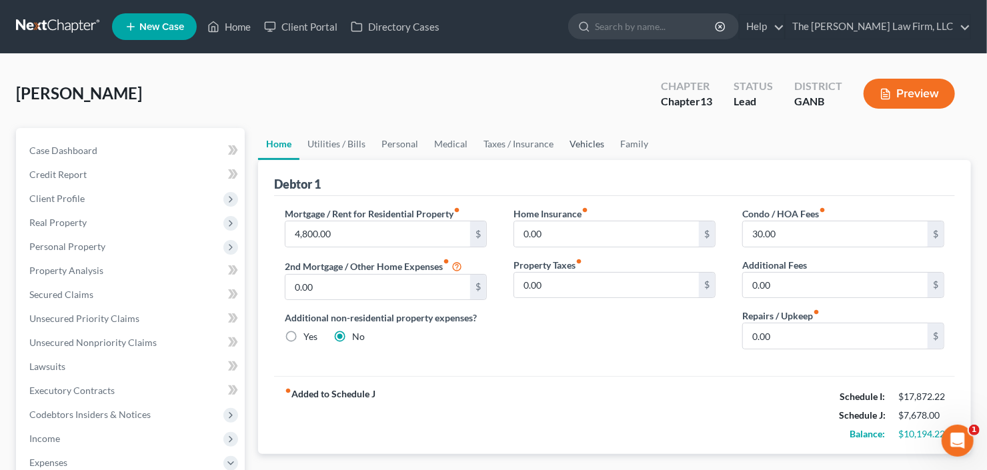
click at [590, 139] on link "Vehicles" at bounding box center [587, 144] width 51 height 32
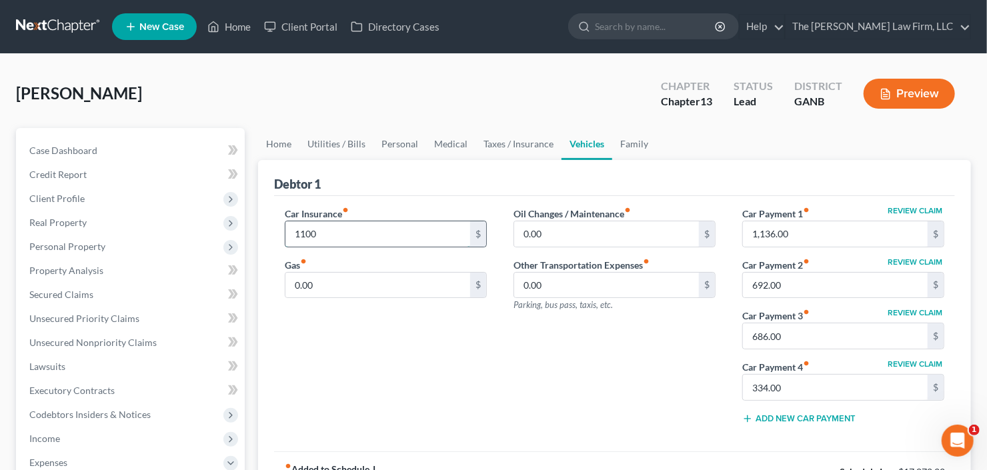
type input "1,100"
click at [448, 138] on link "Medical" at bounding box center [450, 144] width 49 height 32
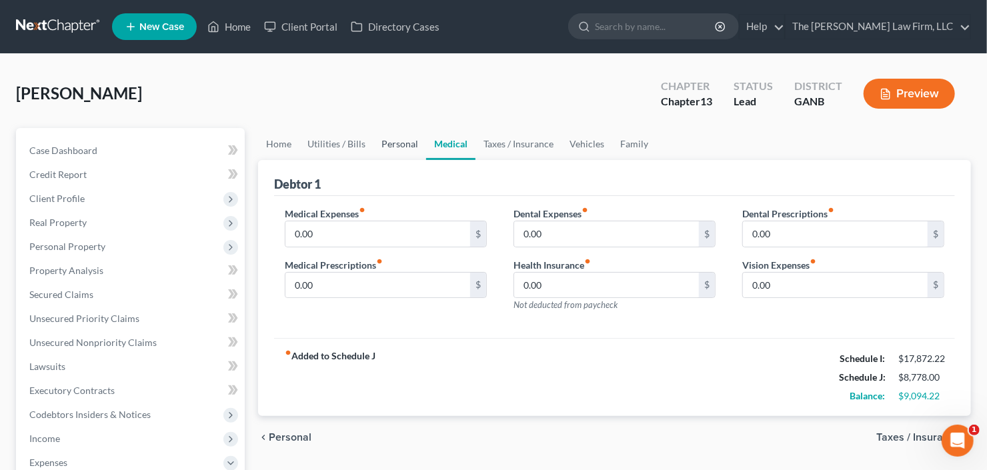
click at [394, 143] on link "Personal" at bounding box center [400, 144] width 53 height 32
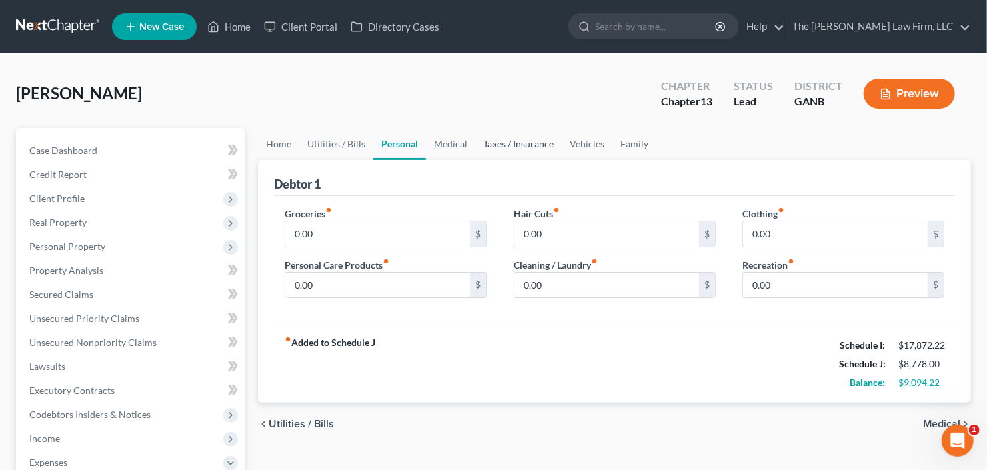
click at [527, 149] on link "Taxes / Insurance" at bounding box center [519, 144] width 86 height 32
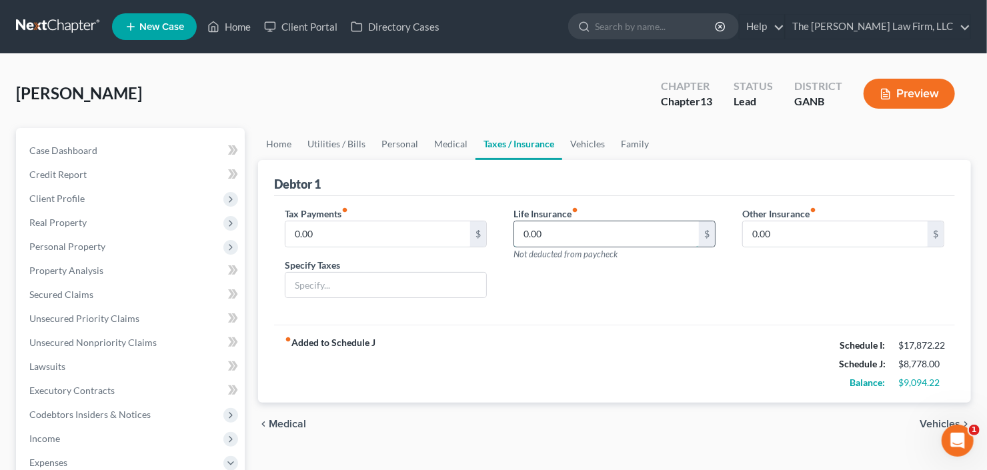
click at [574, 238] on input "0.00" at bounding box center [606, 234] width 185 height 25
click at [111, 236] on span "Personal Property" at bounding box center [132, 247] width 226 height 24
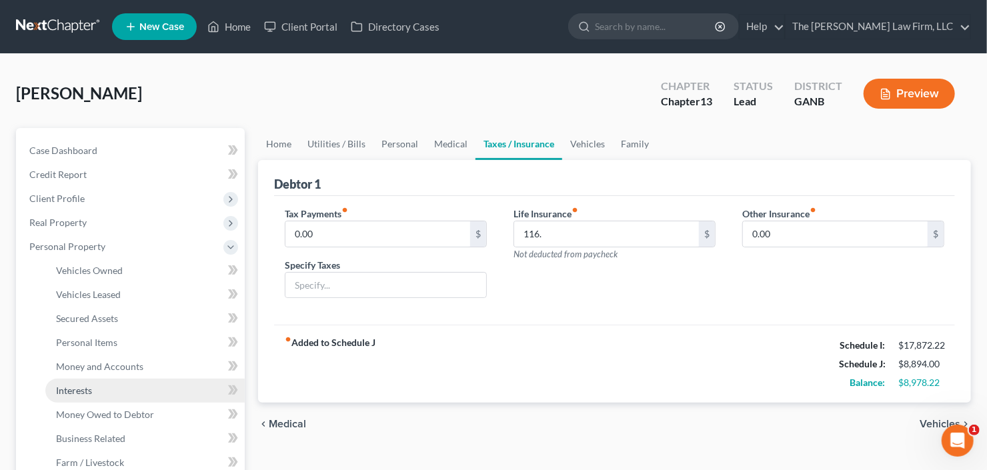
click at [91, 392] on span "Interests" at bounding box center [74, 390] width 36 height 11
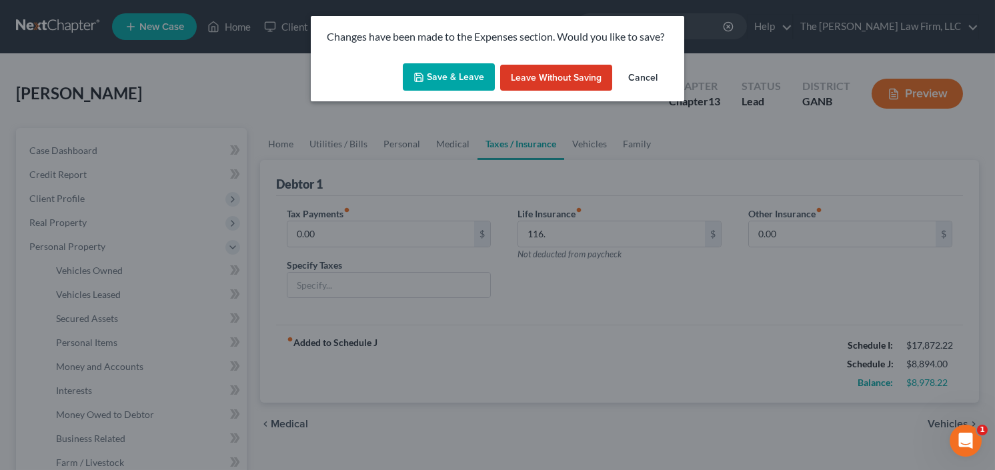
click at [454, 83] on button "Save & Leave" at bounding box center [449, 77] width 92 height 28
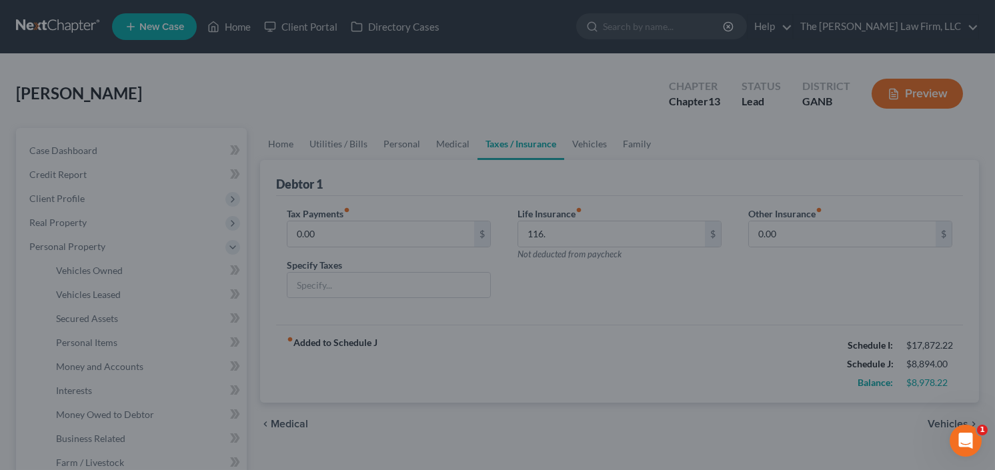
type input "116.00"
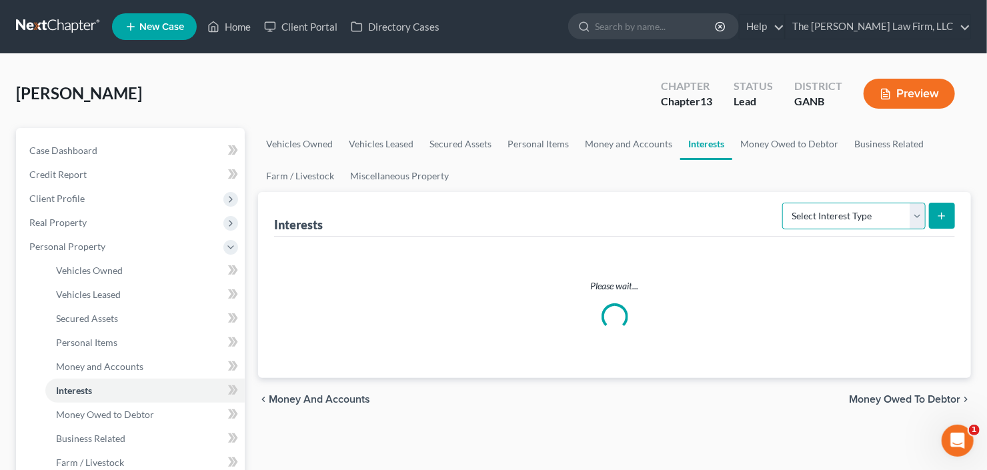
click at [847, 205] on select "Select Interest Type 401K Annuity Bond Education IRA Government Bond Government…" at bounding box center [854, 216] width 143 height 27
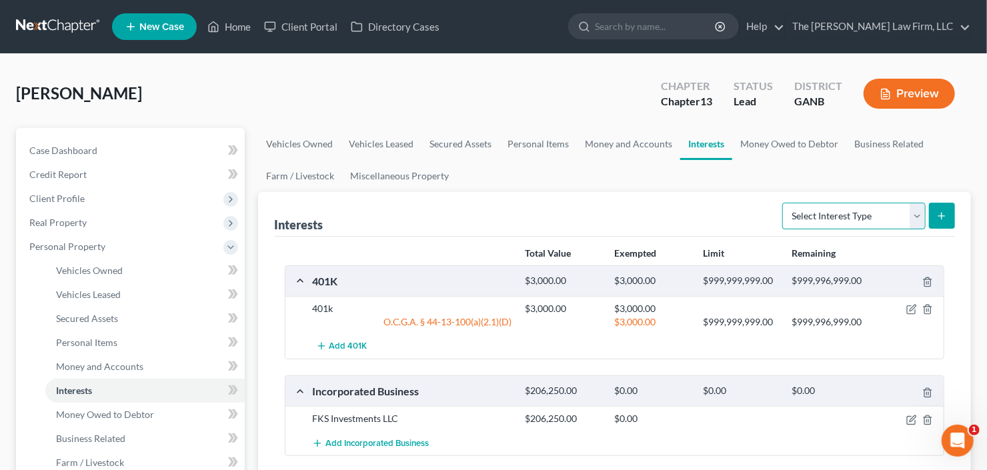
select select "whole_life_insurance"
click at [785, 203] on select "Select Interest Type 401K Annuity Bond Education IRA Government Bond Government…" at bounding box center [854, 216] width 143 height 27
click at [944, 219] on icon "submit" at bounding box center [942, 216] width 11 height 11
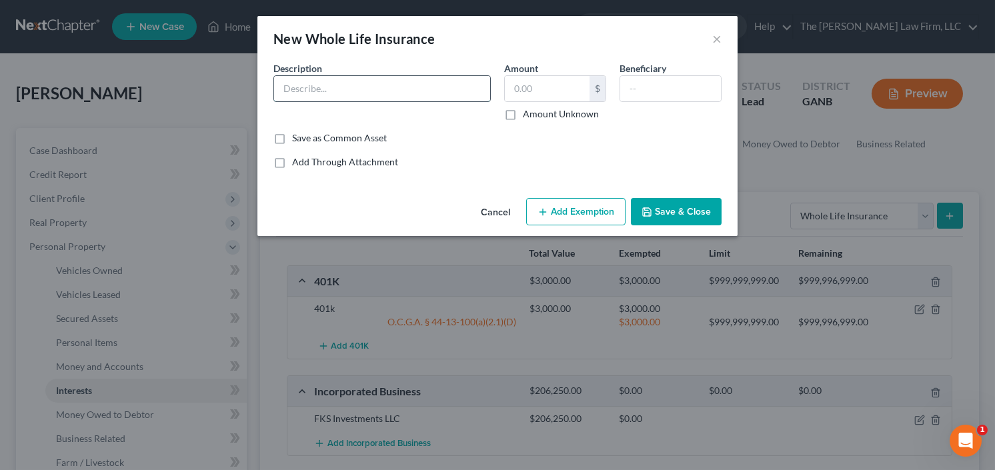
click at [358, 97] on input "text" at bounding box center [382, 88] width 216 height 25
type input "Knights of Columbus Whole Life"
click at [534, 95] on input "text" at bounding box center [547, 88] width 85 height 25
click at [685, 205] on button "Save & Close" at bounding box center [676, 212] width 91 height 28
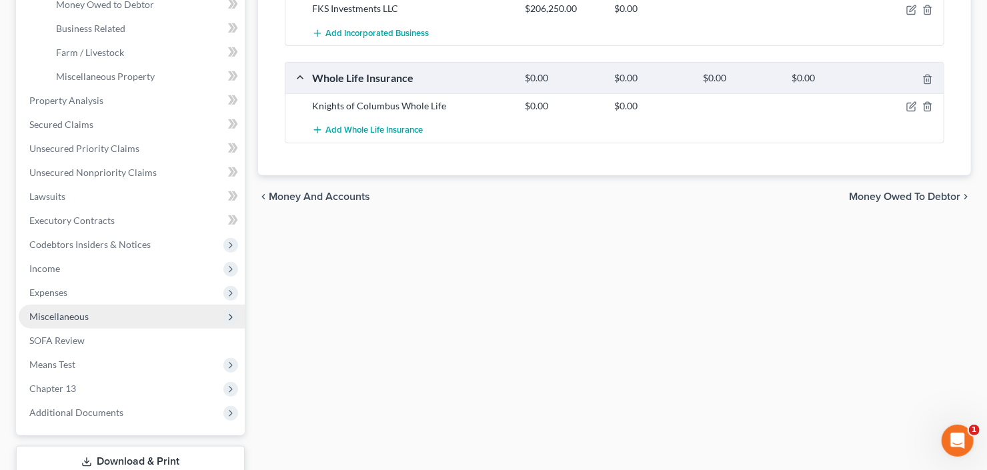
scroll to position [427, 0]
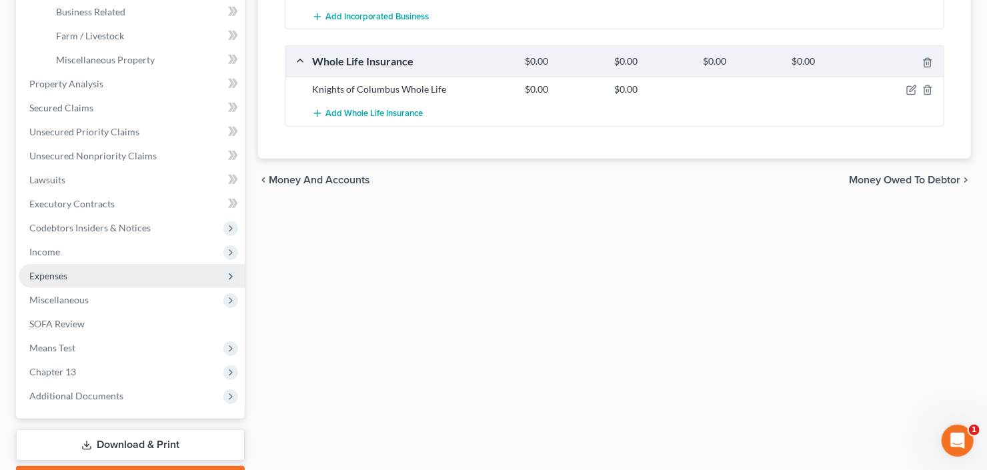
click at [85, 277] on span "Expenses" at bounding box center [132, 276] width 226 height 24
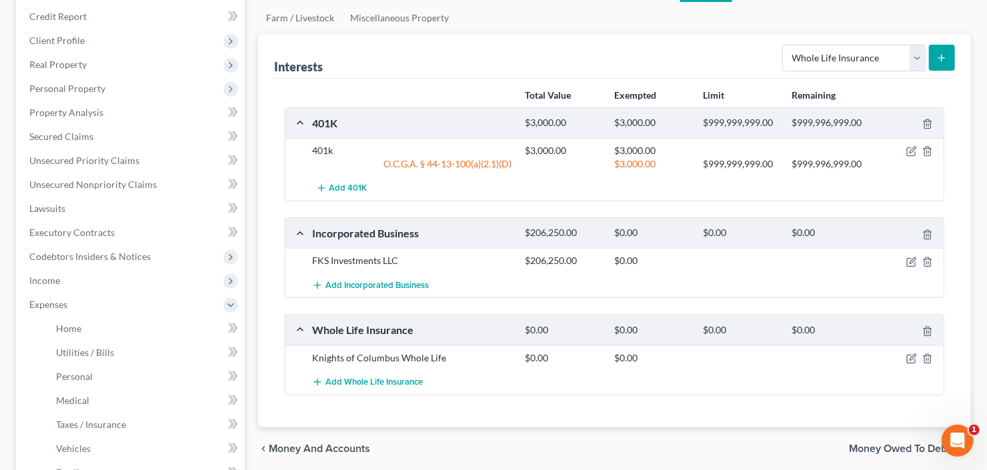
scroll to position [107, 0]
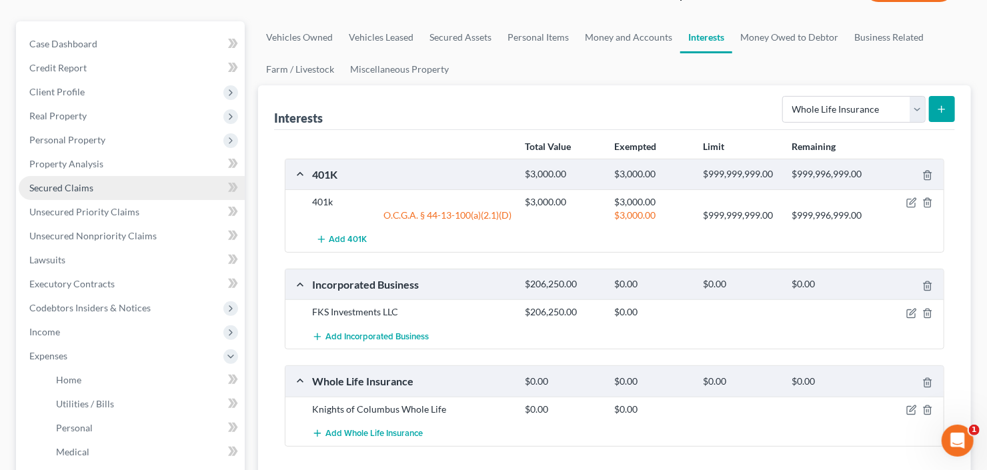
click at [62, 190] on span "Secured Claims" at bounding box center [61, 187] width 64 height 11
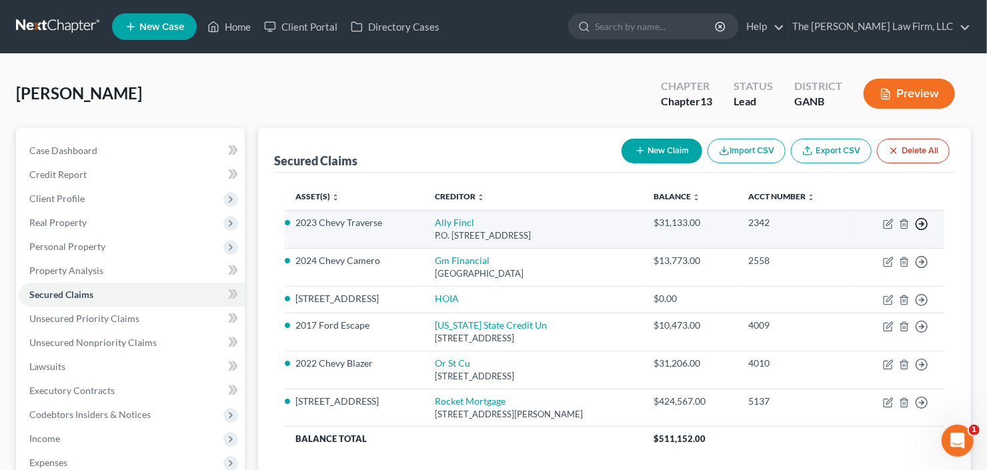
click at [925, 222] on icon "button" at bounding box center [921, 224] width 13 height 13
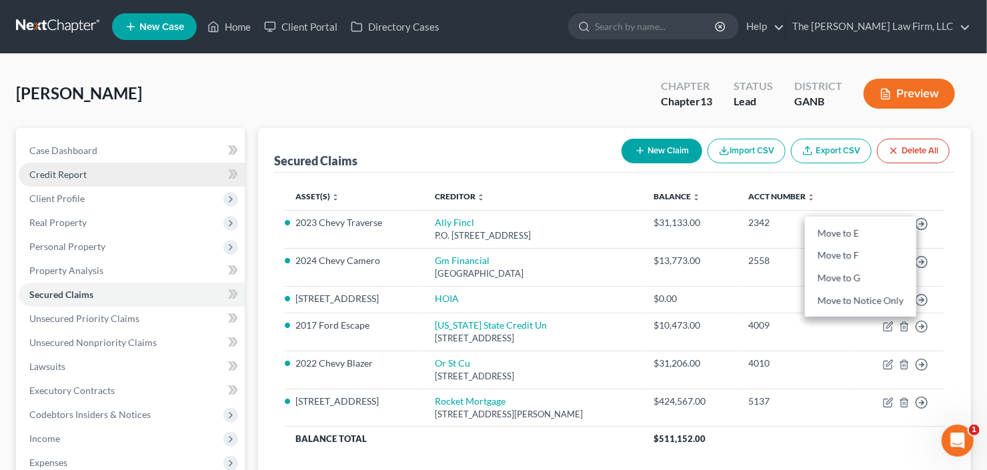
click at [79, 169] on span "Credit Report" at bounding box center [57, 174] width 57 height 11
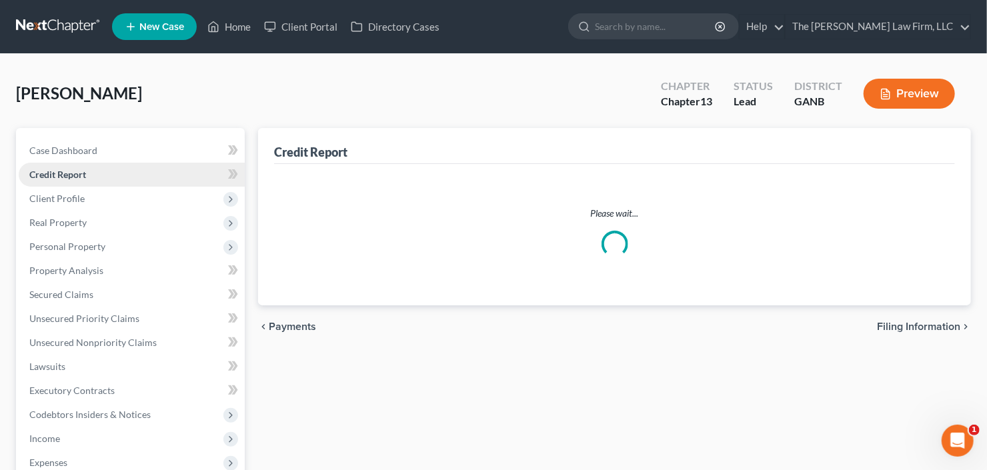
click at [79, 177] on span "Credit Report" at bounding box center [57, 174] width 57 height 11
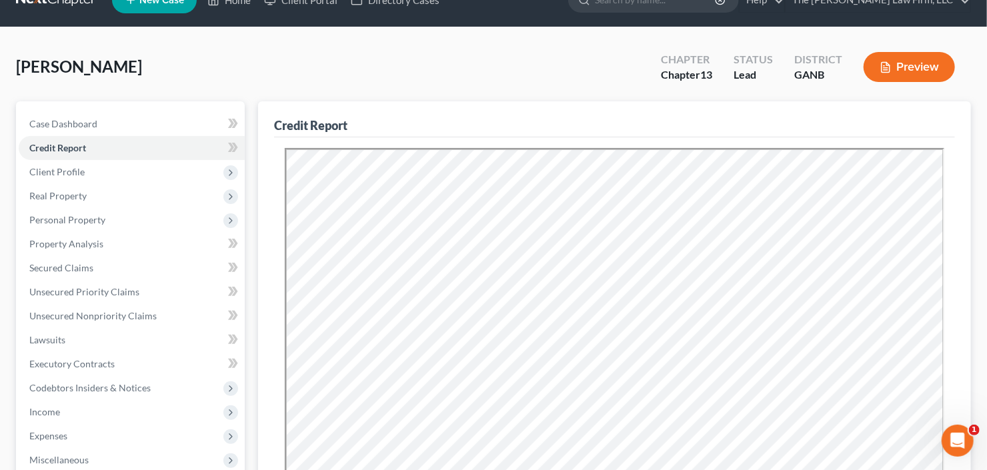
scroll to position [53, 0]
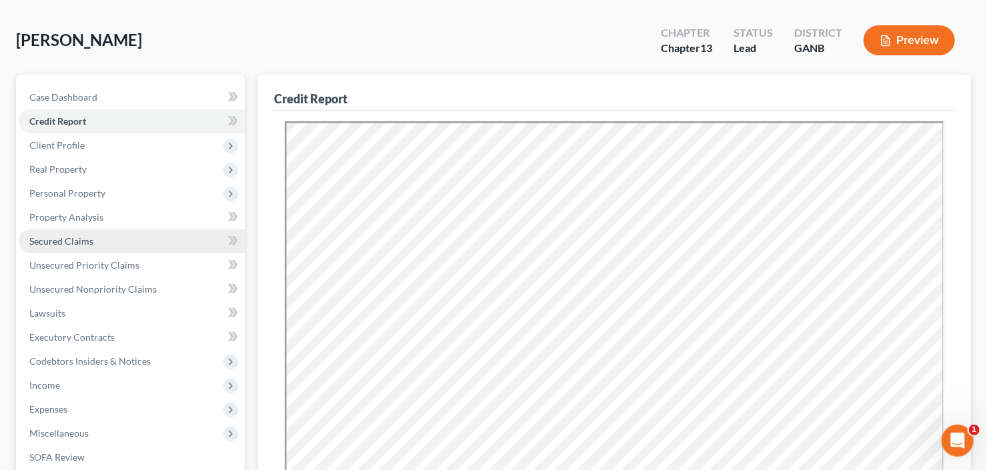
click at [32, 250] on link "Secured Claims" at bounding box center [132, 242] width 226 height 24
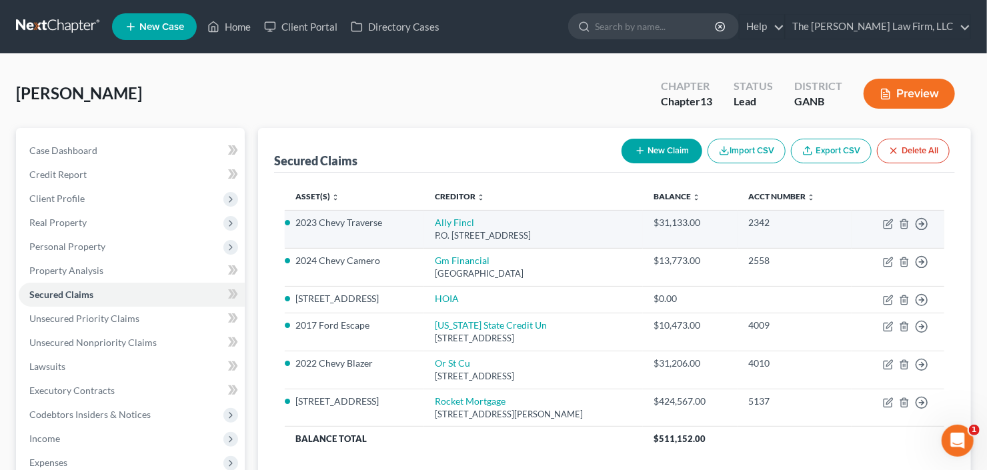
click at [929, 220] on td "Move to E Move to F Move to G Move to Notice Only" at bounding box center [898, 229] width 93 height 38
click at [921, 226] on icon "button" at bounding box center [921, 224] width 13 height 13
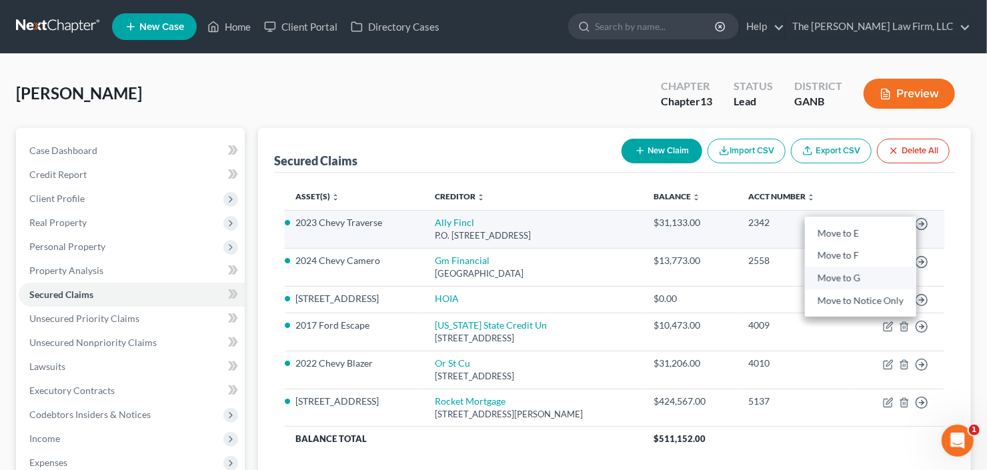
click at [845, 277] on link "Move to G" at bounding box center [860, 279] width 111 height 23
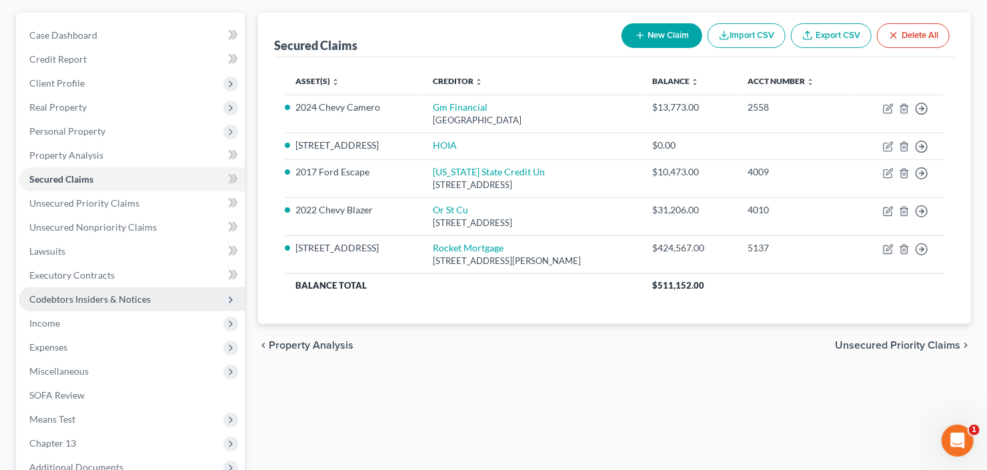
scroll to position [160, 0]
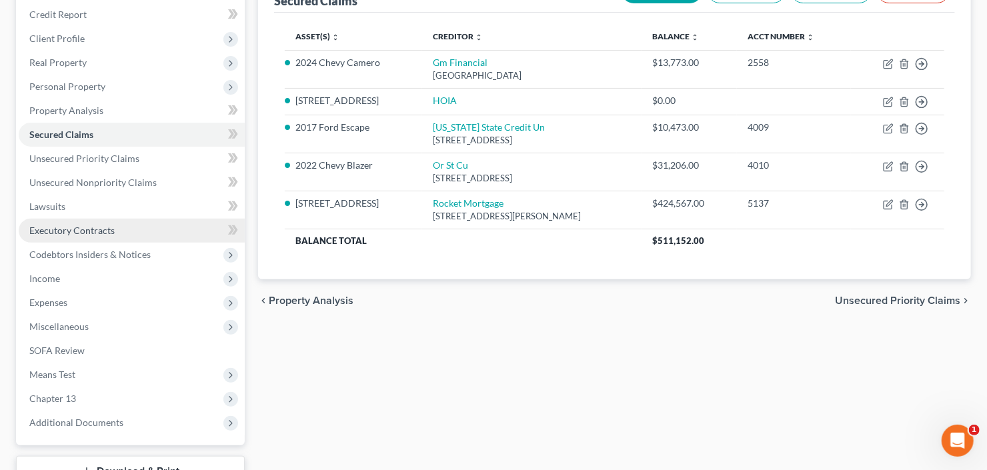
click at [79, 228] on span "Executory Contracts" at bounding box center [71, 230] width 85 height 11
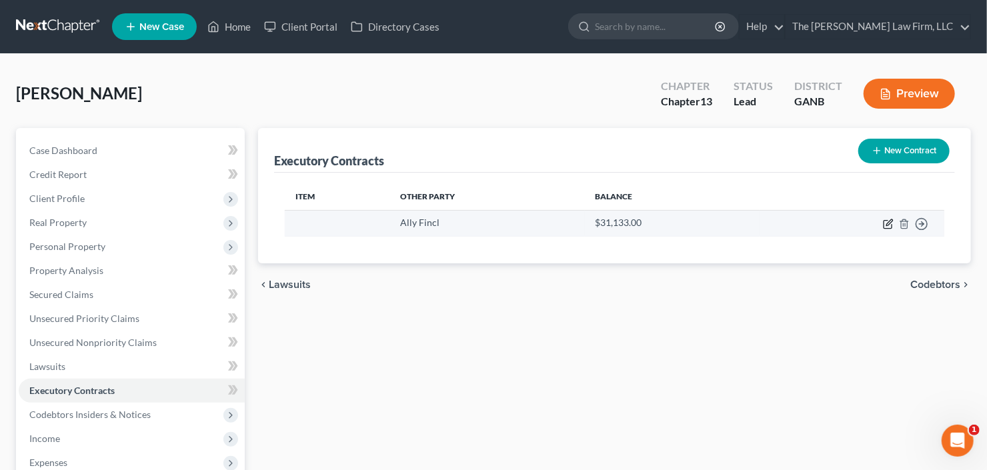
click at [889, 221] on icon "button" at bounding box center [888, 224] width 11 height 11
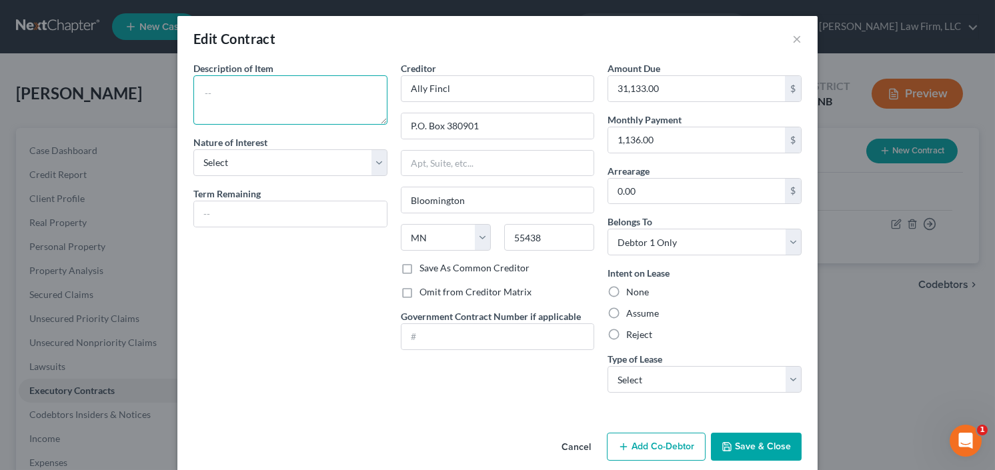
drag, startPoint x: 313, startPoint y: 107, endPoint x: 319, endPoint y: 111, distance: 7.2
click at [314, 107] on textarea at bounding box center [290, 99] width 194 height 49
click at [761, 436] on button "Save & Close" at bounding box center [756, 447] width 91 height 28
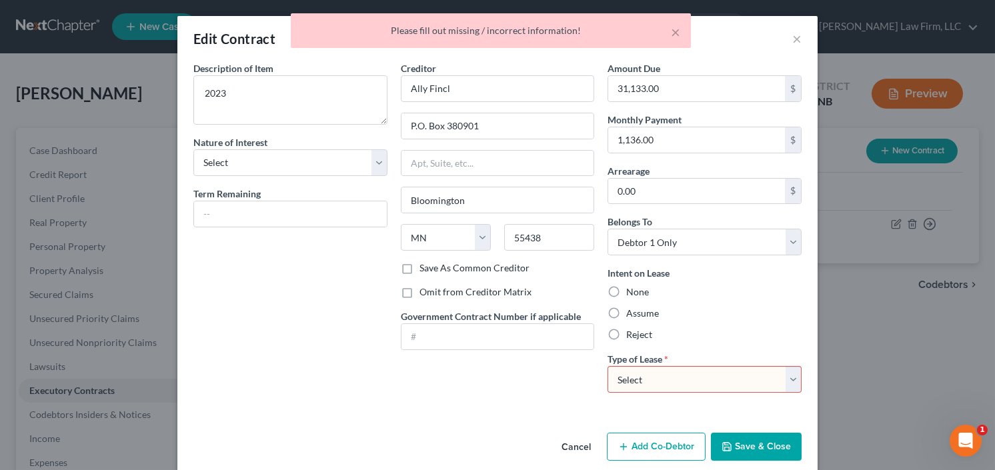
click at [710, 369] on select "Select Real Estate Car Other" at bounding box center [705, 379] width 194 height 27
click at [608, 366] on select "Select Real Estate Car Other" at bounding box center [705, 379] width 194 height 27
click at [661, 191] on input "0.00" at bounding box center [696, 191] width 177 height 25
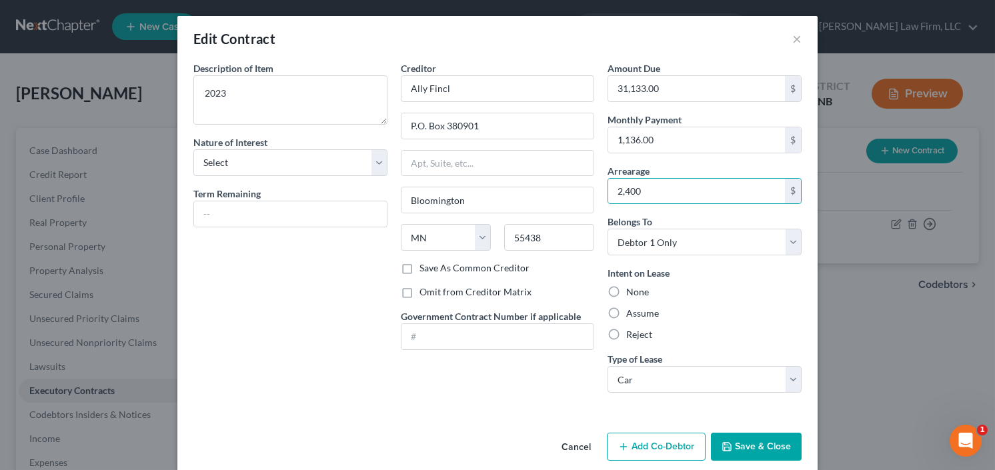
click at [626, 314] on label "Assume" at bounding box center [642, 313] width 33 height 13
click at [632, 314] on input "Assume" at bounding box center [636, 311] width 9 height 9
click at [745, 444] on button "Save & Close" at bounding box center [756, 447] width 91 height 28
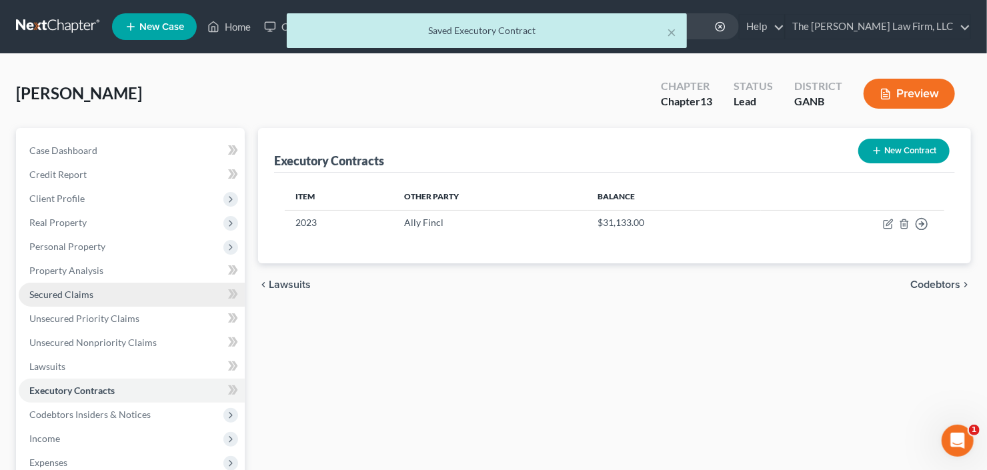
click at [105, 289] on link "Secured Claims" at bounding box center [132, 295] width 226 height 24
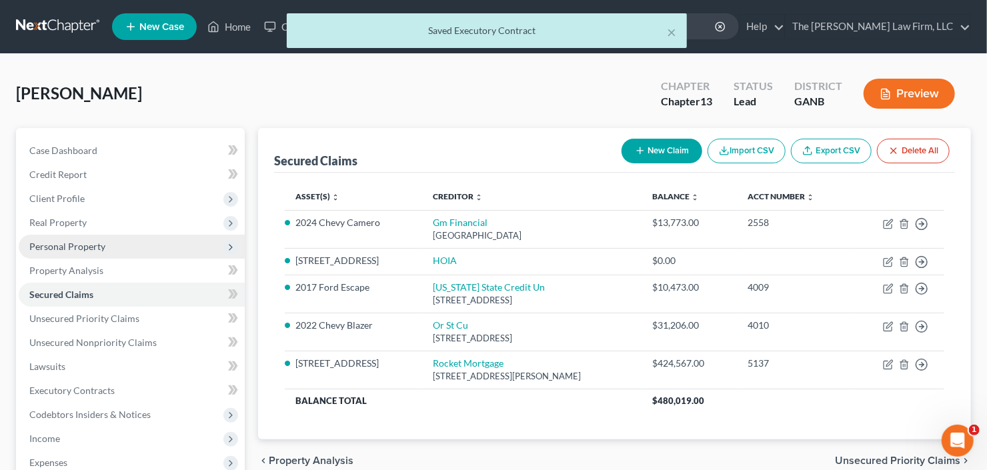
click at [115, 242] on span "Personal Property" at bounding box center [132, 247] width 226 height 24
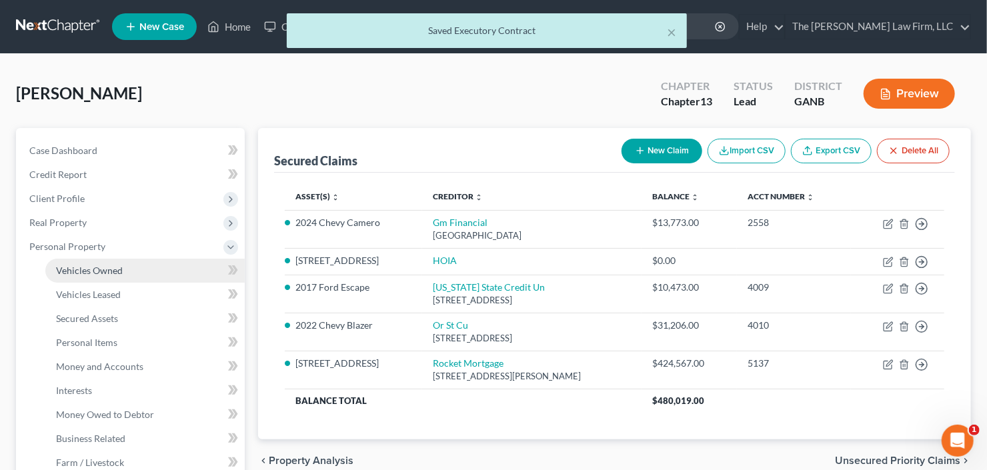
click at [114, 265] on span "Vehicles Owned" at bounding box center [89, 270] width 67 height 11
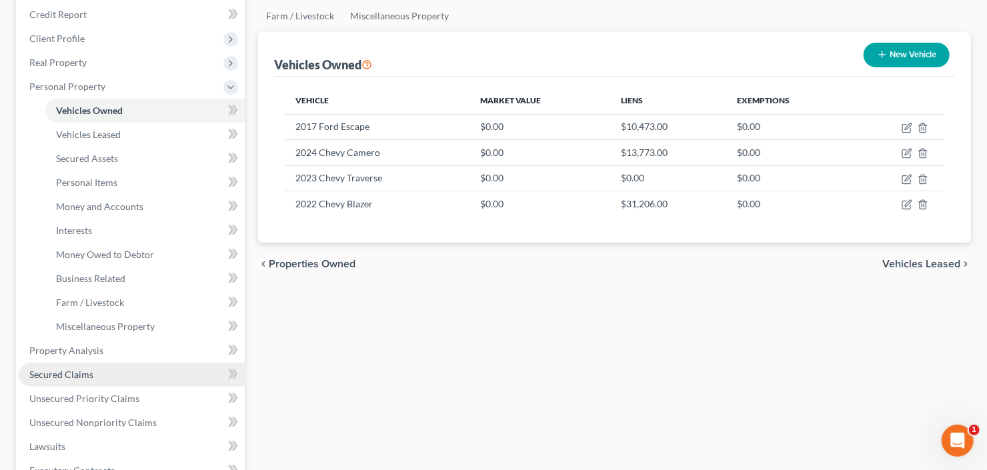
scroll to position [267, 0]
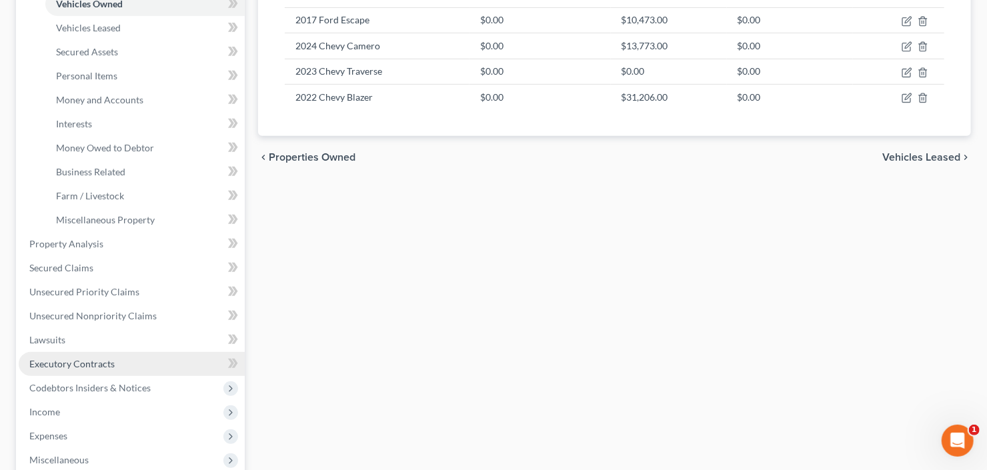
click at [103, 362] on span "Executory Contracts" at bounding box center [71, 363] width 85 height 11
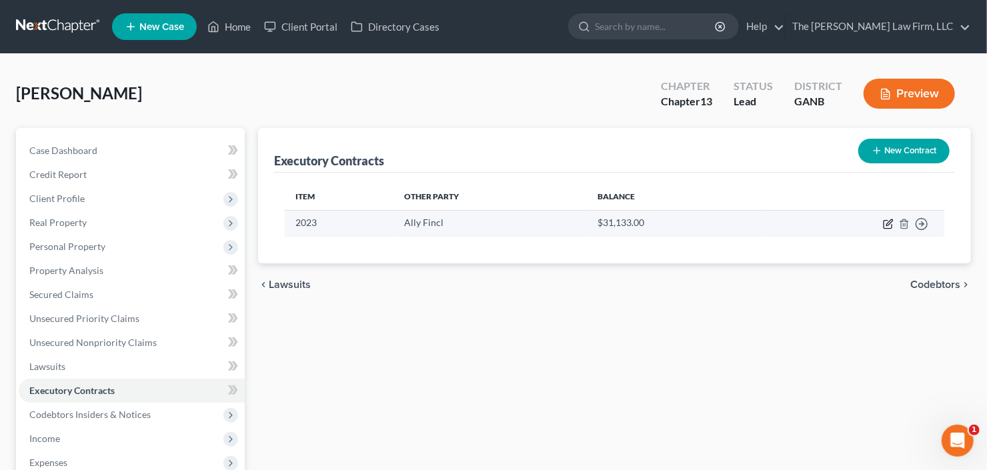
click at [884, 221] on icon "button" at bounding box center [888, 224] width 11 height 11
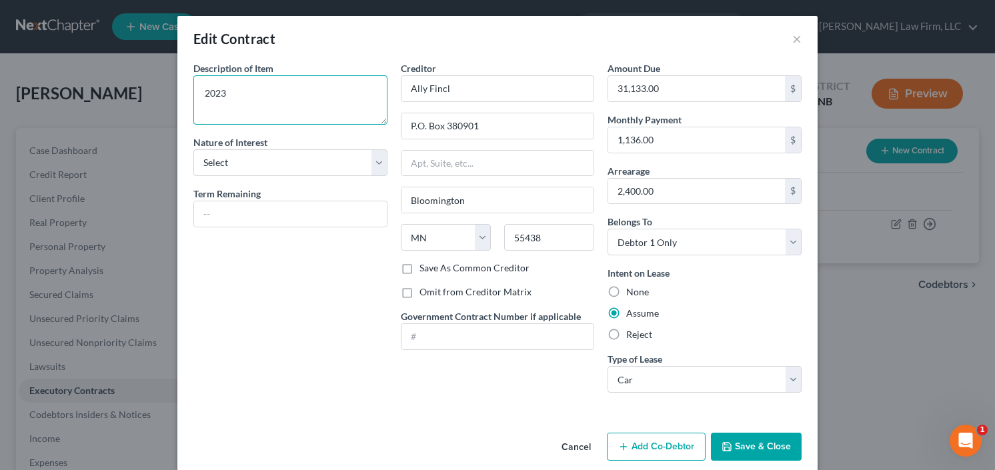
click at [294, 84] on textarea "2023" at bounding box center [290, 99] width 194 height 49
click at [710, 412] on div "Description of non-residential real property * Description of Item * 2023 Chevy…" at bounding box center [497, 244] width 641 height 366
click at [763, 452] on button "Save & Close" at bounding box center [756, 447] width 91 height 28
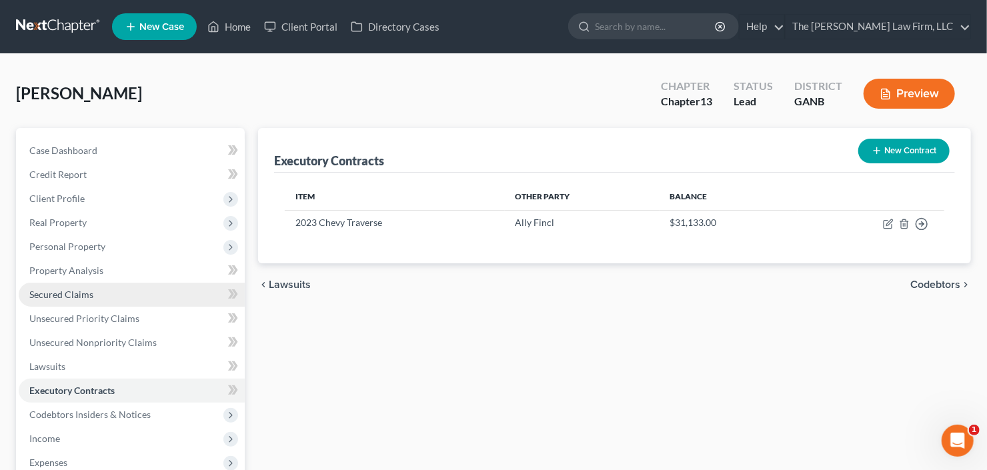
click at [60, 301] on link "Secured Claims" at bounding box center [132, 295] width 226 height 24
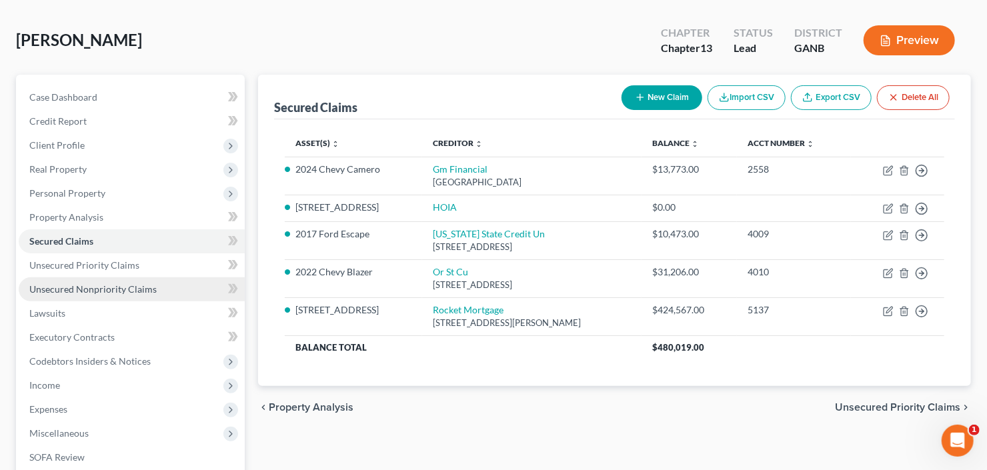
scroll to position [160, 0]
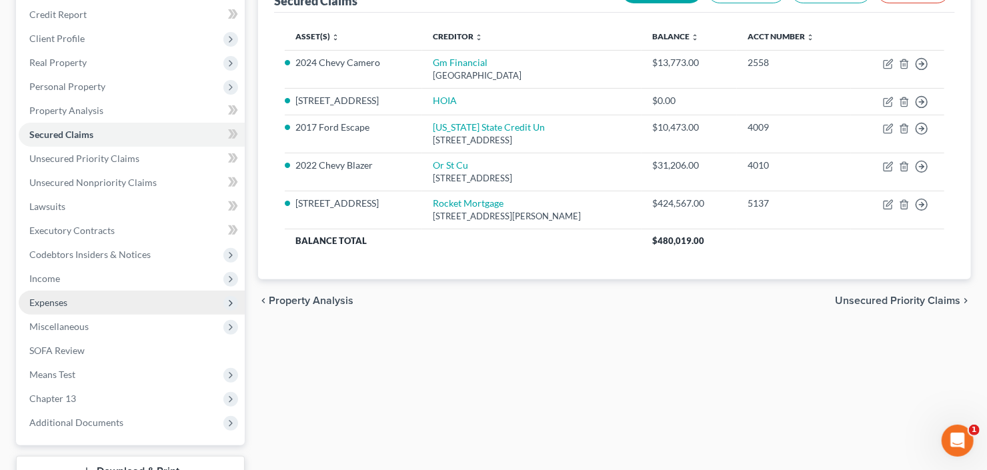
click at [95, 298] on span "Expenses" at bounding box center [132, 303] width 226 height 24
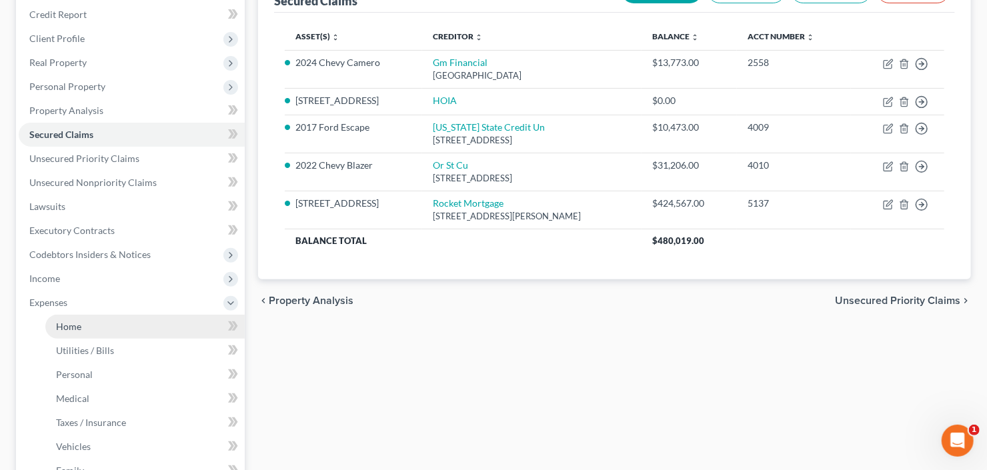
click at [81, 321] on link "Home" at bounding box center [144, 327] width 199 height 24
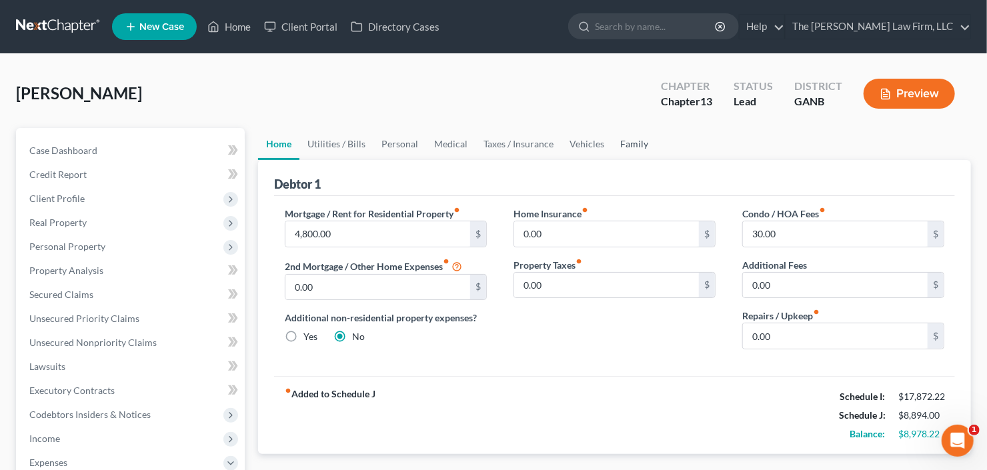
click at [623, 147] on link "Family" at bounding box center [634, 144] width 44 height 32
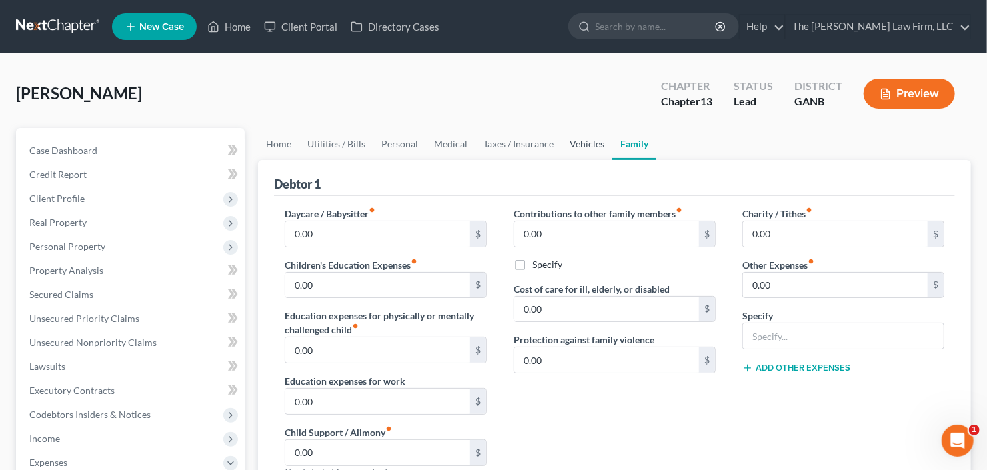
click at [591, 143] on link "Vehicles" at bounding box center [587, 144] width 51 height 32
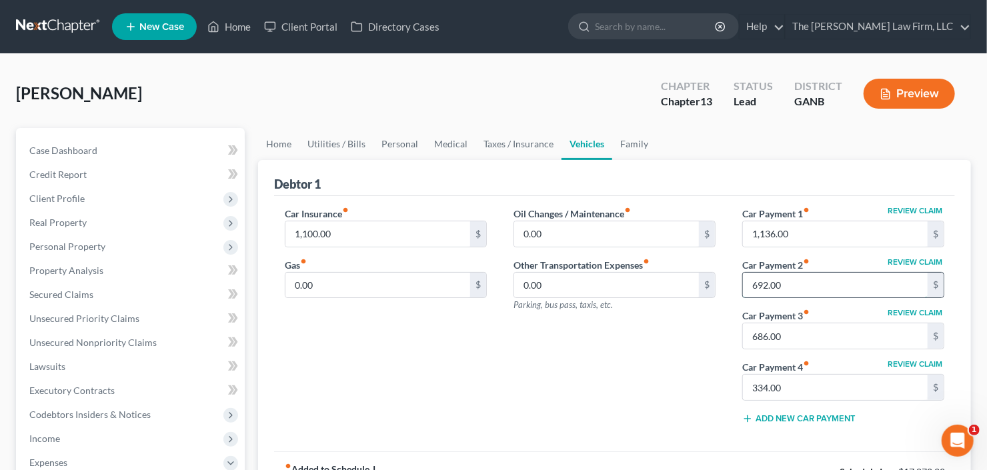
click at [830, 284] on input "692.00" at bounding box center [835, 285] width 185 height 25
click at [835, 286] on input "text" at bounding box center [835, 285] width 185 height 25
click at [635, 142] on link "Family" at bounding box center [634, 144] width 44 height 32
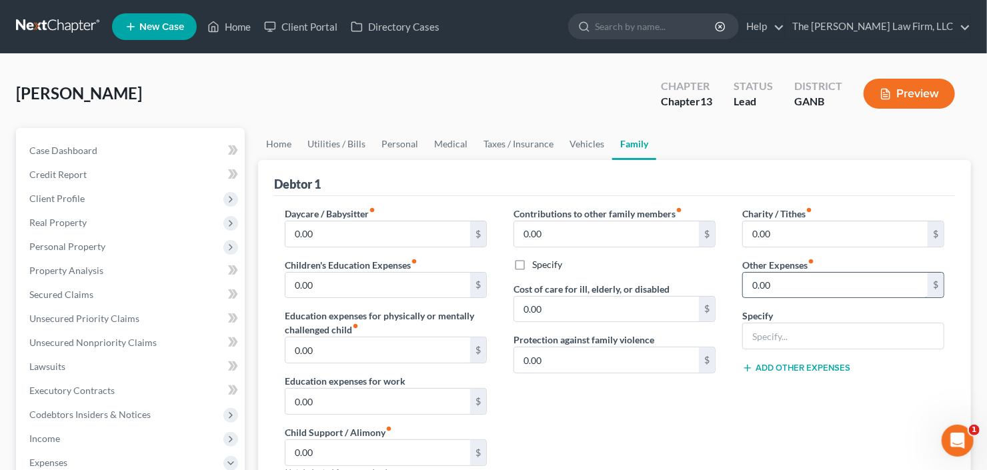
click at [802, 289] on input "0.00" at bounding box center [835, 285] width 185 height 25
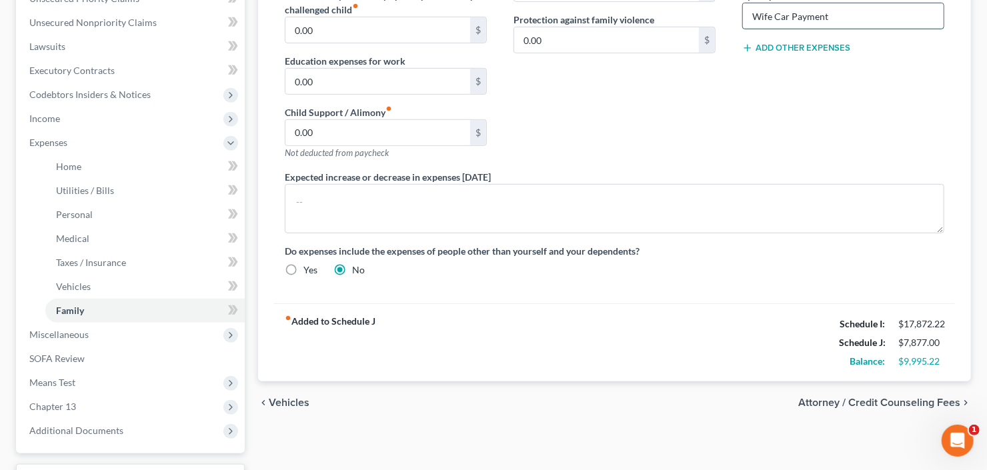
scroll to position [53, 0]
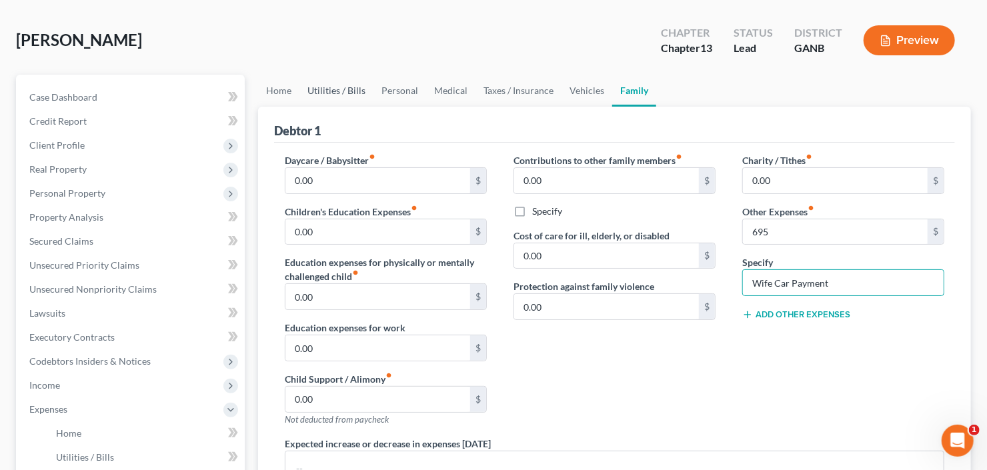
click at [338, 93] on link "Utilities / Bills" at bounding box center [337, 91] width 74 height 32
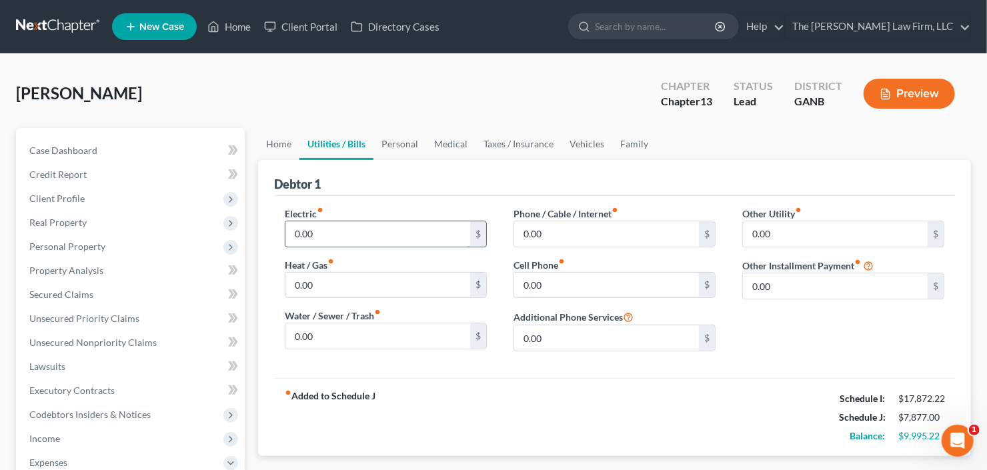
click at [348, 234] on input "0.00" at bounding box center [378, 234] width 185 height 25
click at [420, 137] on link "Personal" at bounding box center [400, 144] width 53 height 32
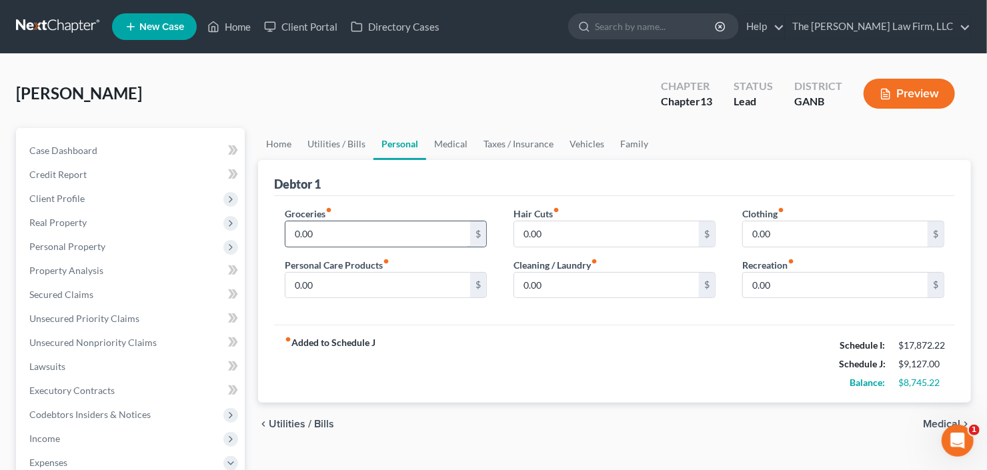
click at [366, 228] on input "0.00" at bounding box center [378, 234] width 185 height 25
click at [510, 146] on link "Taxes / Insurance" at bounding box center [519, 144] width 86 height 32
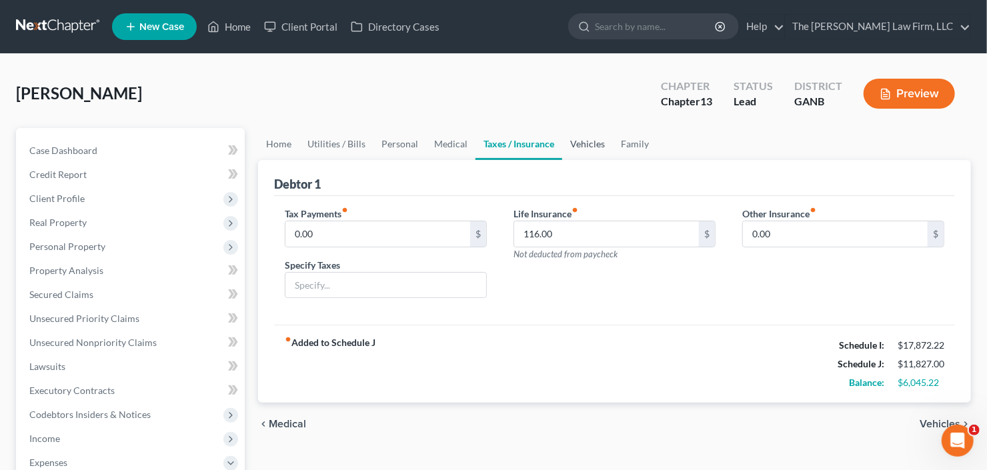
click at [581, 142] on link "Vehicles" at bounding box center [587, 144] width 51 height 32
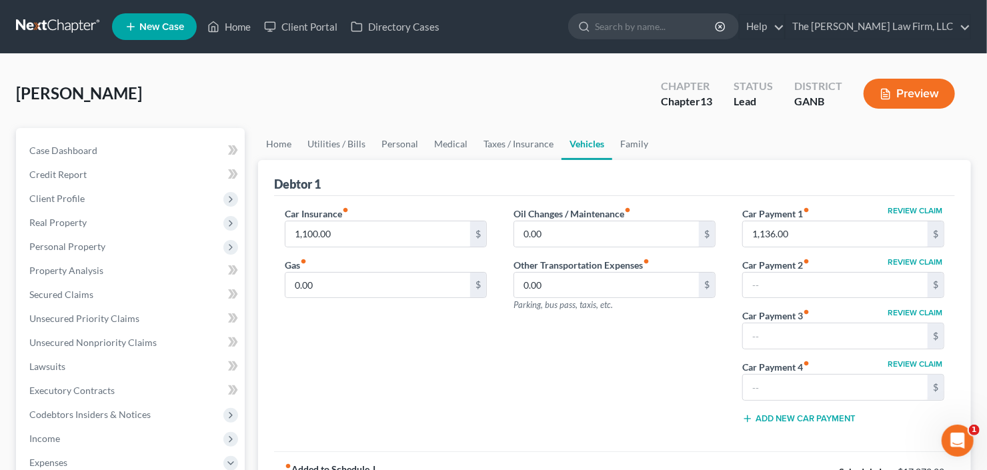
scroll to position [53, 0]
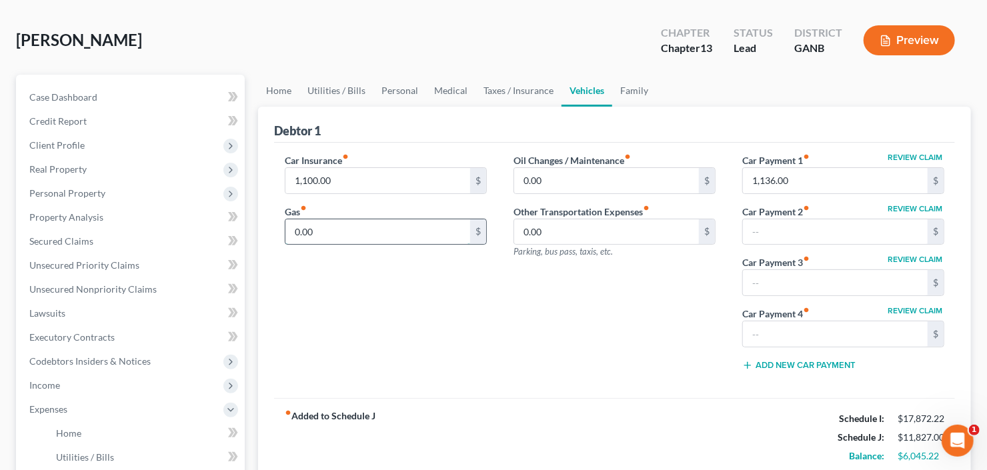
click at [332, 229] on input "0.00" at bounding box center [378, 232] width 185 height 25
click at [289, 97] on link "Home" at bounding box center [278, 91] width 41 height 32
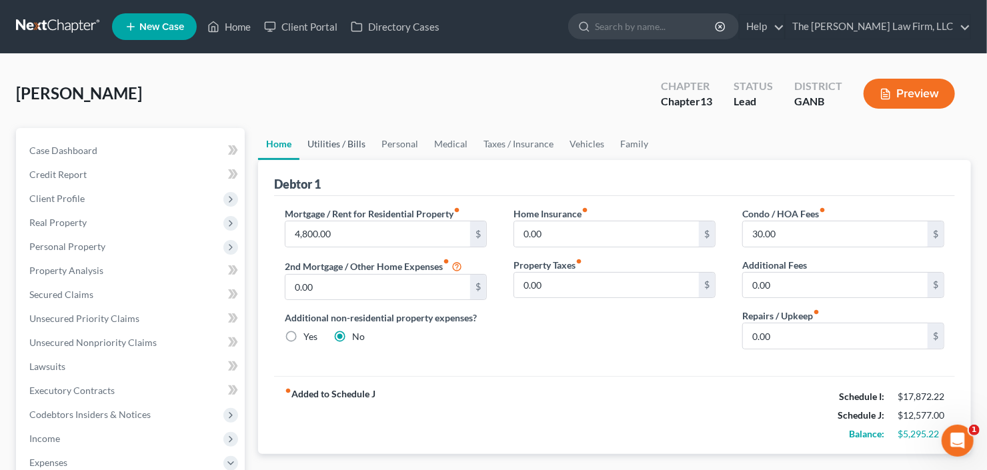
click at [348, 149] on link "Utilities / Bills" at bounding box center [337, 144] width 74 height 32
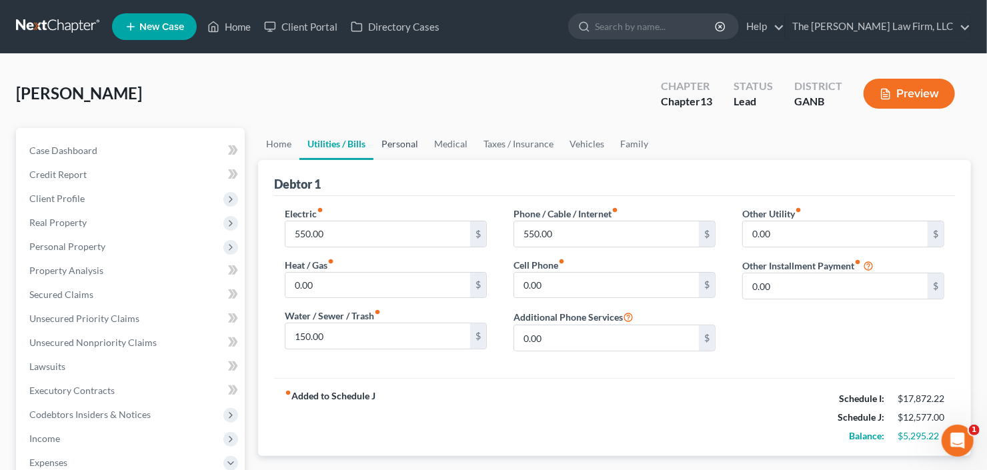
click at [404, 149] on link "Personal" at bounding box center [400, 144] width 53 height 32
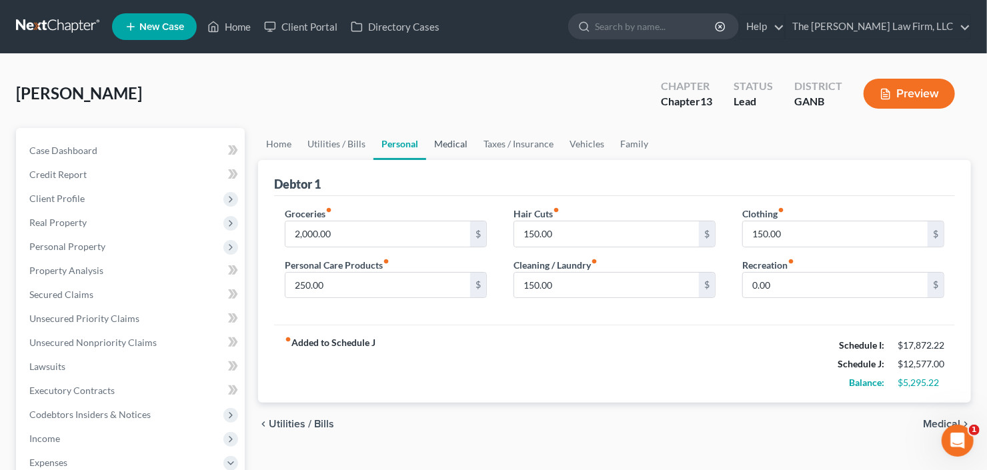
click at [442, 144] on link "Medical" at bounding box center [450, 144] width 49 height 32
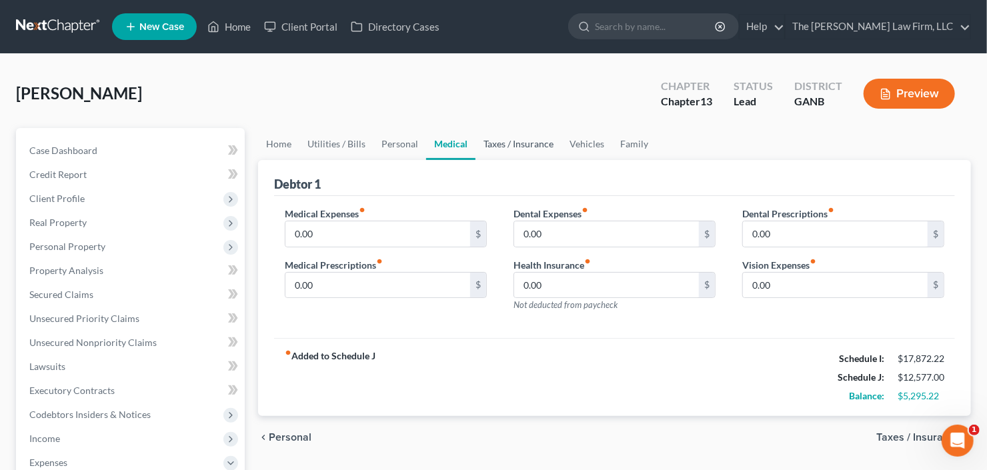
click at [514, 147] on link "Taxes / Insurance" at bounding box center [519, 144] width 86 height 32
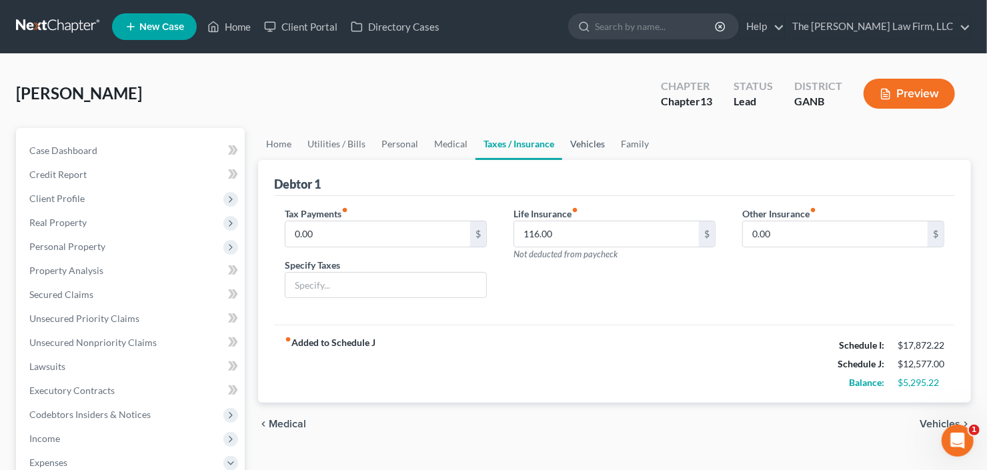
click at [562, 149] on link "Vehicles" at bounding box center [587, 144] width 51 height 32
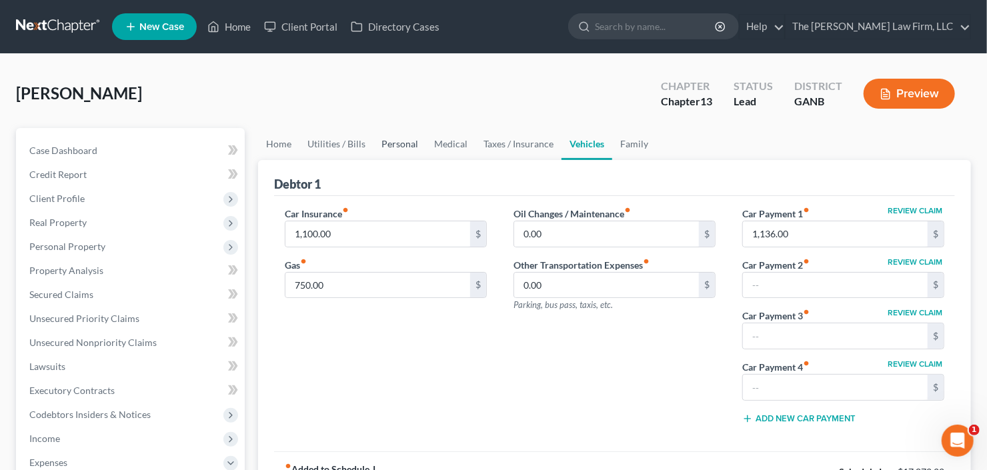
click at [380, 142] on link "Personal" at bounding box center [400, 144] width 53 height 32
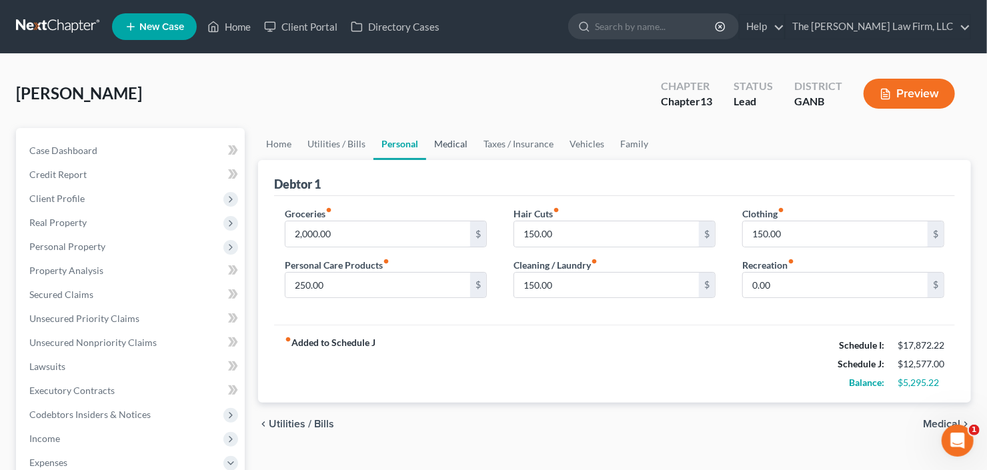
click at [442, 141] on link "Medical" at bounding box center [450, 144] width 49 height 32
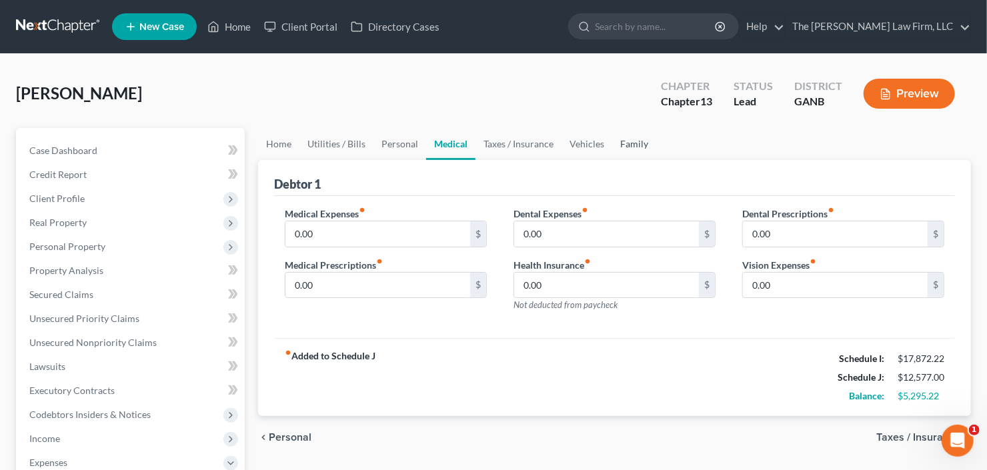
click at [616, 145] on link "Family" at bounding box center [634, 144] width 44 height 32
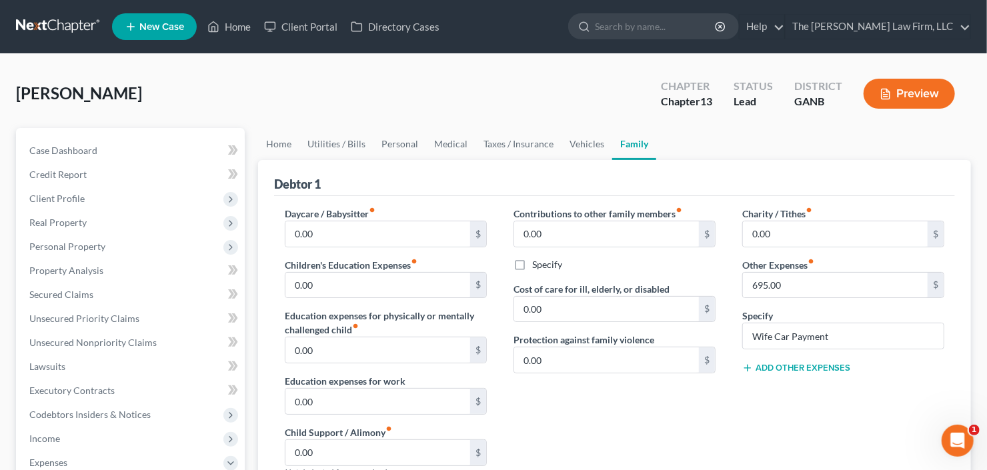
click at [793, 369] on button "Add Other Expenses" at bounding box center [797, 368] width 108 height 11
click at [800, 397] on input "0.00" at bounding box center [835, 387] width 185 height 25
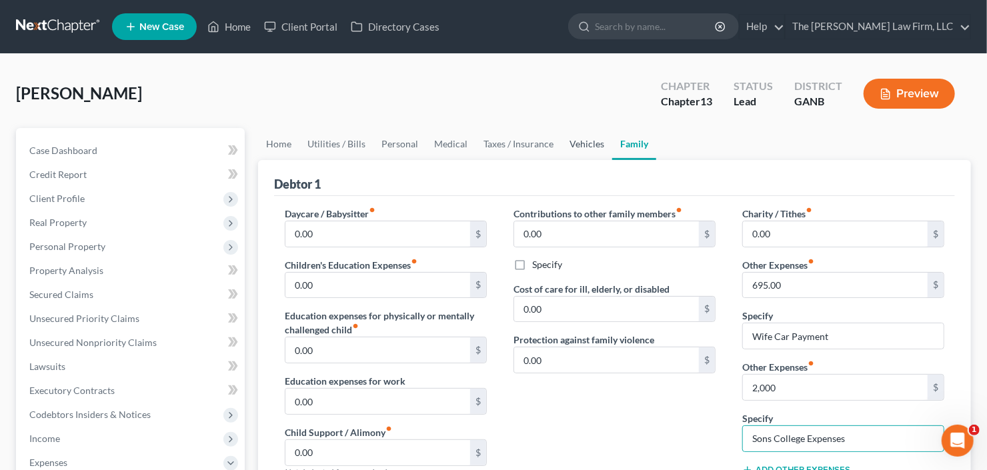
click at [570, 143] on link "Vehicles" at bounding box center [587, 144] width 51 height 32
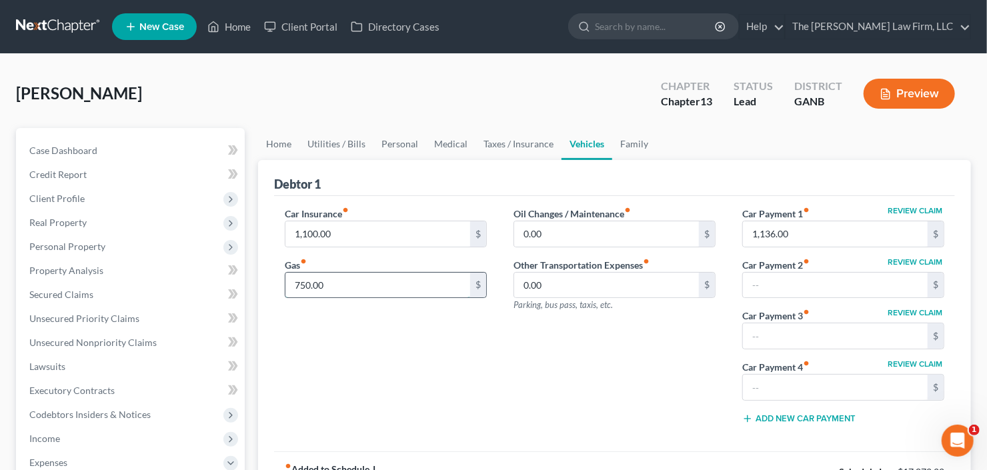
click at [338, 294] on input "750.00" at bounding box center [378, 285] width 185 height 25
click at [430, 144] on link "Medical" at bounding box center [450, 144] width 49 height 32
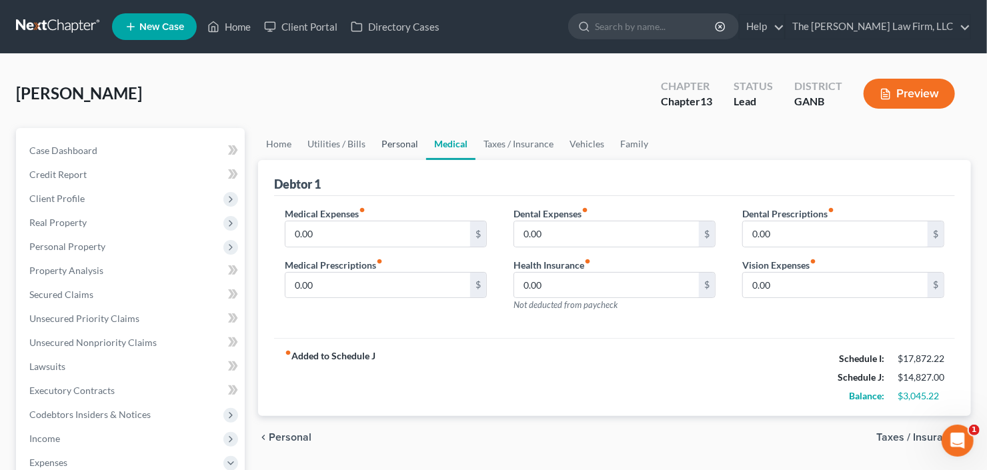
click at [392, 146] on link "Personal" at bounding box center [400, 144] width 53 height 32
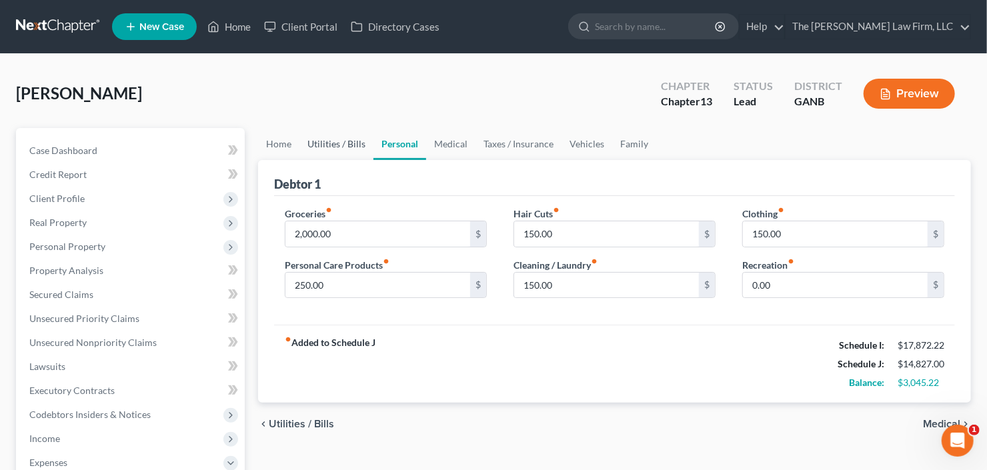
click at [336, 147] on link "Utilities / Bills" at bounding box center [337, 144] width 74 height 32
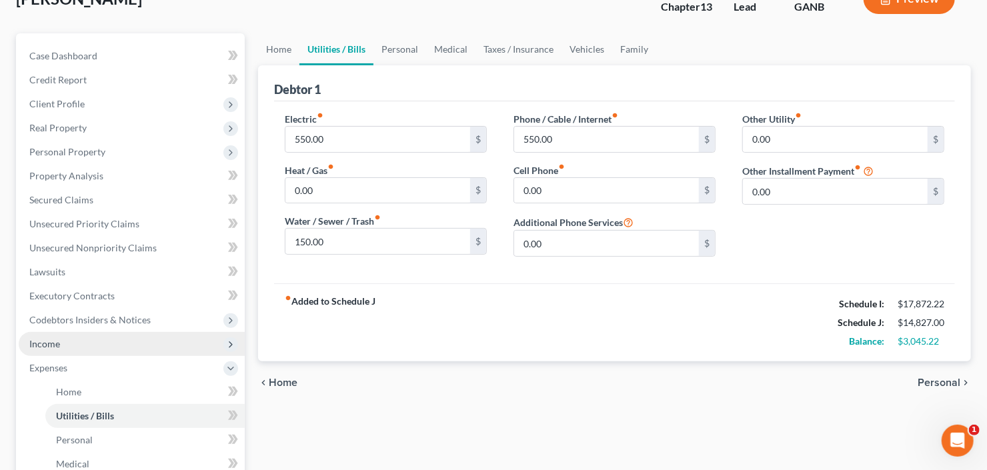
scroll to position [107, 0]
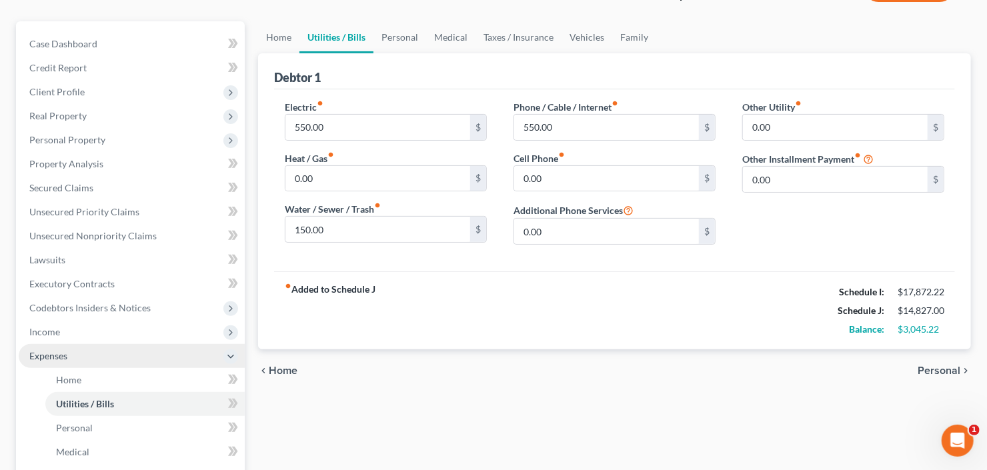
click at [58, 353] on span "Expenses" at bounding box center [48, 355] width 38 height 11
click at [60, 352] on span "Expenses" at bounding box center [48, 355] width 38 height 11
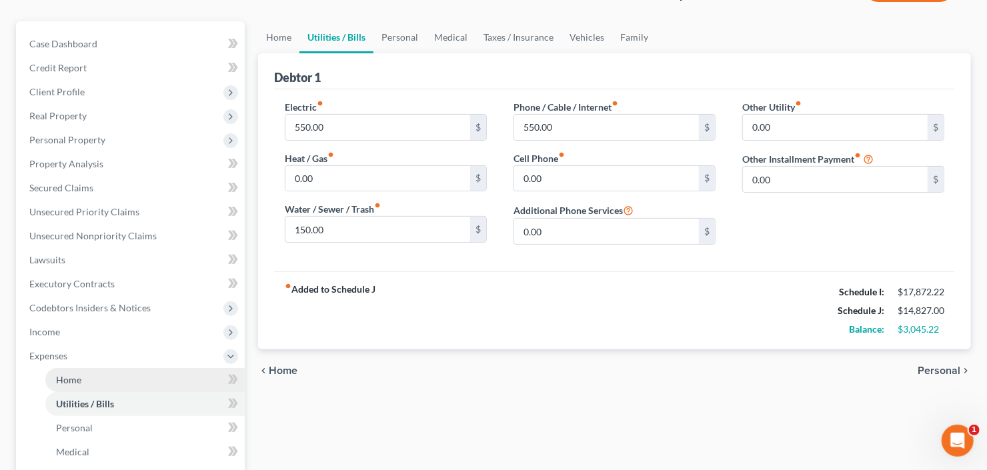
click at [67, 379] on span "Home" at bounding box center [68, 379] width 25 height 11
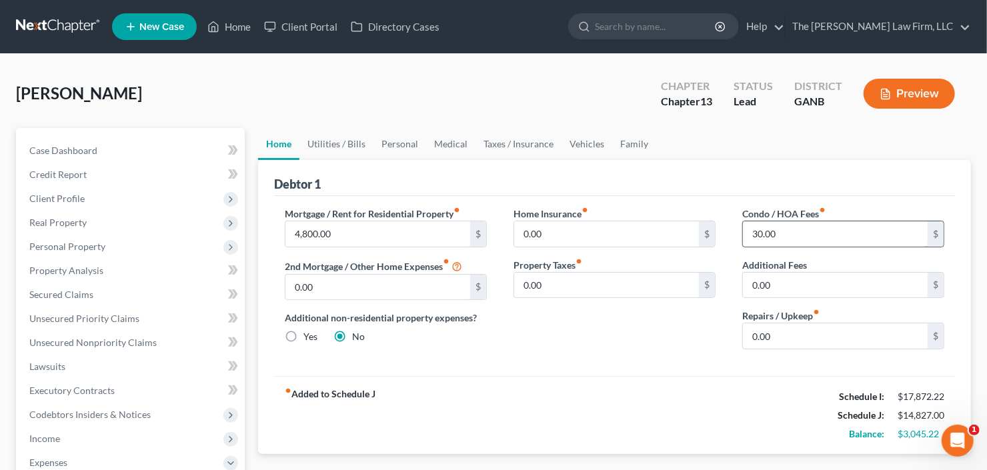
click at [796, 226] on input "30.00" at bounding box center [835, 234] width 185 height 25
click at [624, 147] on link "Family" at bounding box center [634, 144] width 44 height 32
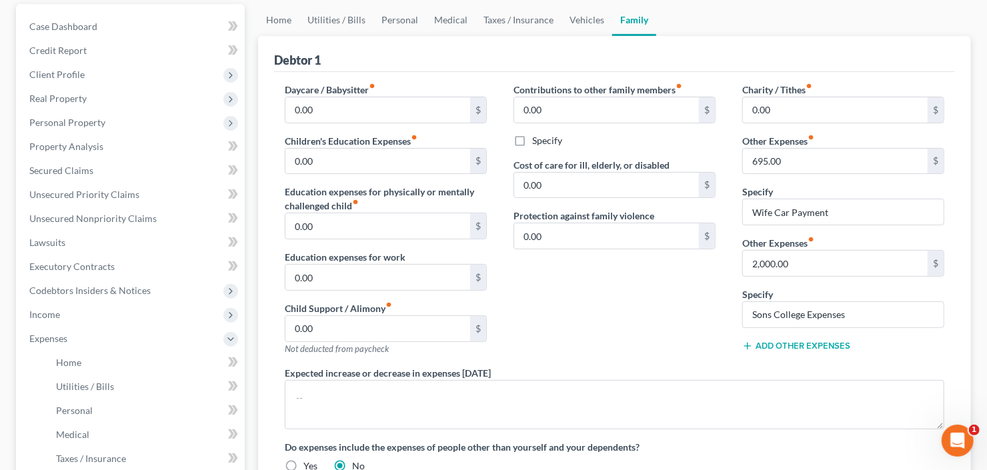
scroll to position [160, 0]
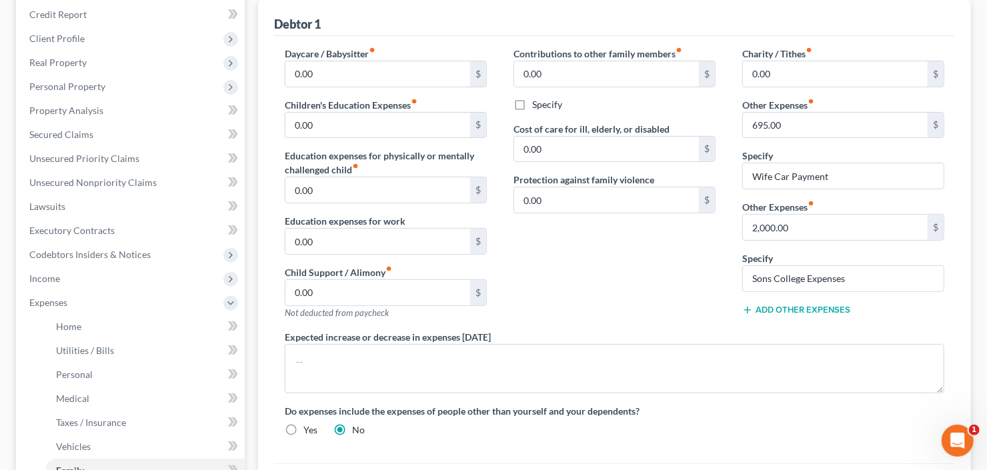
click at [797, 307] on button "Add Other Expenses" at bounding box center [797, 310] width 108 height 11
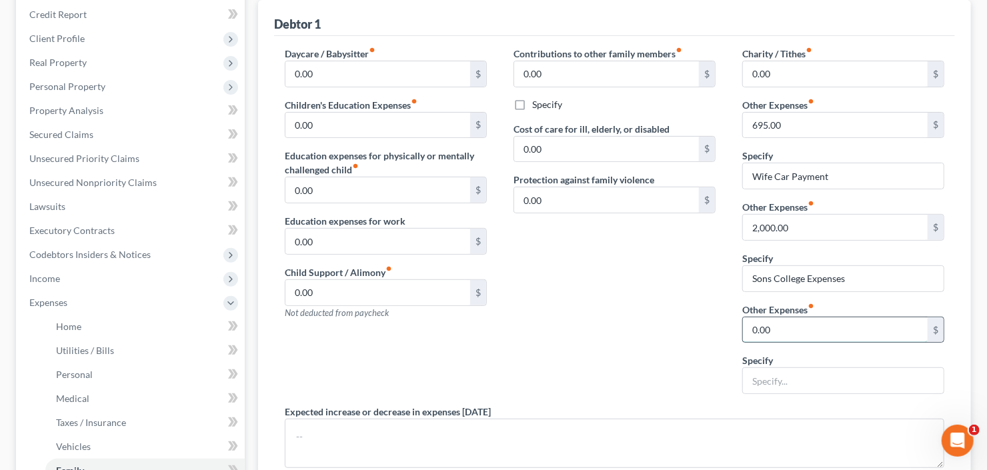
click at [789, 336] on input "0.00" at bounding box center [835, 330] width 185 height 25
click at [781, 331] on input "1,500" at bounding box center [835, 330] width 185 height 25
click at [812, 331] on input "1,750" at bounding box center [835, 330] width 185 height 25
click at [811, 330] on input "1,750" at bounding box center [835, 330] width 185 height 25
drag, startPoint x: 811, startPoint y: 330, endPoint x: 709, endPoint y: 330, distance: 102.1
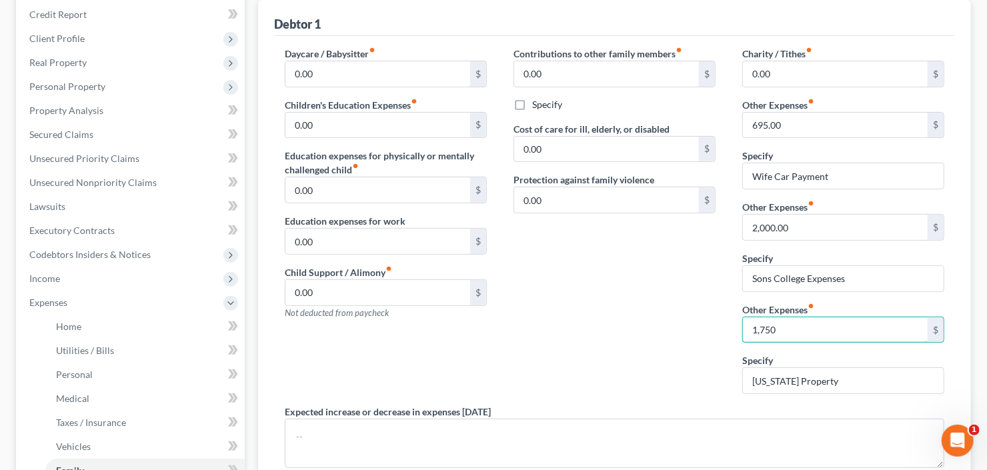
click at [709, 330] on div "Daycare / Babysitter fiber_manual_record 0.00 $ Children's Education Expenses f…" at bounding box center [615, 285] width 687 height 476
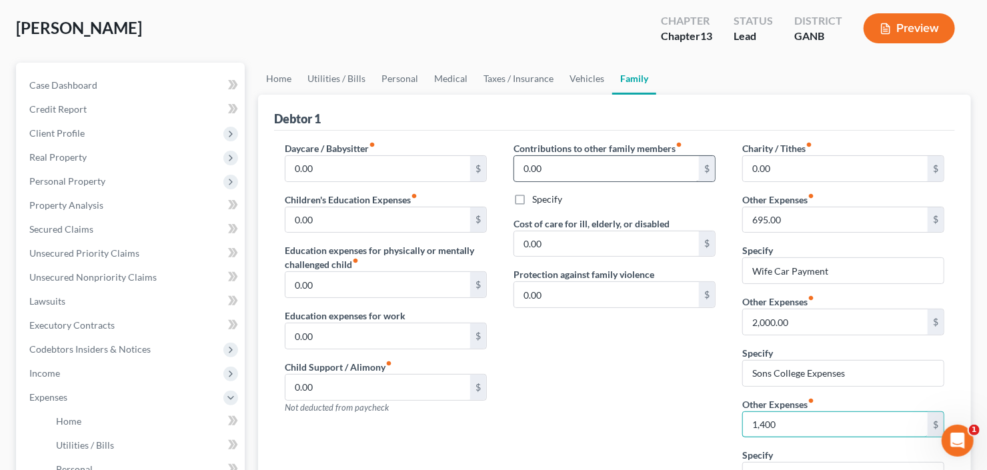
scroll to position [0, 0]
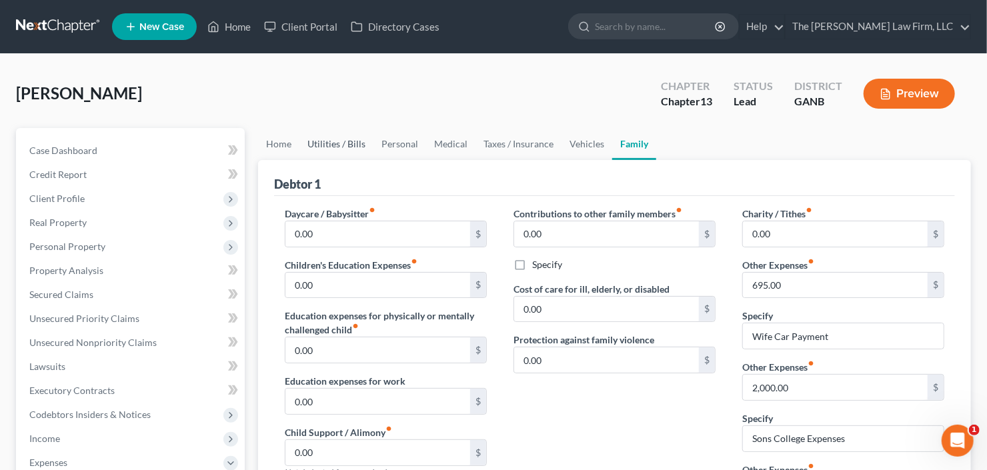
click at [336, 144] on link "Utilities / Bills" at bounding box center [337, 144] width 74 height 32
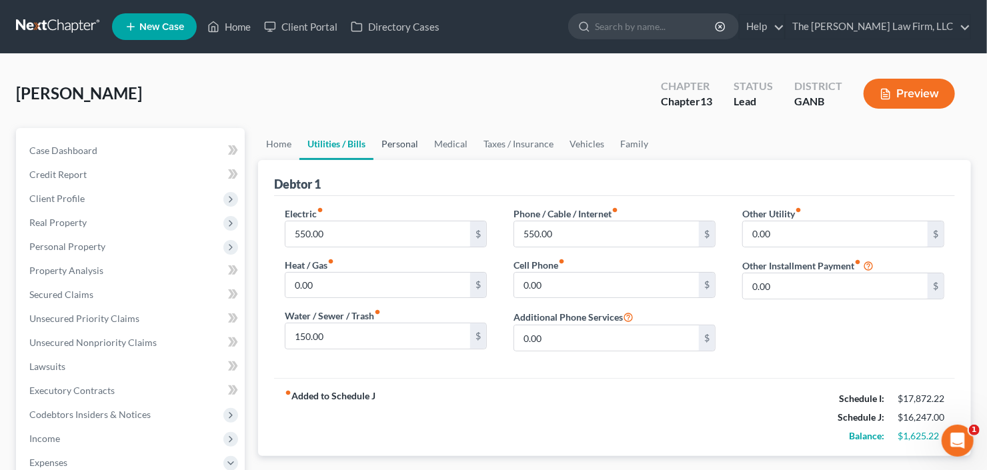
click at [401, 143] on link "Personal" at bounding box center [400, 144] width 53 height 32
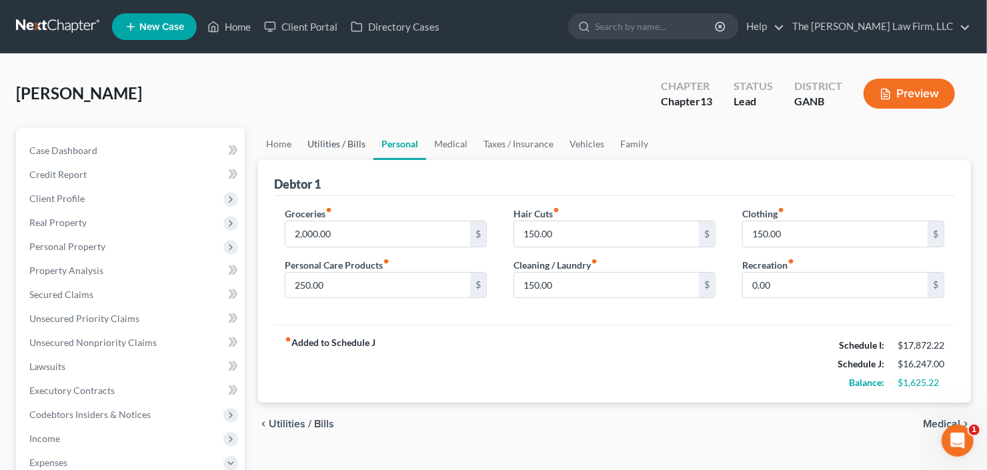
click at [332, 134] on link "Utilities / Bills" at bounding box center [337, 144] width 74 height 32
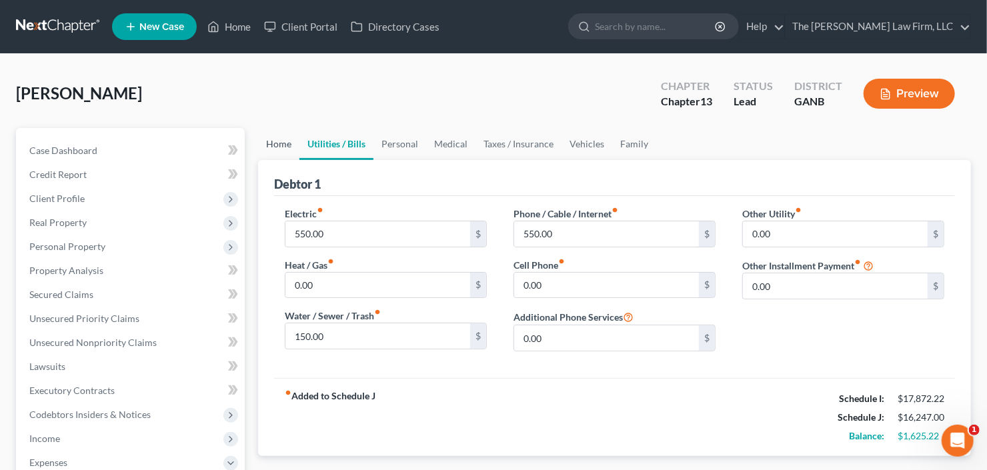
click at [262, 146] on link "Home" at bounding box center [278, 144] width 41 height 32
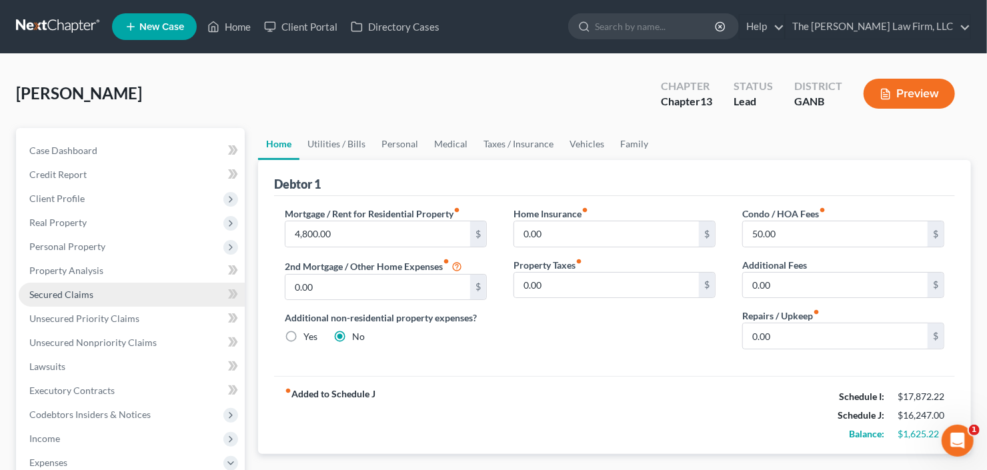
click at [65, 295] on span "Secured Claims" at bounding box center [61, 294] width 64 height 11
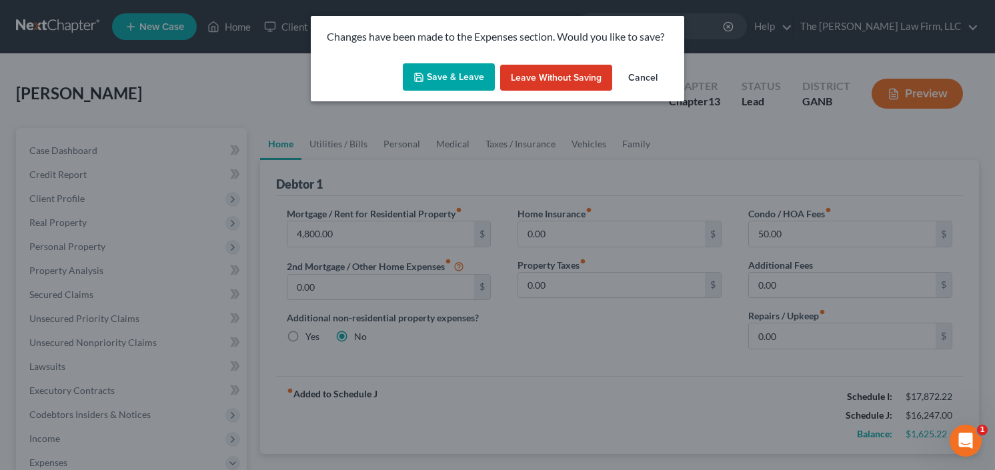
click at [432, 75] on button "Save & Leave" at bounding box center [449, 77] width 92 height 28
